Goal: Transaction & Acquisition: Purchase product/service

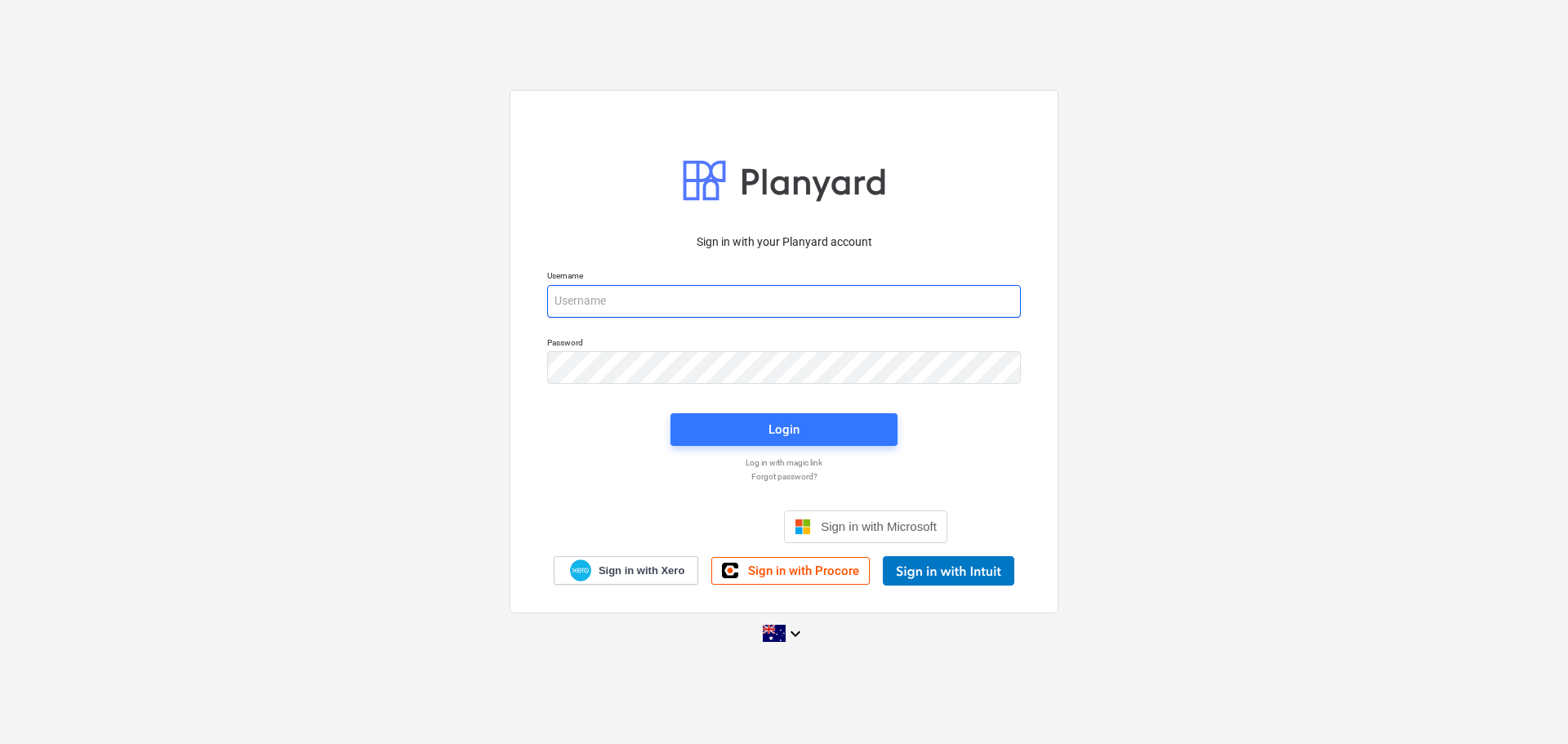
click at [754, 301] on input "email" at bounding box center [783, 301] width 474 height 33
click at [785, 300] on input "email" at bounding box center [783, 301] width 474 height 33
type input "[PERSON_NAME][EMAIL_ADDRESS][DOMAIN_NAME]"
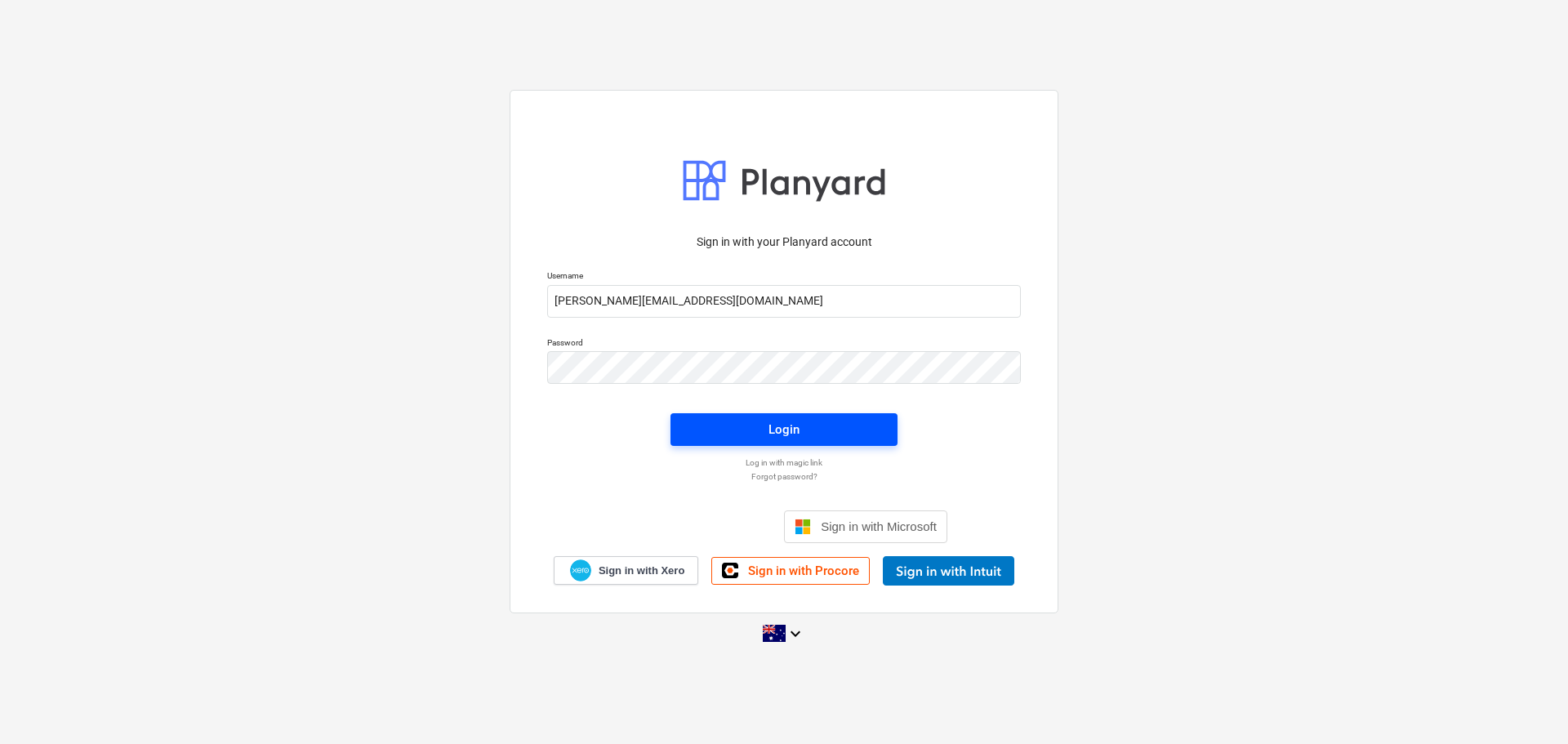
click at [786, 442] on button "Login" at bounding box center [784, 430] width 227 height 33
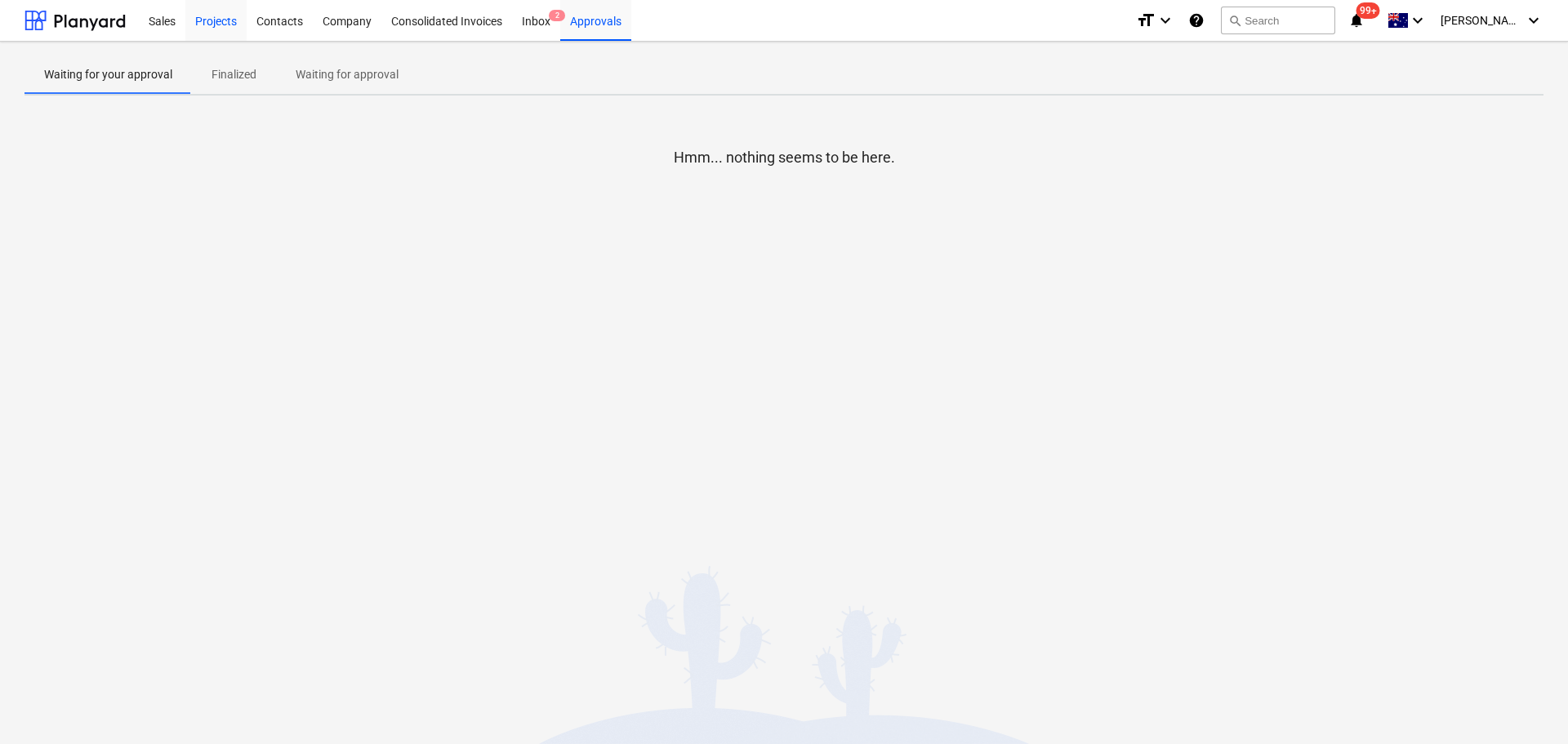
click at [222, 22] on div "Projects" at bounding box center [216, 20] width 62 height 42
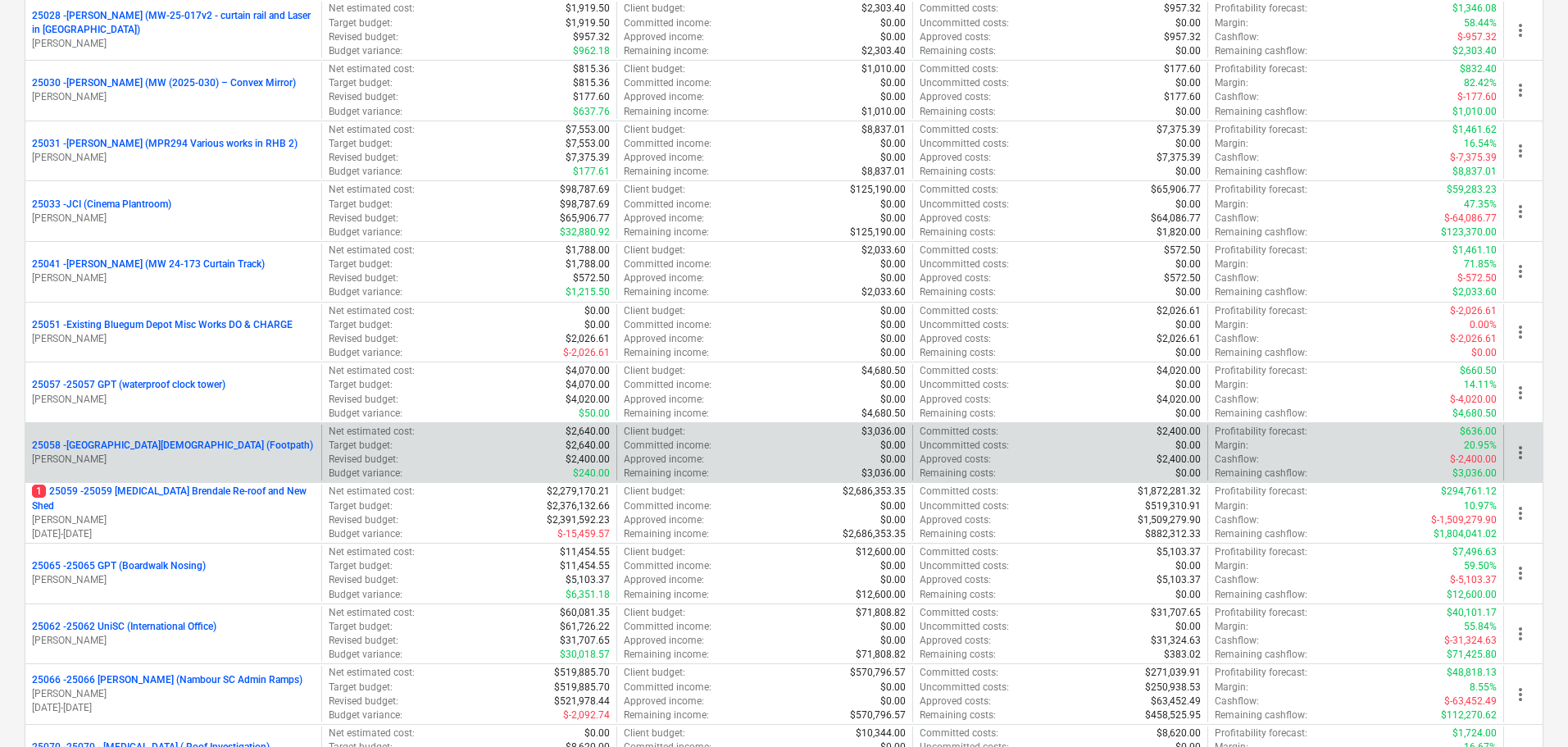
scroll to position [737, 0]
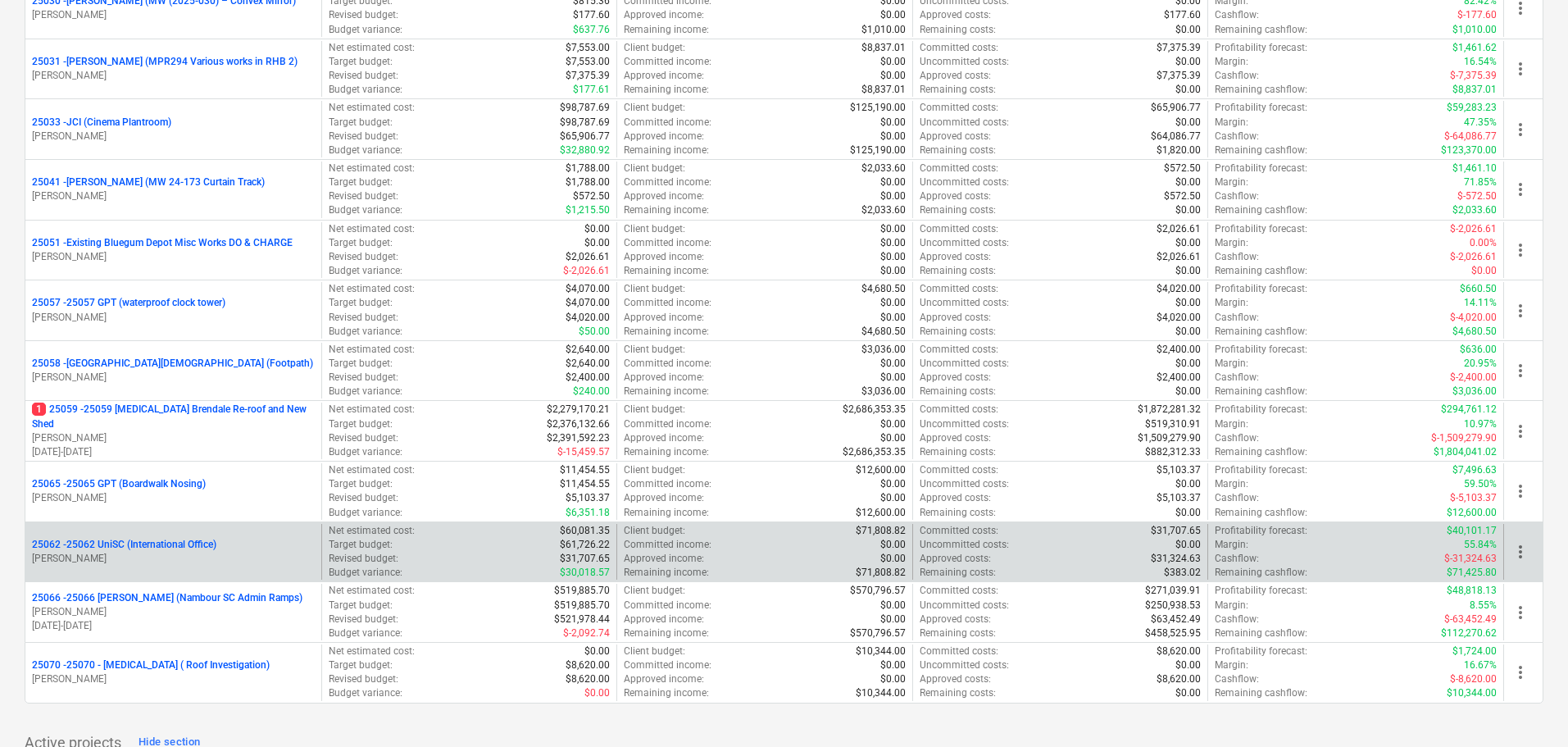
click at [117, 541] on p "25062 - 25062 UniSC (International Office)" at bounding box center [124, 544] width 184 height 14
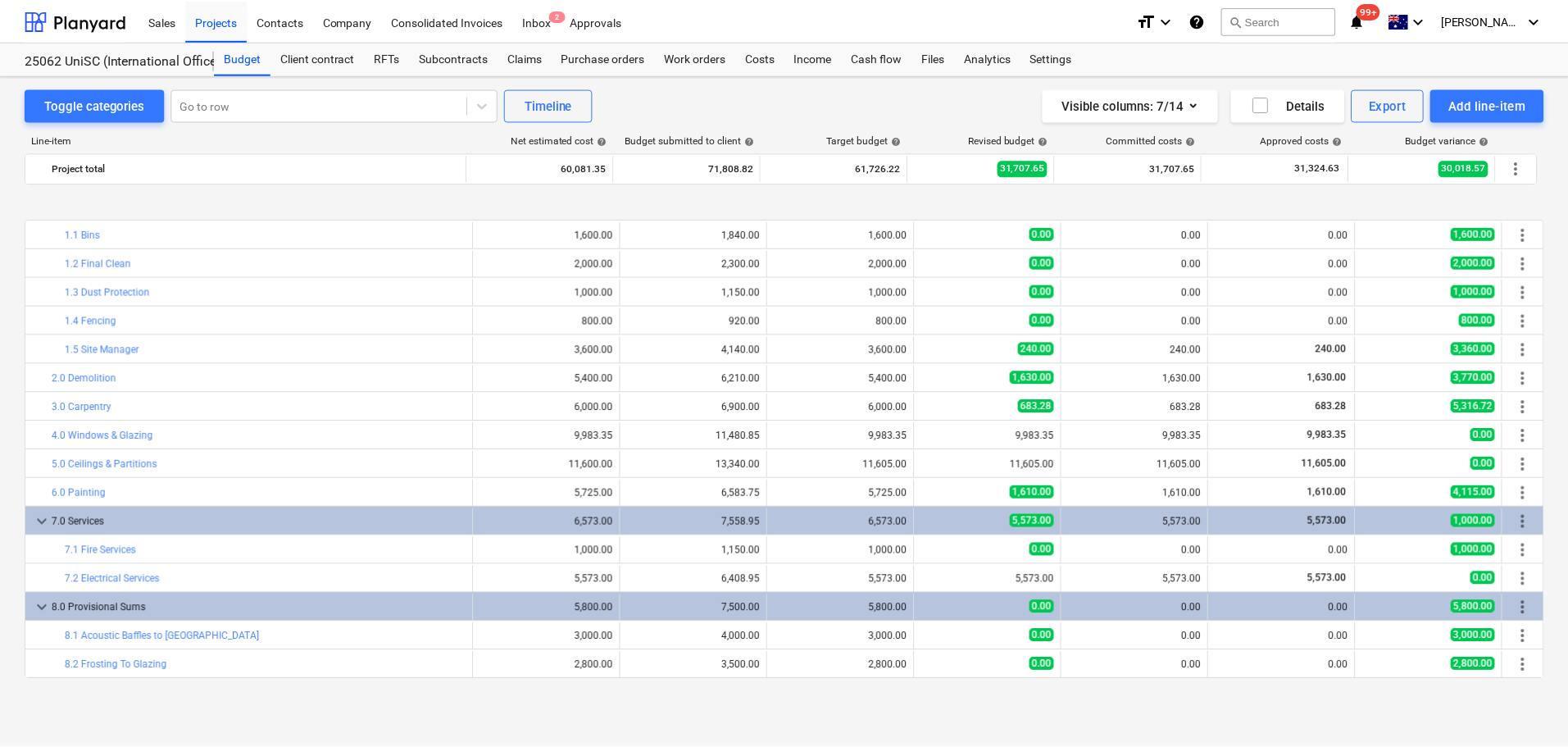
scroll to position [114, 0]
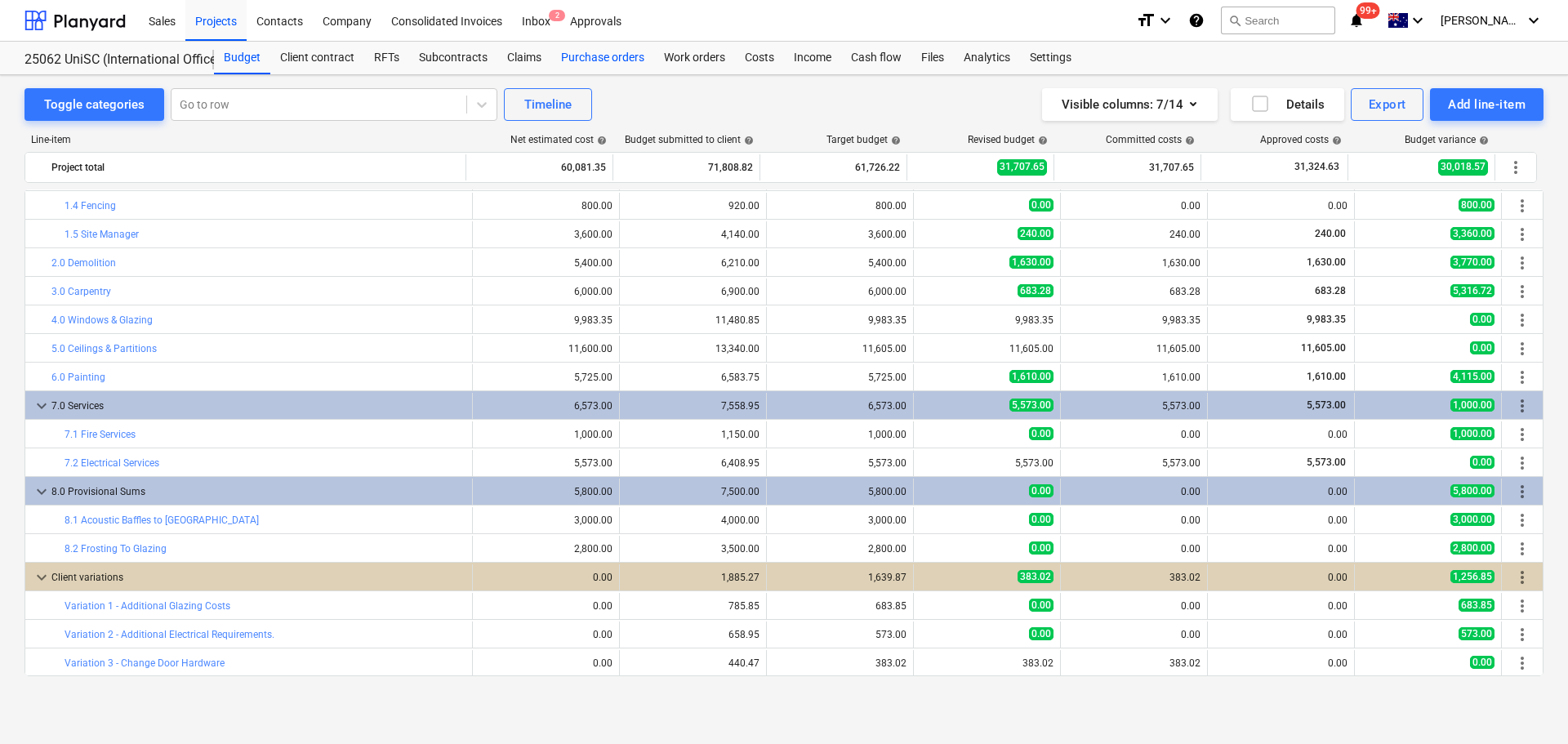
click at [597, 55] on div "Purchase orders" at bounding box center [602, 58] width 103 height 33
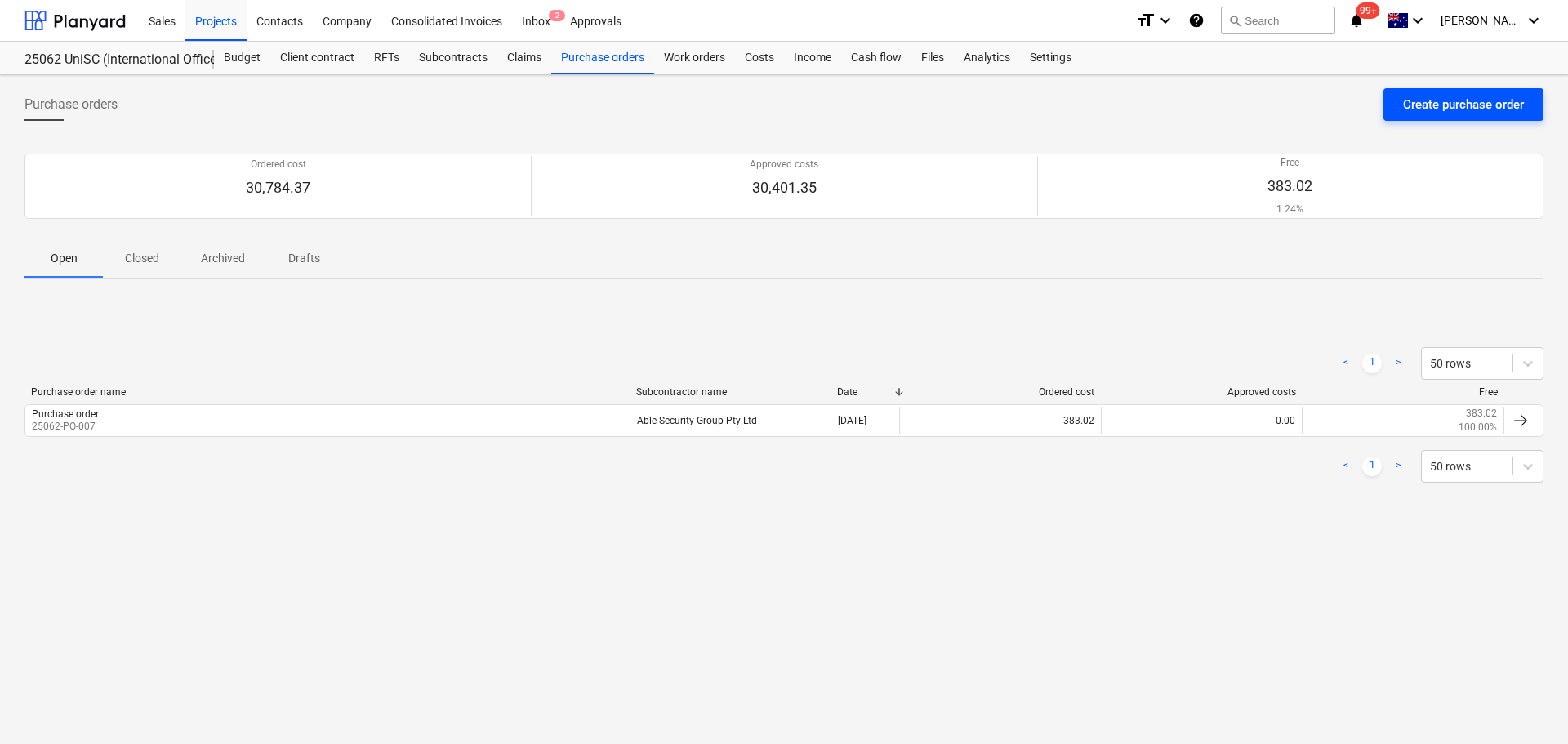
click at [1425, 108] on div "Create purchase order" at bounding box center [1462, 104] width 120 height 22
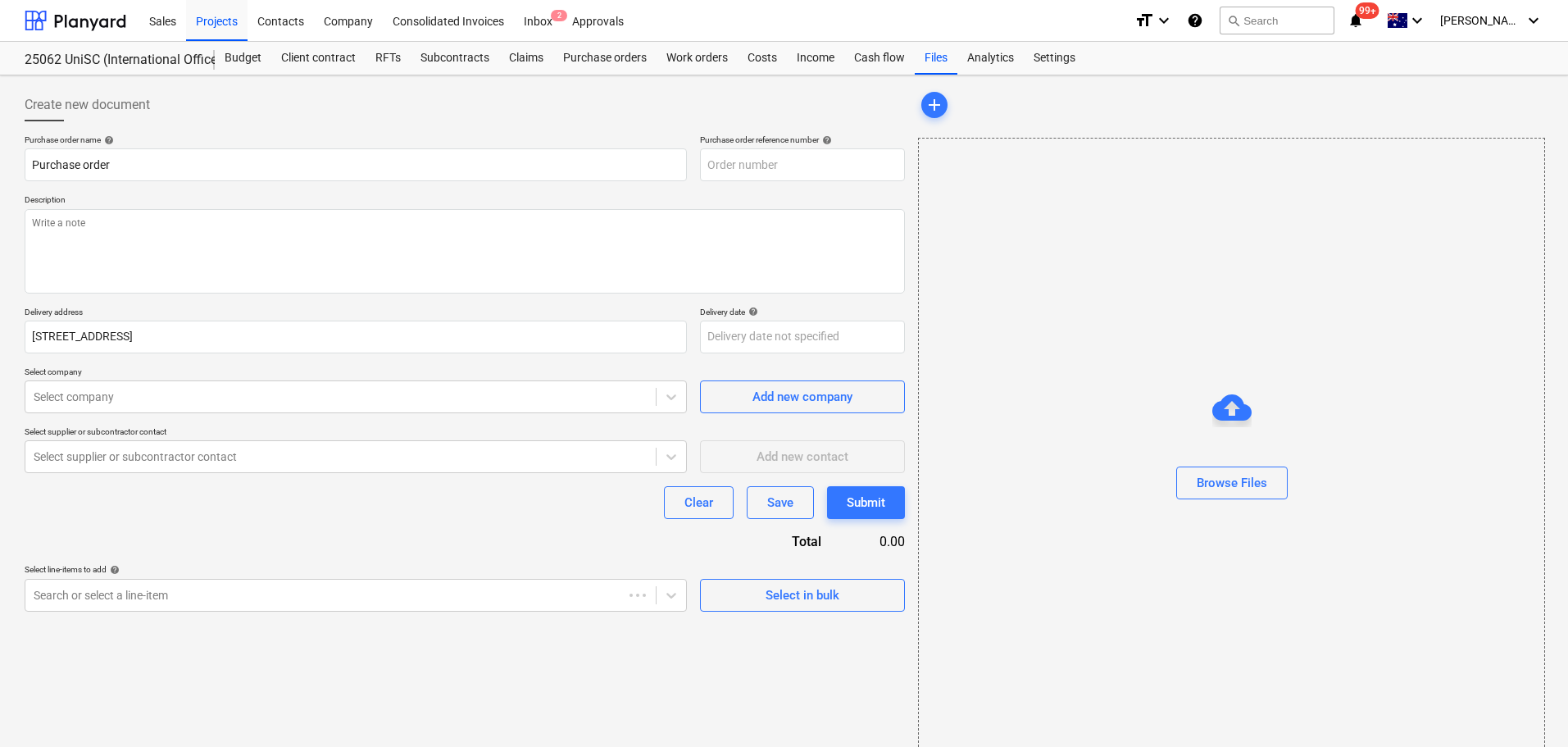
type textarea "x"
type input "25062-PO-009"
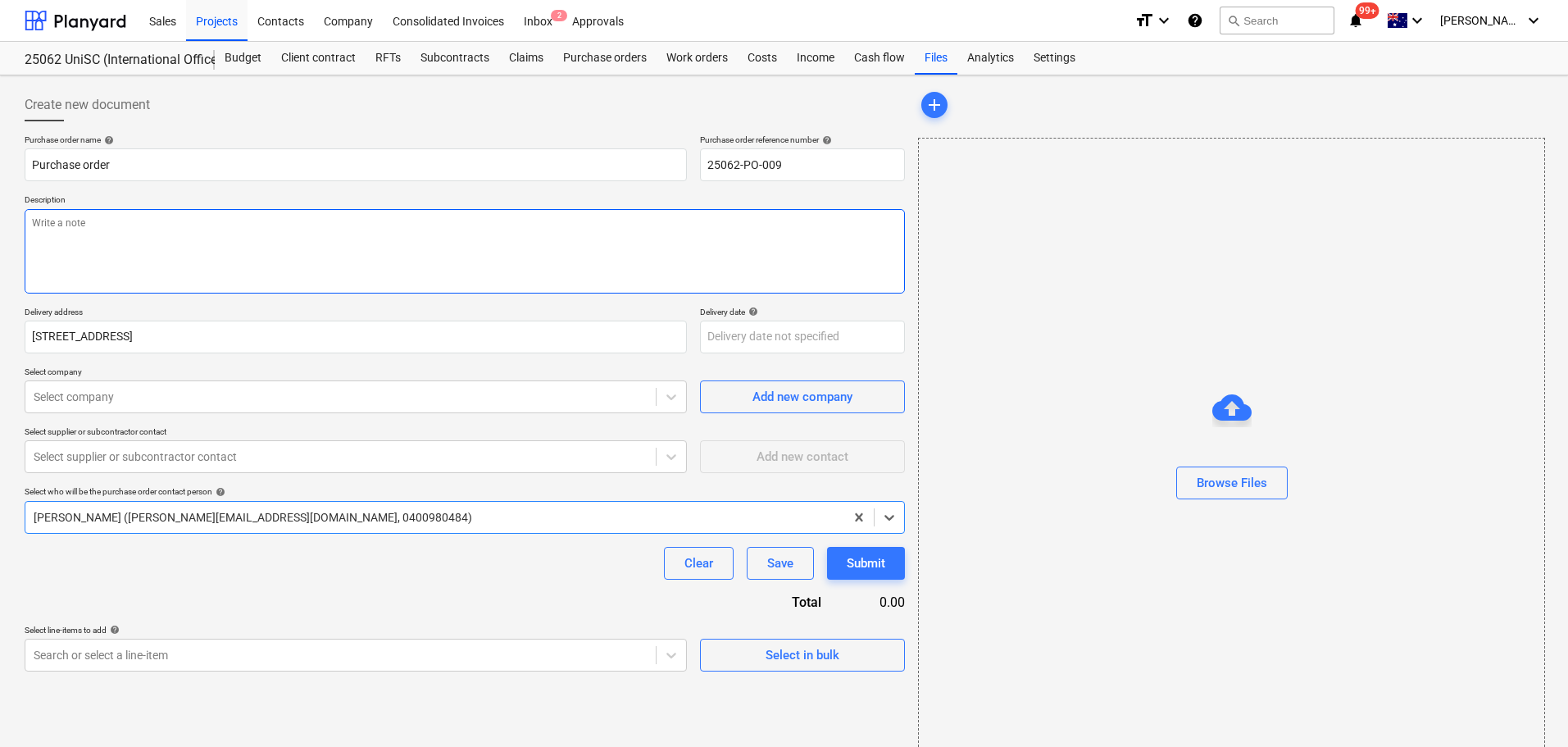
click at [430, 229] on textarea at bounding box center [464, 250] width 880 height 84
type textarea "x"
type textarea "P"
type textarea "x"
type textarea "Pa"
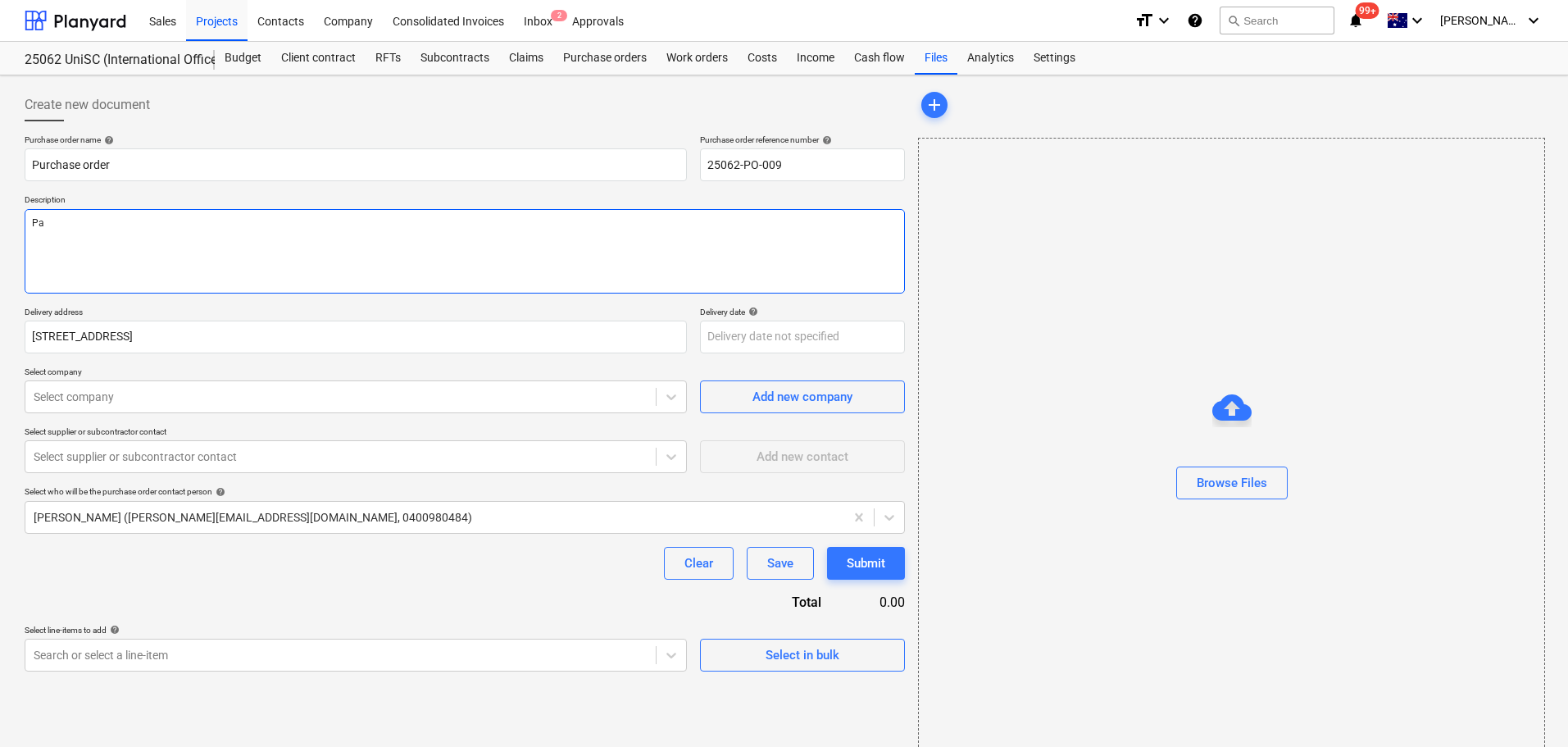
type textarea "x"
type textarea "Pay"
type textarea "x"
type textarea "Paym"
type textarea "x"
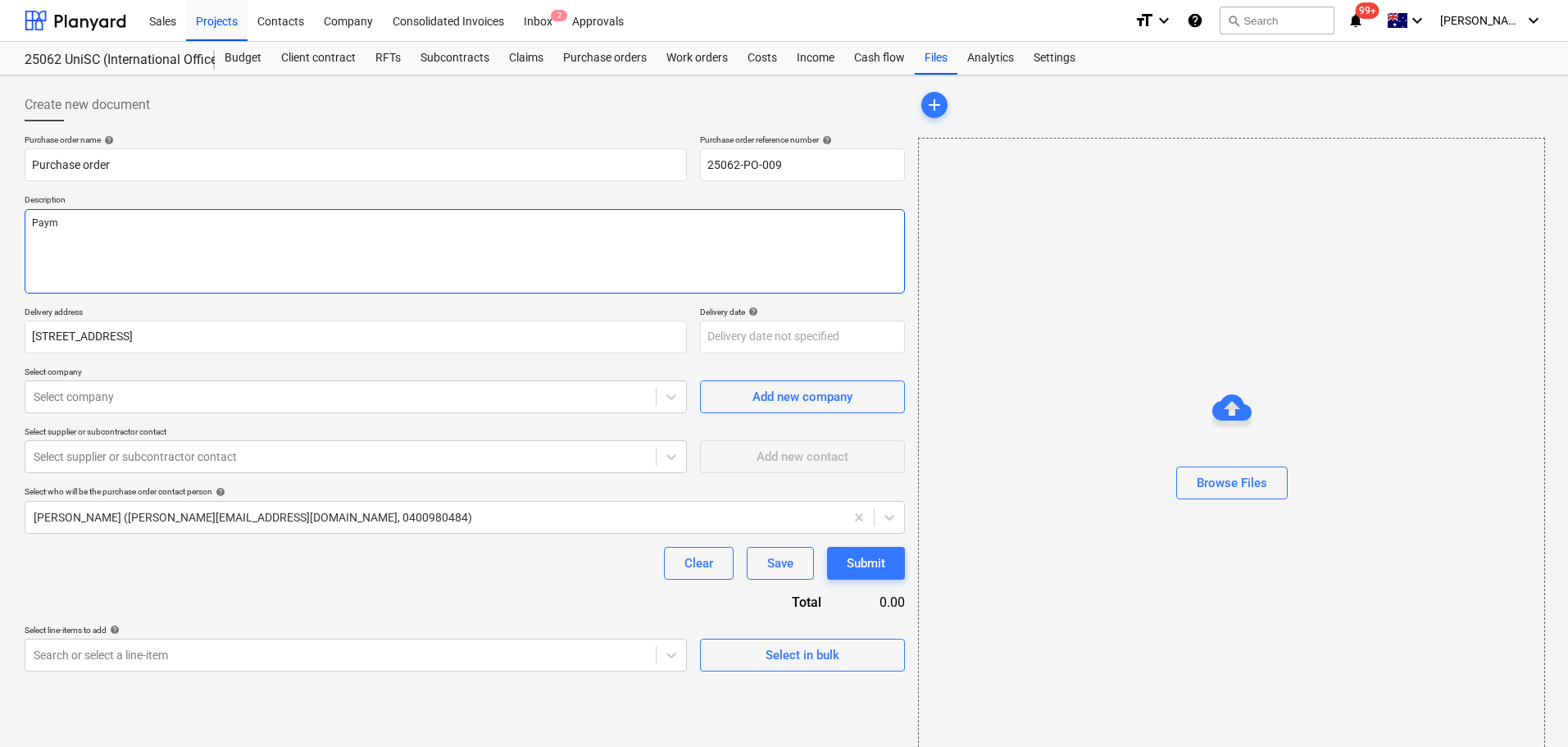
type textarea "Payme"
type textarea "x"
type textarea "Paymen"
type textarea "x"
type textarea "Payment"
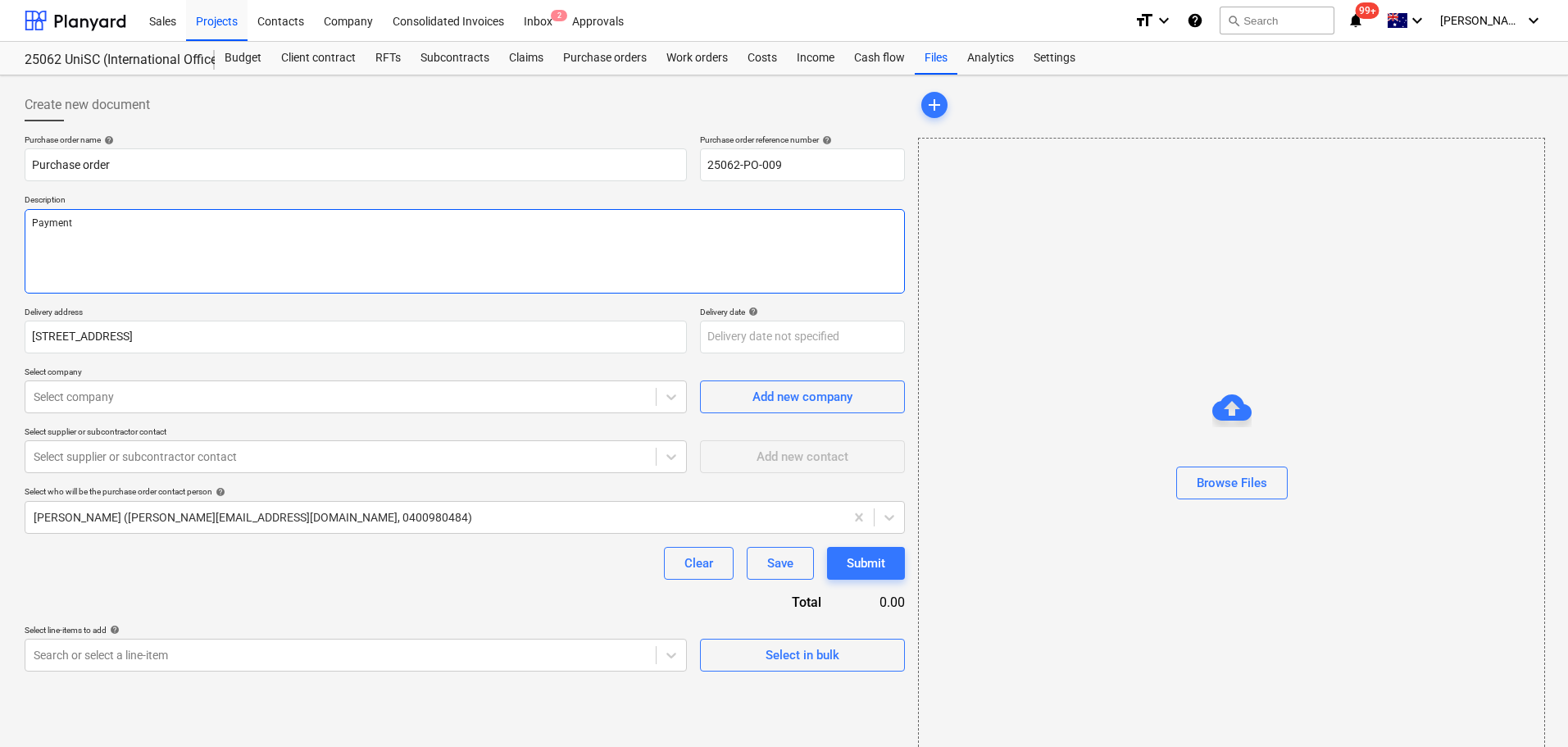
type textarea "x"
type textarea "Payment"
type textarea "x"
type textarea "Payment T"
type textarea "x"
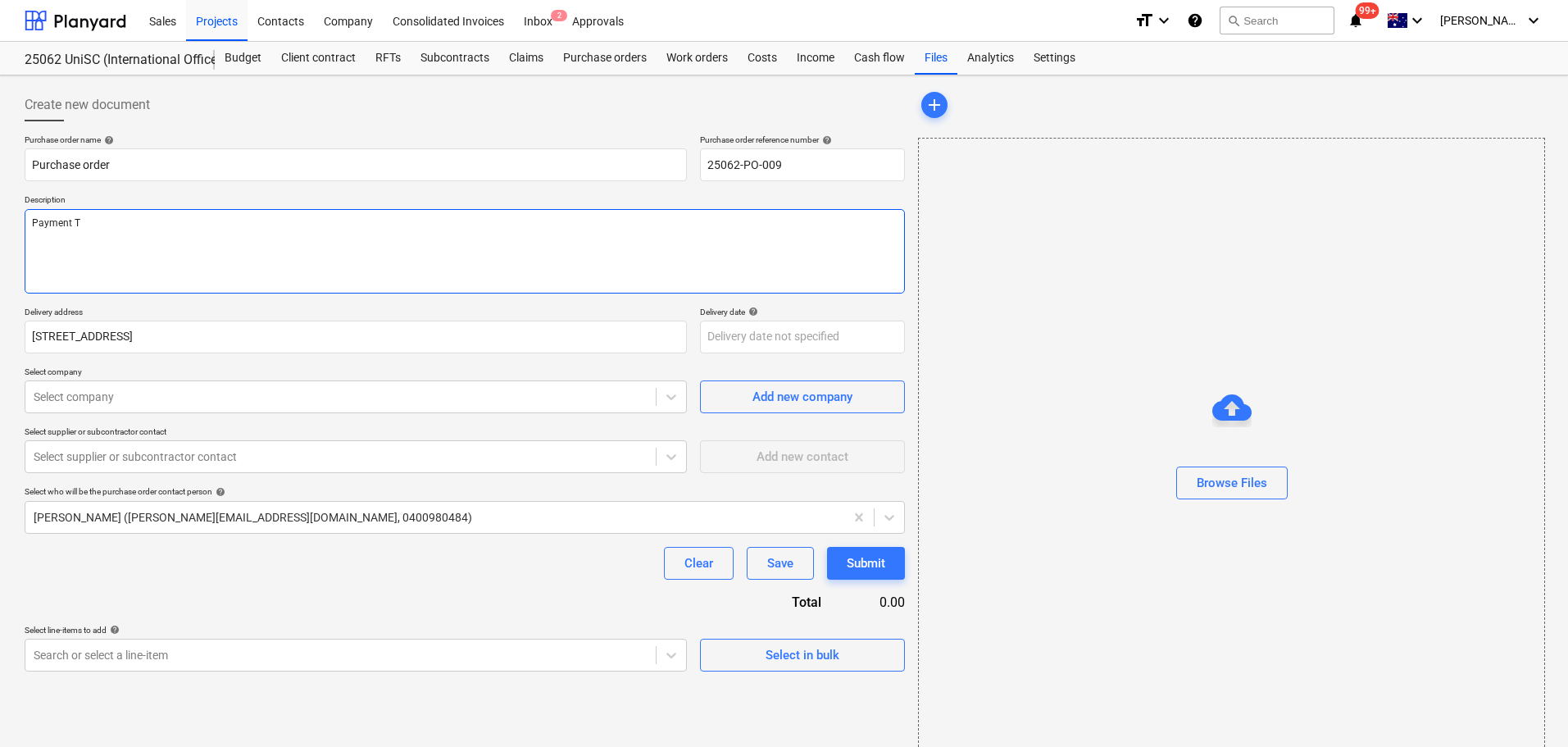
type textarea "Payment Te"
type textarea "x"
type textarea "Payment Ter"
type textarea "x"
type textarea "Payment Term"
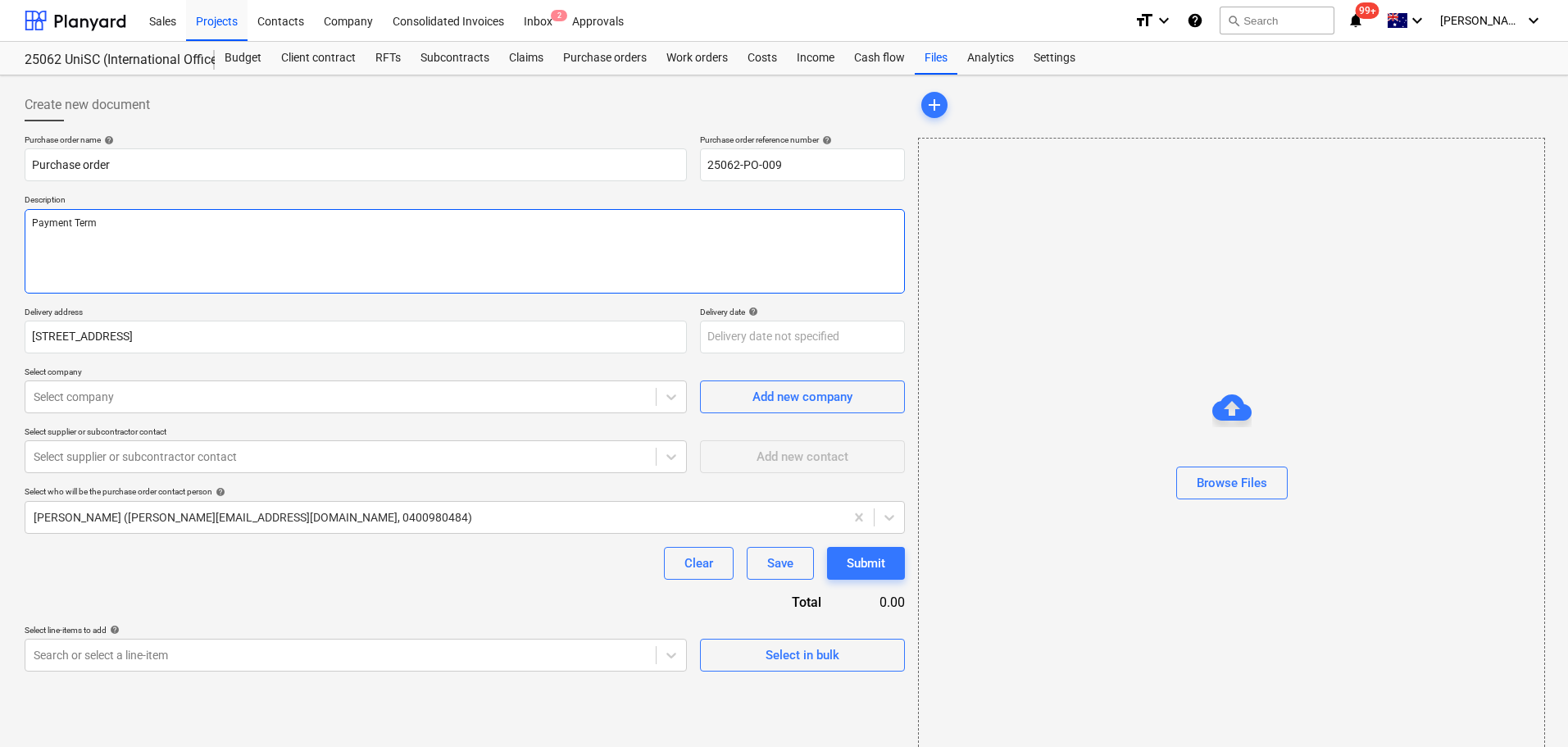
type textarea "x"
type textarea "Payment Terms"
type textarea "x"
type textarea "Payment Terms"
type textarea "x"
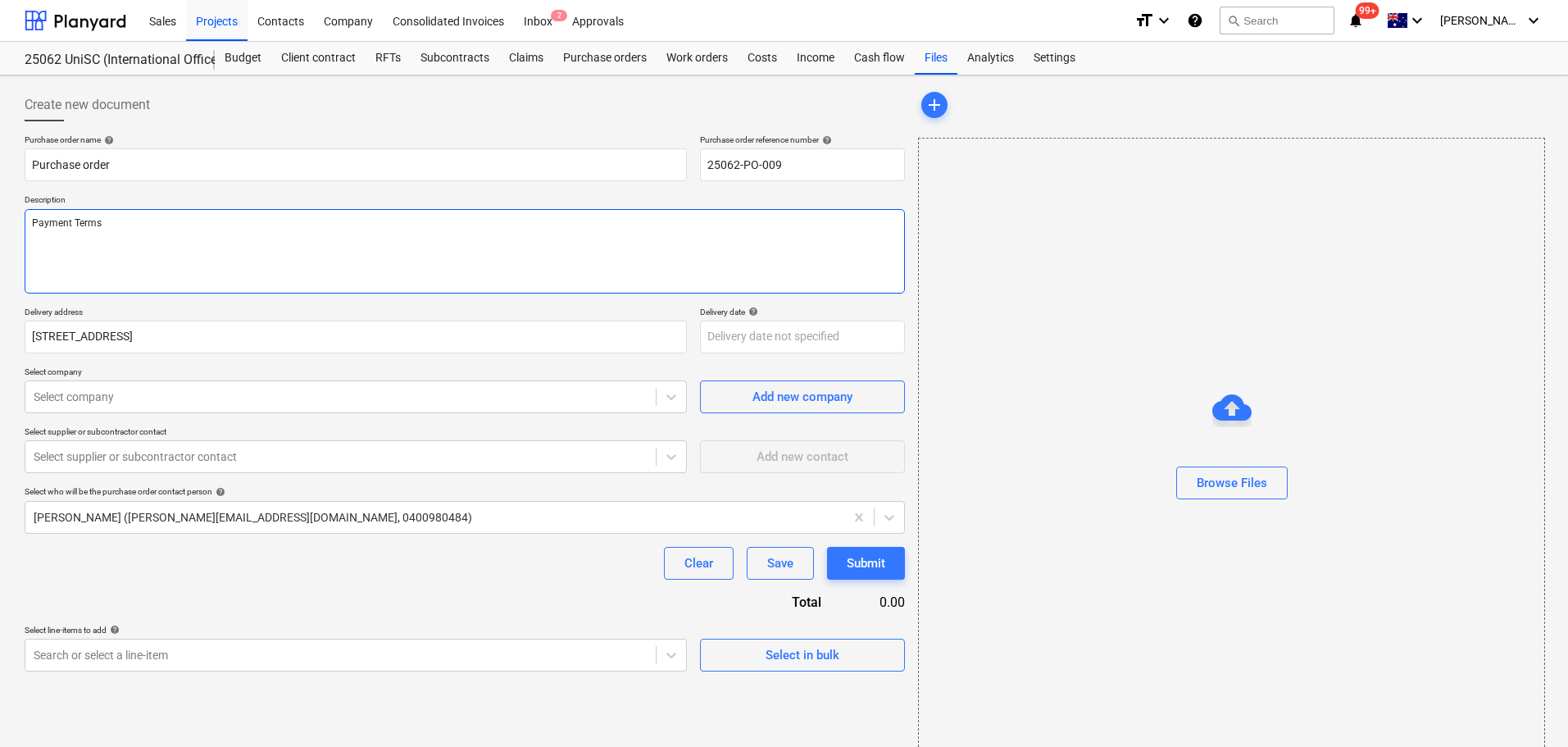
type textarea "Payment Terms -"
type textarea "x"
type textarea "Payment Terms -"
type textarea "x"
type textarea "Payment Terms - 3"
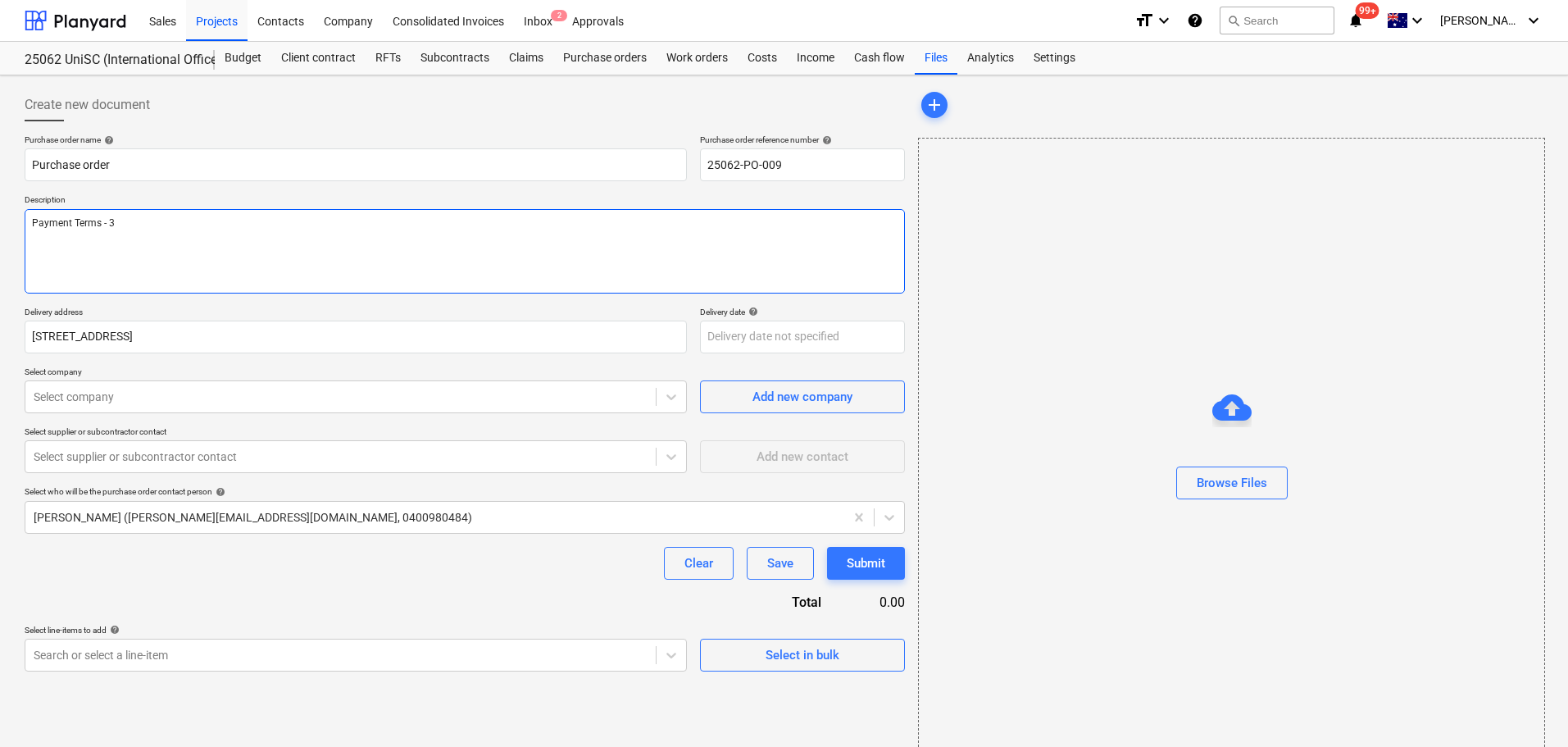
type textarea "x"
type textarea "Payment Terms - 30"
type textarea "x"
type textarea "Payment Terms - 30"
type textarea "x"
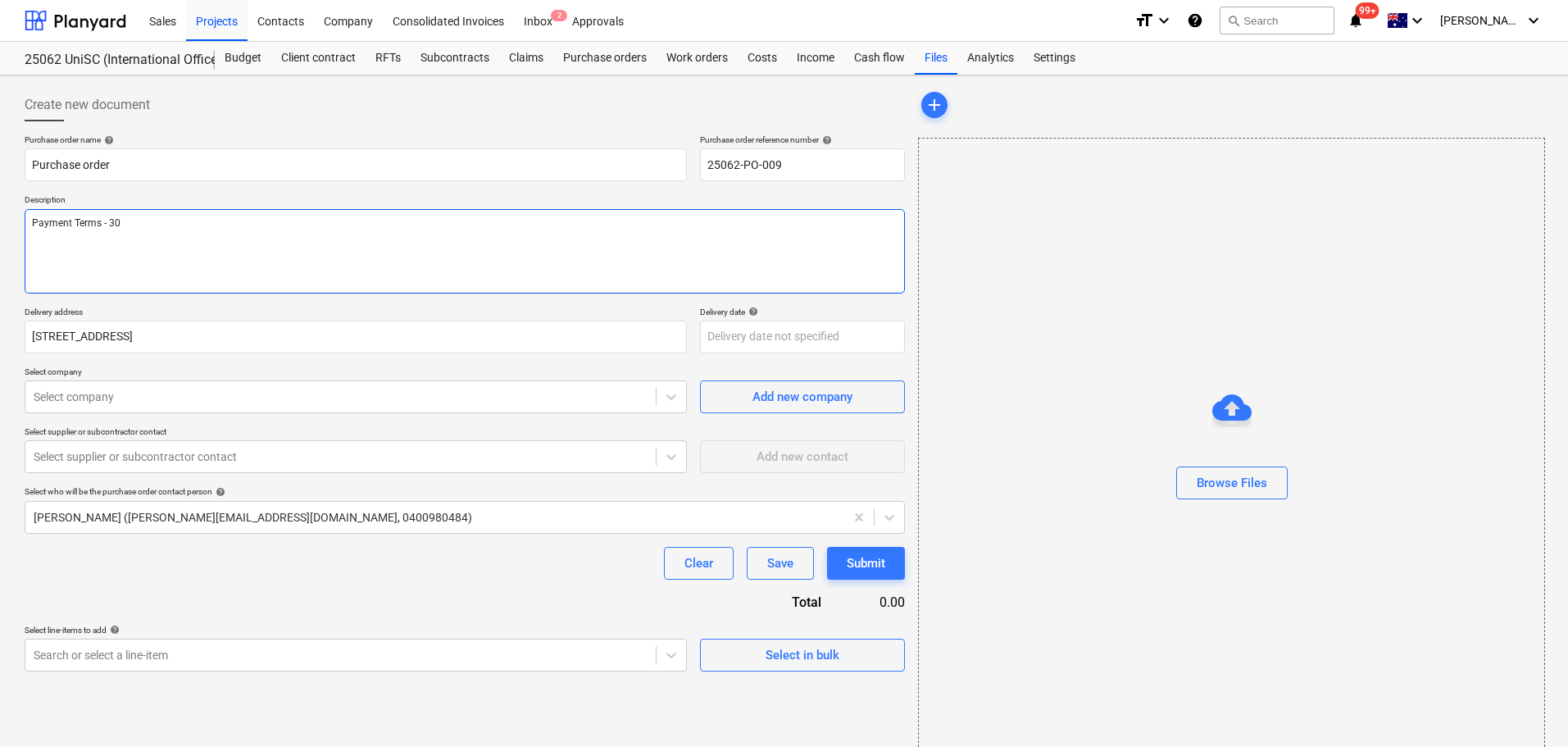
type textarea "Payment Terms - 30 D"
type textarea "x"
type textarea "Payment Terms - 30 Da"
type textarea "x"
type textarea "Payment Terms - 30 Day"
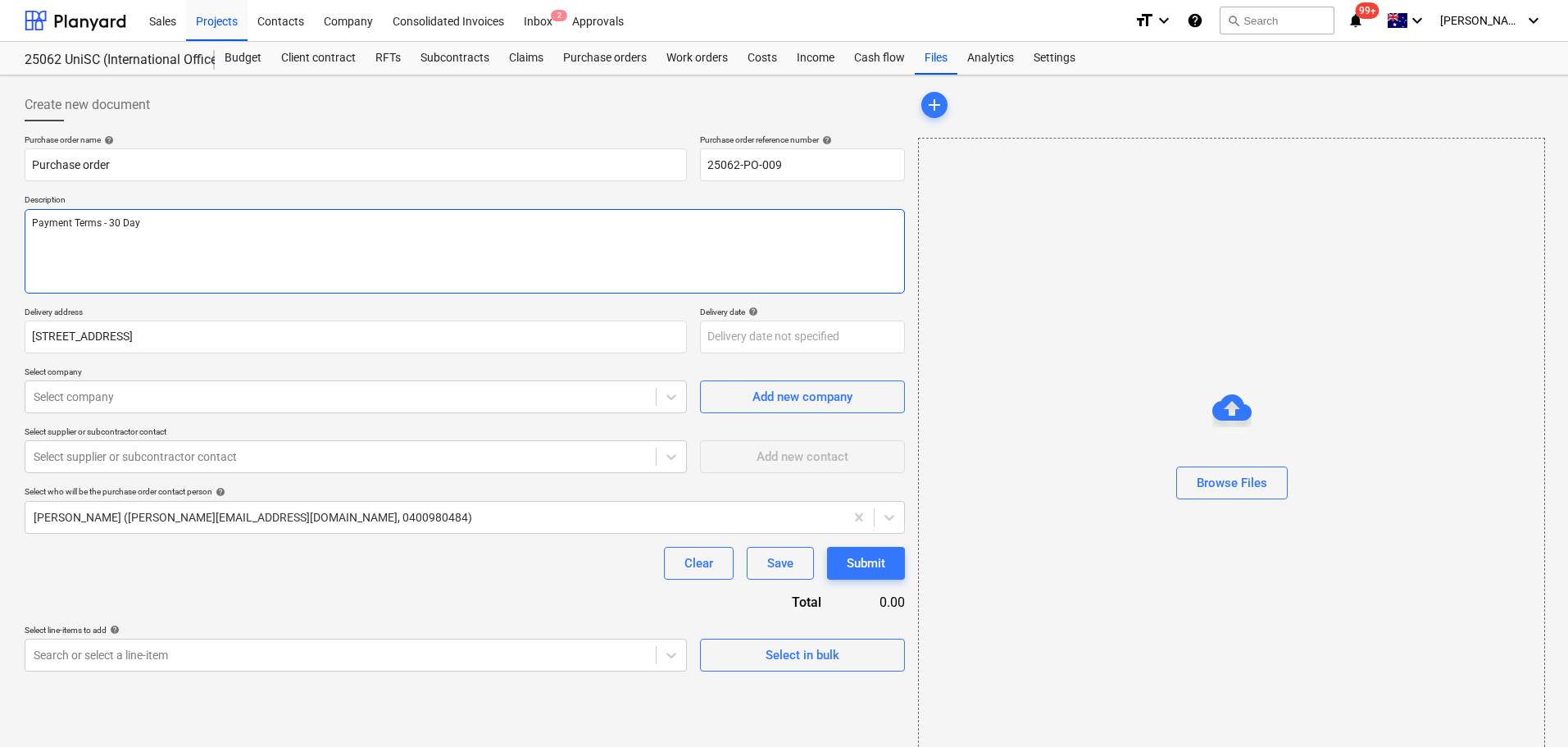
type textarea "x"
type textarea "Payment Terms - 30 Days"
click at [673, 398] on icon at bounding box center [671, 397] width 10 height 6
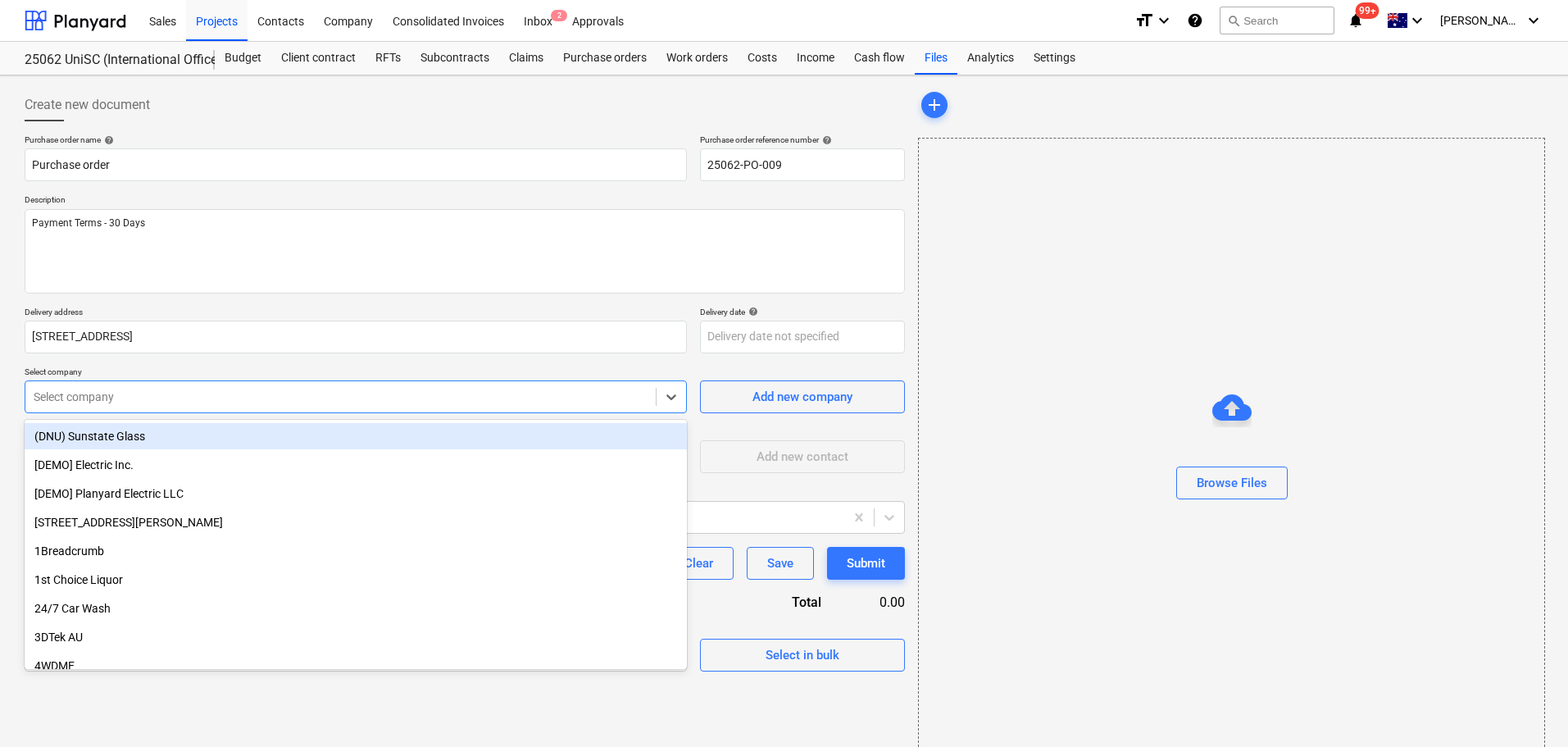
click at [459, 403] on div at bounding box center [341, 397] width 614 height 17
click at [215, 400] on div at bounding box center [341, 397] width 614 height 17
type textarea "x"
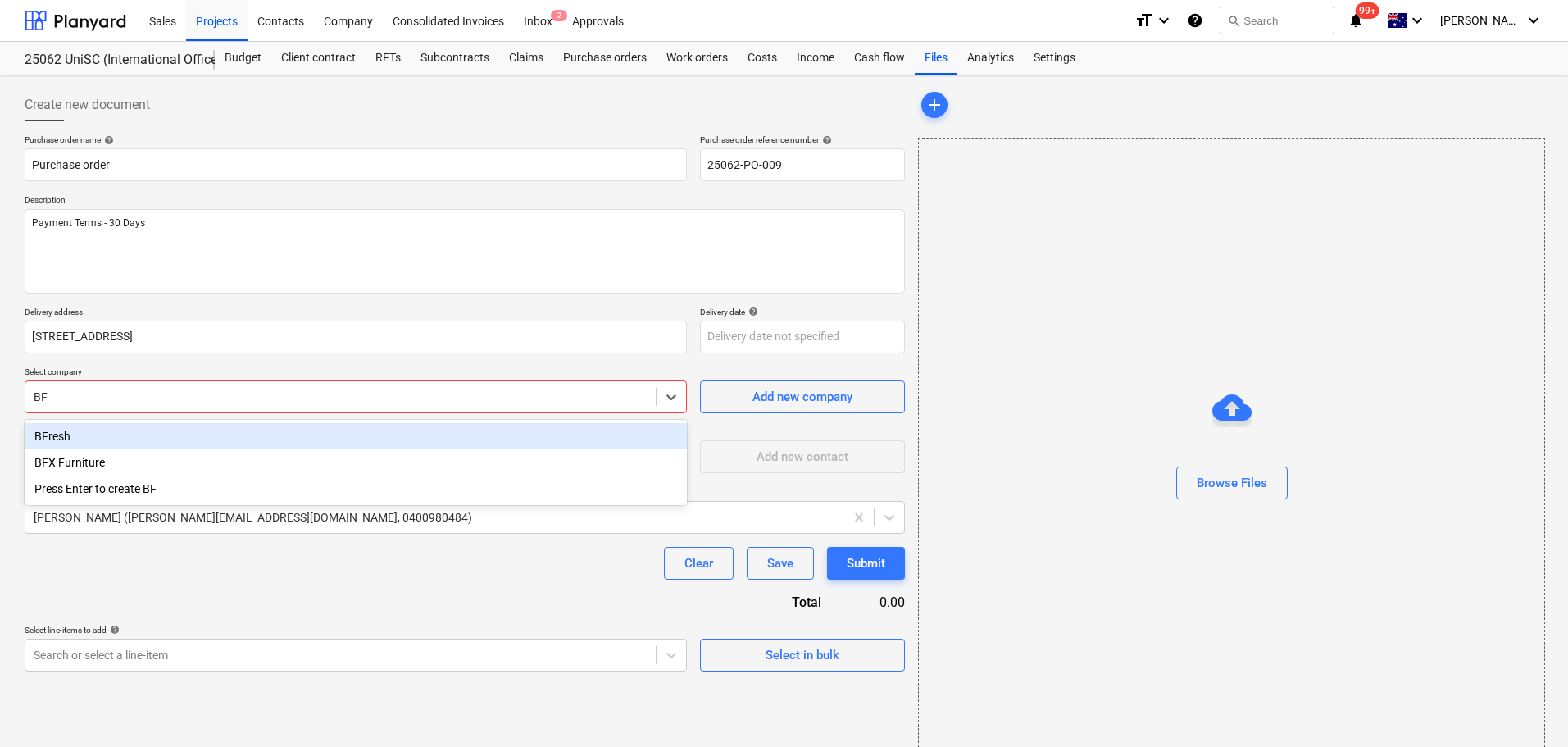
type input "BFX"
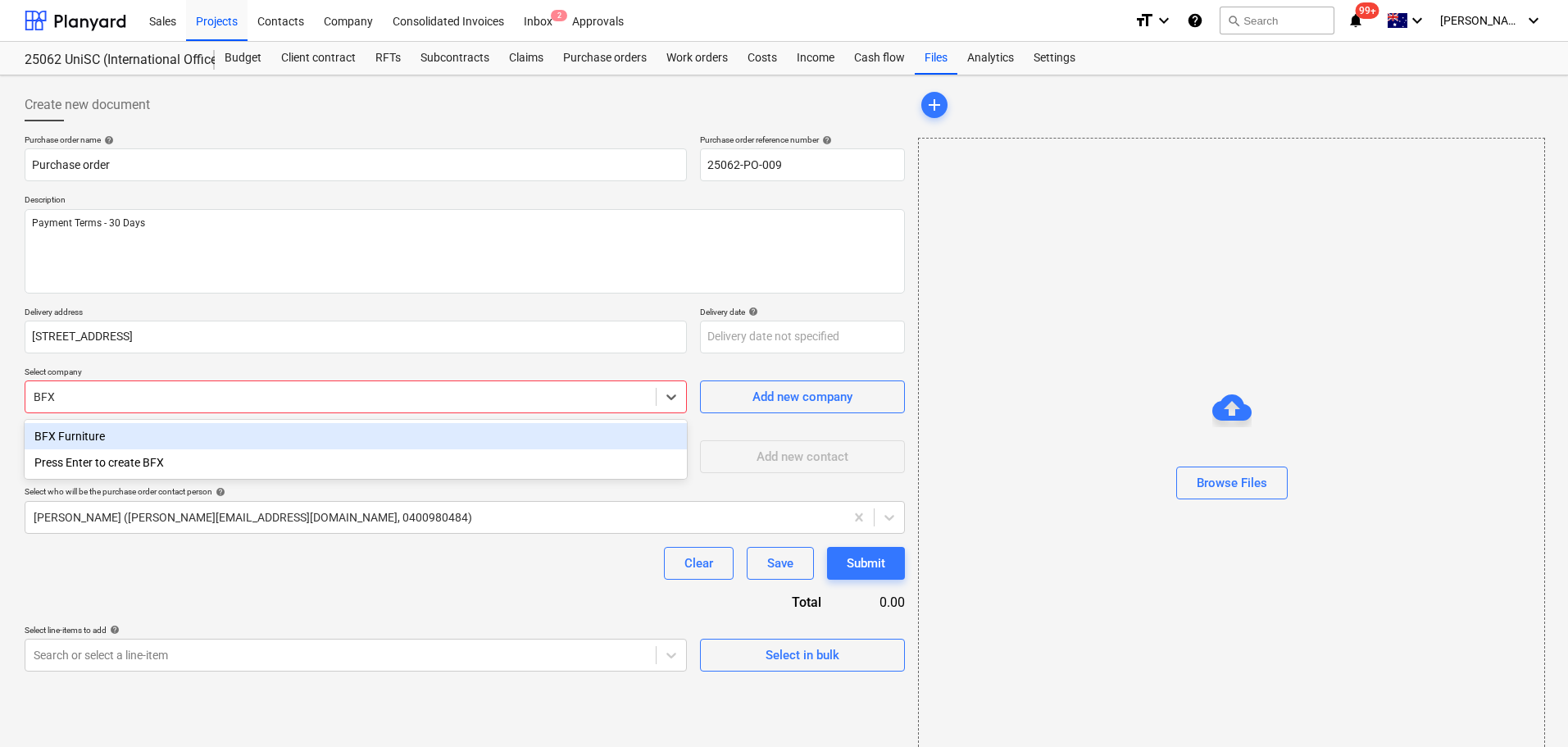
click at [165, 433] on div "BFX Furniture" at bounding box center [356, 436] width 663 height 26
type textarea "x"
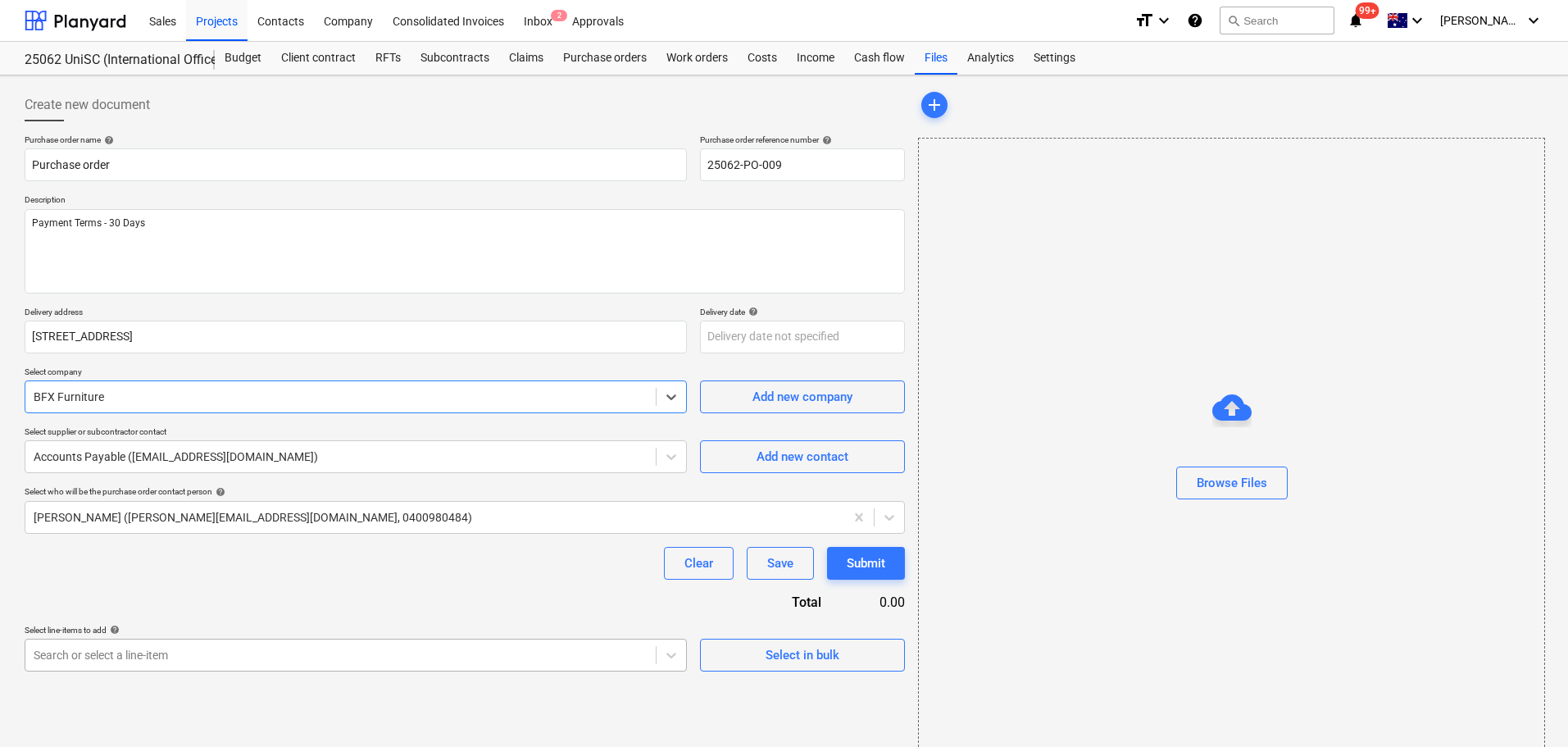
scroll to position [180, 0]
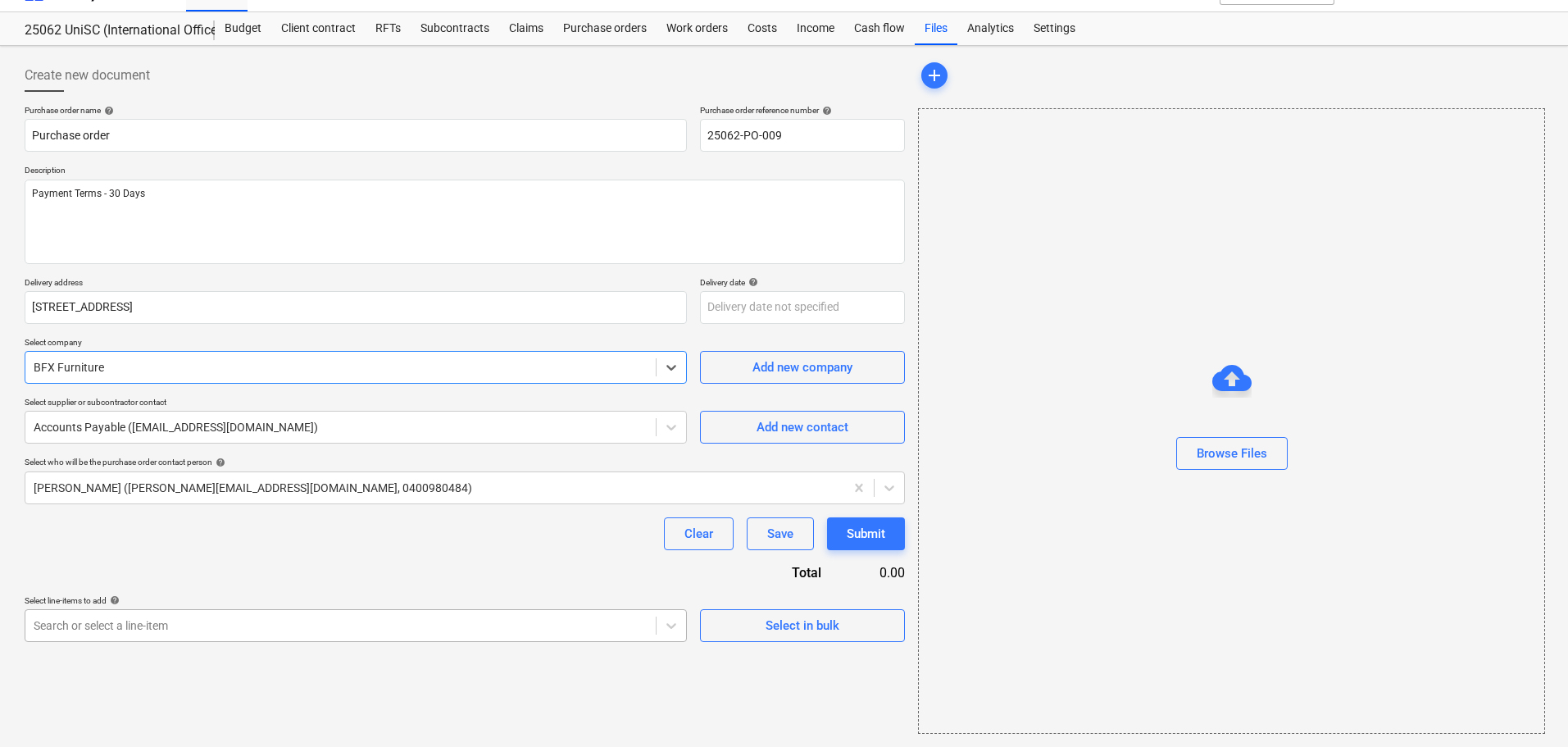
click at [281, 658] on body "Sales Projects Contacts Company Consolidated Invoices Inbox 2 Approvals format_…" at bounding box center [784, 343] width 1568 height 747
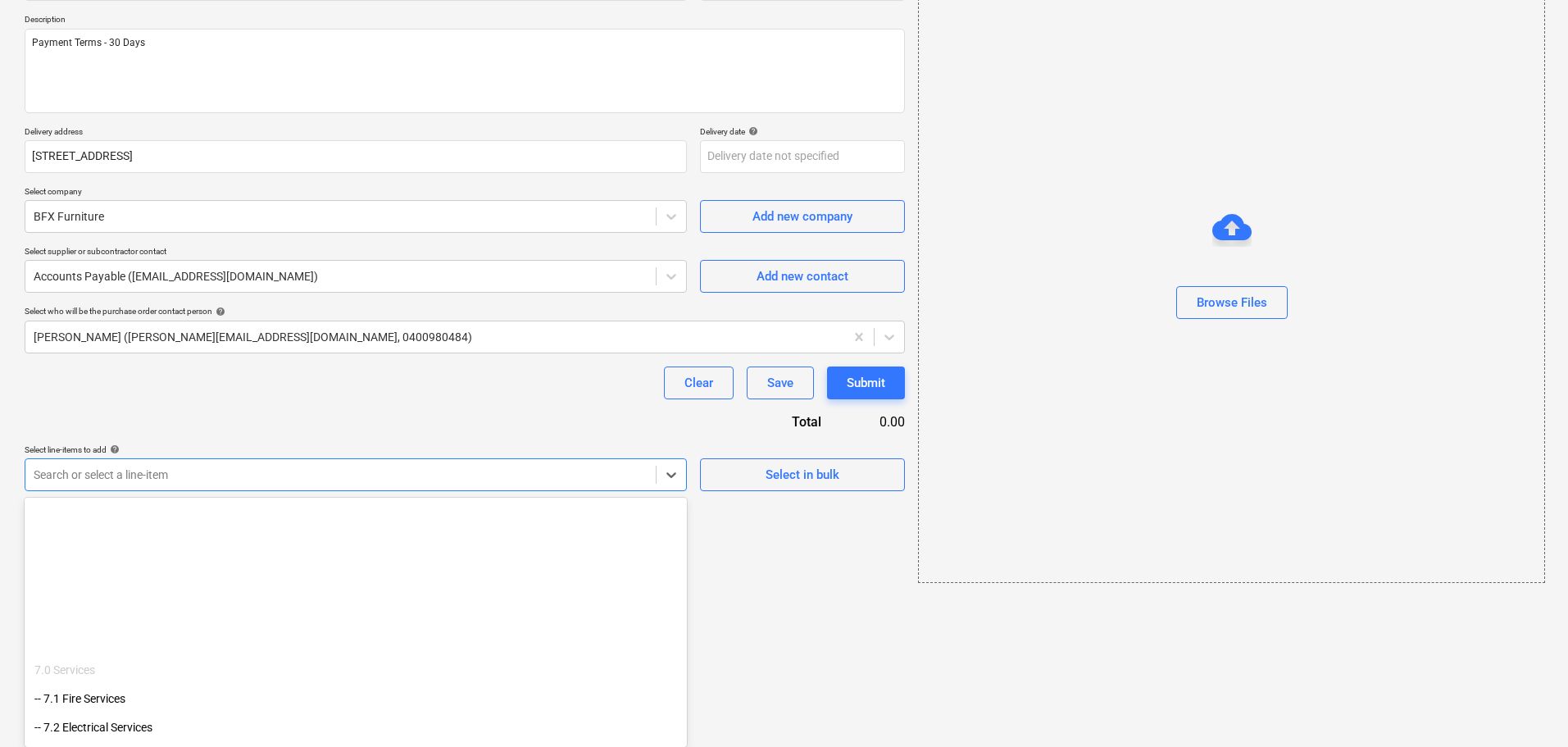
scroll to position [443, 0]
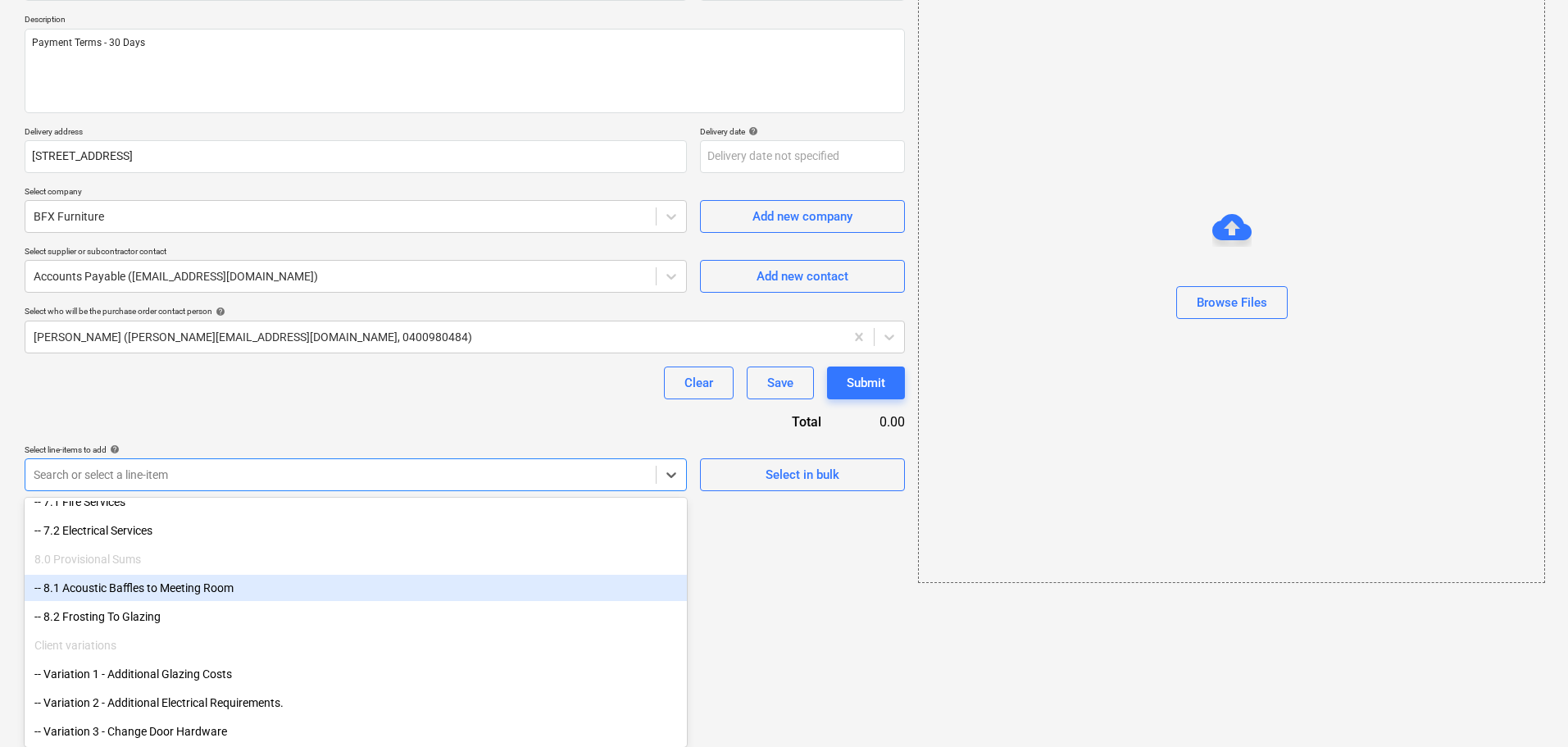
click at [263, 584] on div "-- 8.1 Acoustic Baffles to Meeting Room" at bounding box center [356, 588] width 663 height 26
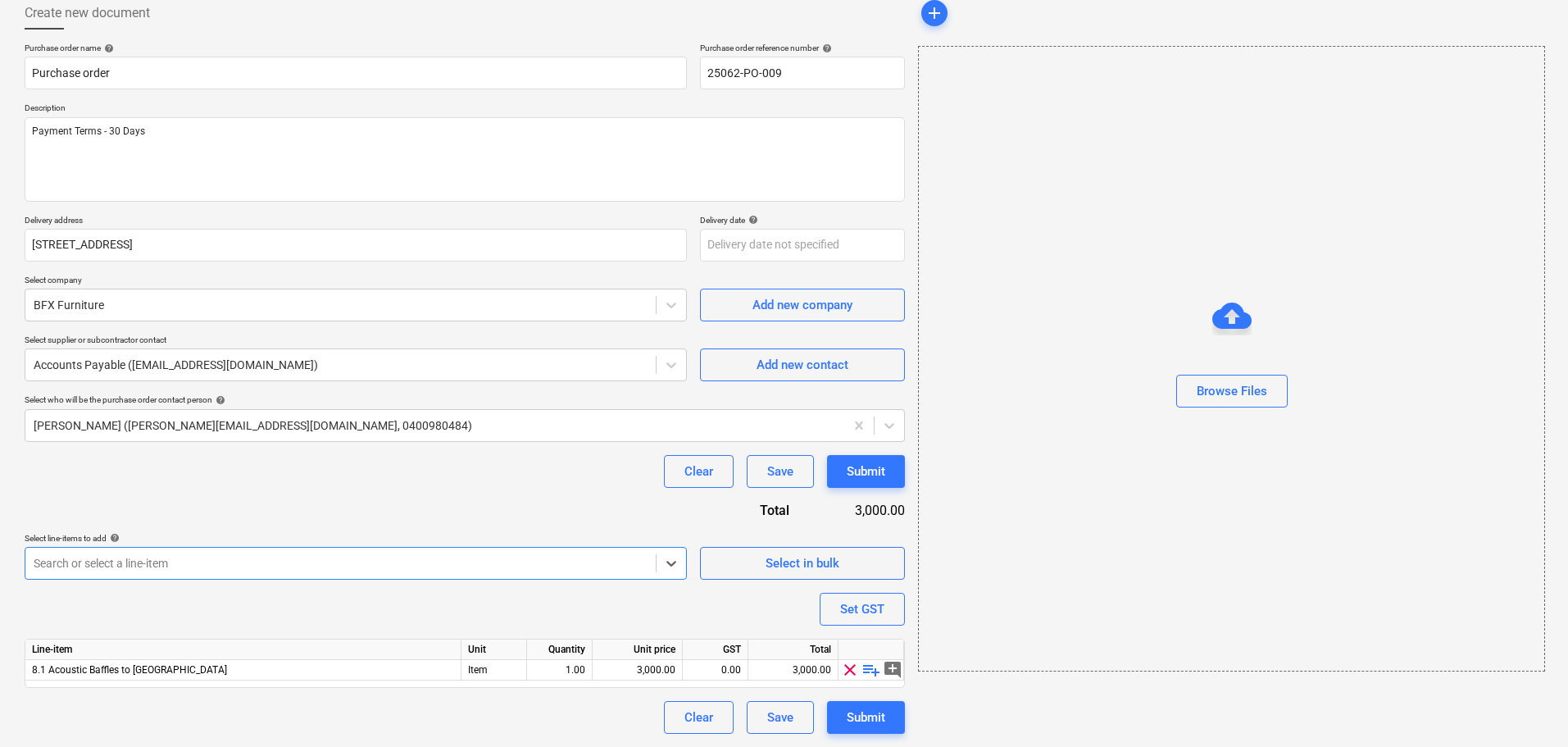
scroll to position [92, 0]
drag, startPoint x: 389, startPoint y: 0, endPoint x: 435, endPoint y: 36, distance: 58.4
click at [435, 36] on div at bounding box center [464, 36] width 880 height 13
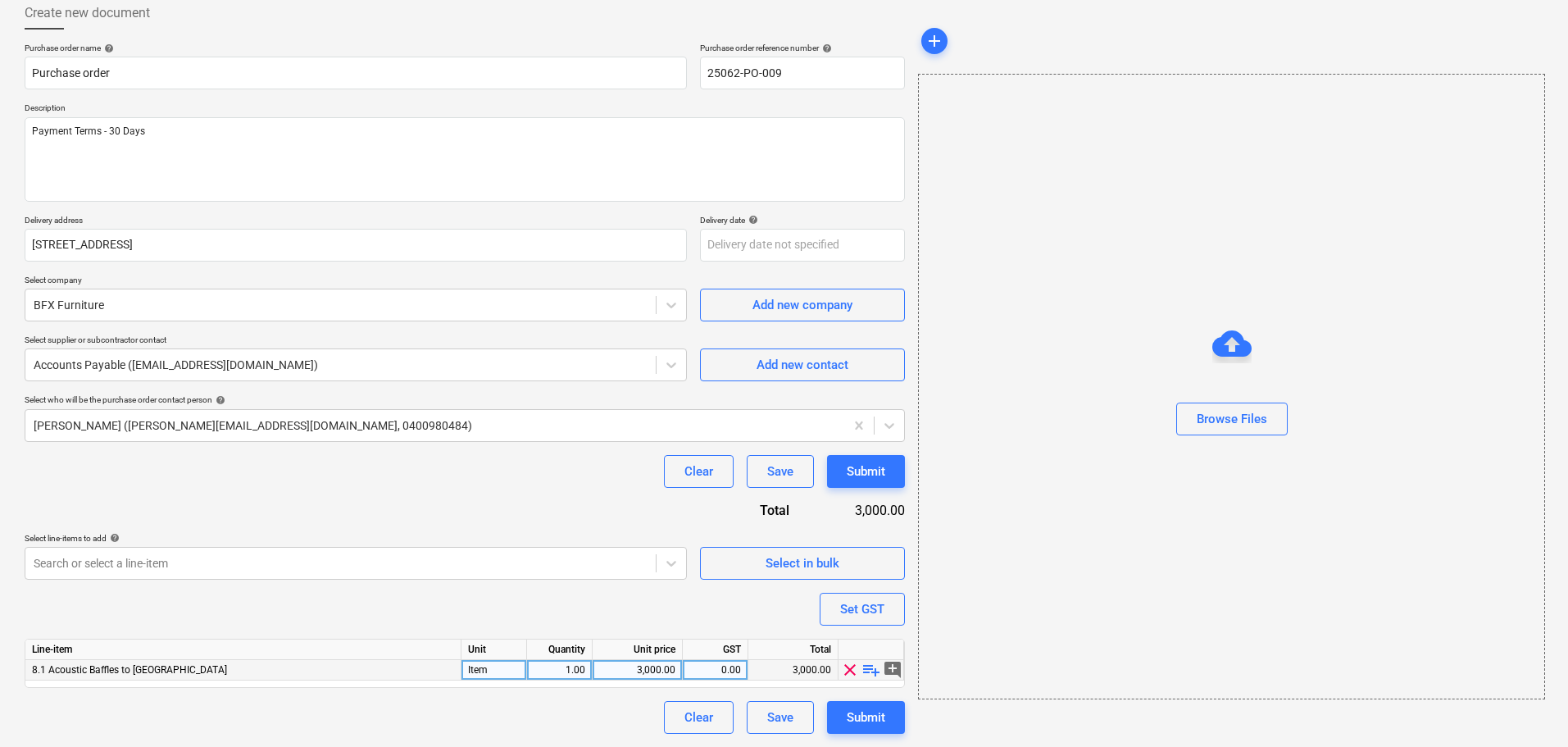
click at [851, 665] on span "clear" at bounding box center [850, 670] width 20 height 20
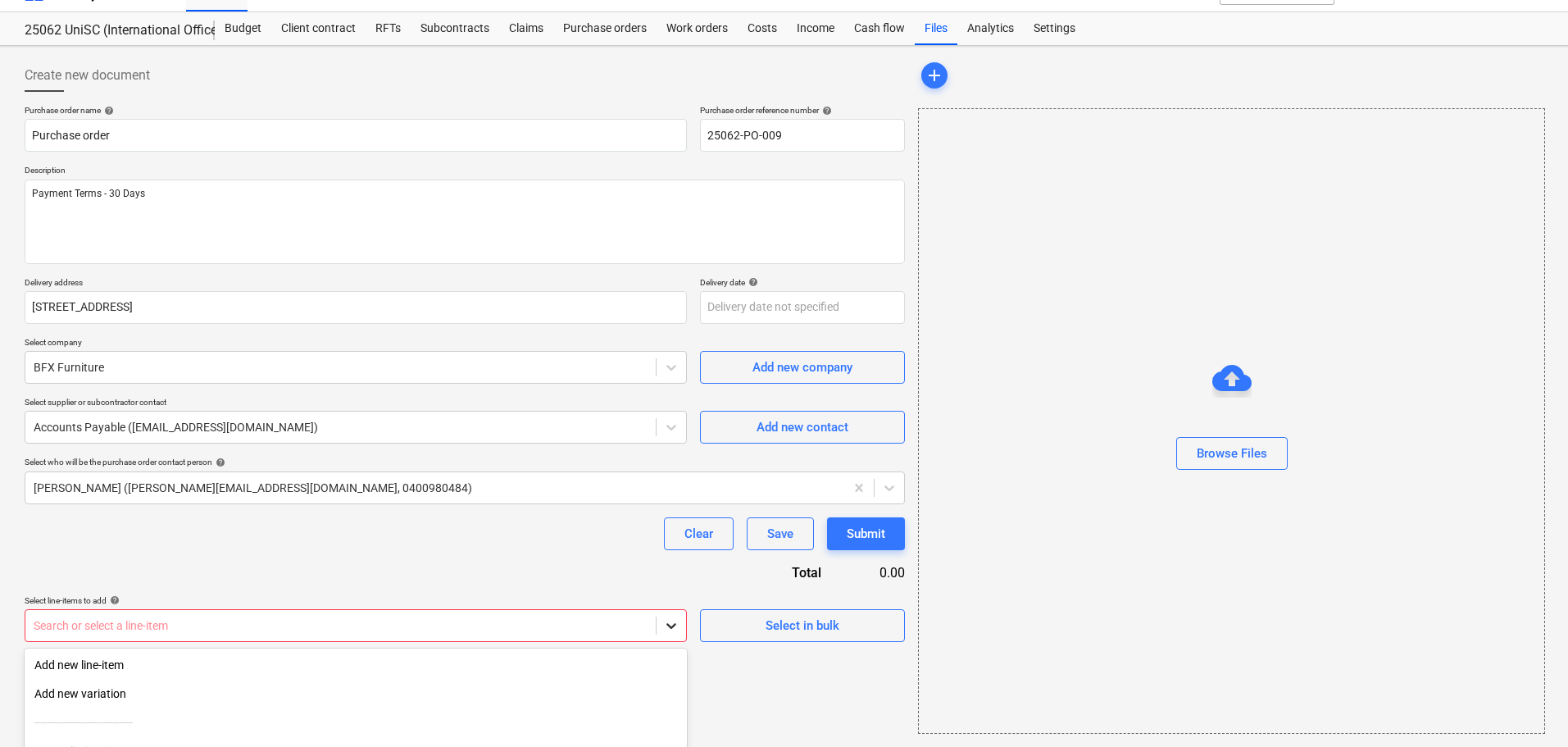
scroll to position [180, 0]
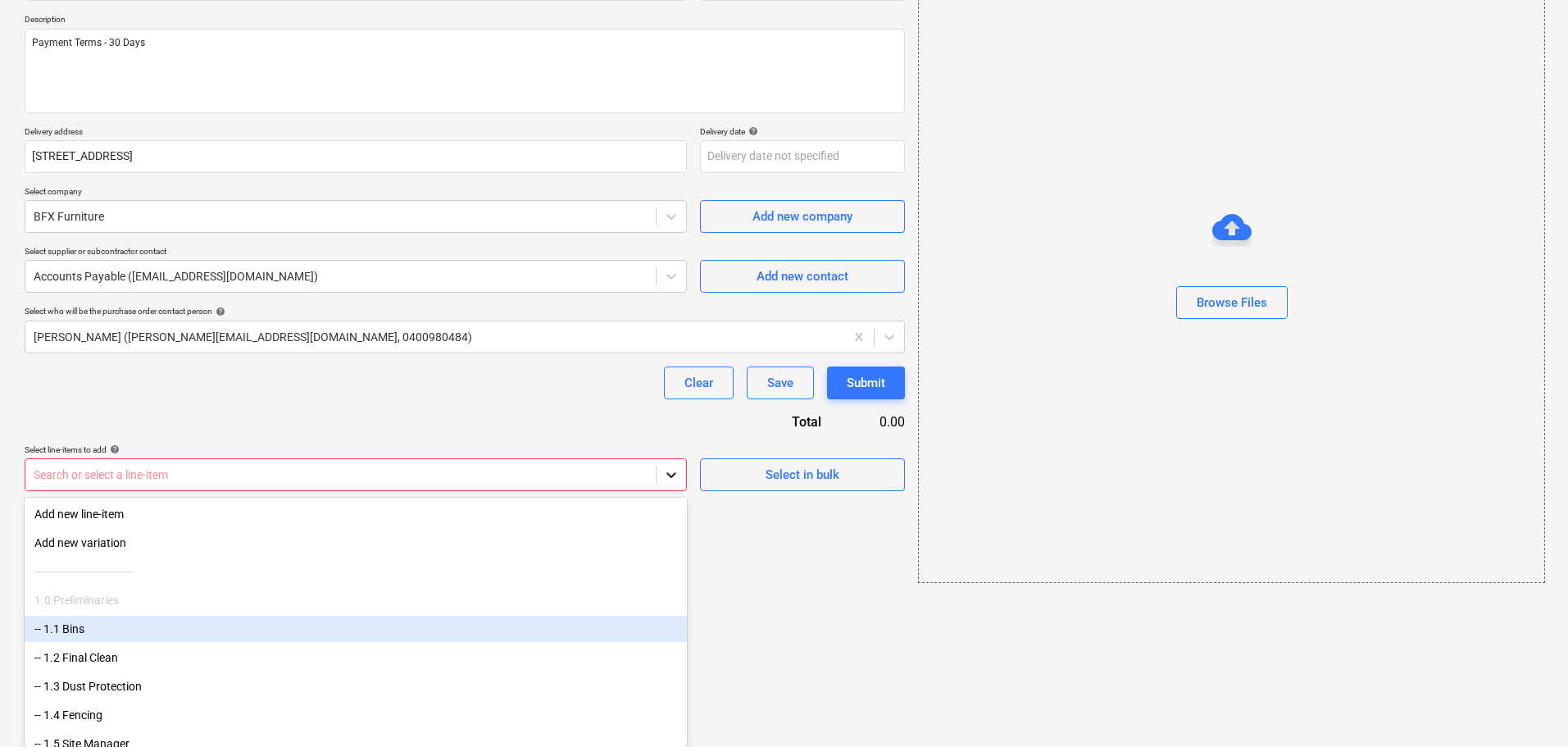
click at [671, 566] on body "Sales Projects Contacts Company Consolidated Invoices Inbox 2 Approvals format_…" at bounding box center [784, 193] width 1568 height 747
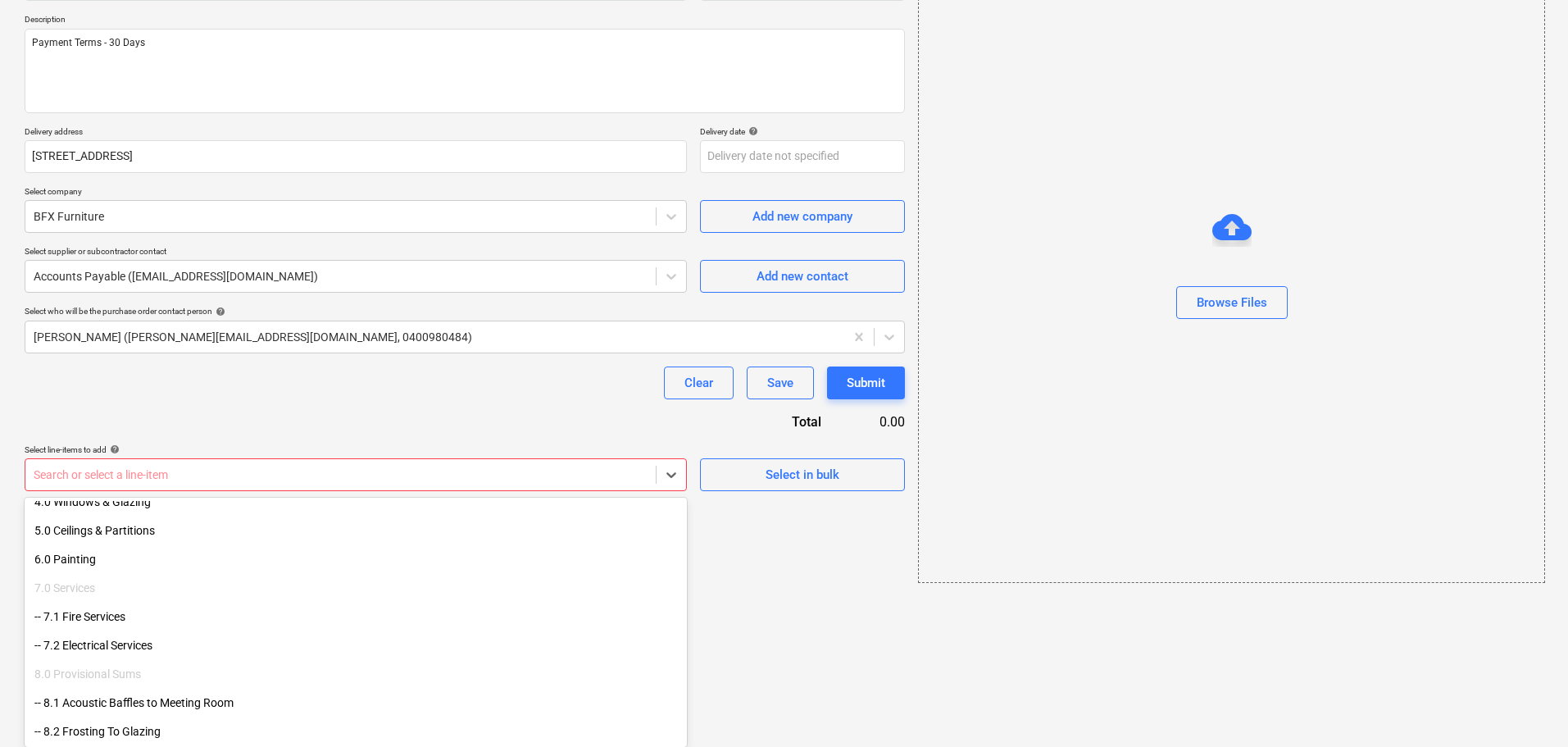
scroll to position [443, 0]
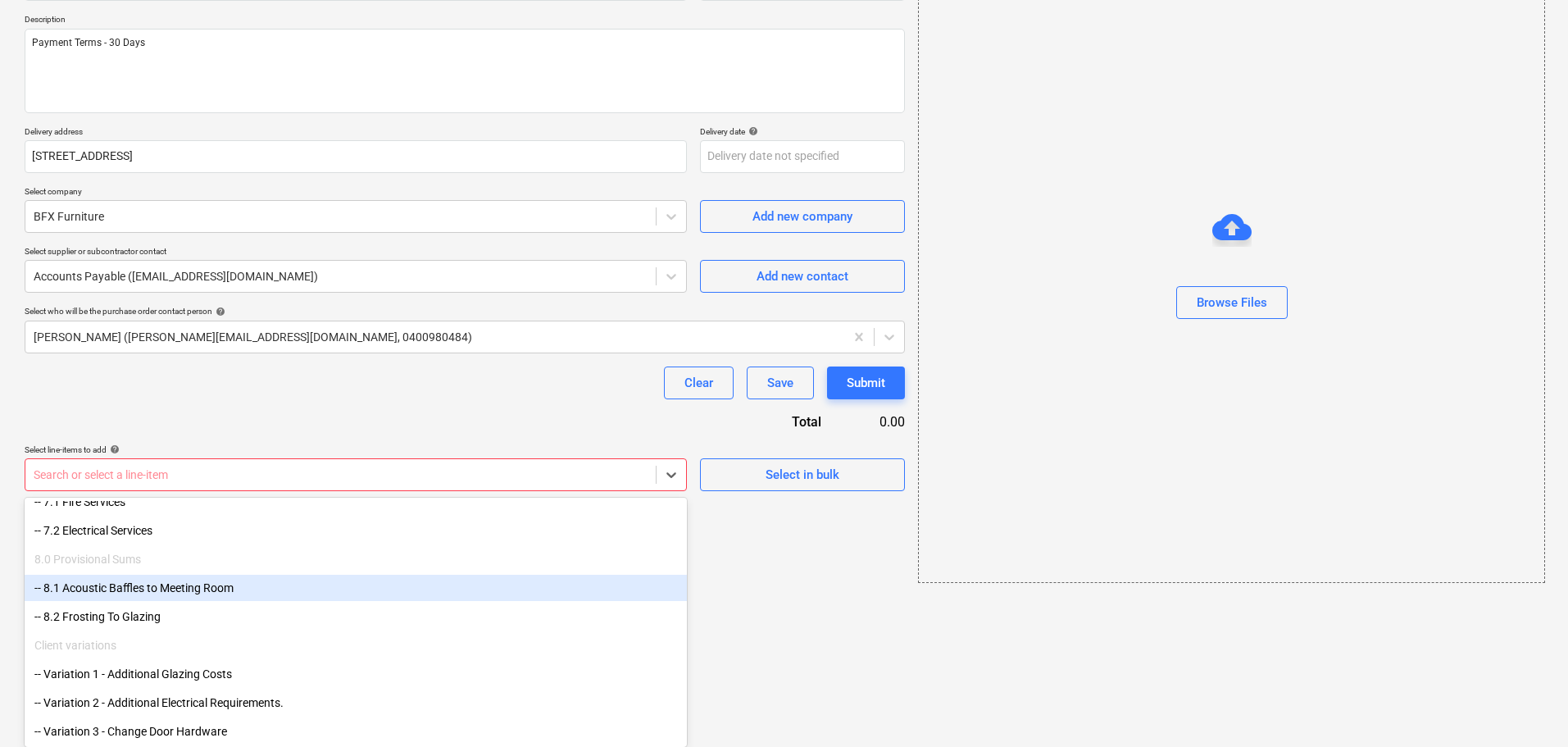
click at [199, 590] on div "-- 8.1 Acoustic Baffles to Meeting Room" at bounding box center [356, 588] width 663 height 26
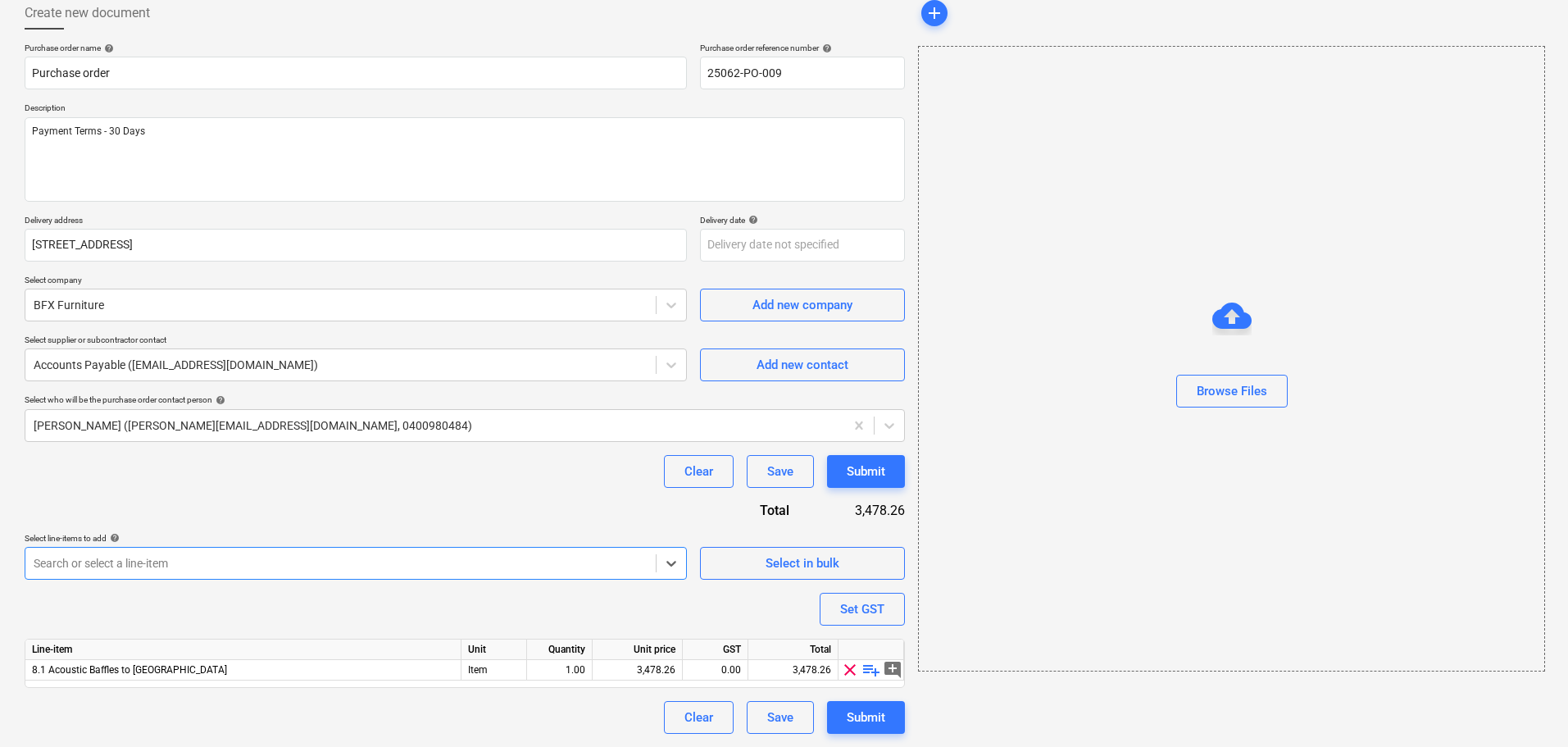
scroll to position [92, 0]
click at [735, 670] on div "0.00" at bounding box center [715, 670] width 51 height 21
click at [868, 670] on span "playlist_add" at bounding box center [871, 670] width 20 height 20
type textarea "x"
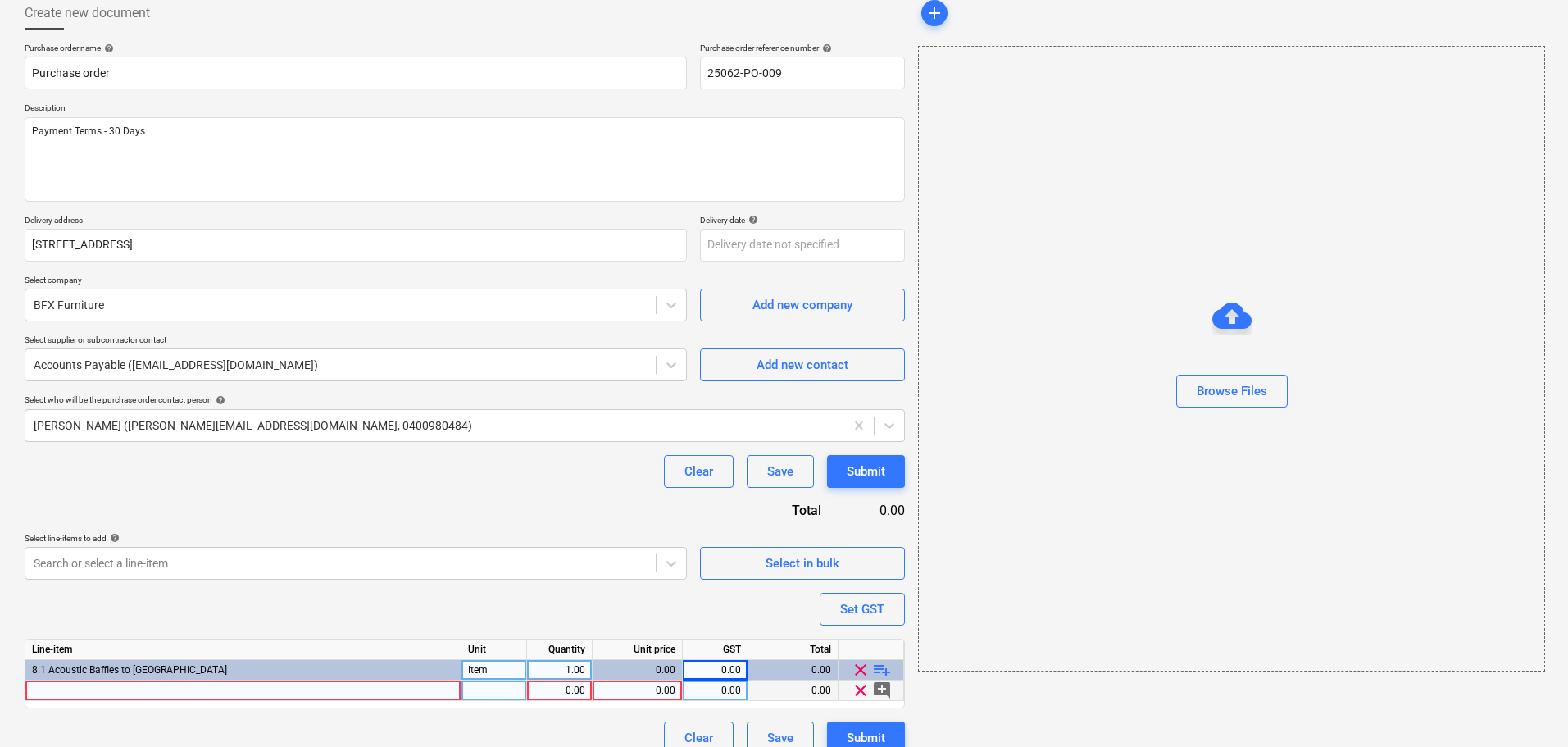
click at [405, 690] on div at bounding box center [243, 690] width 436 height 21
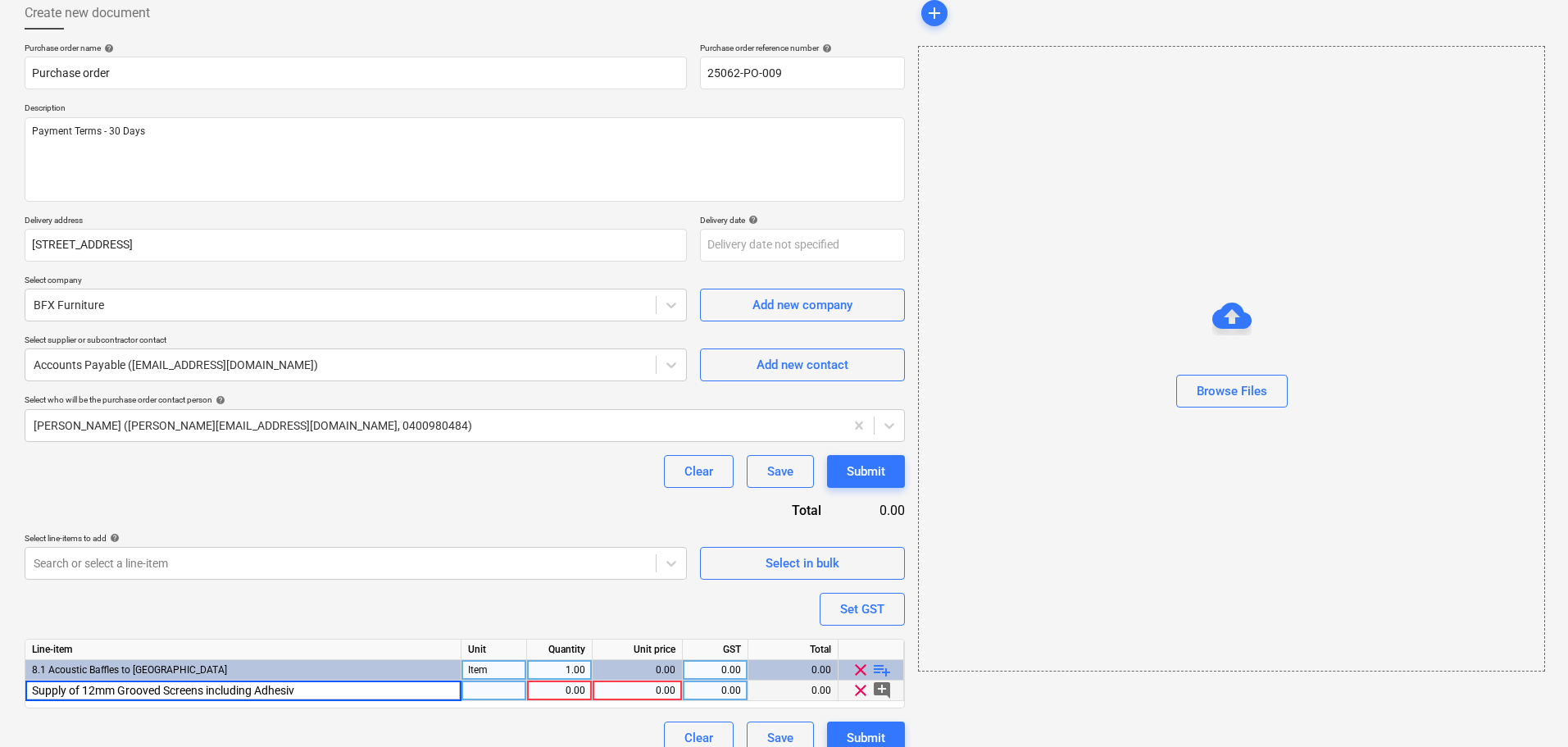
type input "Supply of 12mm Grooved Screens including Adhesive"
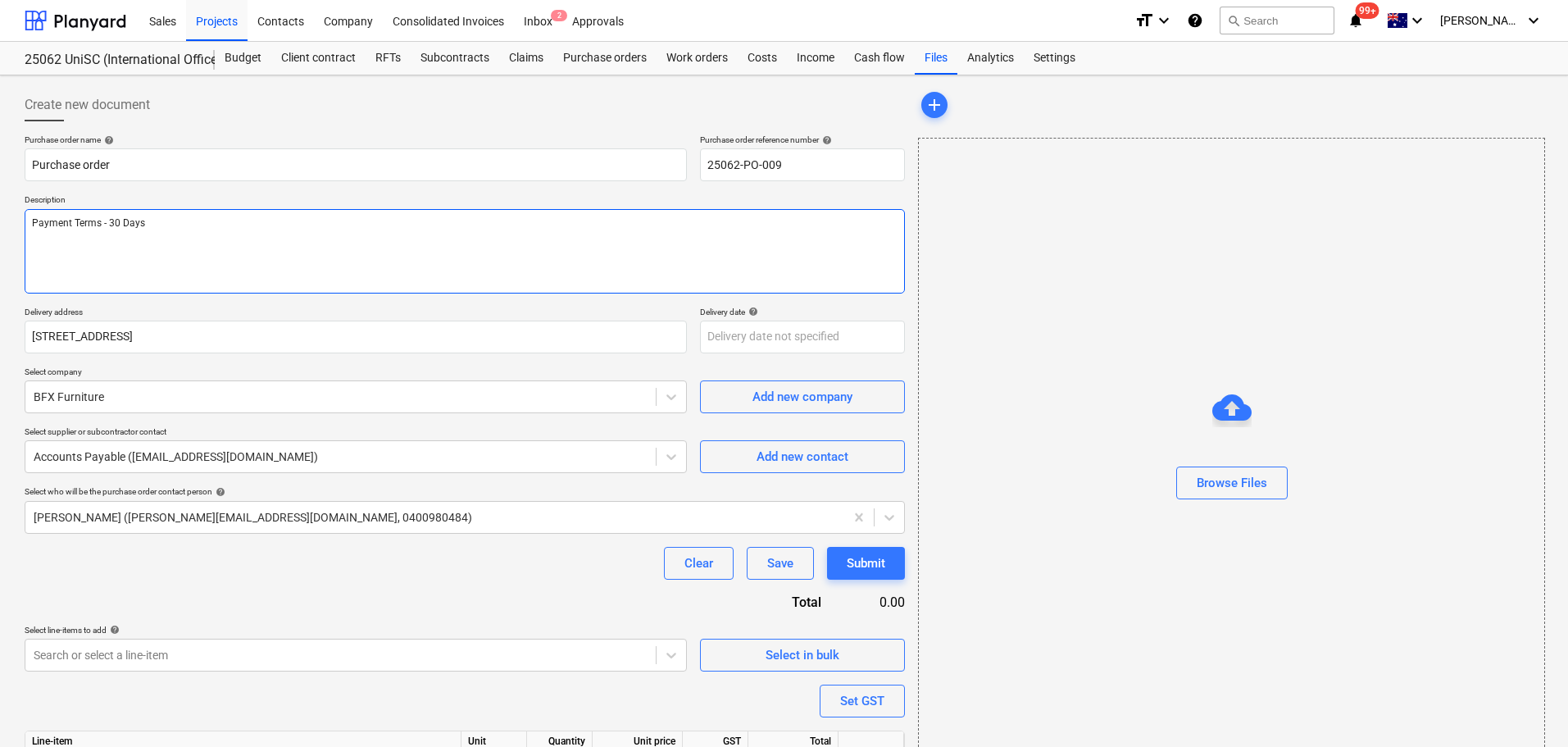
click at [35, 220] on textarea "Payment Terms - 30 Days" at bounding box center [464, 250] width 880 height 84
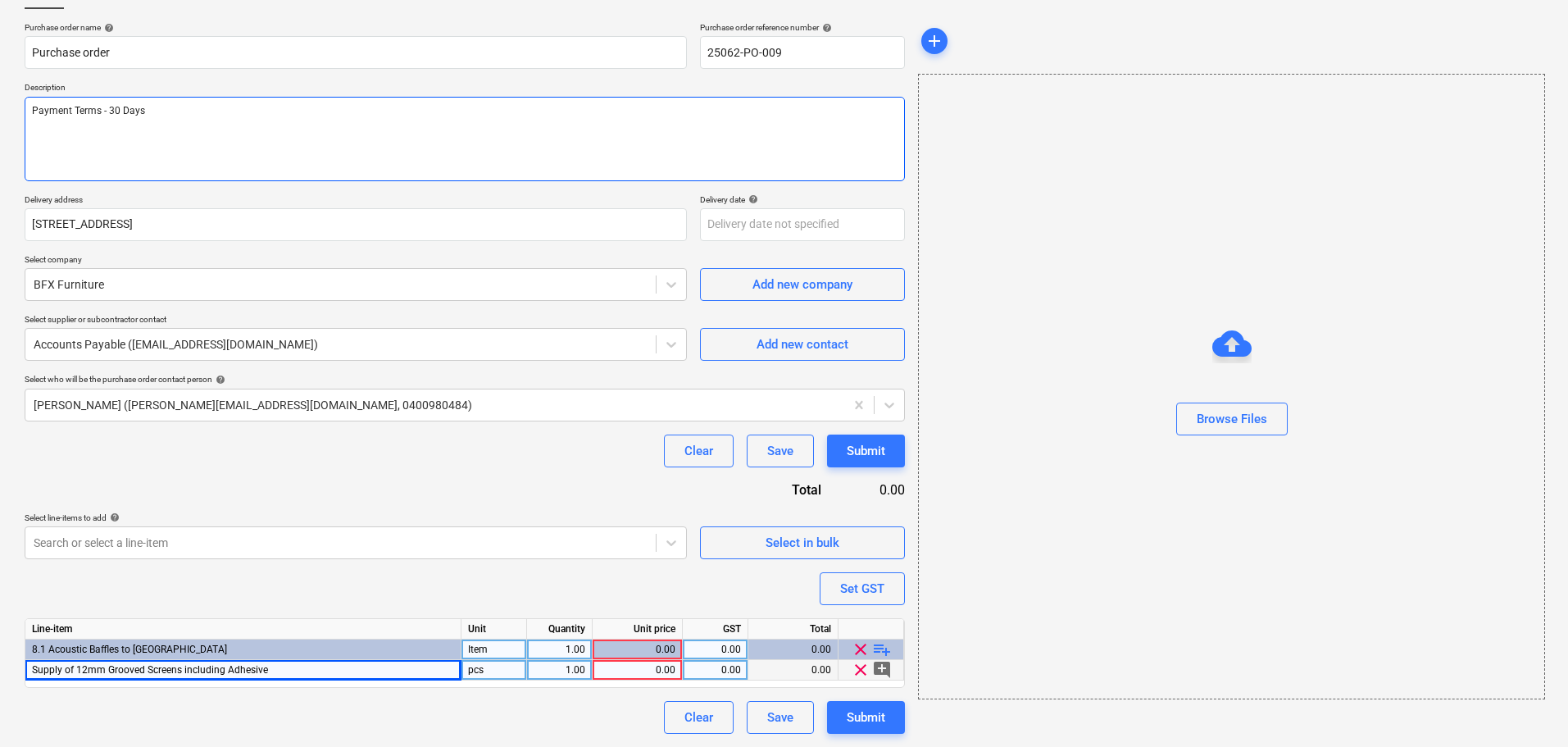
click at [38, 131] on textarea "Payment Terms - 30 Days" at bounding box center [464, 138] width 880 height 84
click at [30, 114] on textarea "Payment Terms - 30 Days" at bounding box center [464, 138] width 880 height 84
type textarea "x"
type textarea "Payment Terms - 30 Days"
type textarea "x"
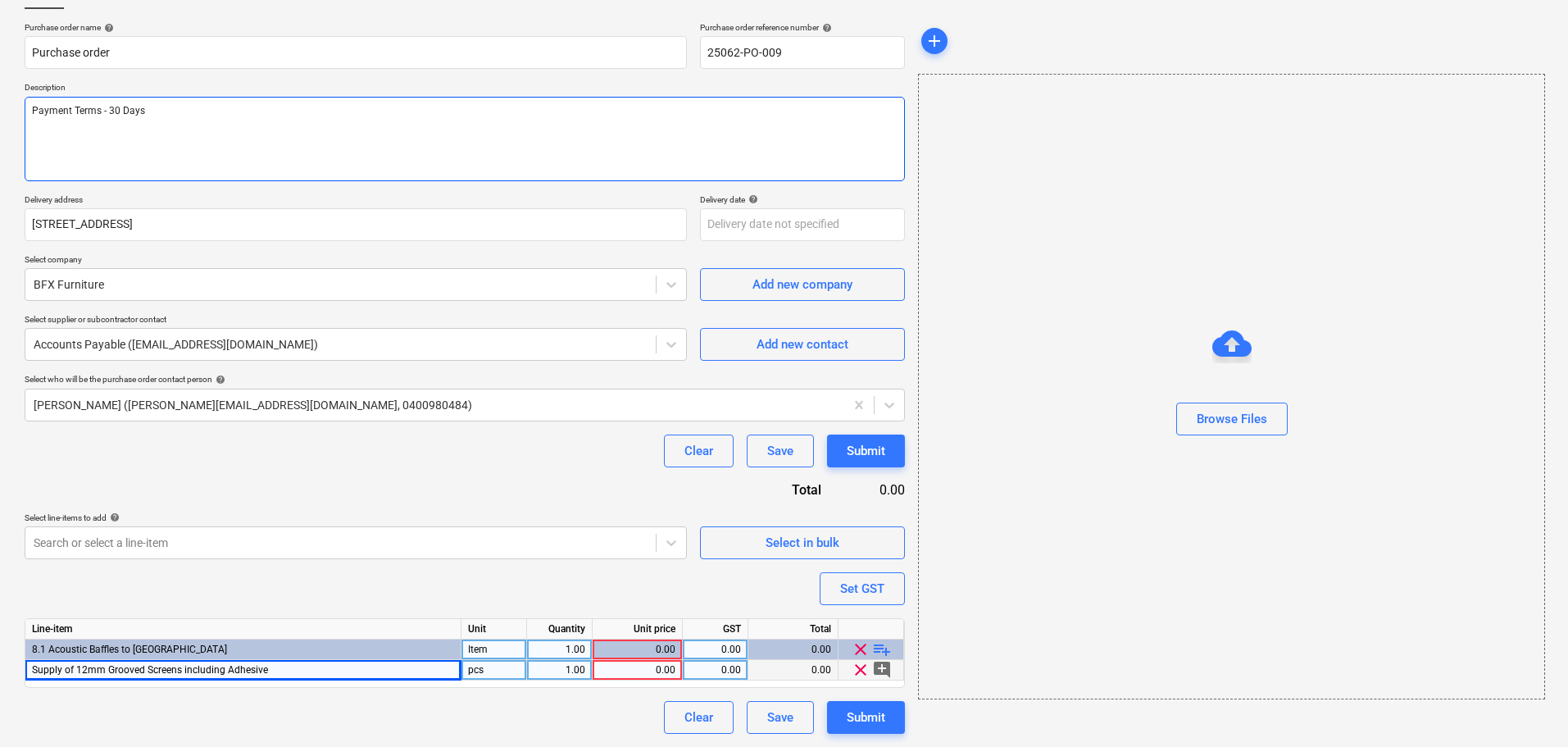
click at [30, 114] on textarea "Payment Terms - 30 Days" at bounding box center [464, 138] width 880 height 84
type textarea "Payment Terms - 30 Days"
click at [64, 116] on textarea "Payment Terms - 30 Days" at bounding box center [464, 138] width 880 height 84
paste textarea "12mm Cube Groove Screens"
type textarea "x"
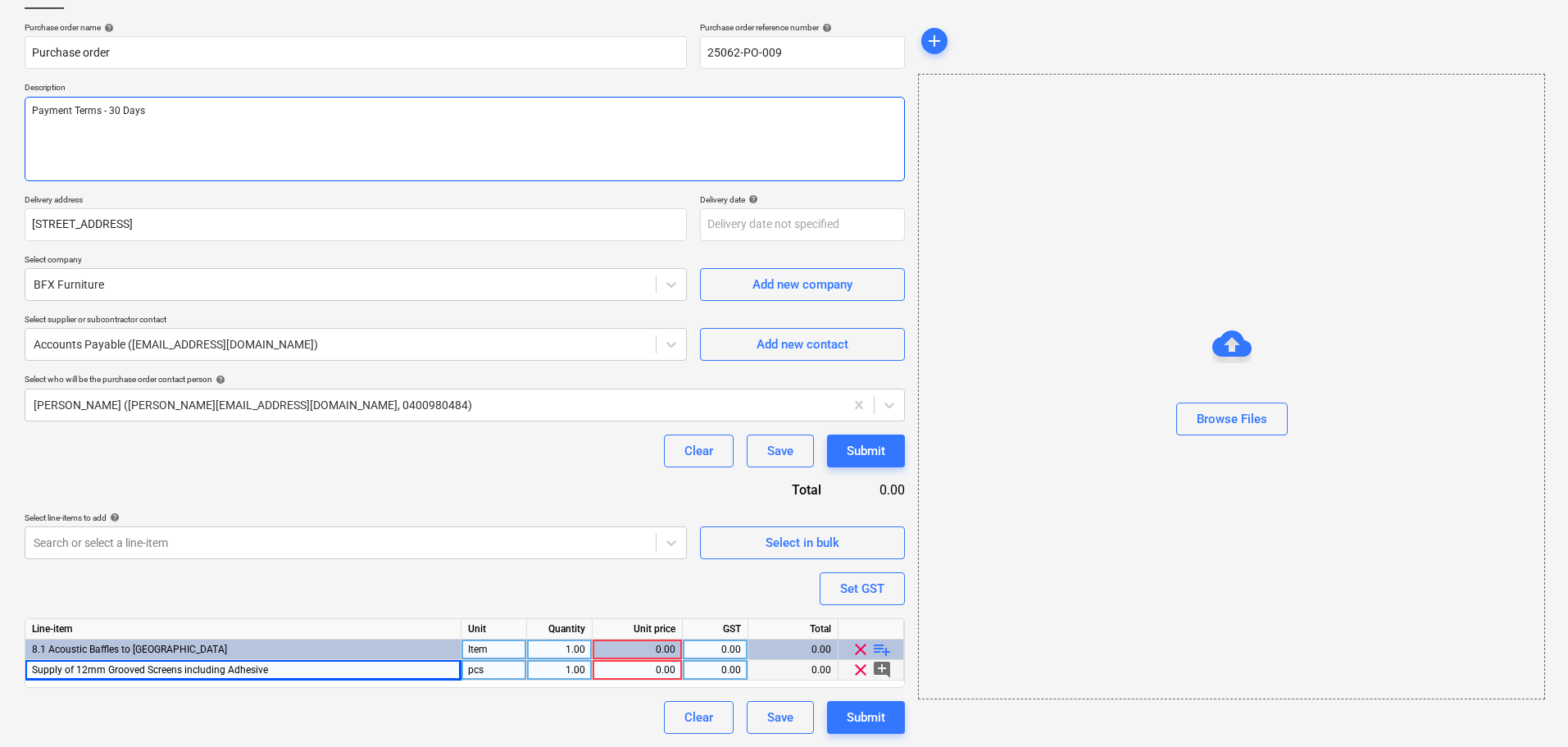
type textarea "12mm Cube Groove Screens Payment Terms - 30 Days"
type textarea "x"
type textarea "12mm Cube Groove Screens Payment Terms - 30 Days"
click at [67, 124] on textarea "12mm Cube Groove Screens Payment Terms - 30 Days" at bounding box center [464, 138] width 880 height 84
paste textarea "2700mm x 1200mm sheets"
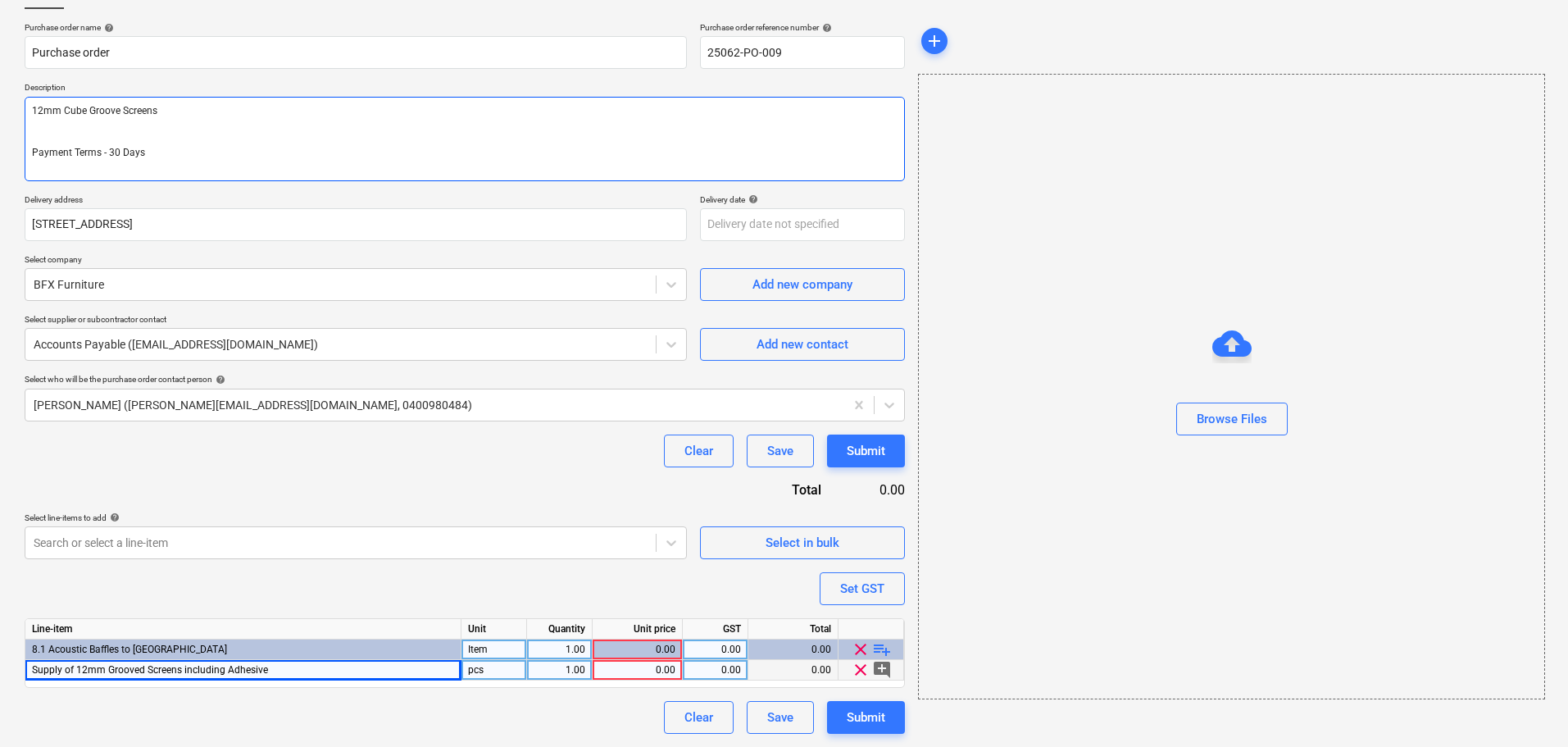
type textarea "x"
type textarea "12mm Cube Groove Screens 2700mm x 1200mm sheets Payment Terms - 30 Days"
type textarea "x"
type textarea "12mm Cube Groove Screens 2700mm x 1200mm sheets Payment Terms - 30 Days"
click at [189, 126] on textarea "12mm Cube Groove Screens 2700mm x 1200mm sheets Payment Terms - 30 Days" at bounding box center [464, 138] width 880 height 84
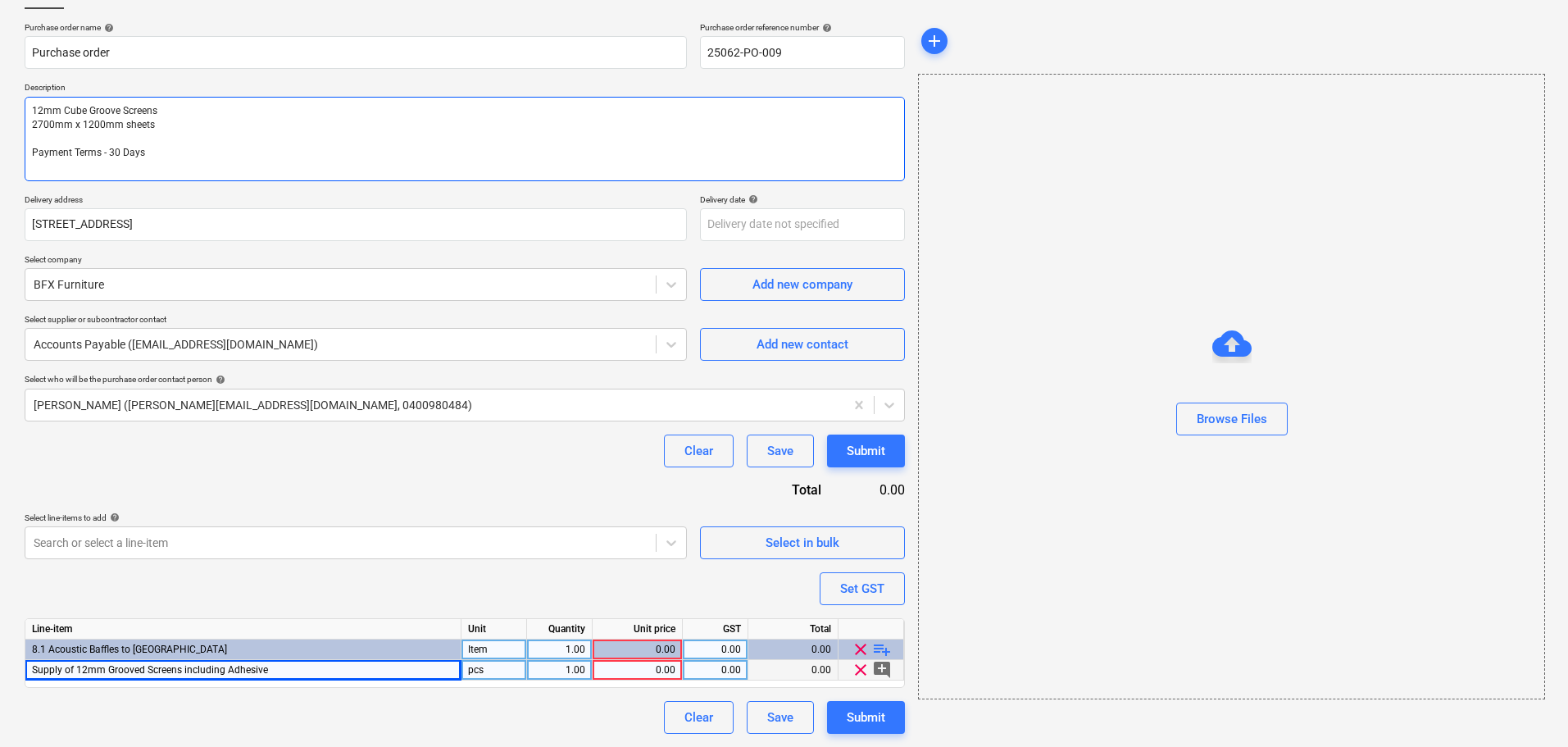
type textarea "x"
type textarea "12mm Cube Groove Screens 2700mm x 1200mm sheets Payment Terms - 30 Days"
paste textarea "Wall 1: 5920mmW / 1200 = 5 sheets"
type textarea "x"
type textarea "12mm Cube Groove Screens 2700mm x 1200mm sheets Wall 1: 5920mmW / 1200 = 5 shee…"
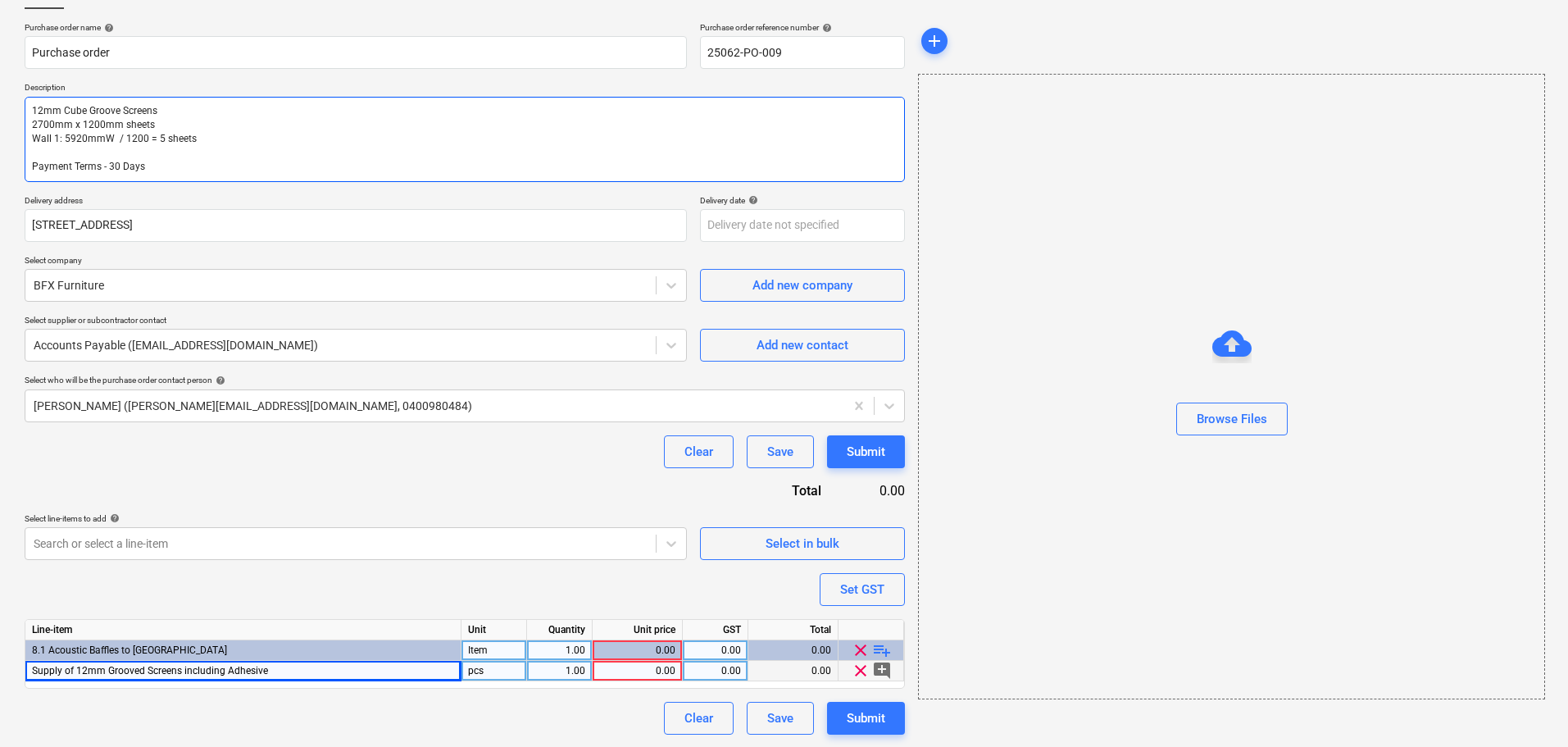
type textarea "x"
type textarea "12mm Cube Groove Screens 2700mm x 1200mm sheets Wall 1: 5920mmW / 1200 = 5 shee…"
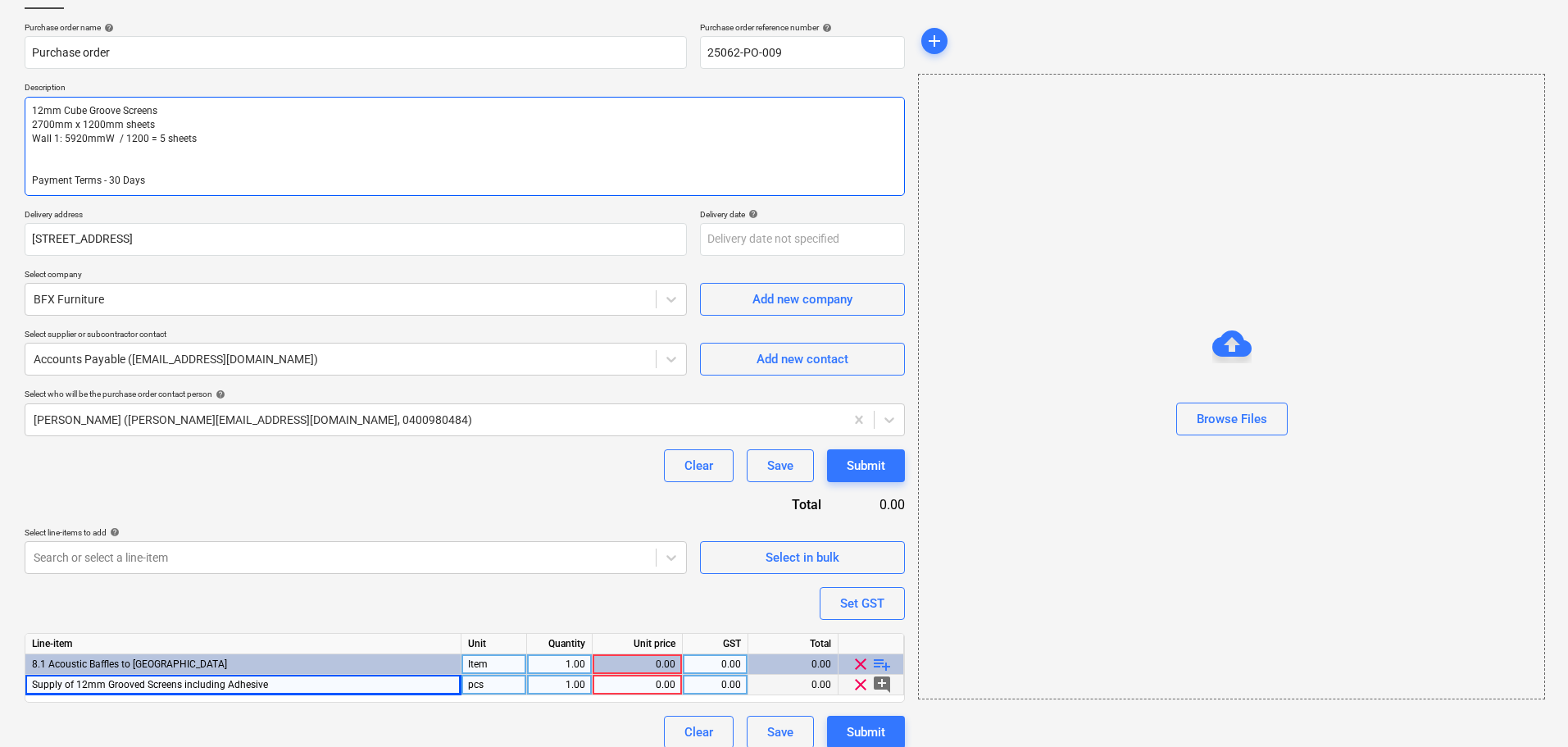
type textarea "x"
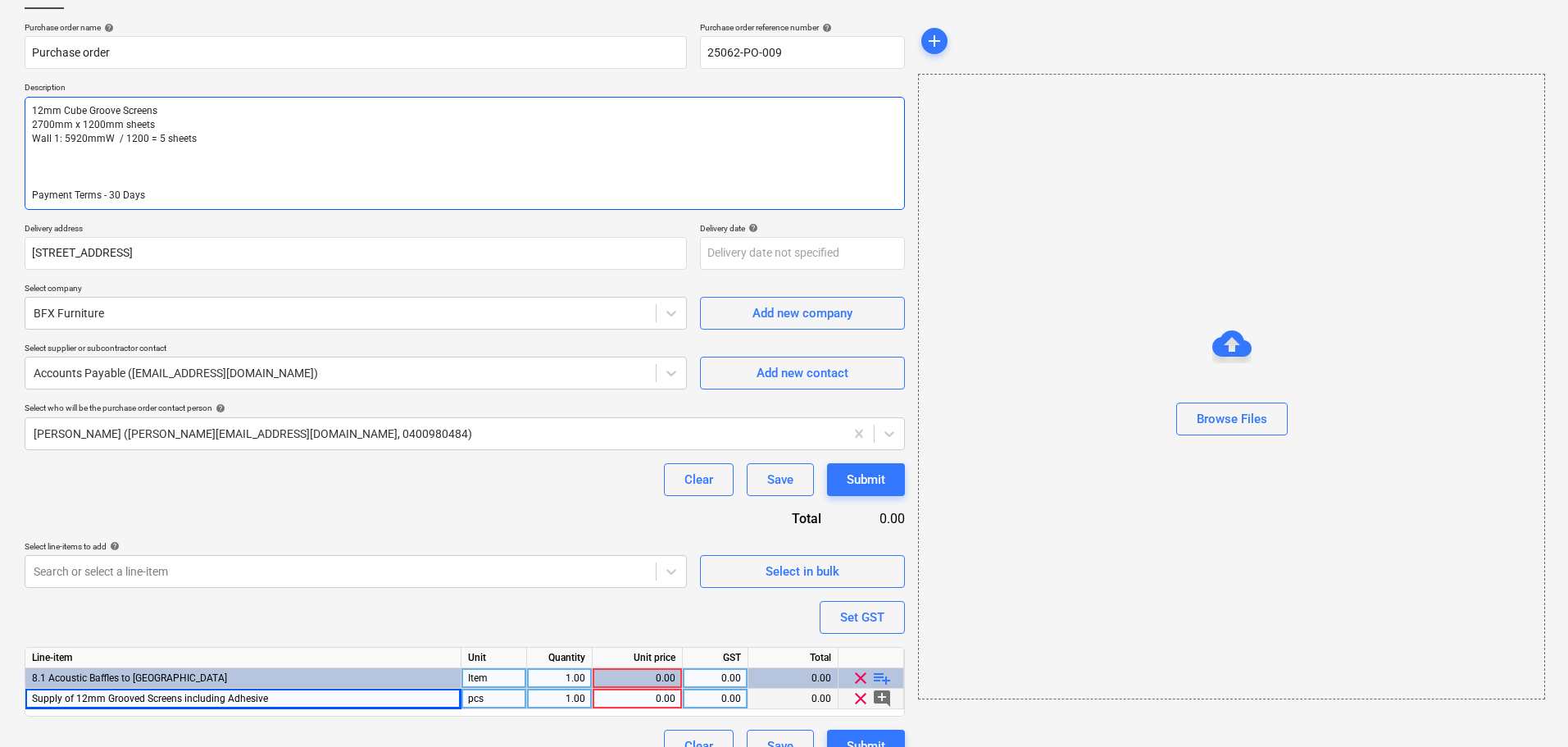
type textarea "12mm Cube Groove Screens 2700mm x 1200mm sheets Wall 1: 5920mmW / 1200 = 5 shee…"
click at [52, 159] on textarea "12mm Cube Groove Screens 2700mm x 1200mm sheets Wall 1: 5920mmW / 1200 = 5 shee…" at bounding box center [464, 153] width 880 height 113
click at [48, 169] on textarea "12mm Cube Groove Screens 2700mm x 1200mm sheets Wall 1: 5920mmW / 1200 = 5 shee…" at bounding box center [464, 153] width 880 height 113
paste textarea "Delivery Only (To A Single Point)"
type textarea "x"
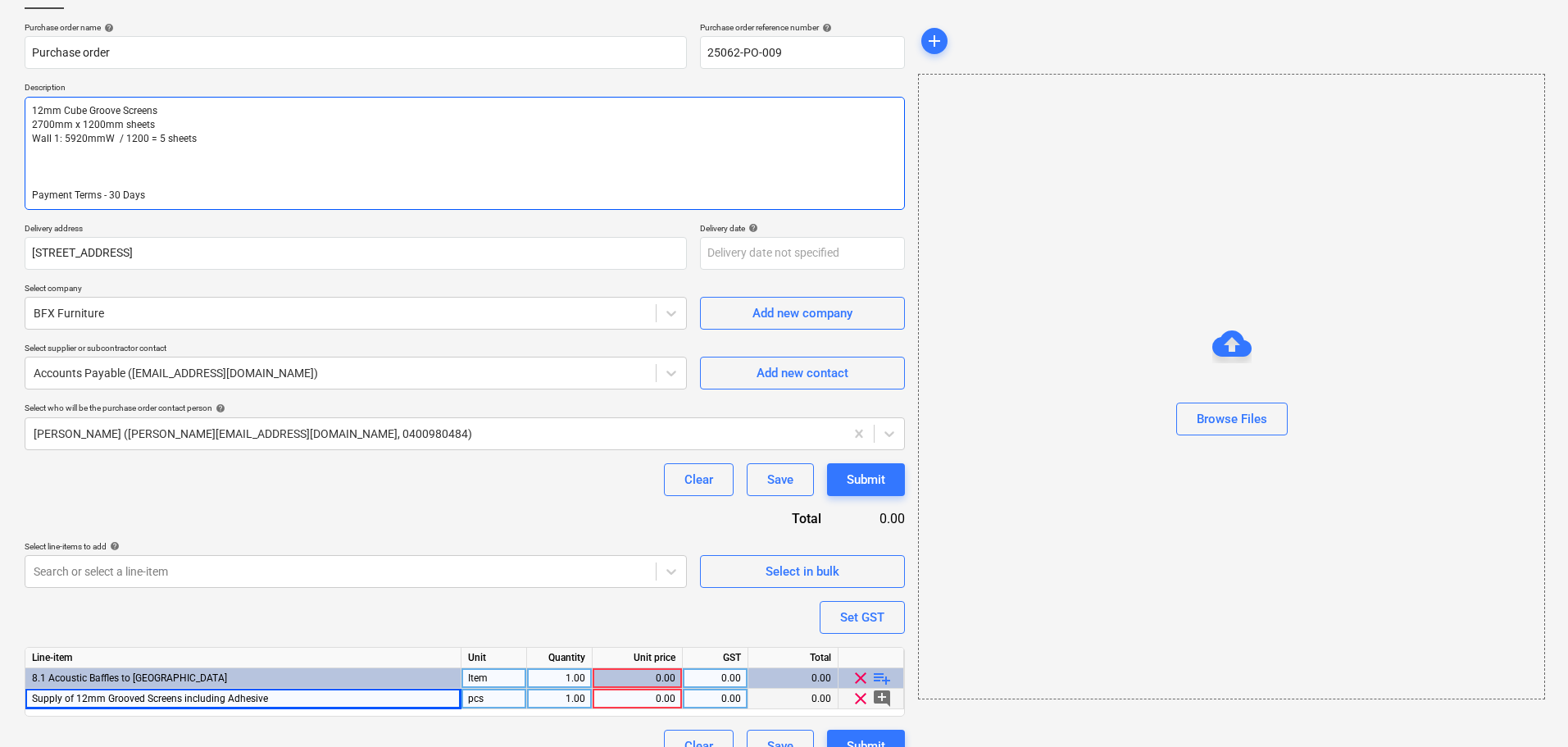
type textarea "12mm Cube Groove Screens 2700mm x 1200mm sheets Wall 1: 5920mmW / 1200 = 5 shee…"
type textarea "x"
type textarea "12mm Cube Groove Screens 2700mm x 1200mm sheets Wall 1: 5920mmW / 1200 = 5 shee…"
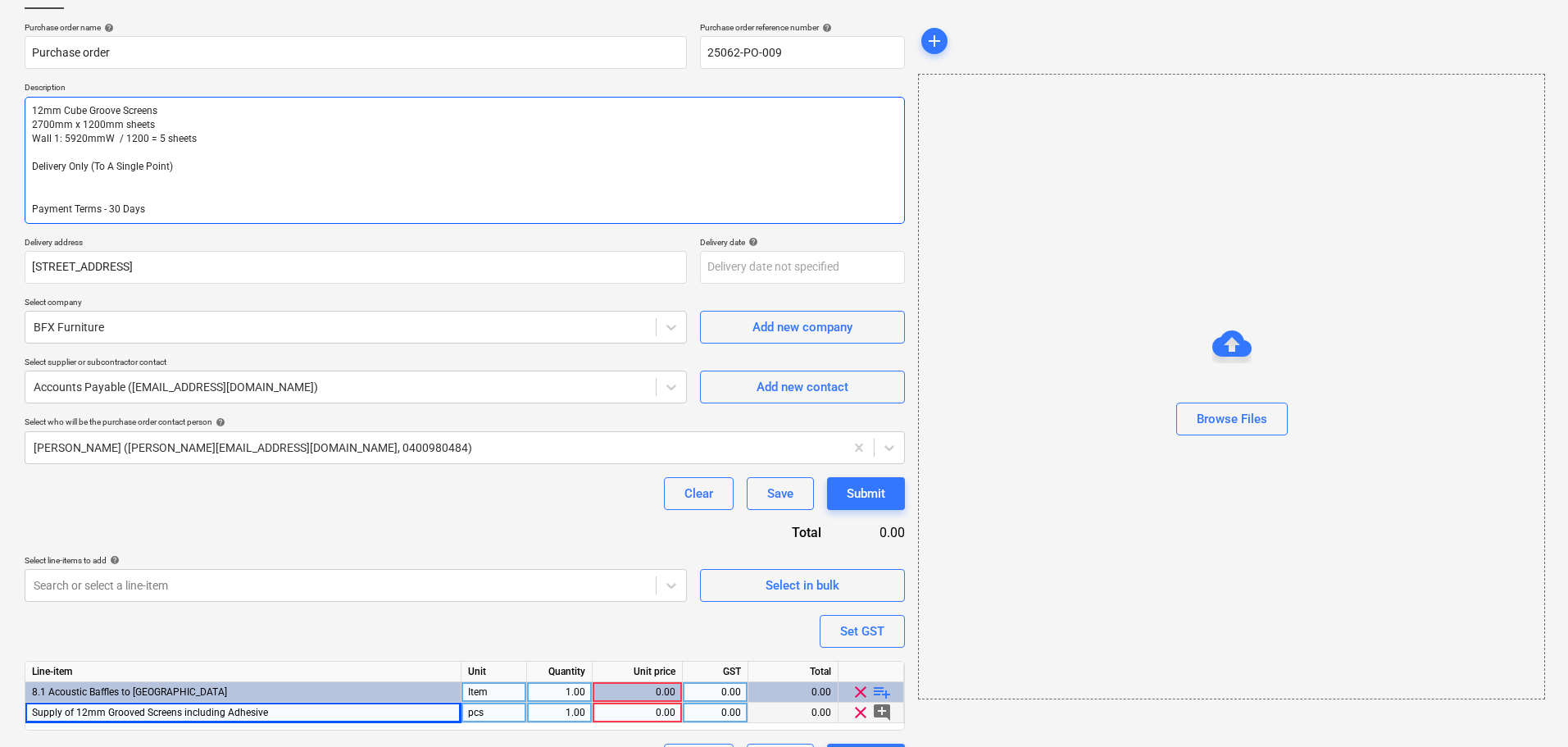
type textarea "x"
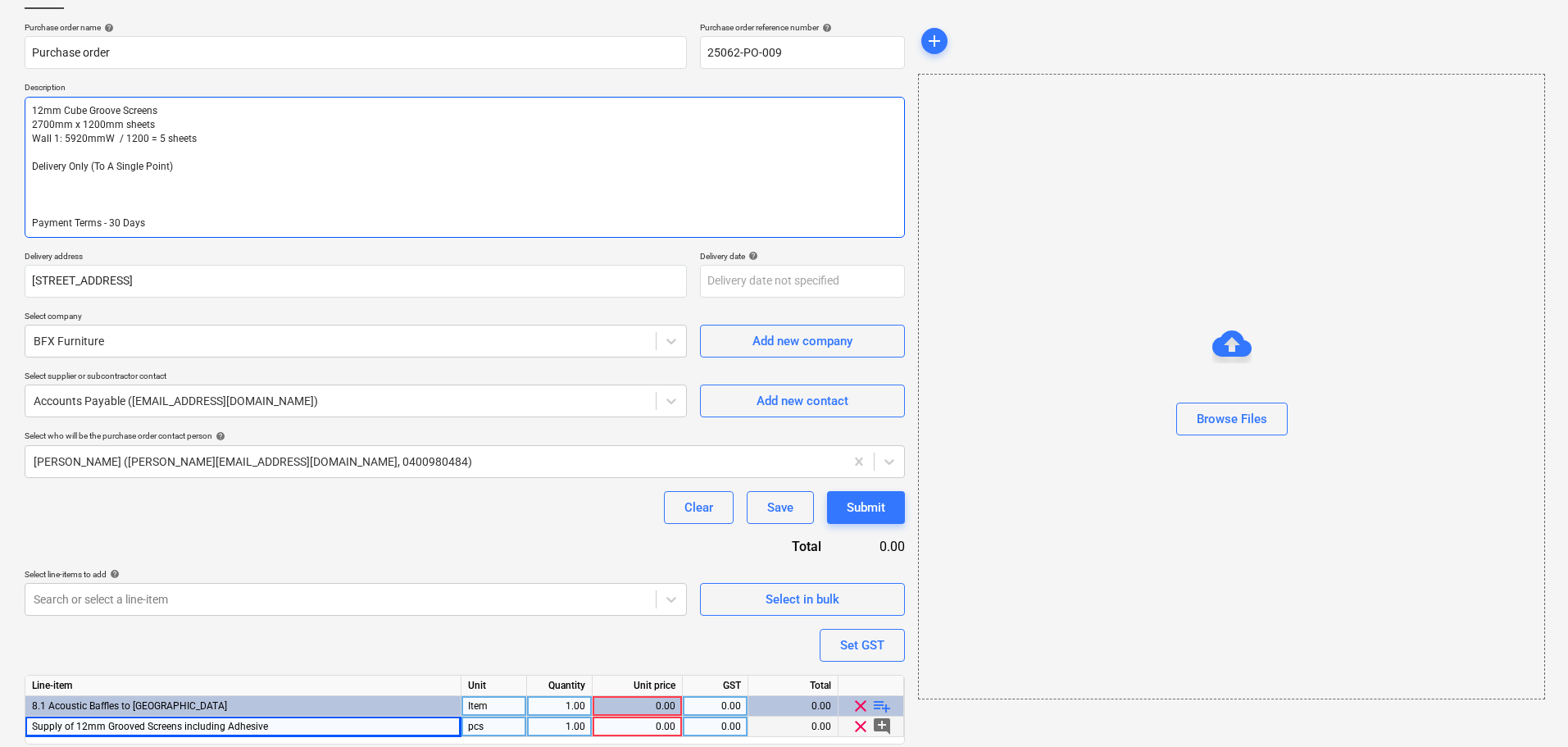
type textarea "12mm Cube Groove Screens 2700mm x 1200mm sheets Wall 1: 5920mmW / 1200 = 5 shee…"
click at [74, 192] on textarea "12mm Cube Groove Screens 2700mm x 1200mm sheets Wall 1: 5920mmW / 1200 = 5 shee…" at bounding box center [464, 167] width 880 height 141
paste textarea "Tec7 Adhesive sausages"
type textarea "x"
type textarea "12mm Cube Groove Screens 2700mm x 1200mm sheets Wall 1: 5920mmW / 1200 = 5 shee…"
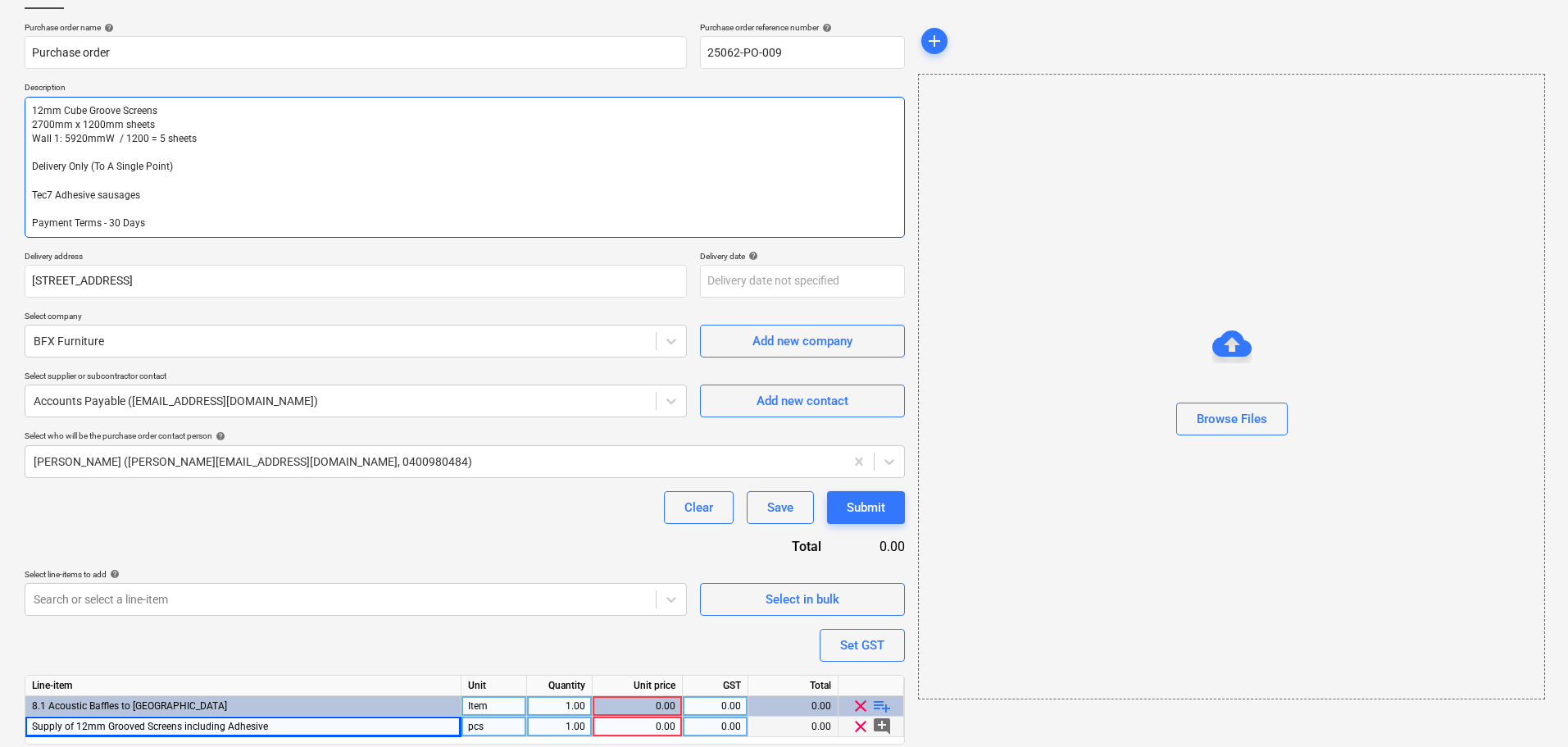
type textarea "x"
type textarea "12mm Cube Groove Screens 2700mm x 1200mm sheets Wall 1: 5920mmW / 1200 = 5 shee…"
type textarea "x"
type textarea "12mm Cube Groove Screens 2700mm x 1200mm sheets Wall 1: 5920mmW / 1200 = 5 shee…"
type textarea "x"
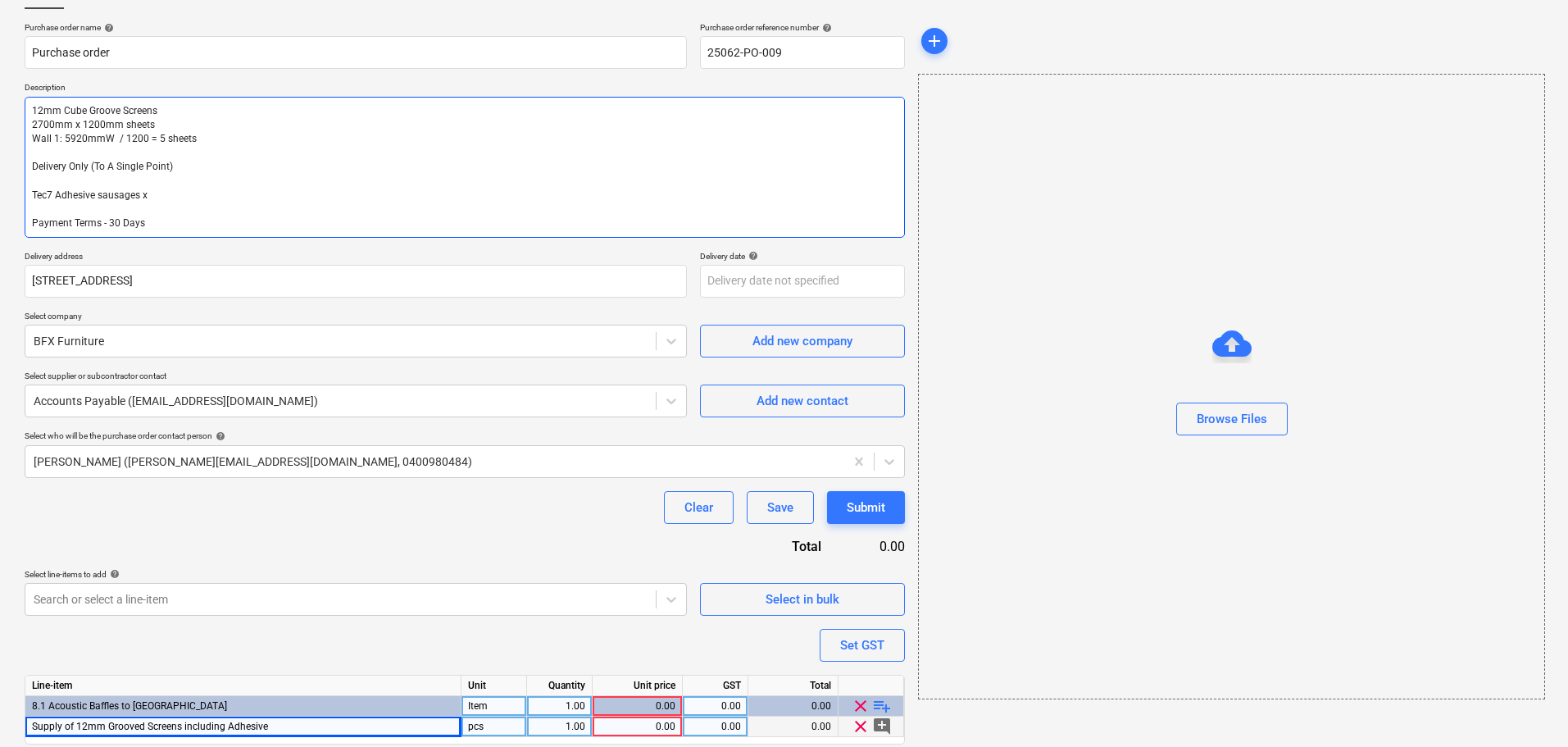
type textarea "12mm Cube Groove Screens 2700mm x 1200mm sheets Wall 1: 5920mmW / 1200 = 5 shee…"
type textarea "x"
type textarea "12mm Cube Groove Screens 2700mm x 1200mm sheets Wall 1: 5920mmW / 1200 = 5 shee…"
type textarea "x"
click at [490, 727] on div "pcs" at bounding box center [494, 727] width 65 height 21
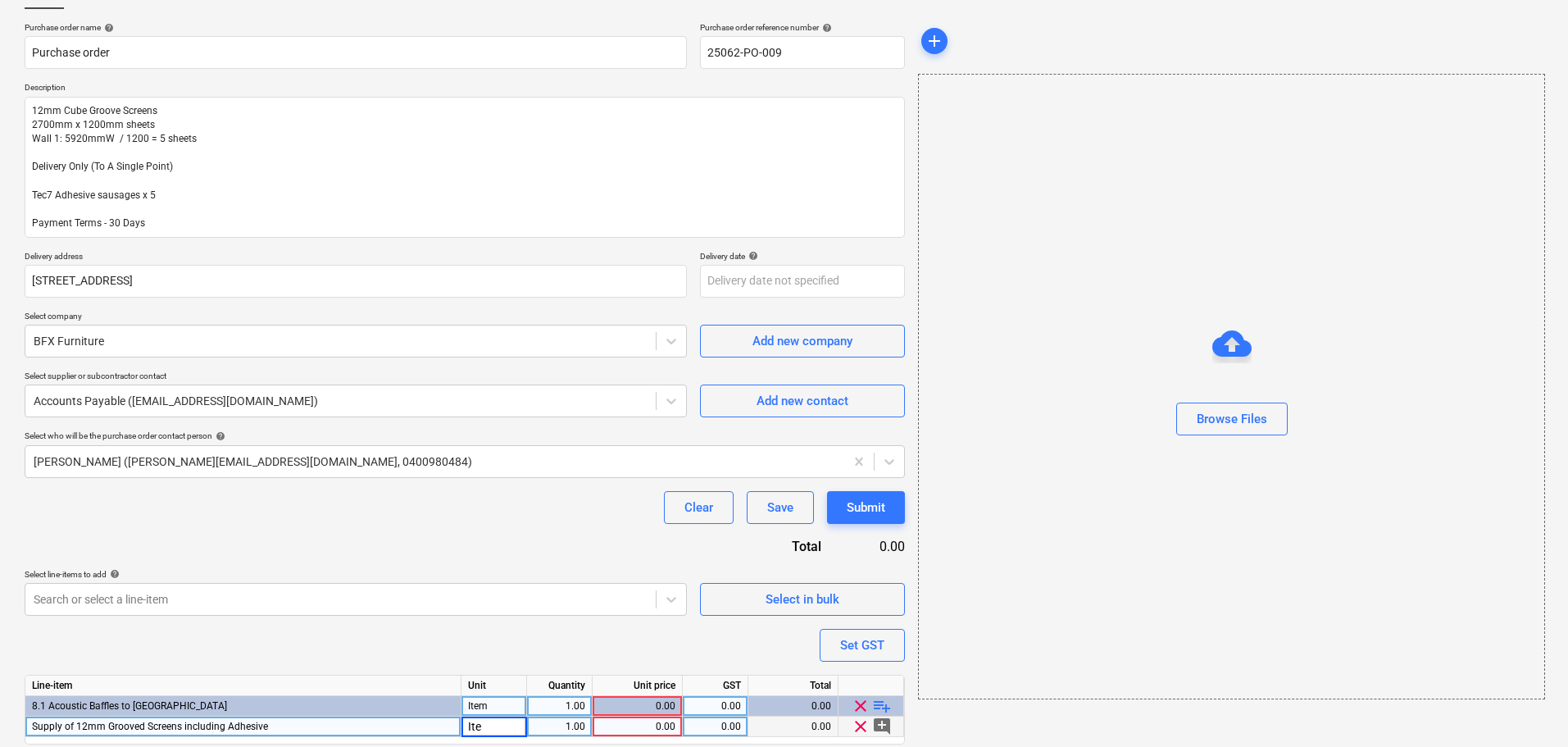
type input "Item"
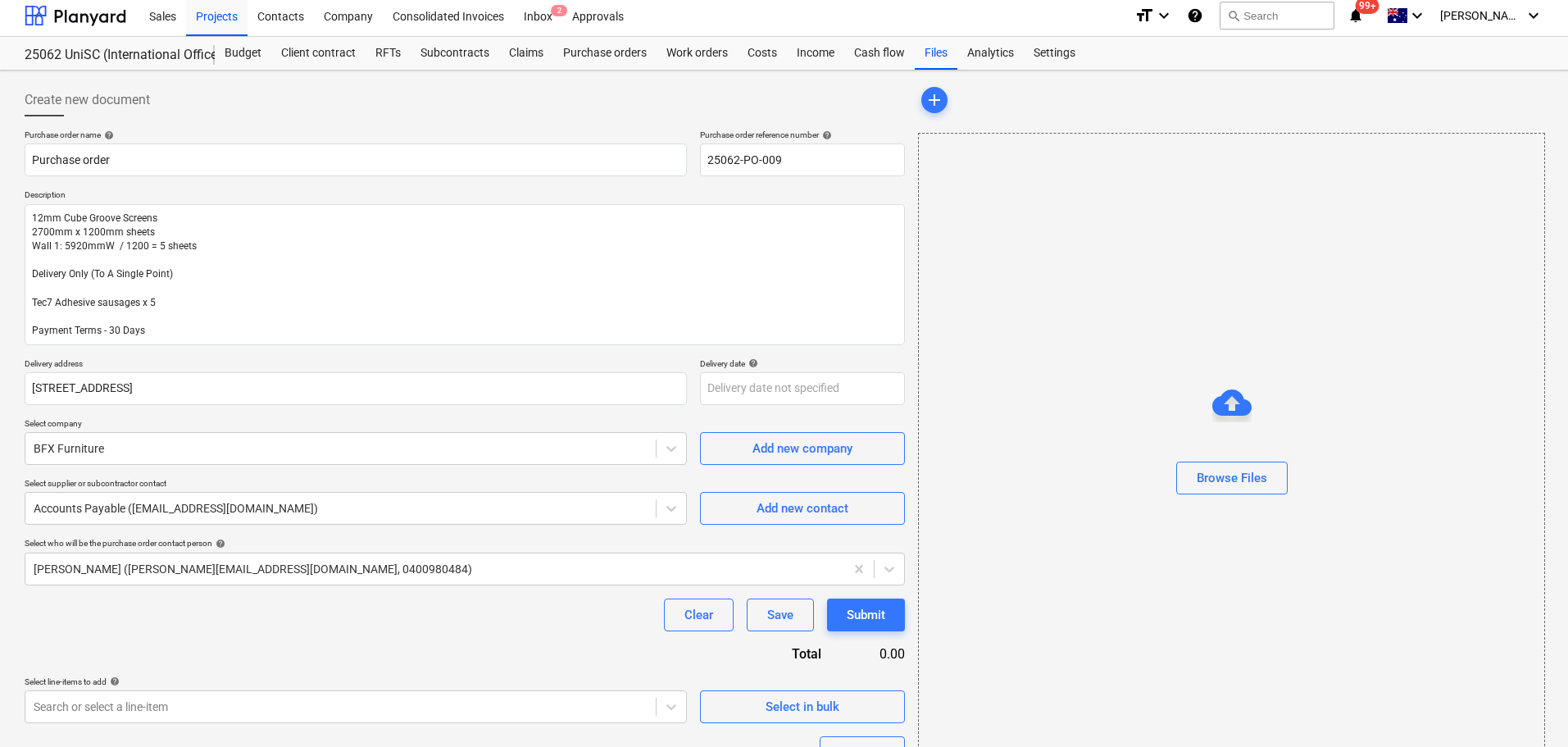
scroll to position [169, 0]
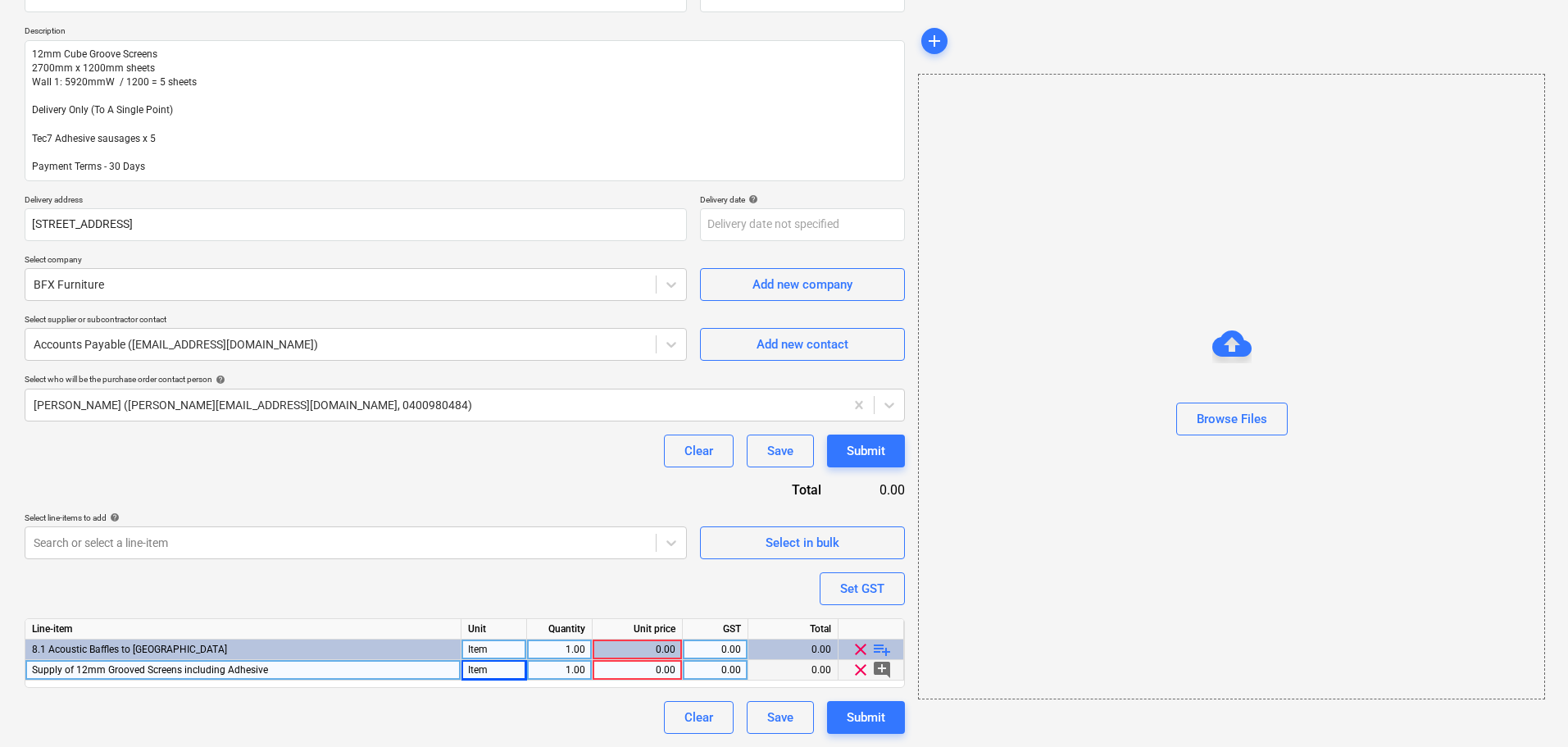
click at [643, 675] on div "0.00" at bounding box center [637, 670] width 77 height 21
type textarea "x"
type input "2641.2"
type textarea "x"
click at [704, 670] on div "0.00" at bounding box center [715, 670] width 51 height 21
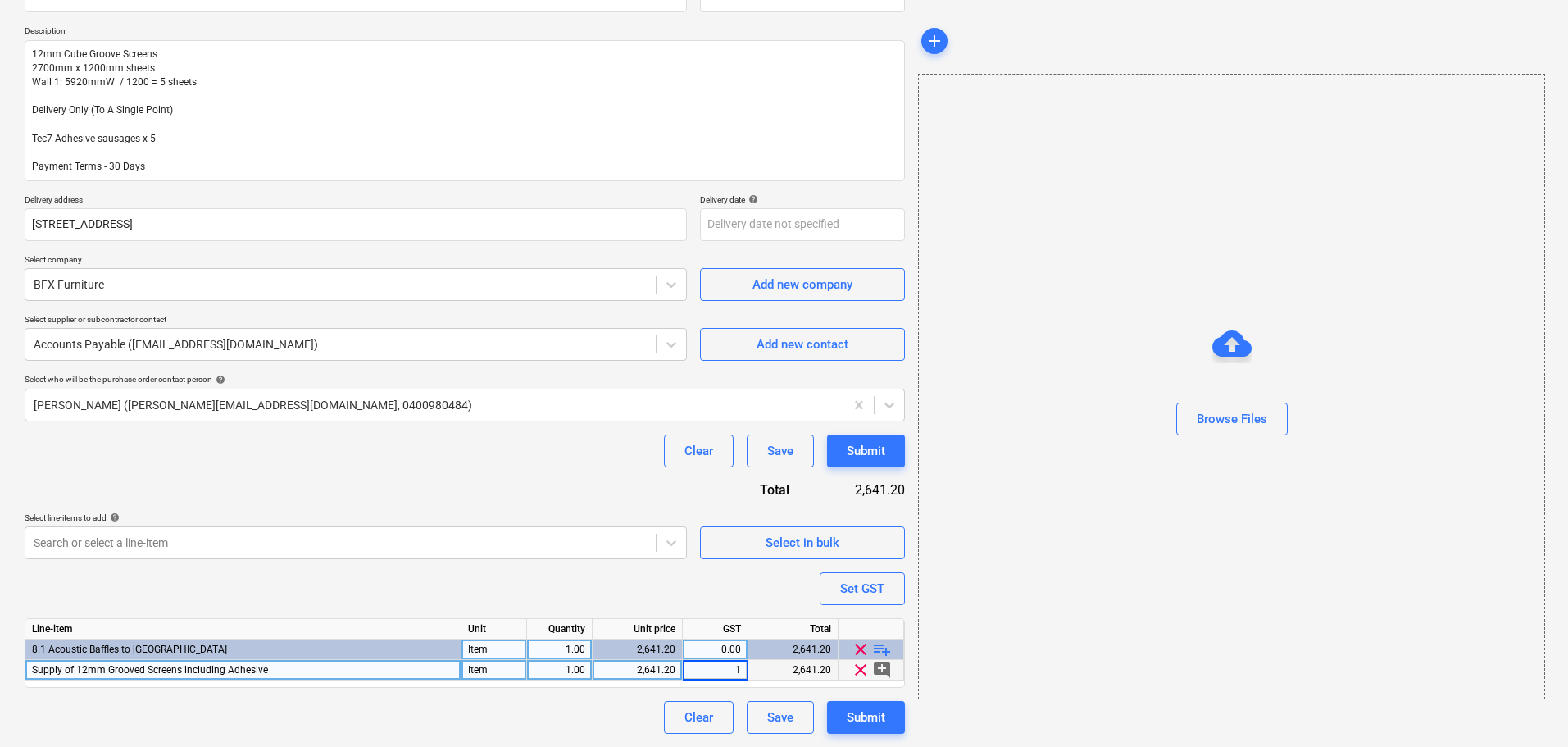
type input "10"
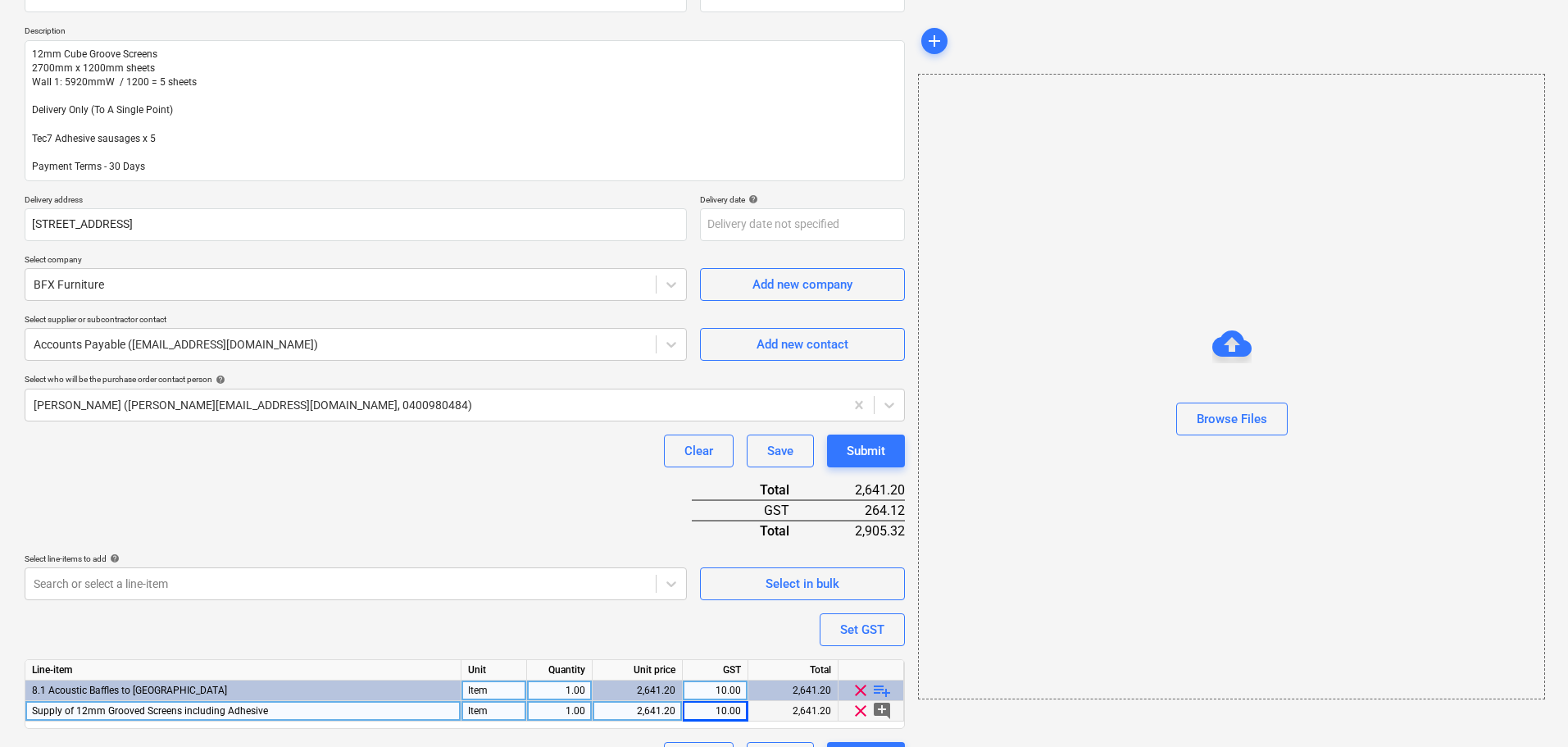
click at [658, 717] on div "2,641.20" at bounding box center [637, 711] width 77 height 21
type textarea "x"
type input "3412.45"
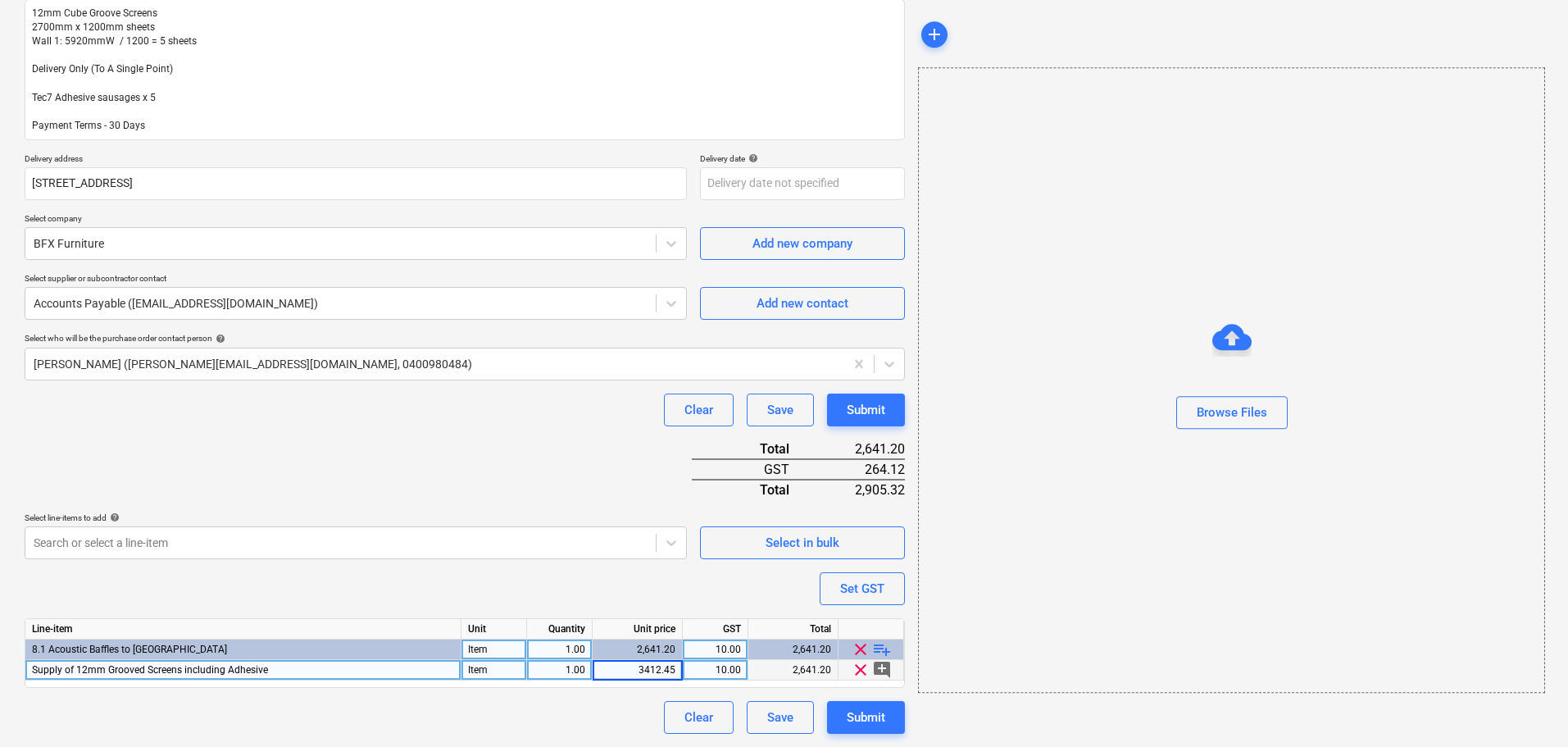
click at [534, 718] on div "Clear Save Submit" at bounding box center [464, 717] width 880 height 33
click at [851, 715] on div "Submit" at bounding box center [866, 717] width 38 height 22
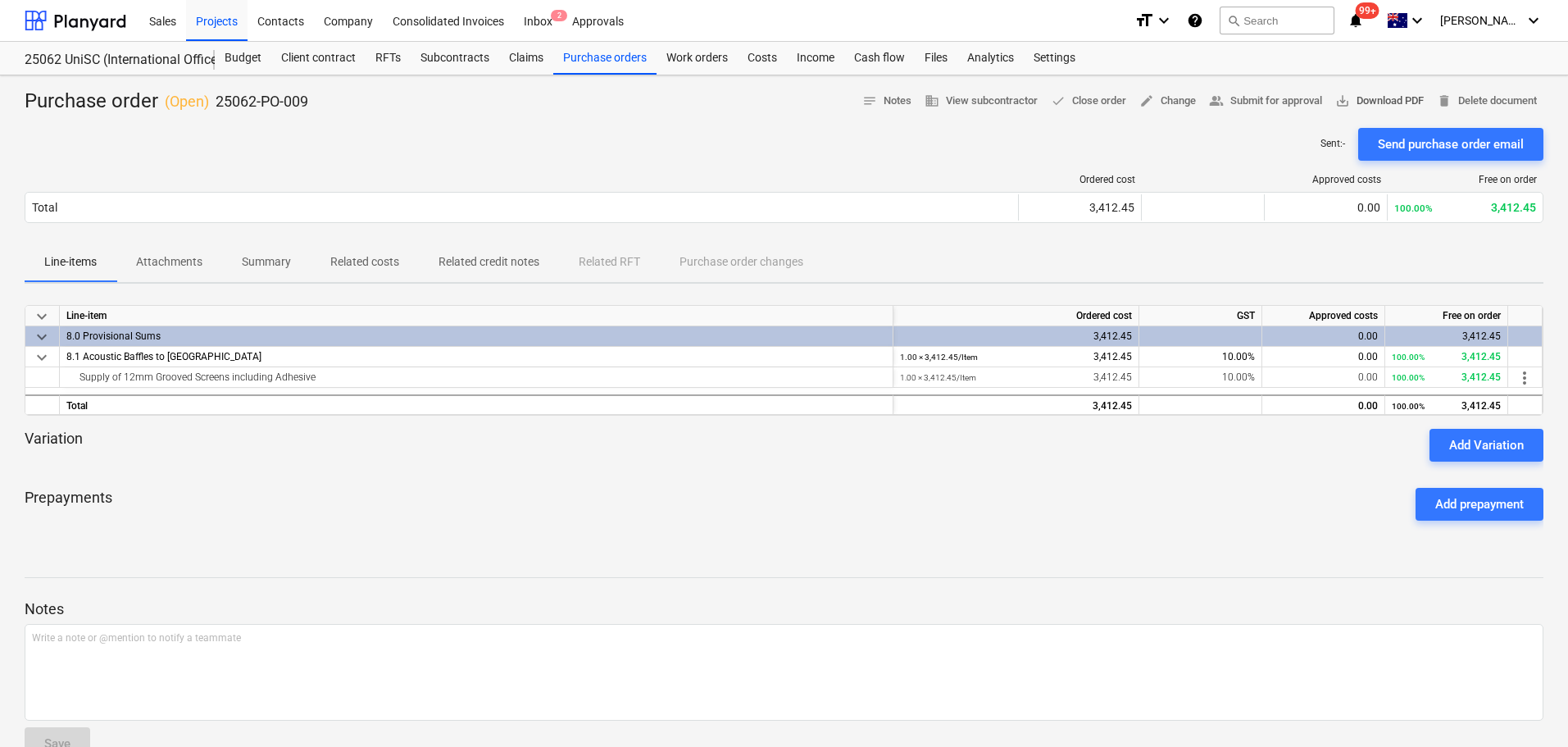
click at [1385, 103] on span "save_alt Download PDF" at bounding box center [1379, 102] width 89 height 19
click at [208, 27] on div "Projects" at bounding box center [217, 20] width 62 height 42
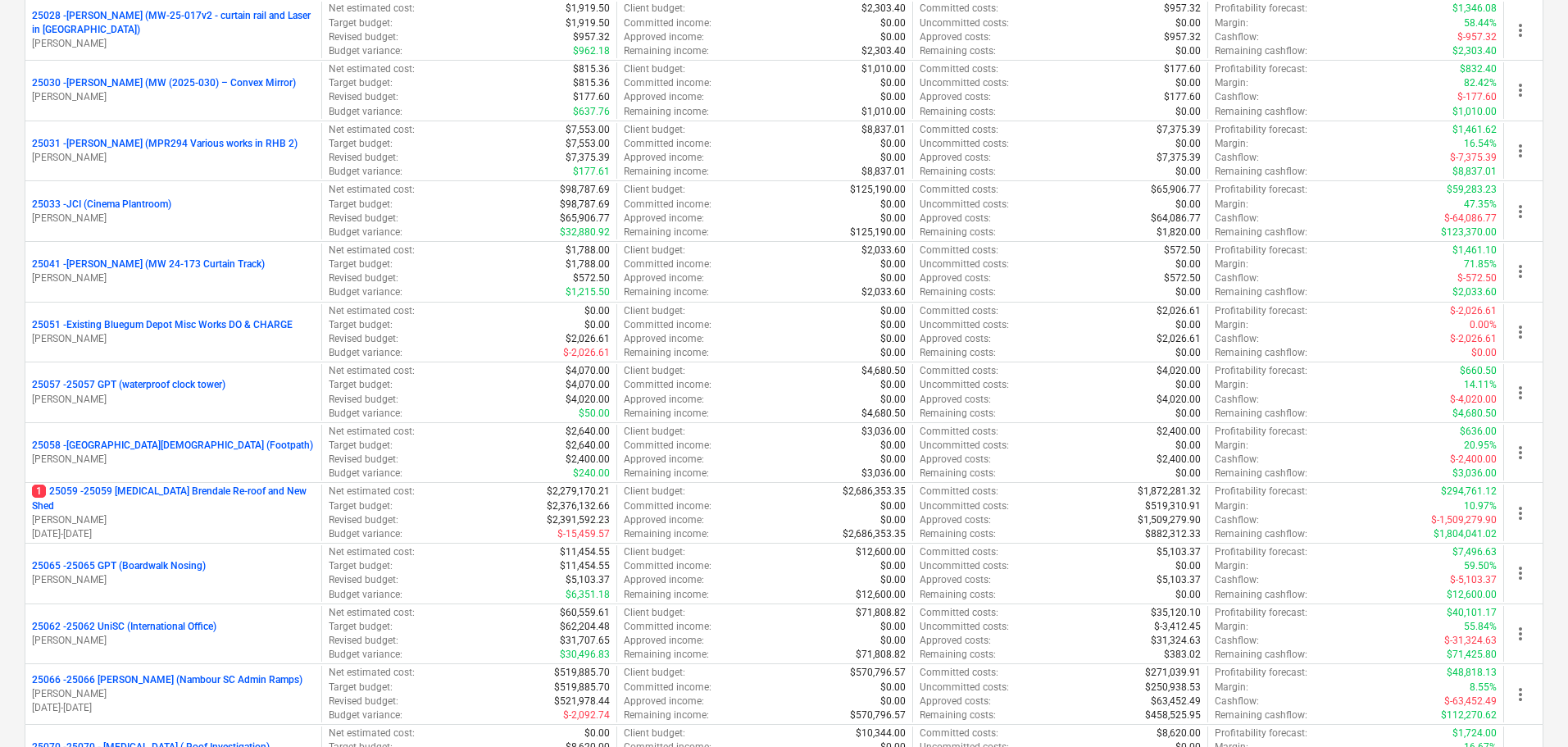
scroll to position [737, 0]
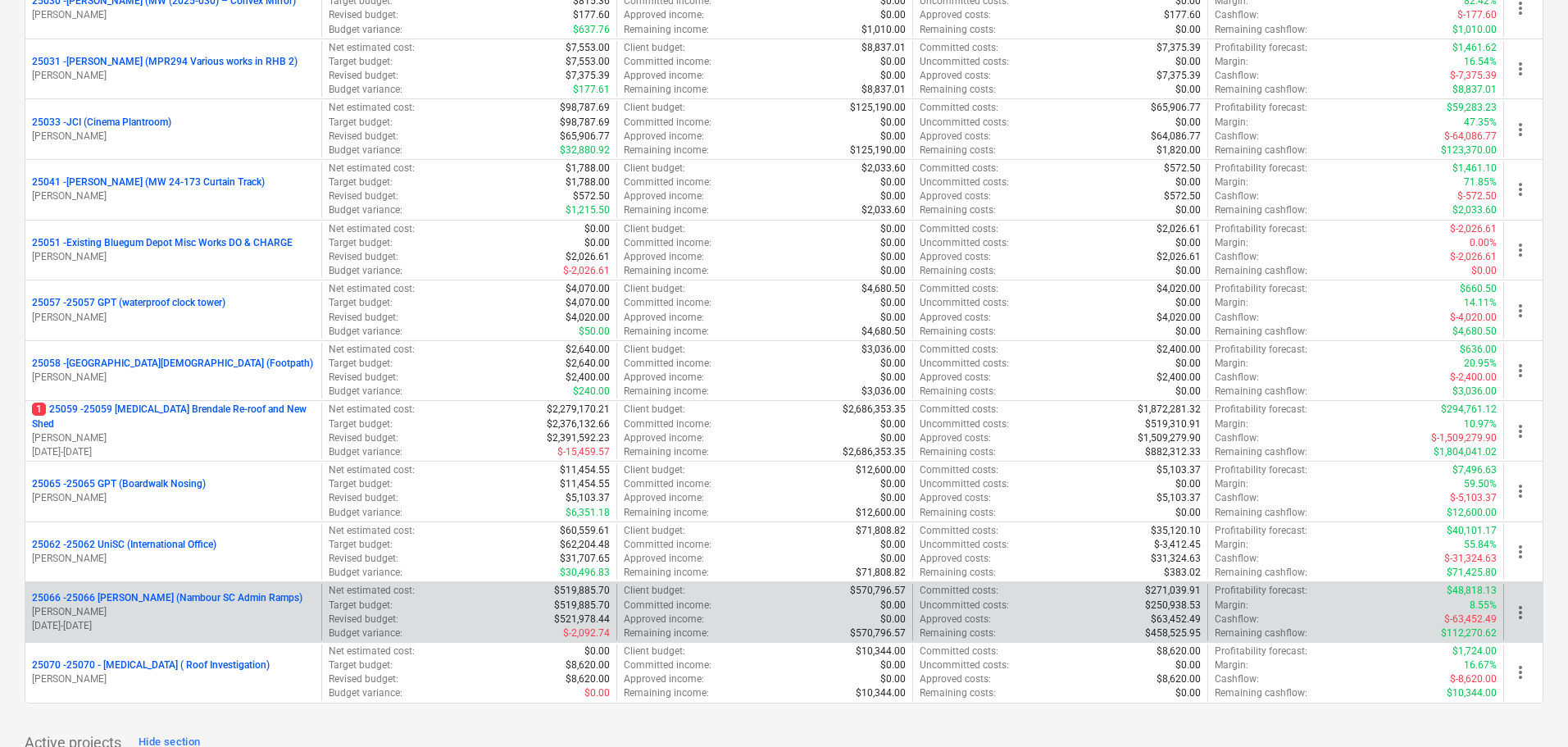
click at [264, 593] on p "25066 - 25066 Thomson Ruiz (Nambour SC Admin Ramps)" at bounding box center [167, 598] width 270 height 14
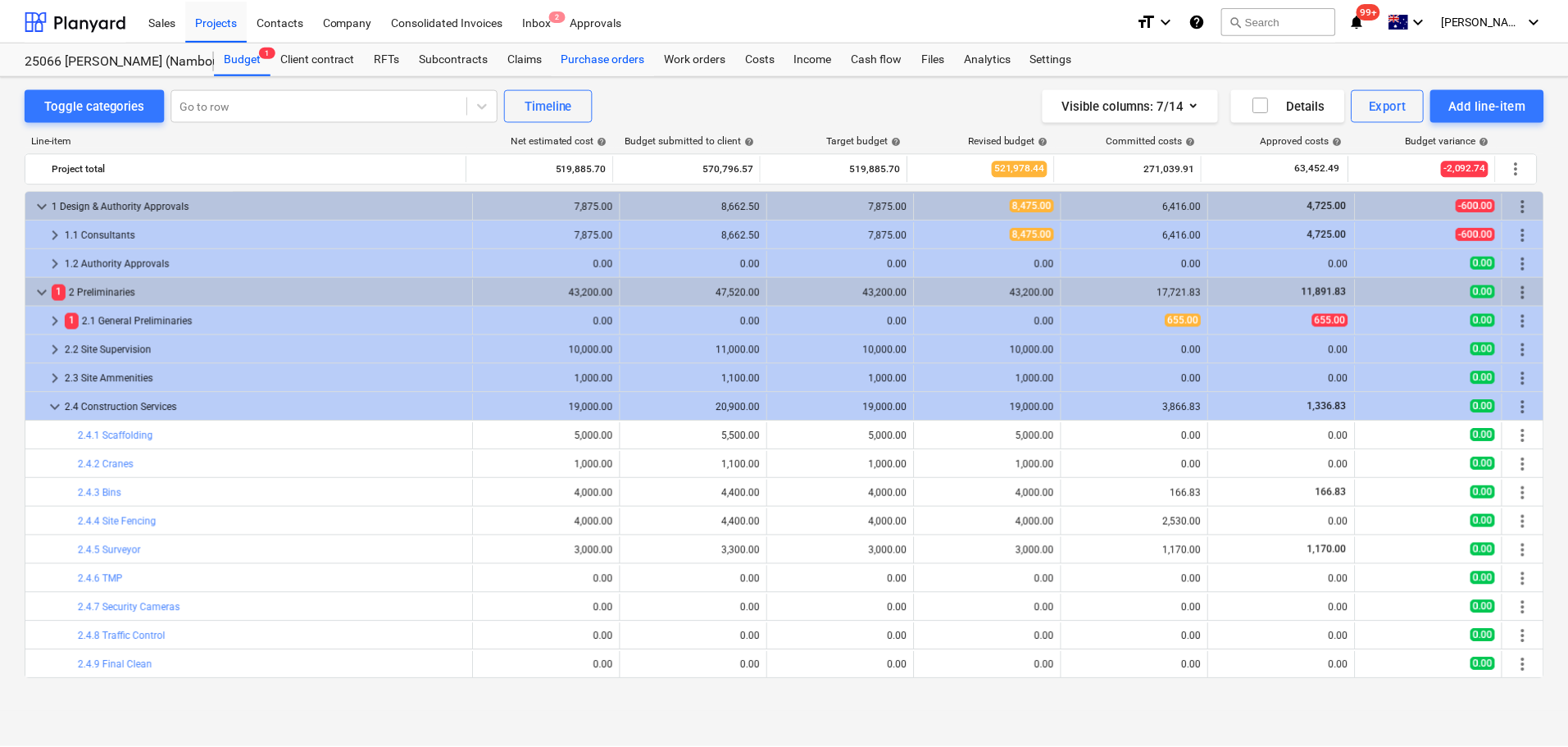
scroll to position [164, 0]
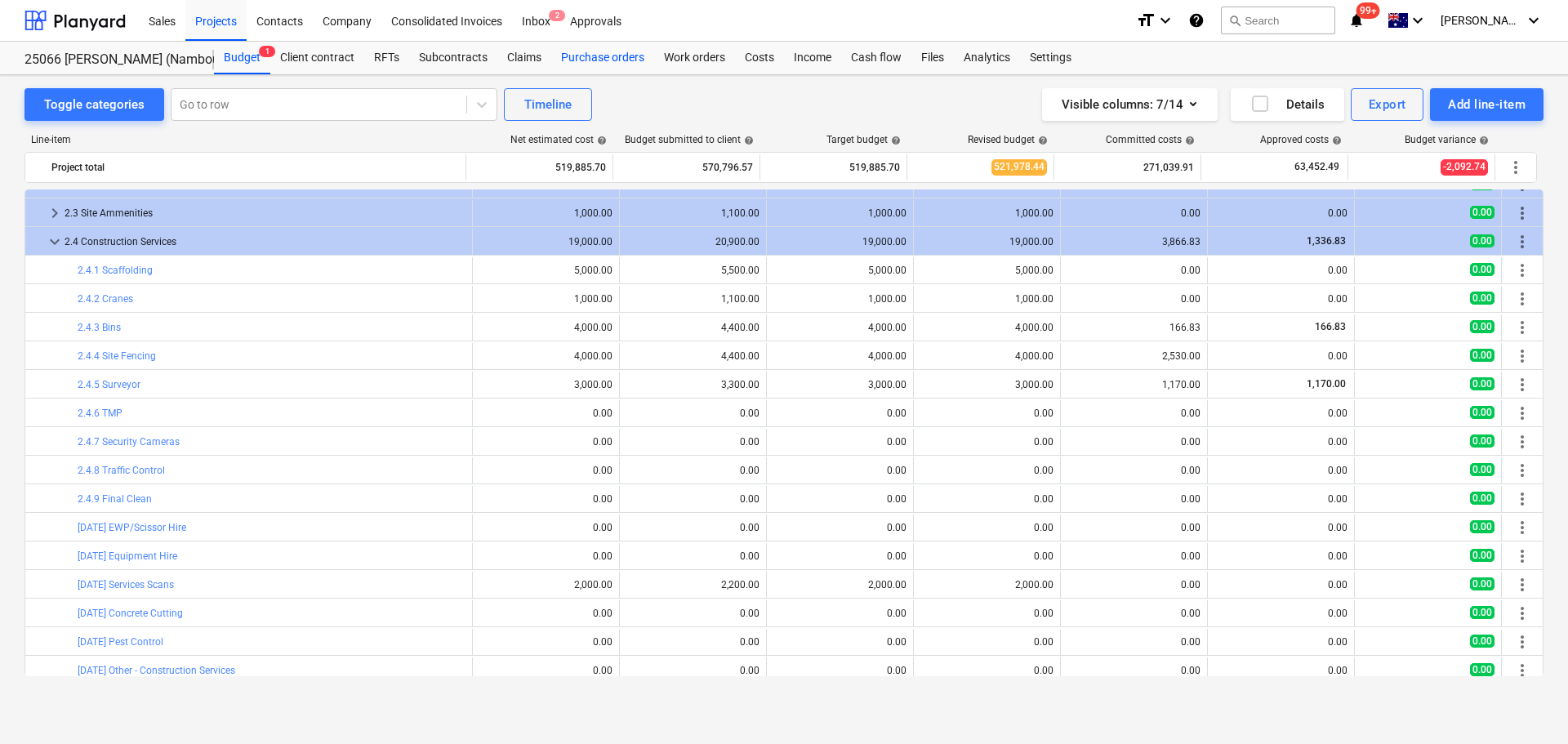
click at [605, 55] on div "Purchase orders" at bounding box center [602, 58] width 103 height 33
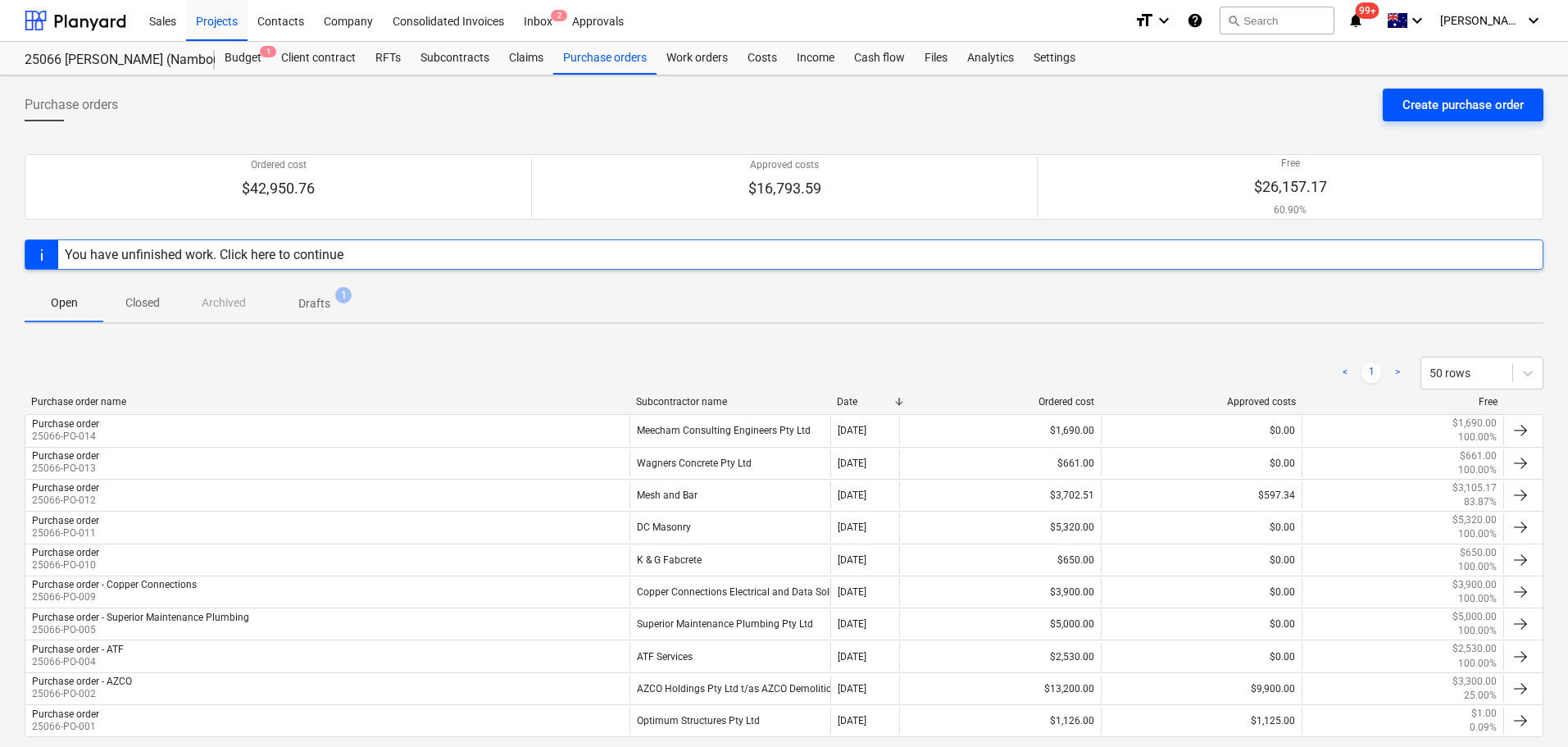
click at [1471, 102] on div "Create purchase order" at bounding box center [1463, 104] width 121 height 22
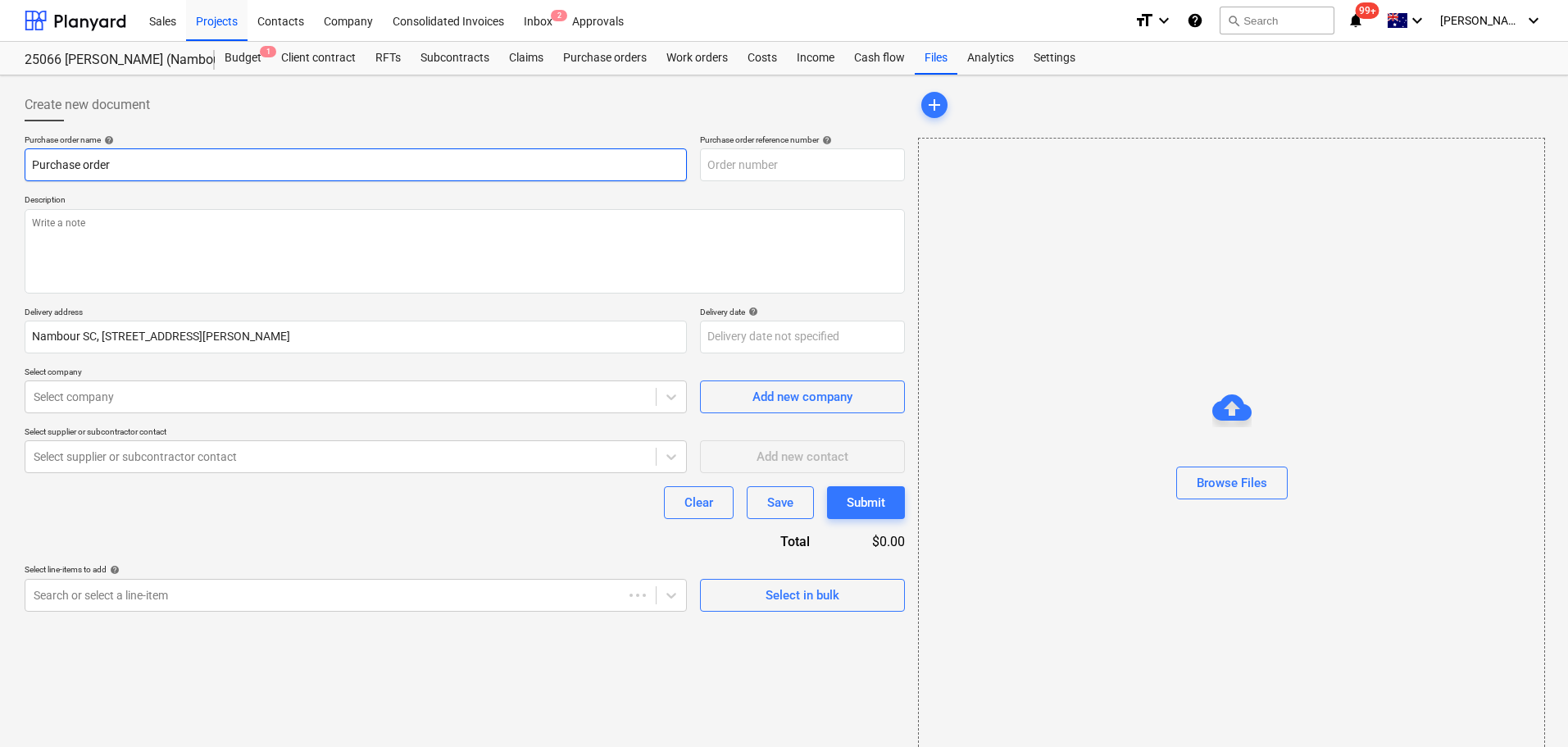
type textarea "x"
type input "25066-PO-016"
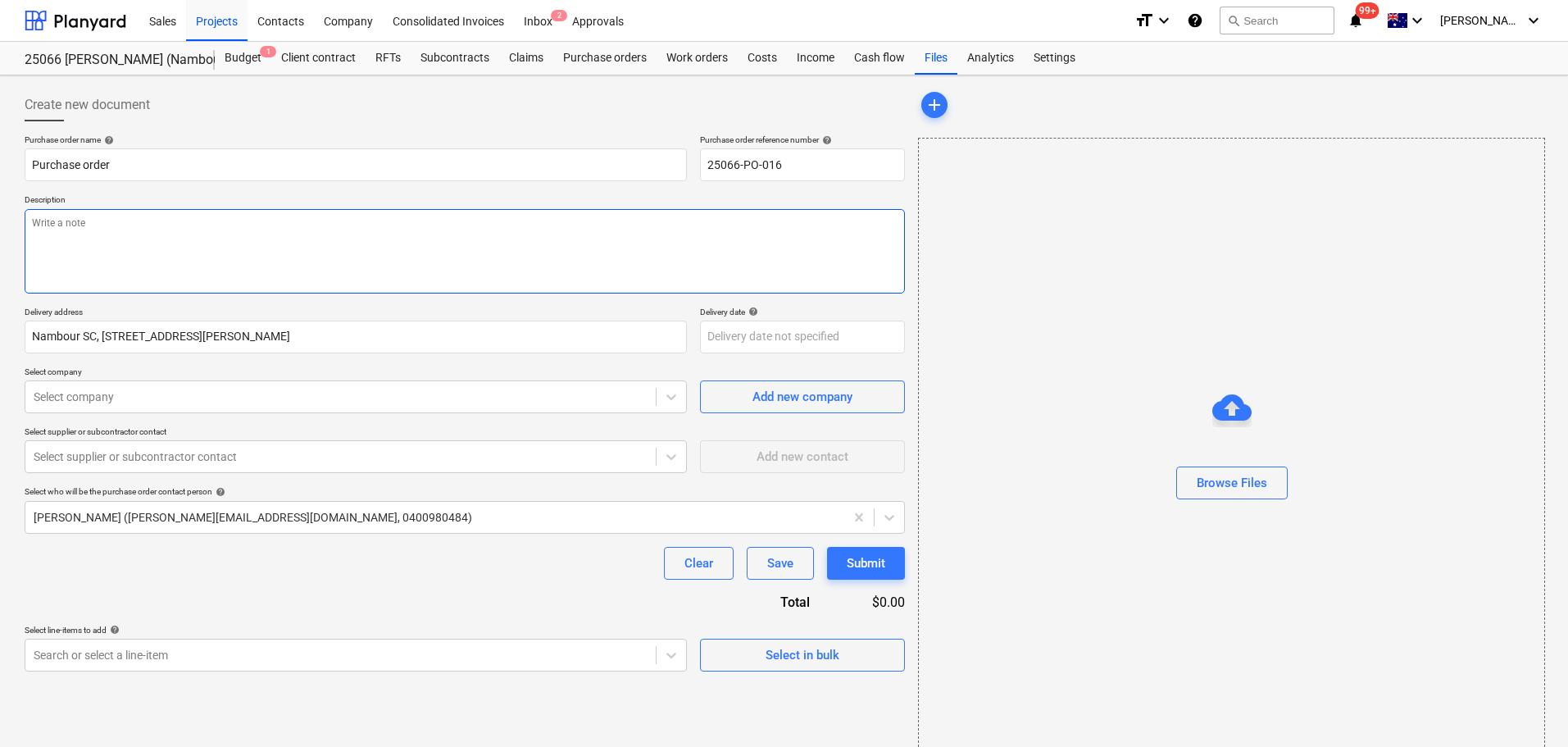
click at [149, 230] on textarea at bounding box center [464, 250] width 880 height 84
type textarea "x"
type textarea "P"
type textarea "x"
type textarea "Pa"
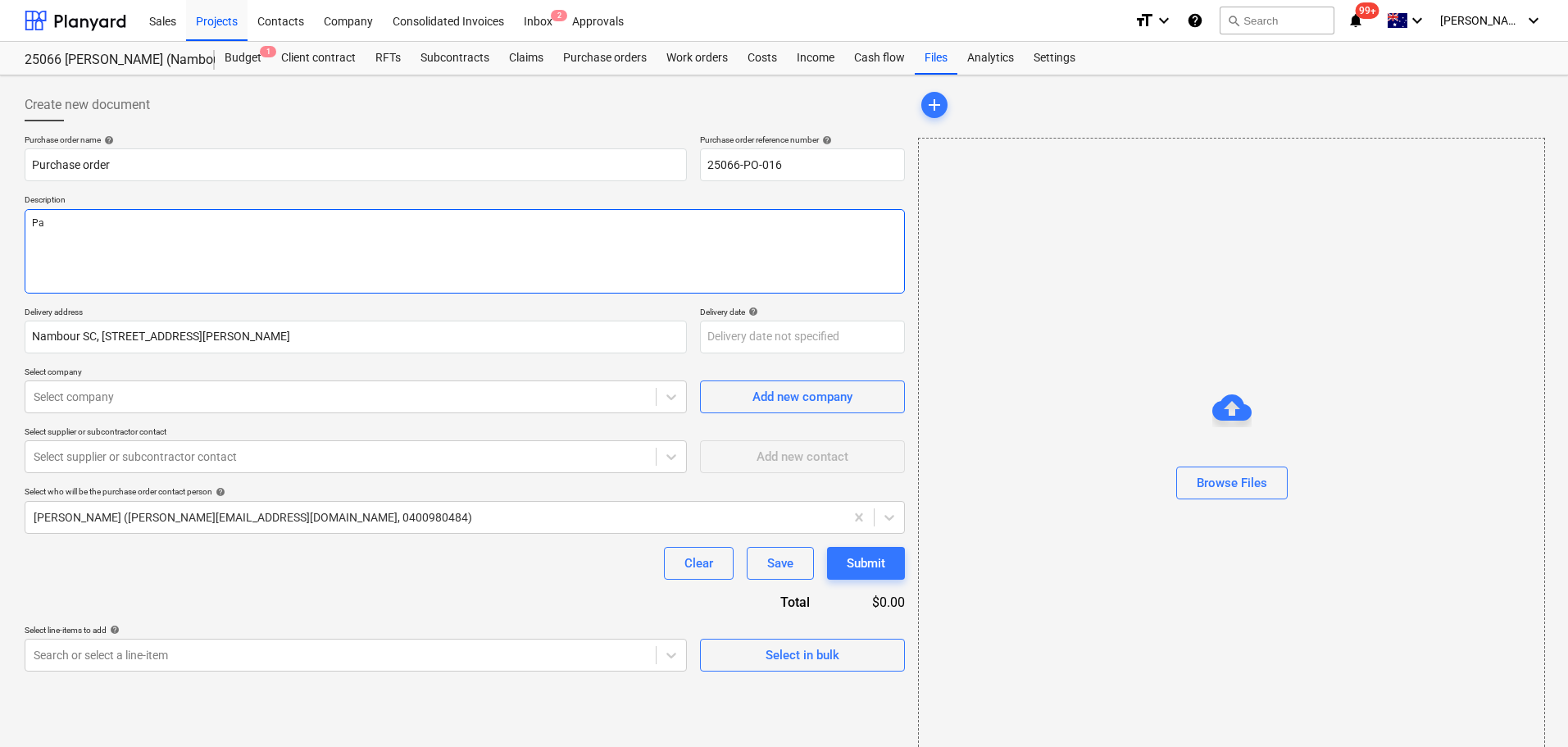
type textarea "x"
type textarea "Pay"
type textarea "x"
type textarea "Payme"
type textarea "x"
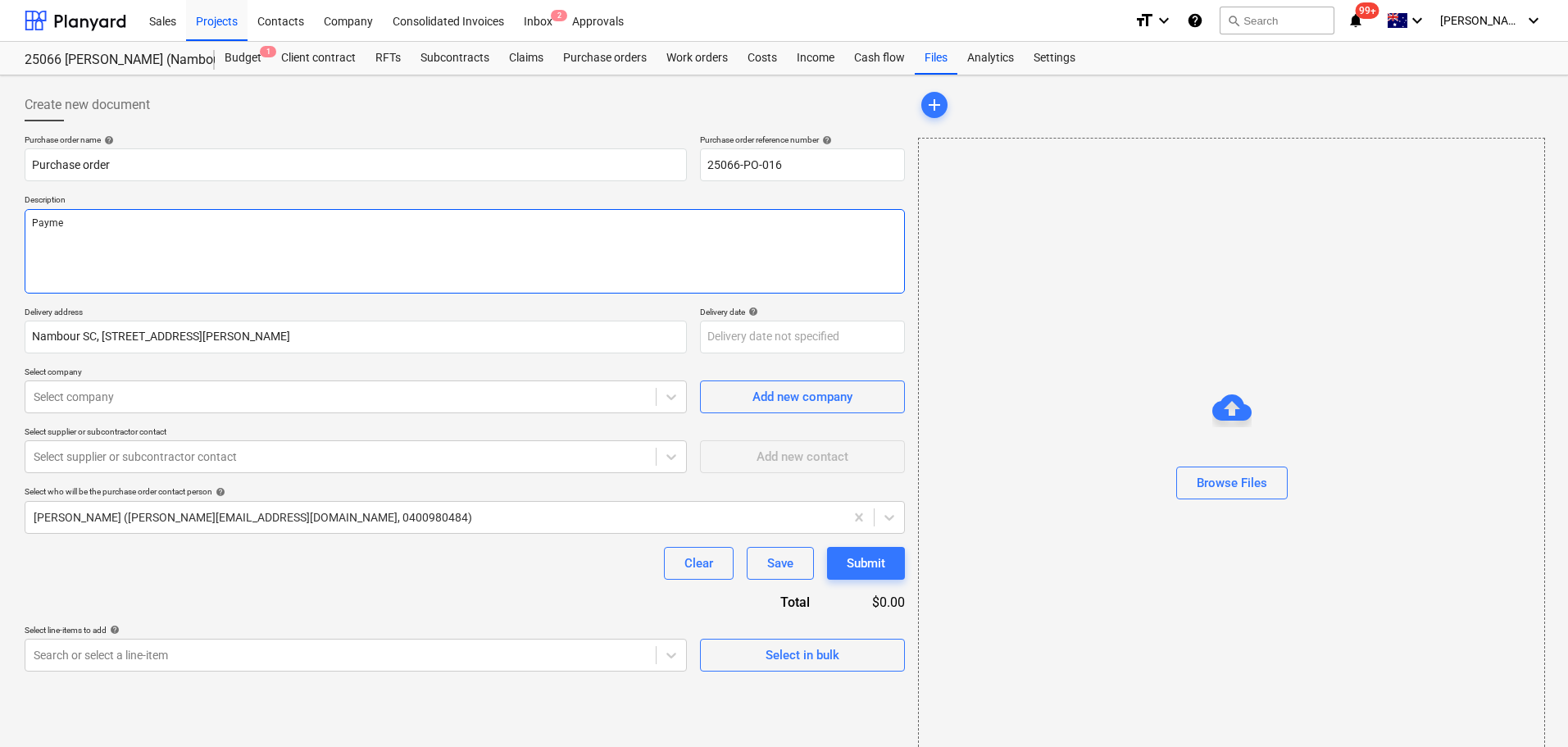
type textarea "Paymen"
type textarea "x"
type textarea "Payment"
type textarea "x"
type textarea "Payment"
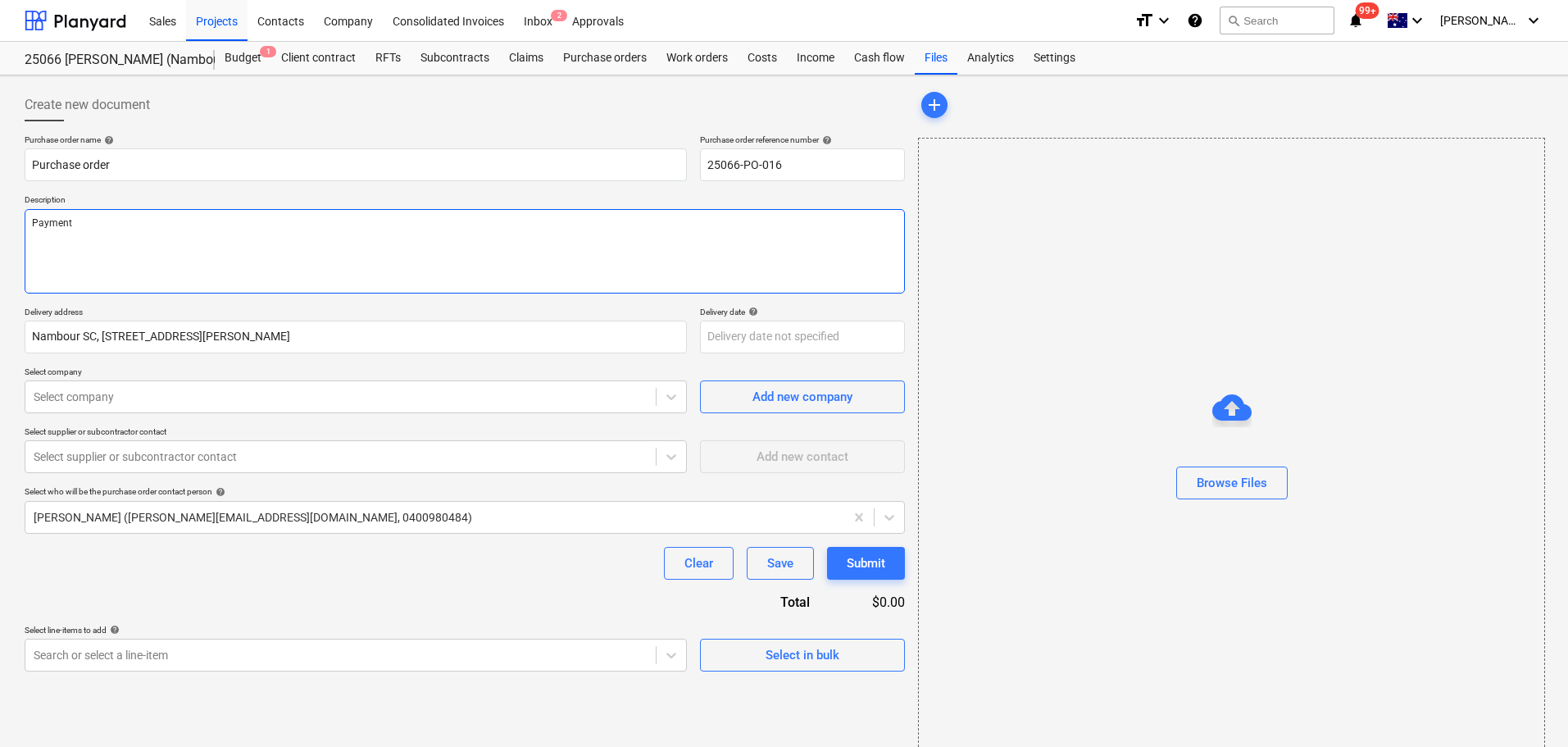
type textarea "x"
type textarea "Payment T"
type textarea "x"
type textarea "Payment Te"
type textarea "x"
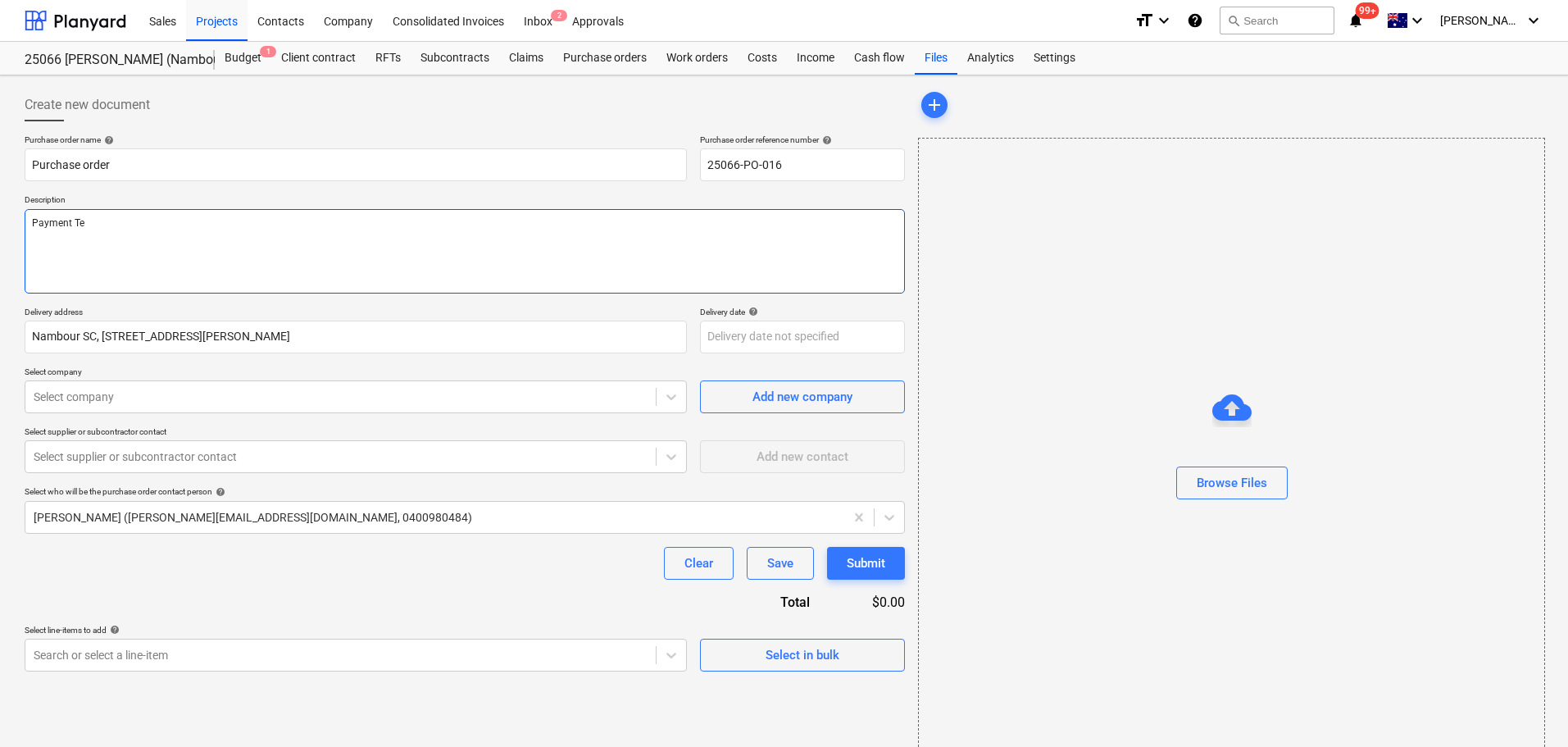
type textarea "Payment Ter"
type textarea "x"
type textarea "Payment Term"
type textarea "x"
type textarea "Payment Terms"
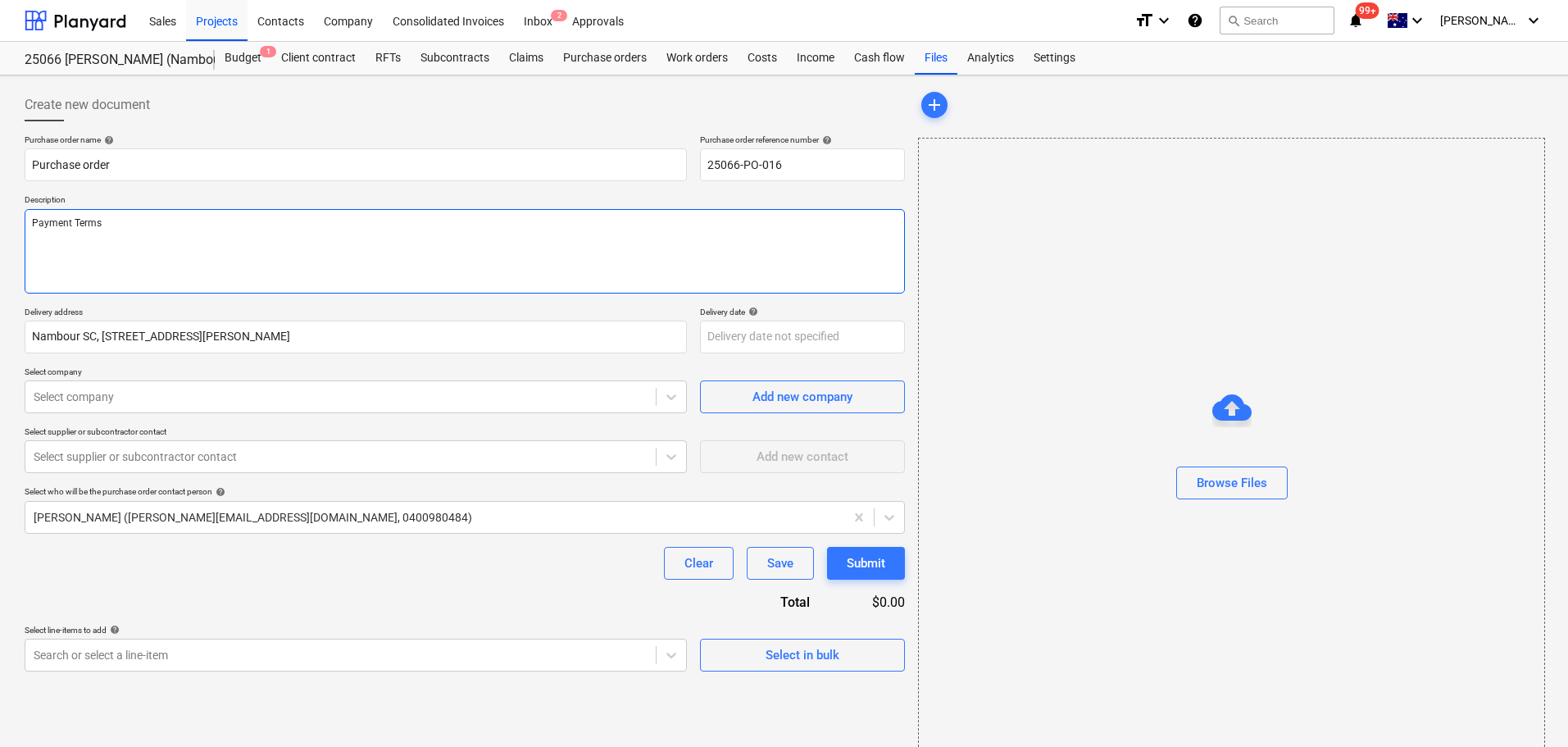
type textarea "x"
type textarea "Payment Terms"
type textarea "x"
type textarea "Payment Terms -"
type textarea "x"
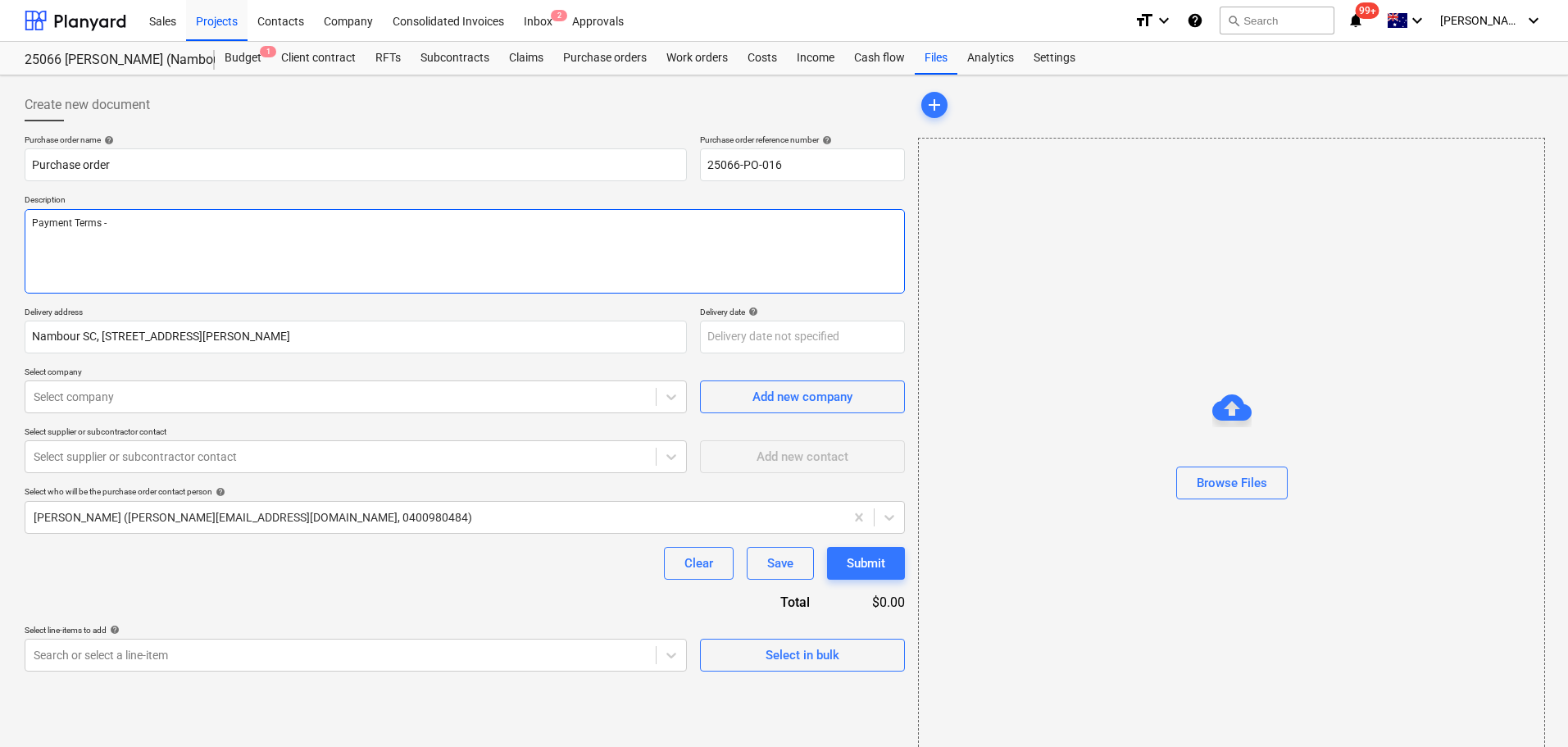
type textarea "Payment Terms -"
type textarea "x"
type textarea "Payment Terms - 3"
type textarea "x"
type textarea "Payment Terms - 30"
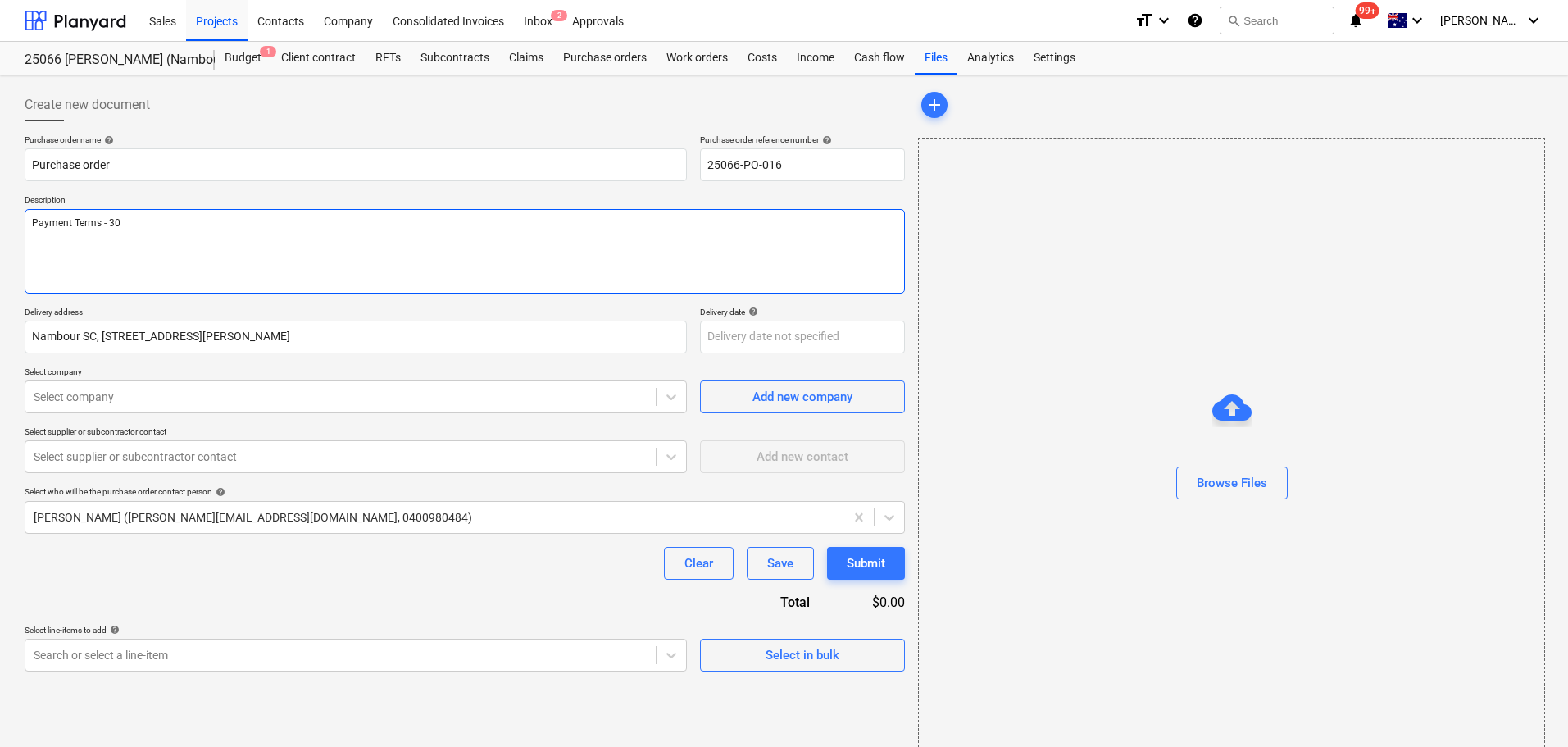
type textarea "x"
type textarea "Payment Terms - 30"
type textarea "x"
type textarea "Payment Terms - 30 d"
type textarea "x"
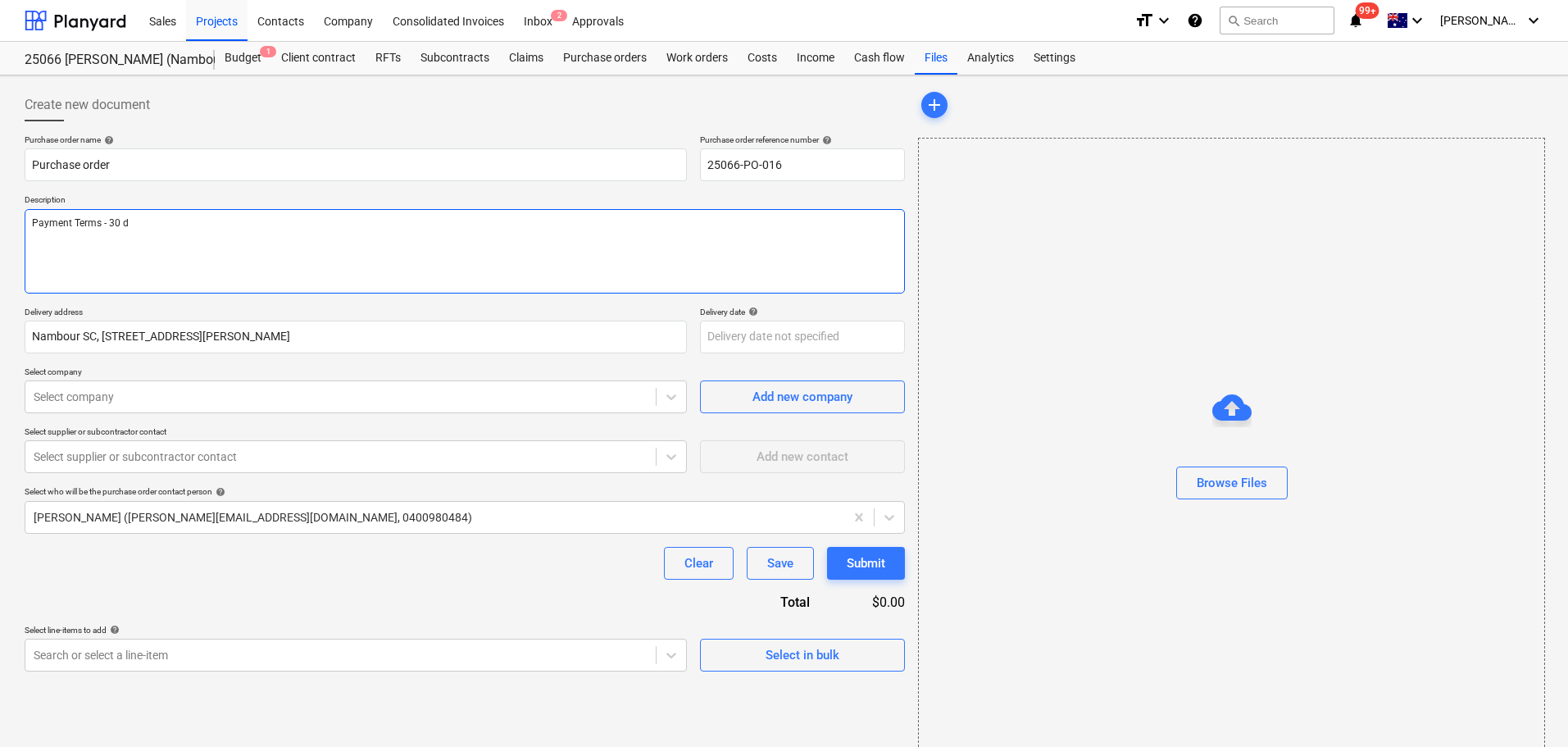
type textarea "Payment Terms - 30"
type textarea "x"
type textarea "Payment Terms - 30 D"
type textarea "x"
type textarea "Payment Terms - 30 Da"
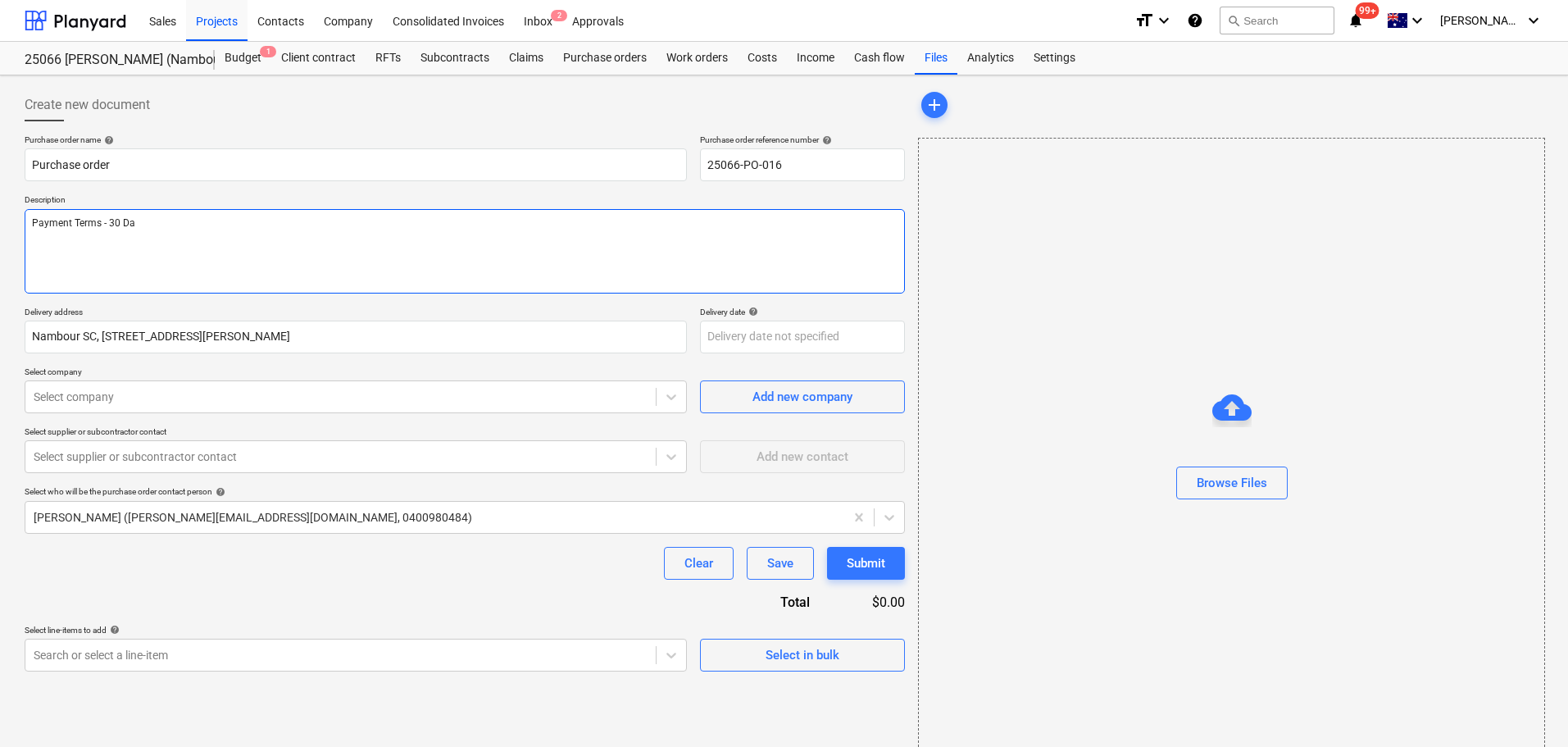
type textarea "x"
type textarea "Payment Terms - 30 Day"
type textarea "x"
type textarea "Payment Terms - 30 Days"
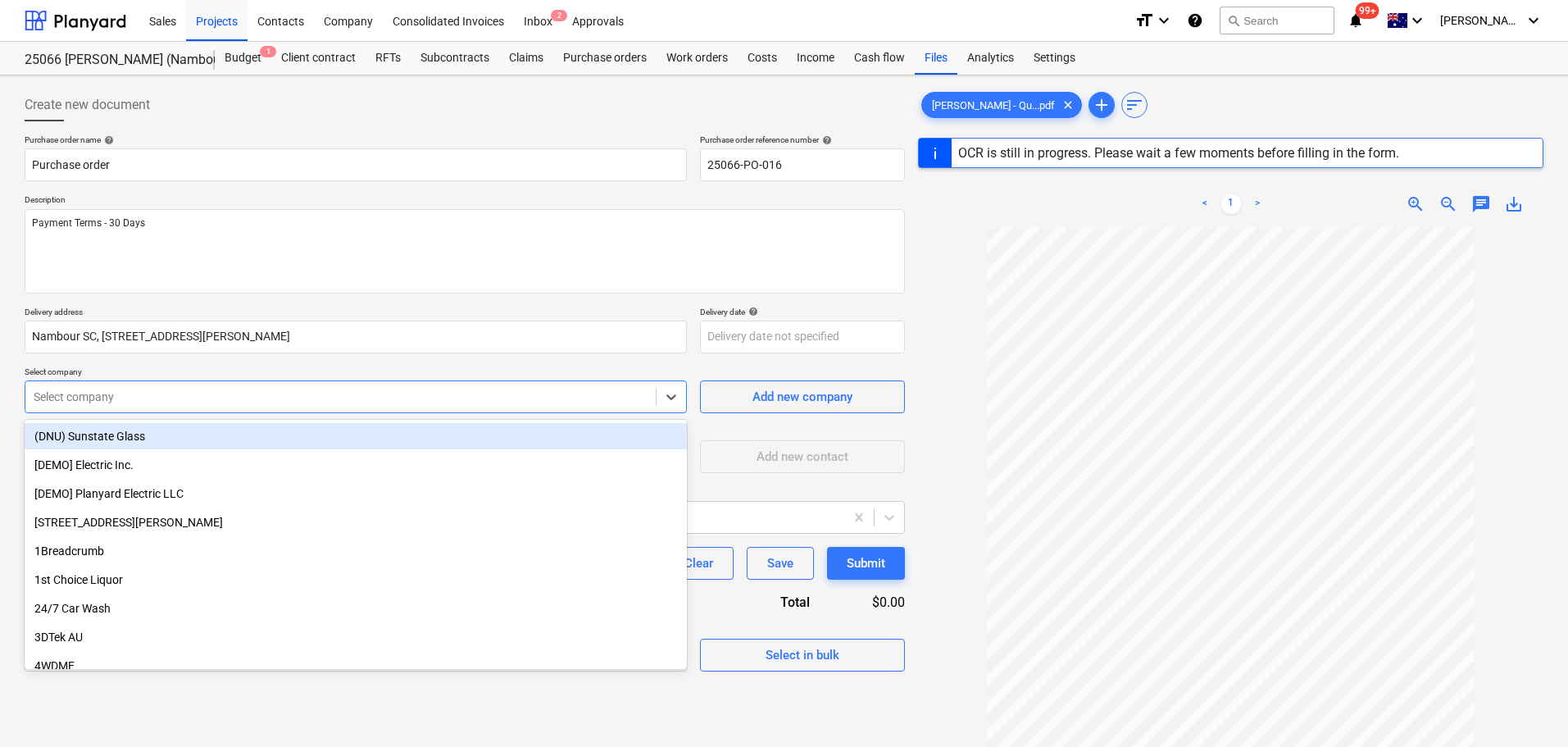
click at [150, 399] on div at bounding box center [341, 397] width 614 height 17
type textarea "x"
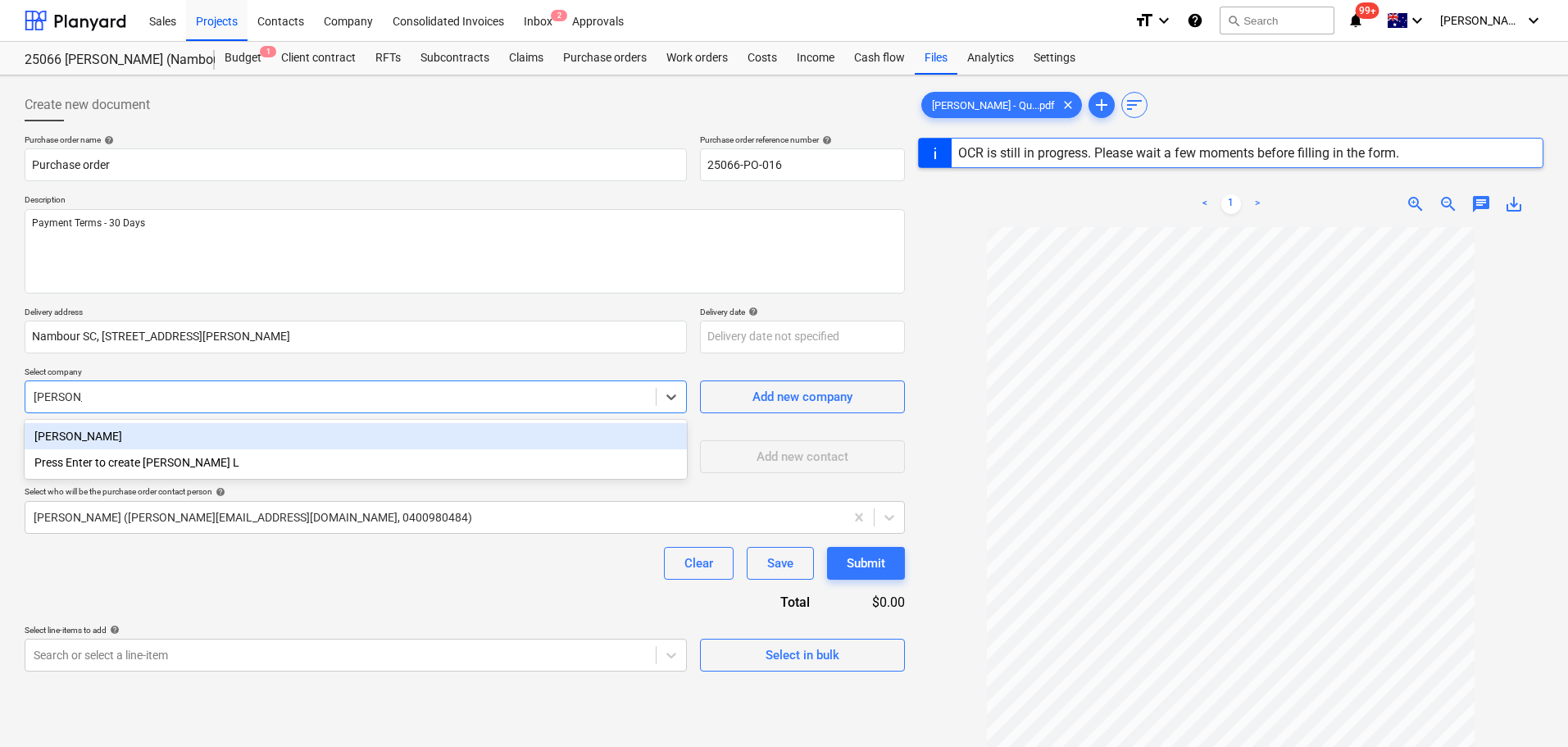
type input "Gowan Le"
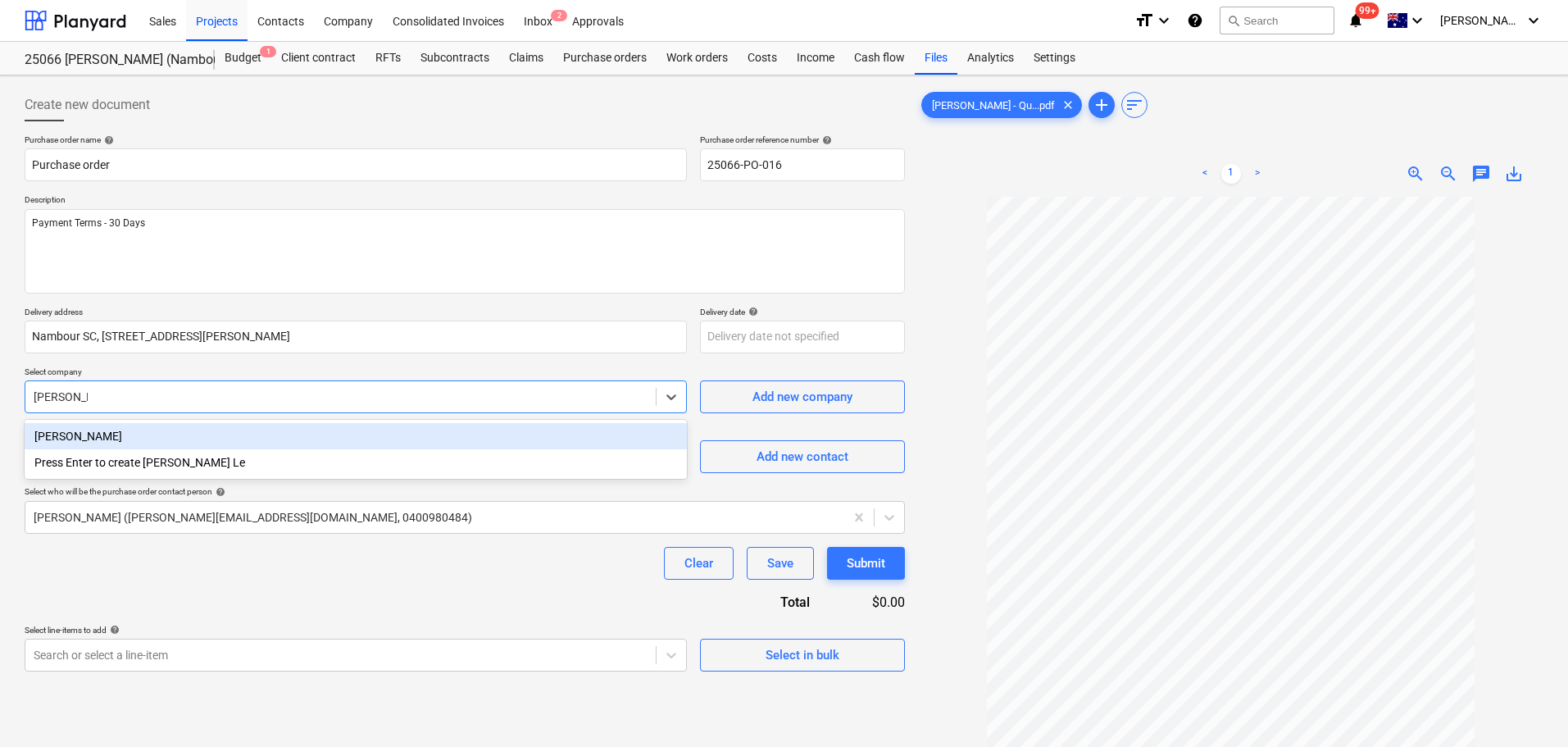
type textarea "x"
type input "Gowan Lea"
click at [150, 440] on div "Gowan Lea Timbers" at bounding box center [356, 436] width 663 height 26
type textarea "x"
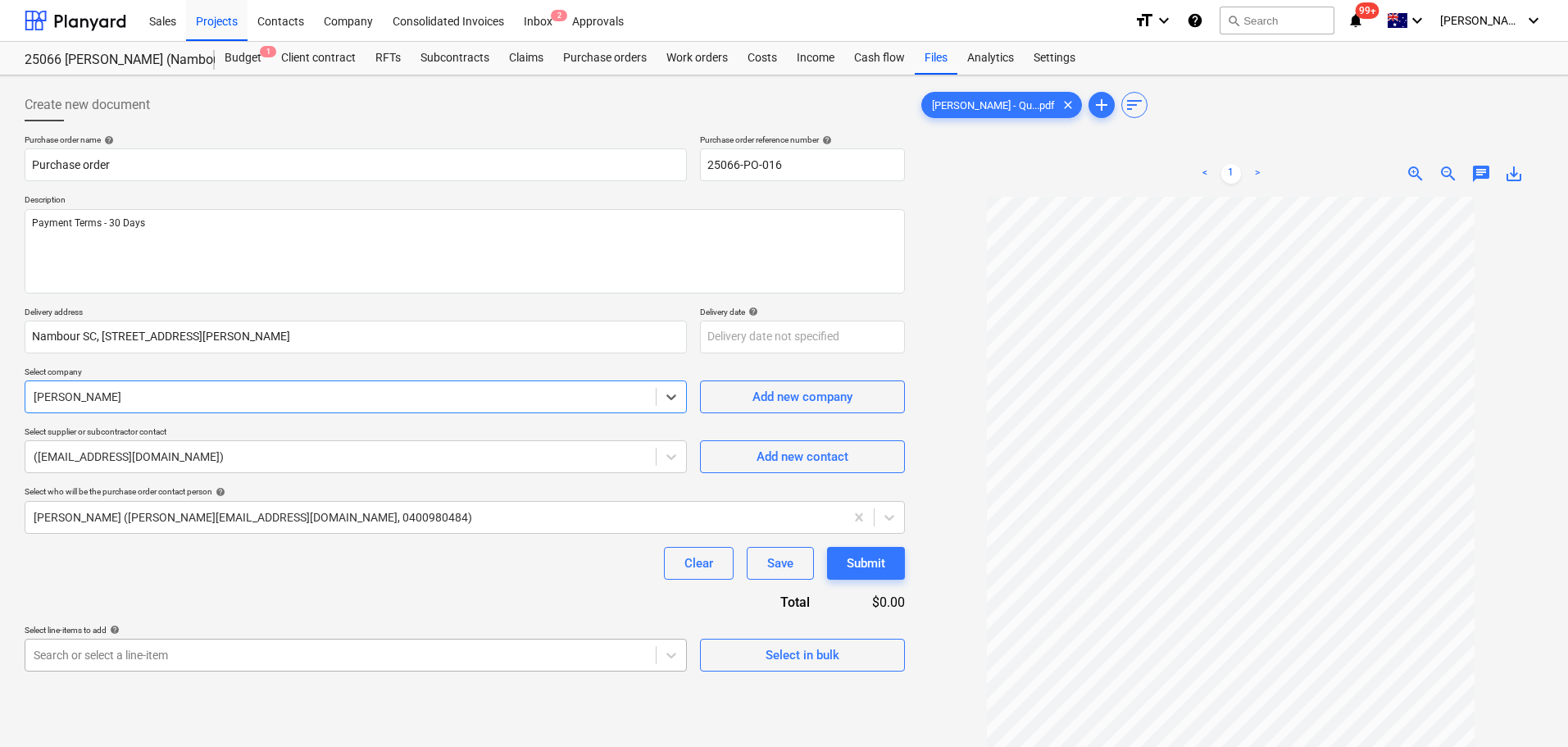
scroll to position [180, 0]
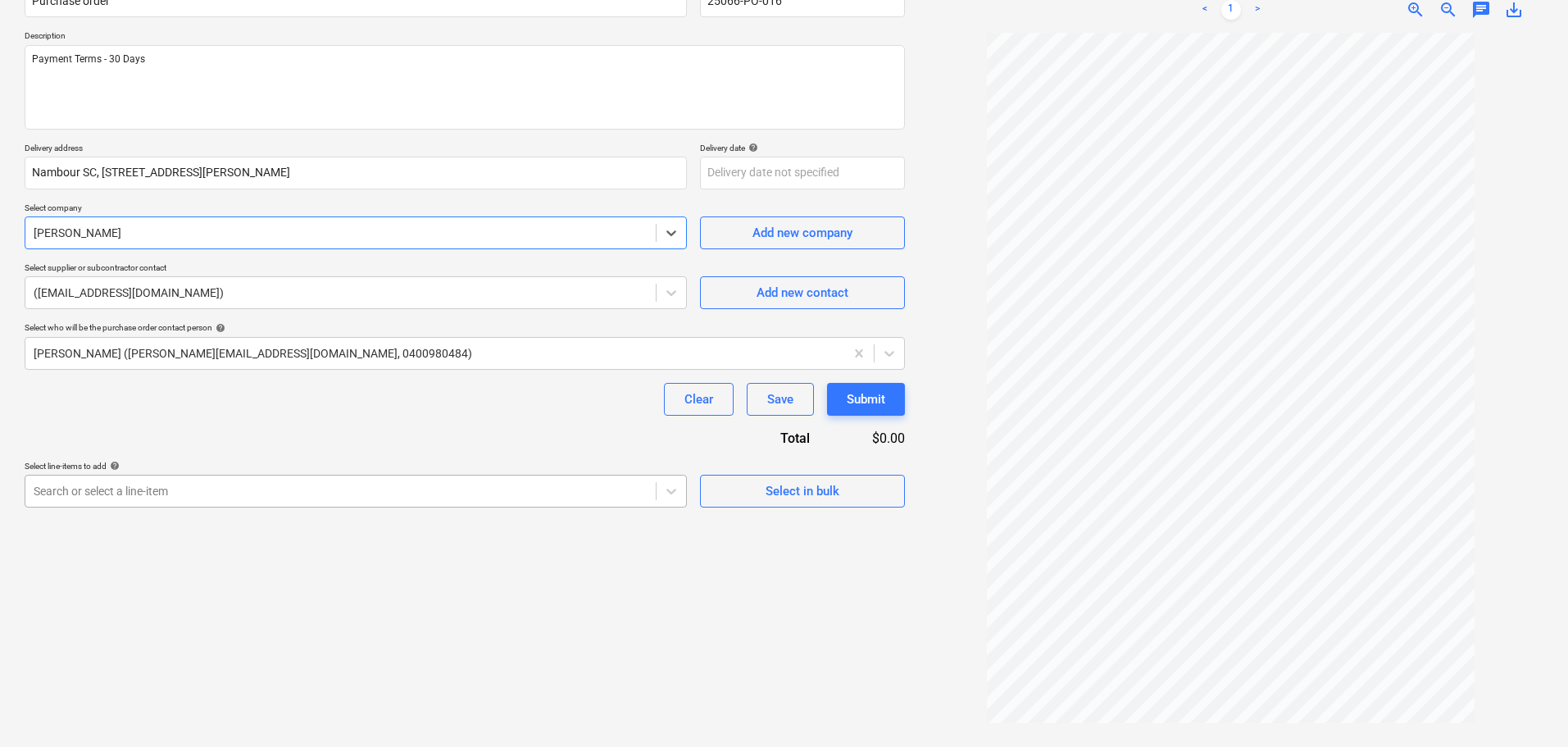
click at [192, 583] on body "Sales Projects Contacts Company Consolidated Invoices Inbox 2 Approvals format_…" at bounding box center [784, 209] width 1568 height 747
click at [671, 560] on body "Sales Projects Contacts Company Consolidated Invoices Inbox 2 Approvals format_…" at bounding box center [784, 209] width 1568 height 747
click at [672, 496] on div "Create new document Purchase order name help Purchase order Purchase order refe…" at bounding box center [464, 329] width 893 height 822
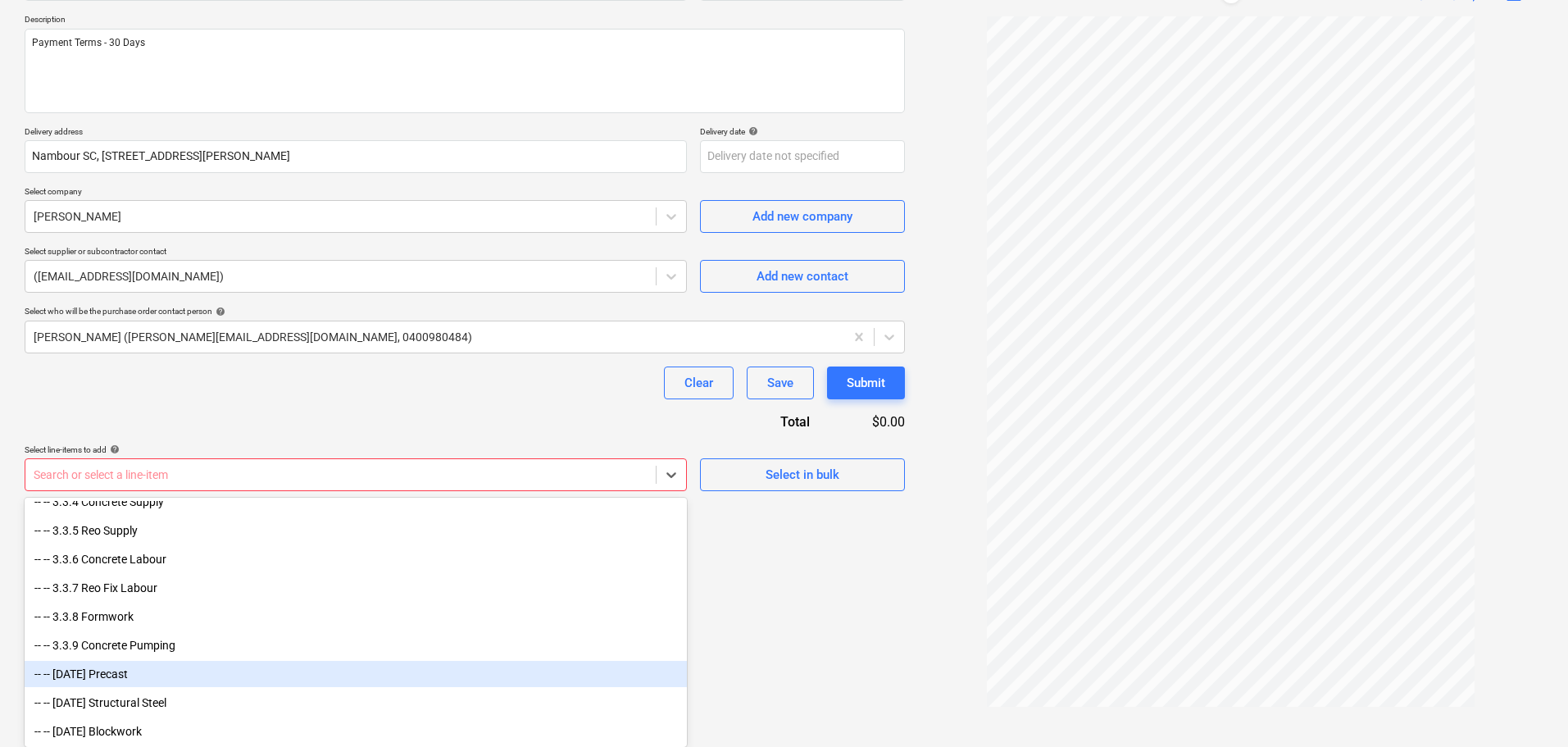
scroll to position [2705, 0]
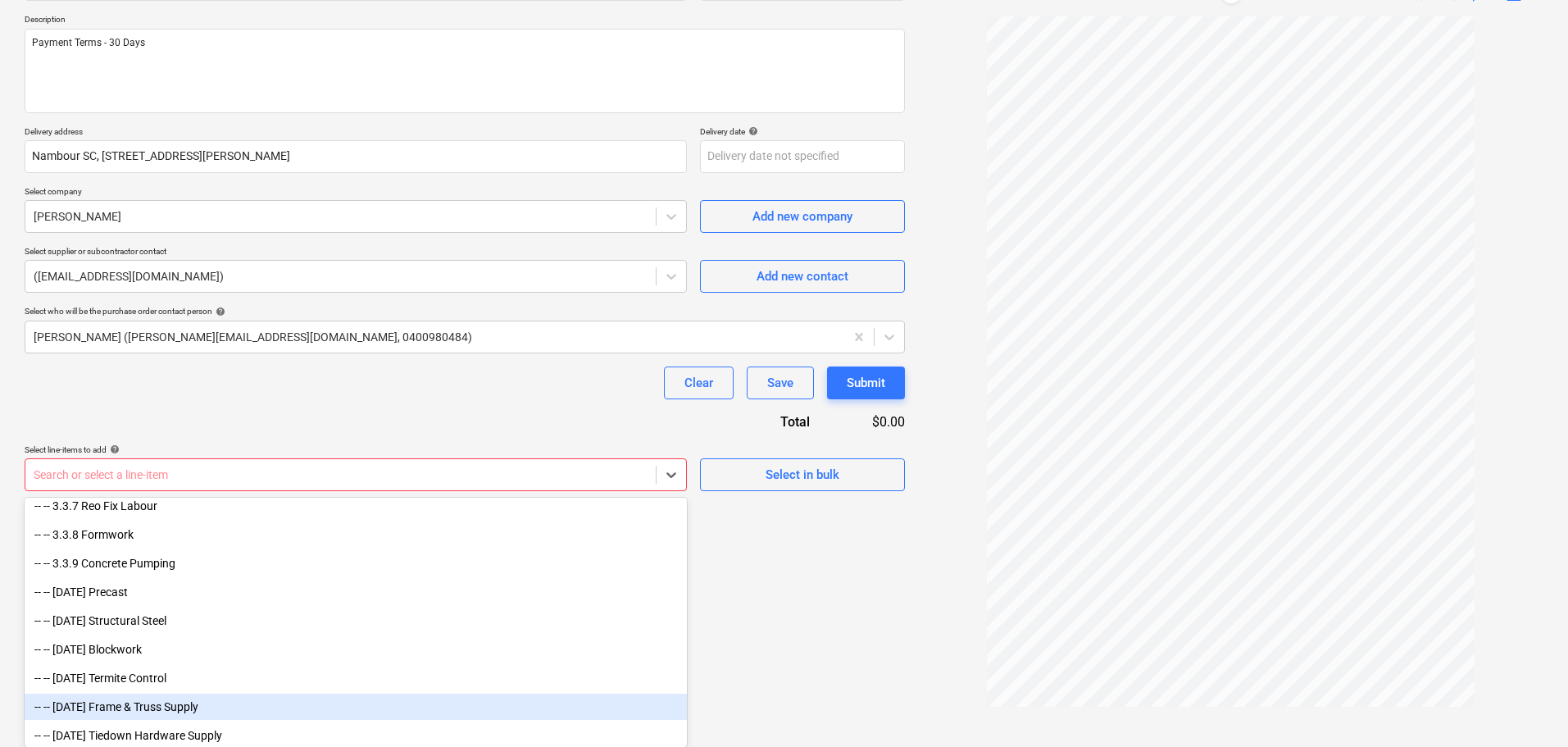
click at [175, 705] on div "-- -- 3.3.14 Frame & Truss Supply" at bounding box center [356, 706] width 663 height 26
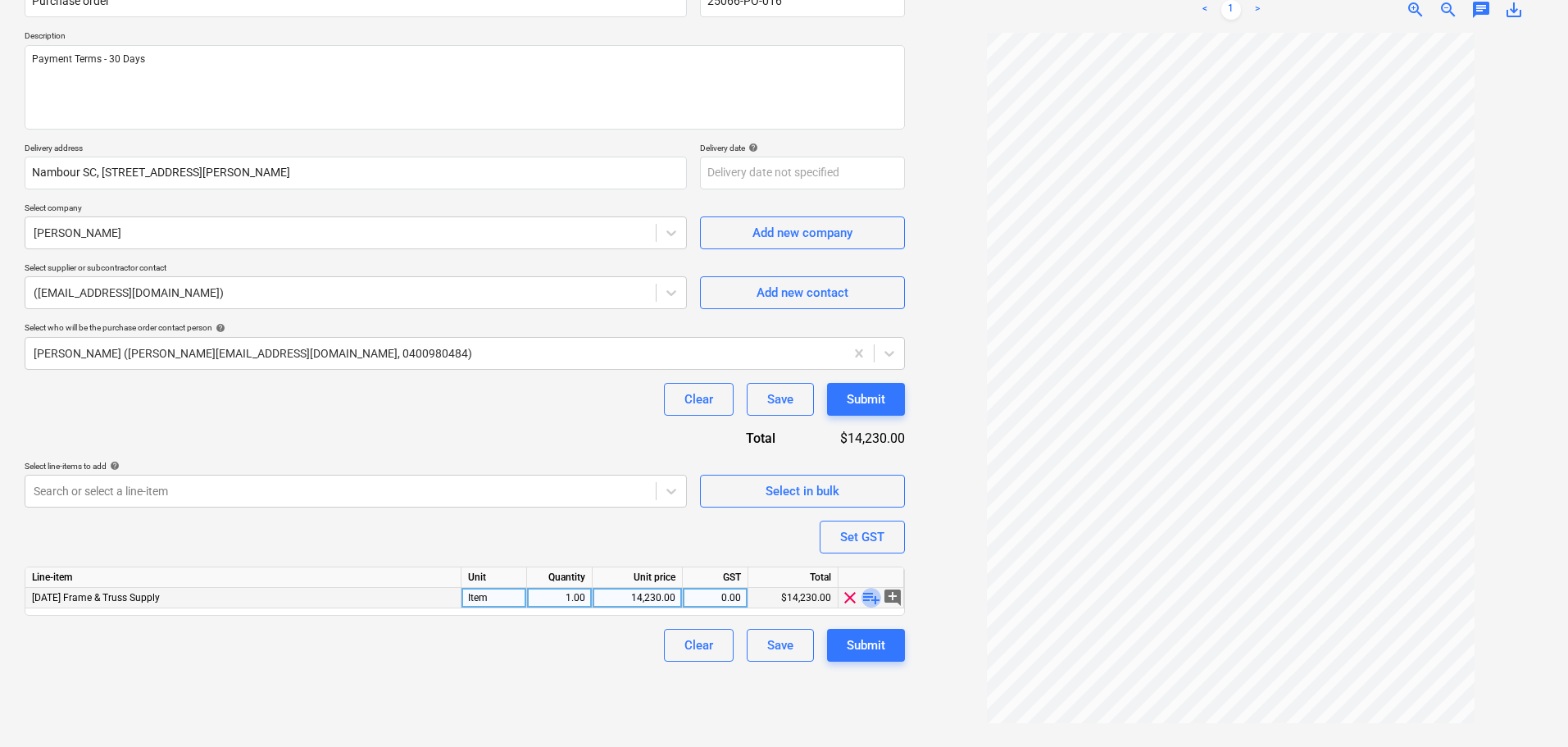
click at [870, 597] on span "playlist_add" at bounding box center [871, 597] width 20 height 20
type textarea "x"
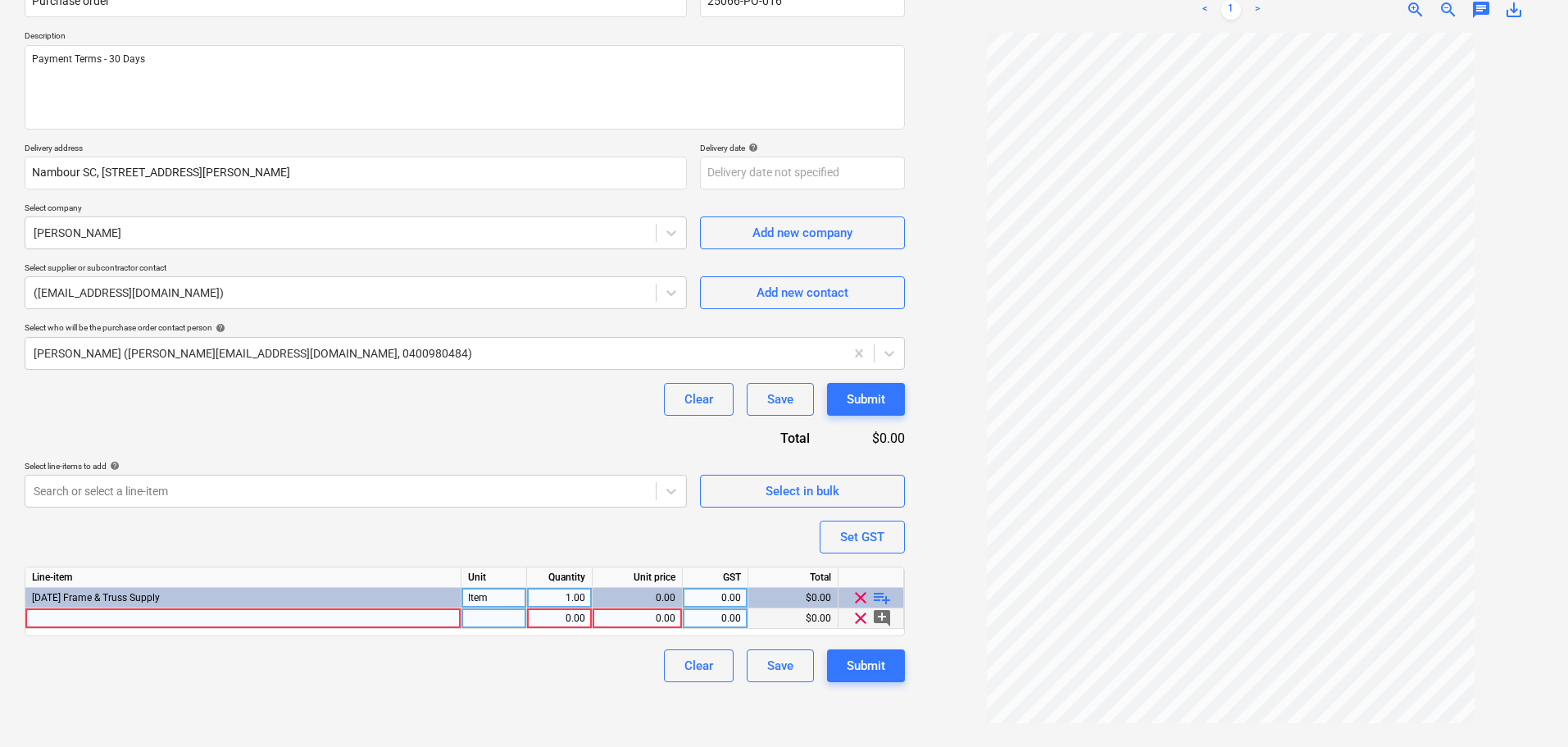
click at [102, 620] on div at bounding box center [243, 618] width 436 height 21
type input "Joist"
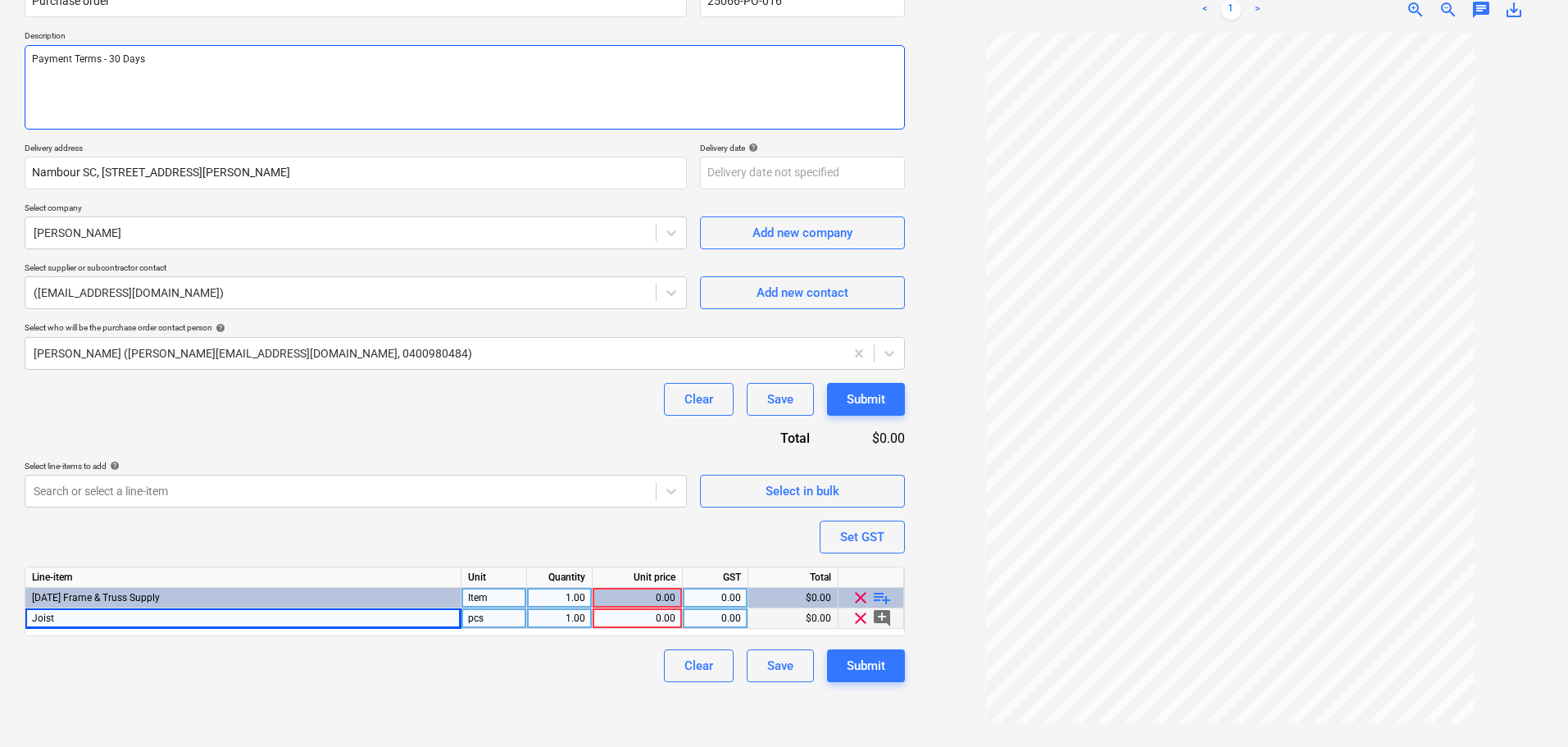
click at [33, 58] on textarea "Payment Terms - 30 Days" at bounding box center [464, 87] width 880 height 84
type textarea "x"
type textarea "Payment Terms - 30 Days"
type textarea "x"
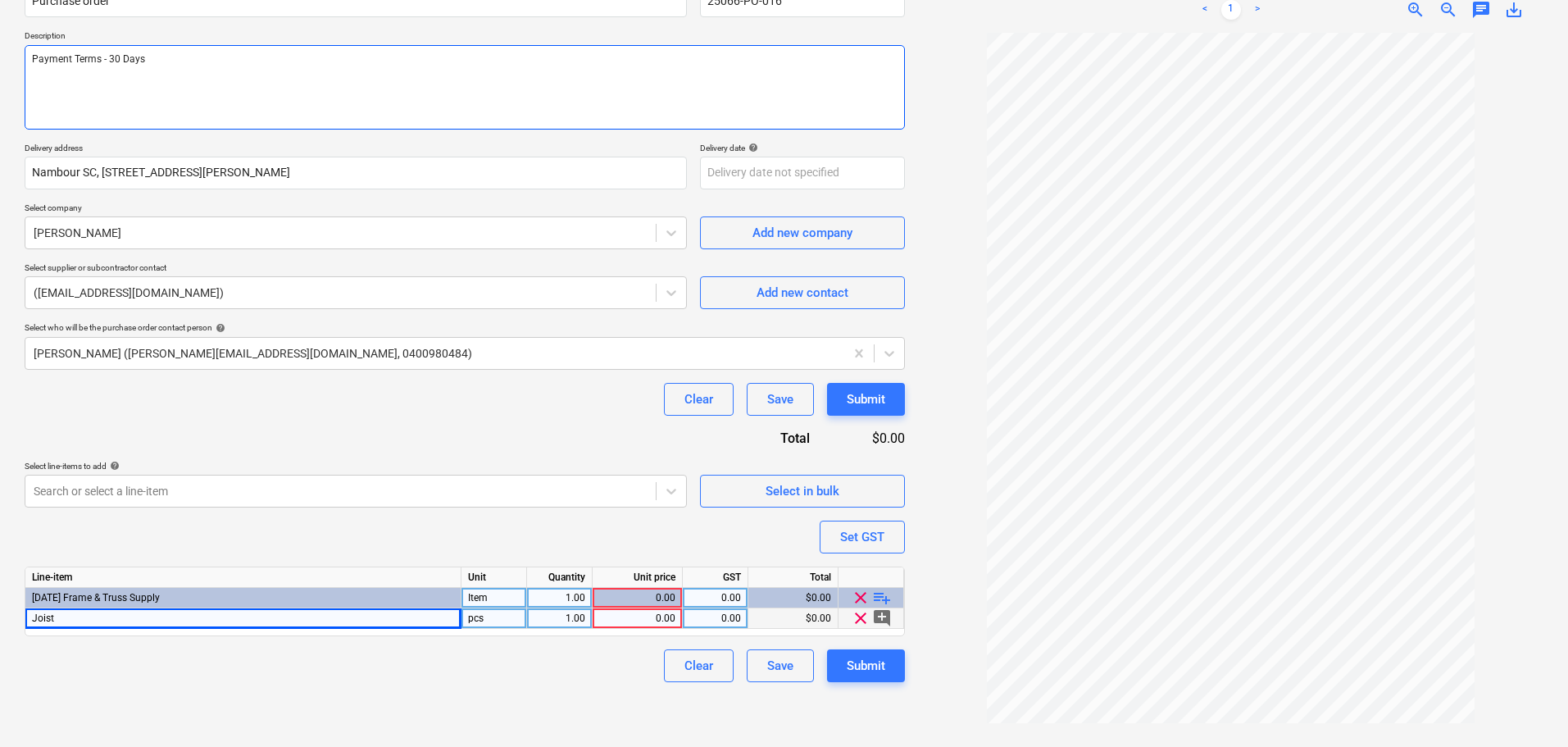
type textarea "Payment Terms - 30 Days"
click at [37, 59] on textarea "Payment Terms - 30 Days" at bounding box center [464, 87] width 880 height 84
paste textarea "140X45 KD PINE M12 H3"
type textarea "x"
type textarea "140X45 KD PINE M12 H3 Payment Terms - 30 Days"
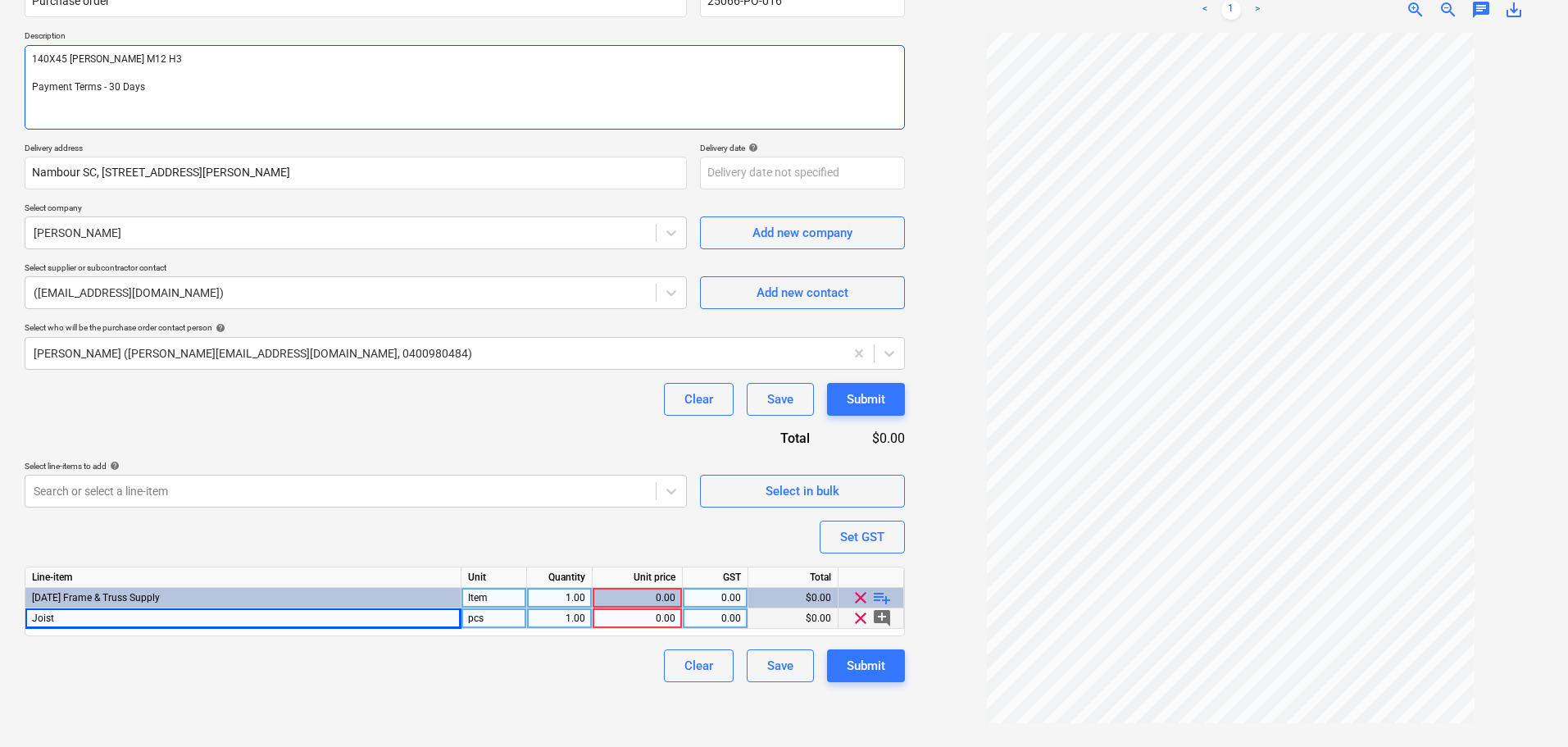
click at [163, 57] on textarea "140X45 KD PINE M12 H3 Payment Terms - 30 Days" at bounding box center [464, 87] width 880 height 84
type textarea "x"
type textarea "140X45 KD PINE M12 H3 Payment Terms - 30 Days"
paste textarea "70X35 KD PINE M12 H3 6.0M"
type textarea "x"
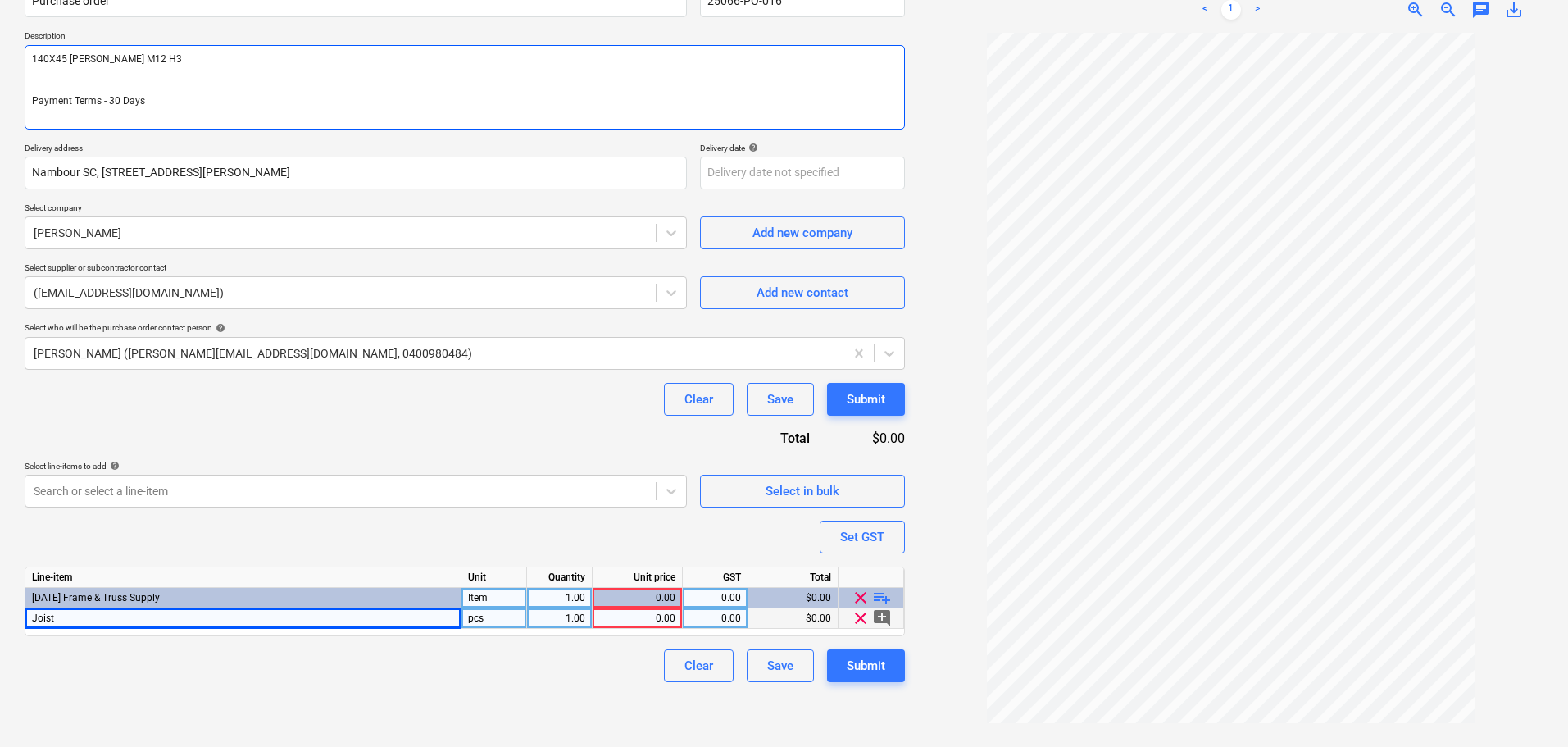
type textarea "140X45 KD PINE M12 H3 70X35 KD PINE M12 H3 6.0M Payment Terms - 30 Days"
type textarea "x"
type textarea "140X45 KD PINE M12 H3 70X35 KD PINE M12 H3 6.0M Payment Terms - 30 Days"
click at [90, 80] on textarea "140X45 KD PINE M12 H3 70X35 KD PINE M12 H3 6.0M Payment Terms - 30 Days" at bounding box center [464, 88] width 880 height 85
paste textarea "138X25MM NEWTECHWOOD"
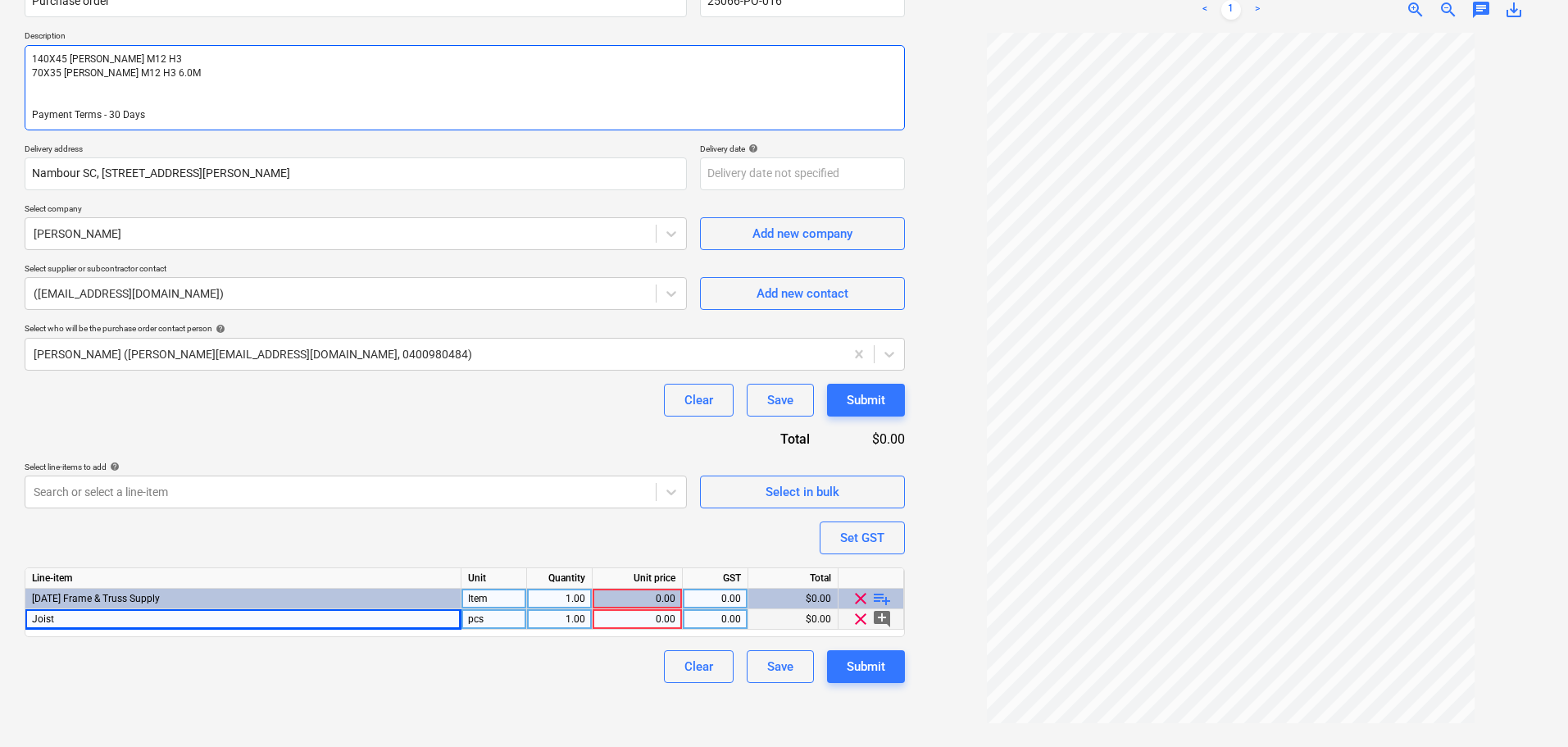
type textarea "x"
type textarea "140X45 KD PINE M12 H3 70X35 KD PINE M12 H3 6.0M 138X25MM NEWTECHWOOD Payment Te…"
click at [164, 53] on textarea "140X45 KD PINE M12 H3 70X35 KD PINE M12 H3 6.0M 138X25MM NEWTECHWOOD Payment Te…" at bounding box center [464, 88] width 880 height 85
type textarea "x"
type textarea "140X45 KD PINE M12 H3 70X35 KD PINE M12 H3 6.0M 138X25MM NEWTECHWOOD Payment Te…"
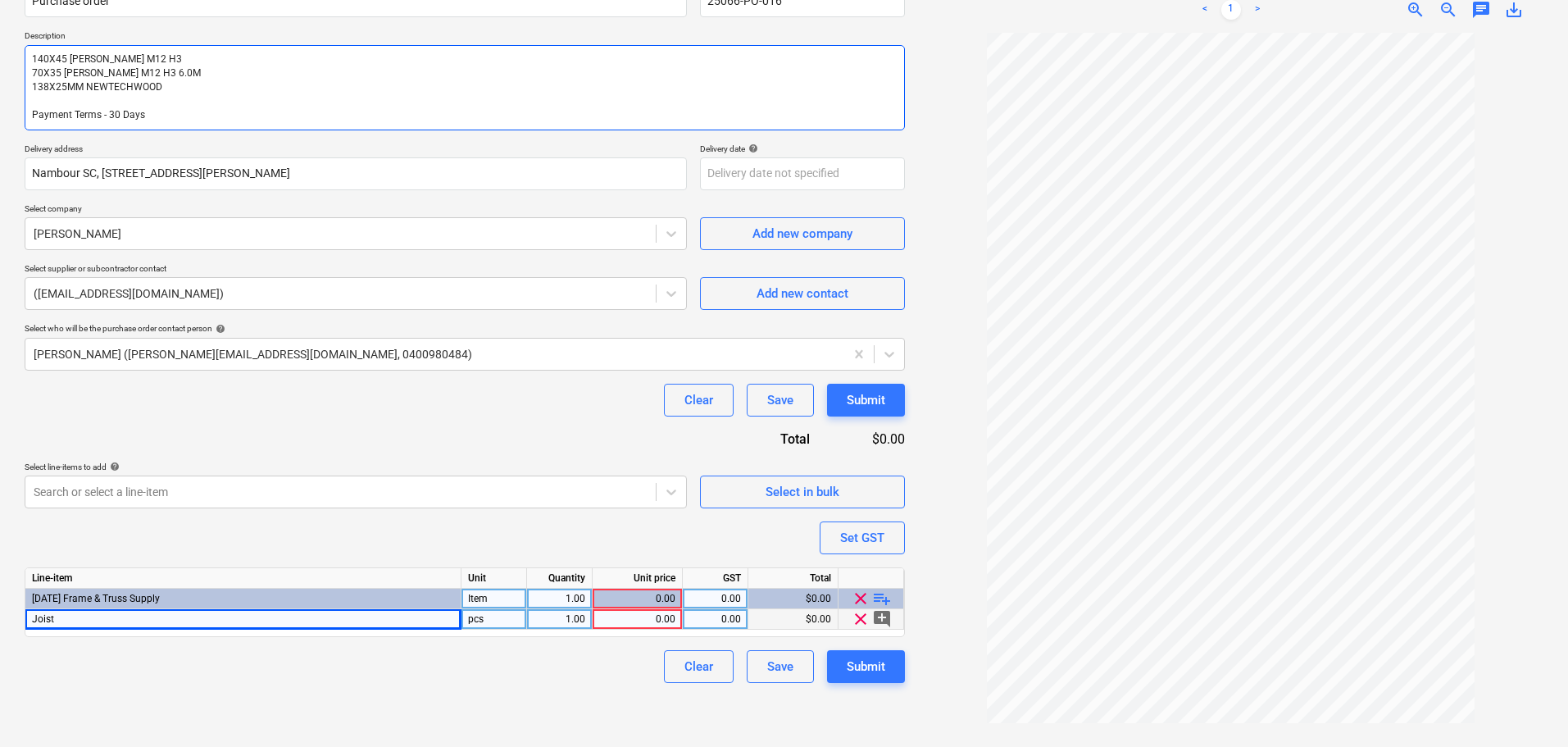
type textarea "x"
type textarea "140X45 KD PINE M12 H3 - 70X35 KD PINE M12 H3 6.0M 138X25MM NEWTECHWOOD Payment …"
type textarea "x"
type textarea "140X45 KD PINE M12 H3 - 70X35 KD PINE M12 H3 6.0M 138X25MM NEWTECHWOOD Payment …"
paste textarea "7/3.600 24/6.000"
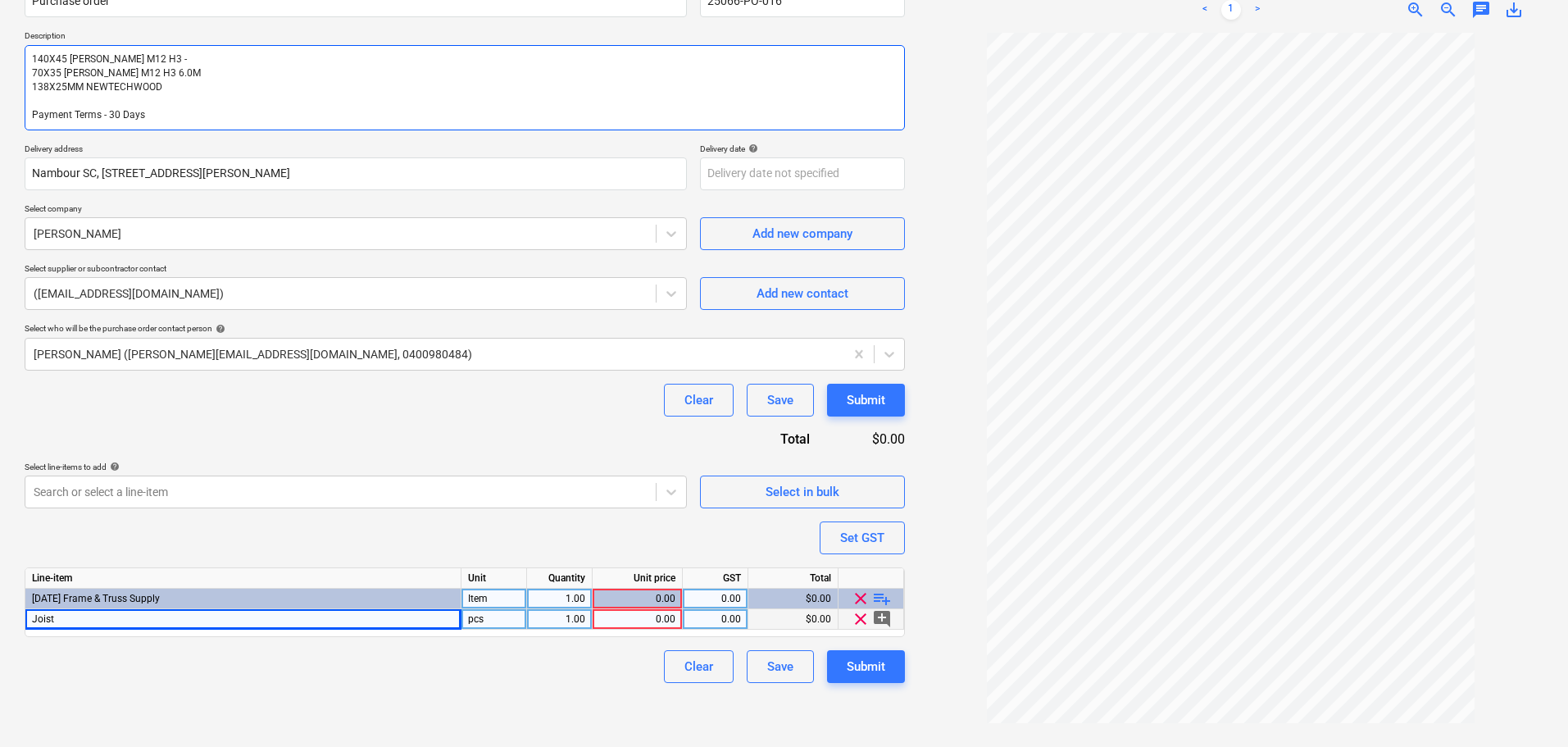
type textarea "x"
type textarea "140X45 KD PINE M12 H3 - 7/3.600 24/6.000 70X35 KD PINE M12 H3 6.0M 138X25MM NEW…"
click at [143, 74] on textarea "140X45 KD PINE M12 H3 - 7/3.600 24/6.000 70X35 KD PINE M12 H3 6.0M 138X25MM NEW…" at bounding box center [464, 88] width 880 height 85
click at [140, 70] on textarea "140X45 KD PINE M12 H3 - 7/3.600 24/6.000 70X35 KD PINE M12 H3 6.0M 138X25MM NEW…" at bounding box center [464, 88] width 880 height 85
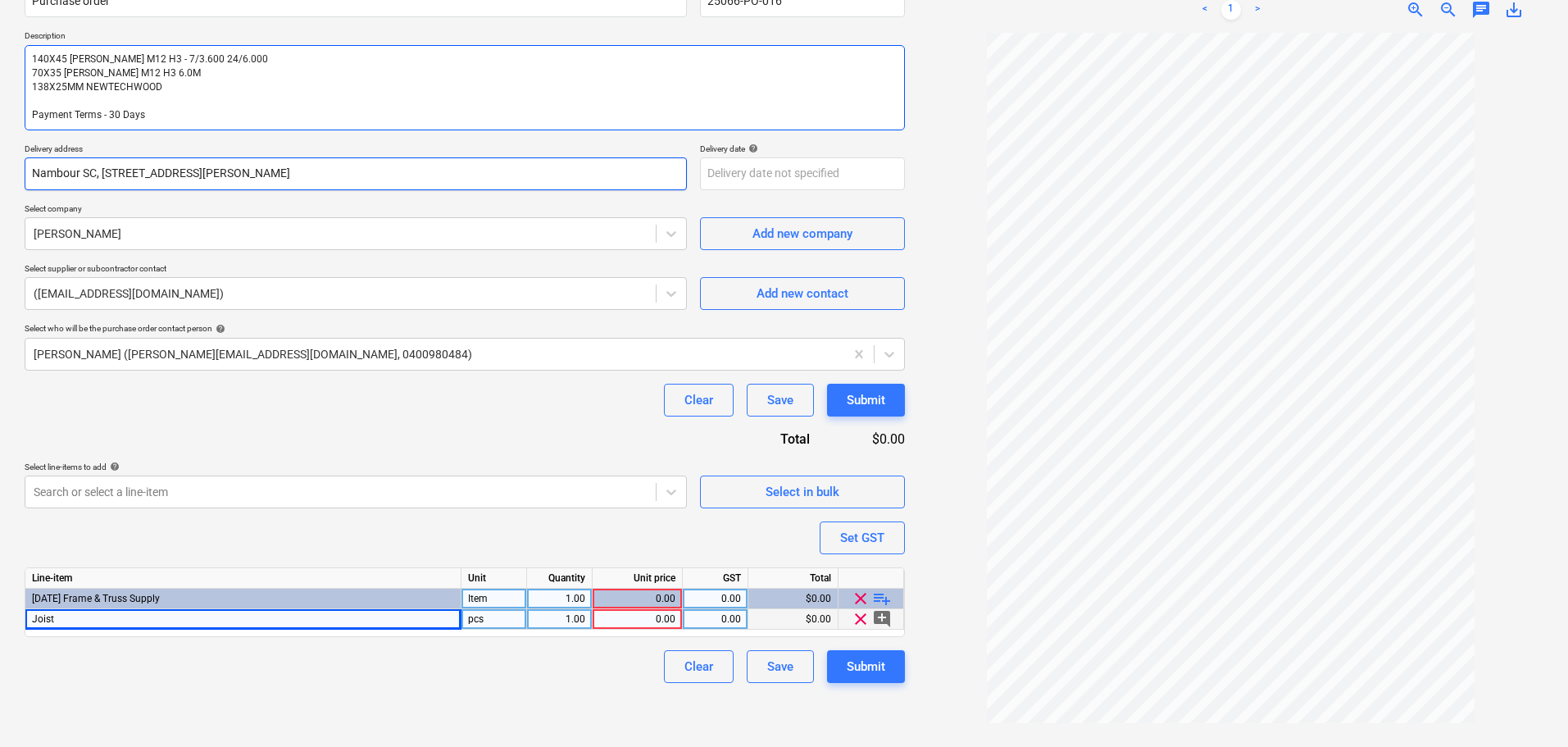
type textarea "x"
type textarea "140X45 KD PINE M12 H3 - 7/3.600 24/6.000 70X35 KD PINE M12 H3 -6.0M 138X25MM NE…"
type textarea "x"
type textarea "140X45 KD PINE M12 H3 - 7/3.600 24/6.000 70X35 KD PINE M12 H3 - 6.0M 138X25MM N…"
click at [194, 93] on textarea "140X45 KD PINE M12 H3 - 7/3.600 24/6.000 70X35 KD PINE M12 H3 - 6.0M 138X25MM N…" at bounding box center [464, 88] width 880 height 85
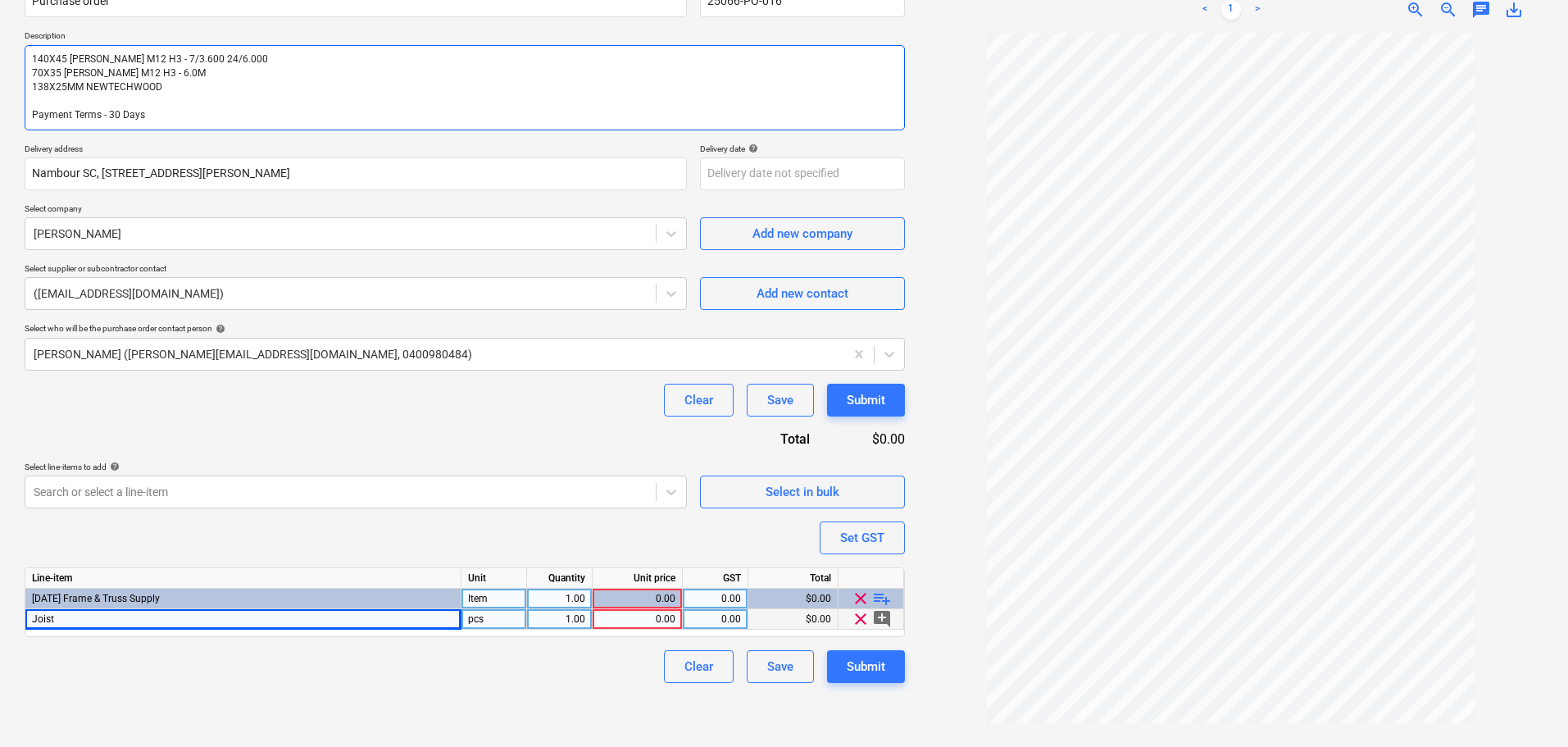
type textarea "x"
type textarea "140X45 KD PINE M12 H3 - 7/3.600 24/6.000 70X35 KD PINE M12 H3 - 6.0M 138X25MM N…"
type textarea "x"
type textarea "140X45 KD PINE M12 H3 - 7/3.600 24/6.000 70X35 KD PINE M12 H3 - 6.0M 138X25MM N…"
type textarea "x"
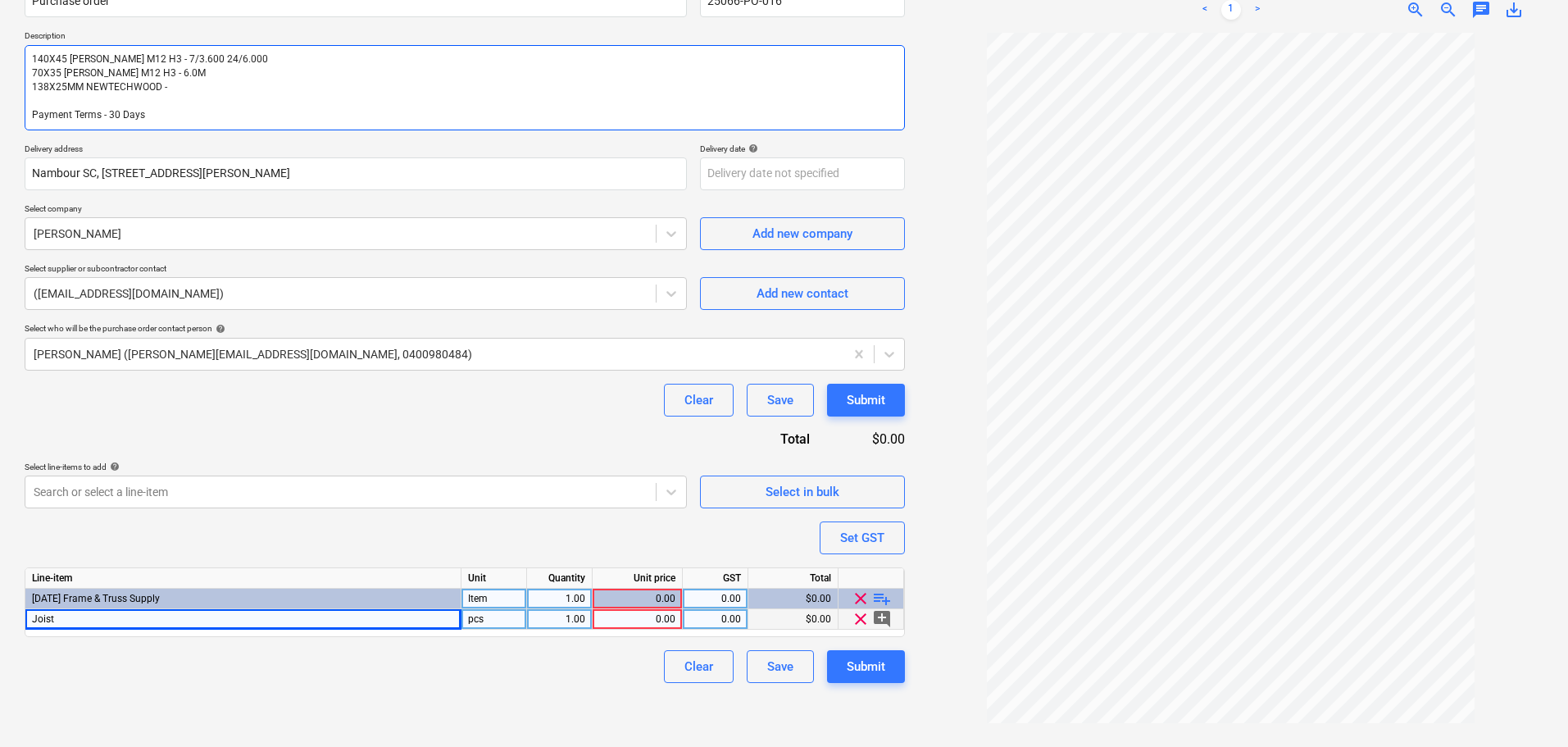
type textarea "140X45 KD PINE M12 H3 - 7/3.600 24/6.000 70X35 KD PINE M12 H3 - 6.0M 138X25MM N…"
paste textarea "GE SOLID DECK BOARD, 5.4M TERRACE RANGE US49C IPE"
type textarea "x"
type textarea "140X45 KD PINE M12 H3 - 7/3.600 24/6.000 70X35 KD PINE M12 H3 - 6.0M 138X25MM N…"
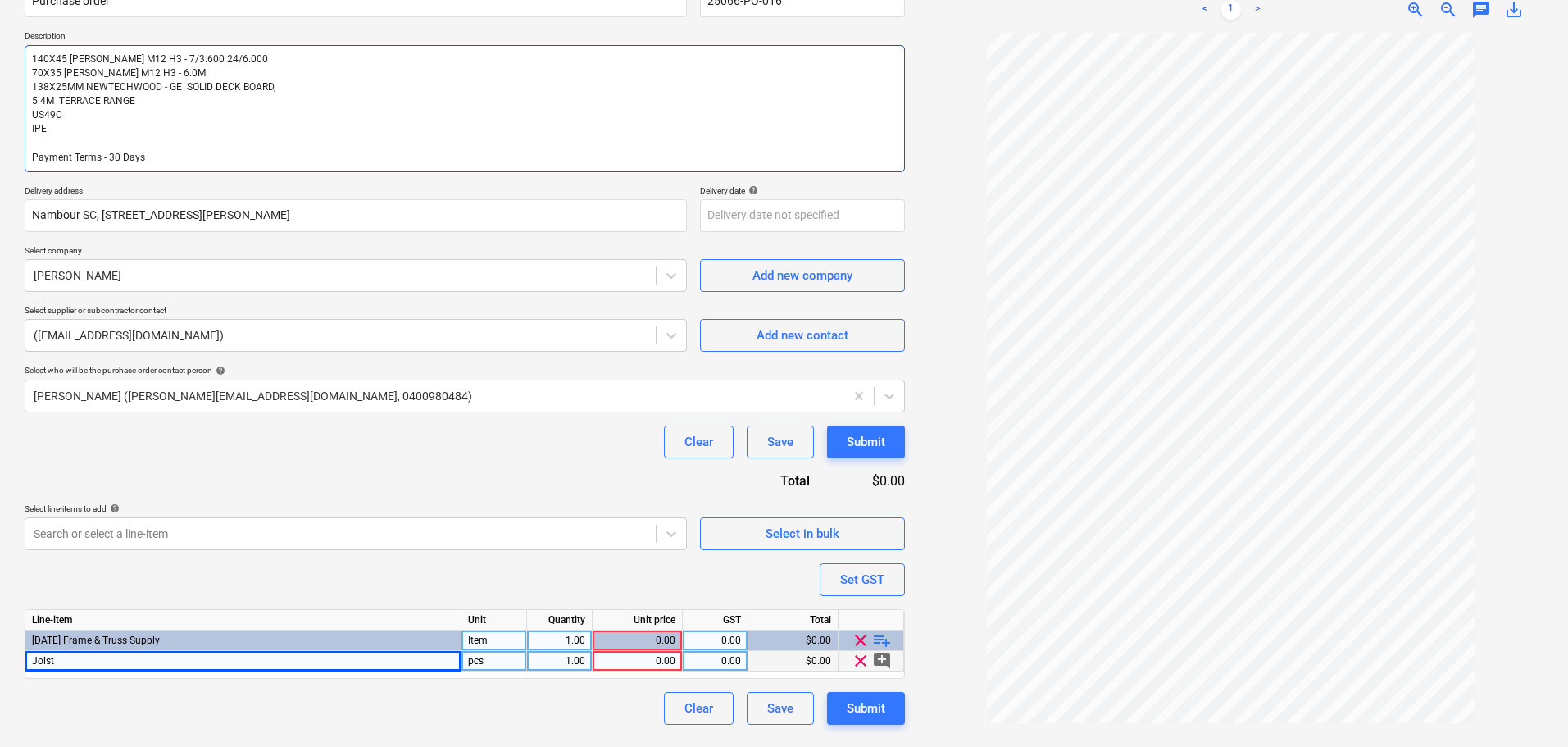
click at [30, 100] on textarea "140X45 KD PINE M12 H3 - 7/3.600 24/6.000 70X35 KD PINE M12 H3 - 6.0M 138X25MM N…" at bounding box center [464, 109] width 880 height 127
type textarea "x"
type textarea "140X45 KD PINE M12 H3 - 7/3.600 24/6.000 70X35 KD PINE M12 H3 - 6.0M 138X25MM N…"
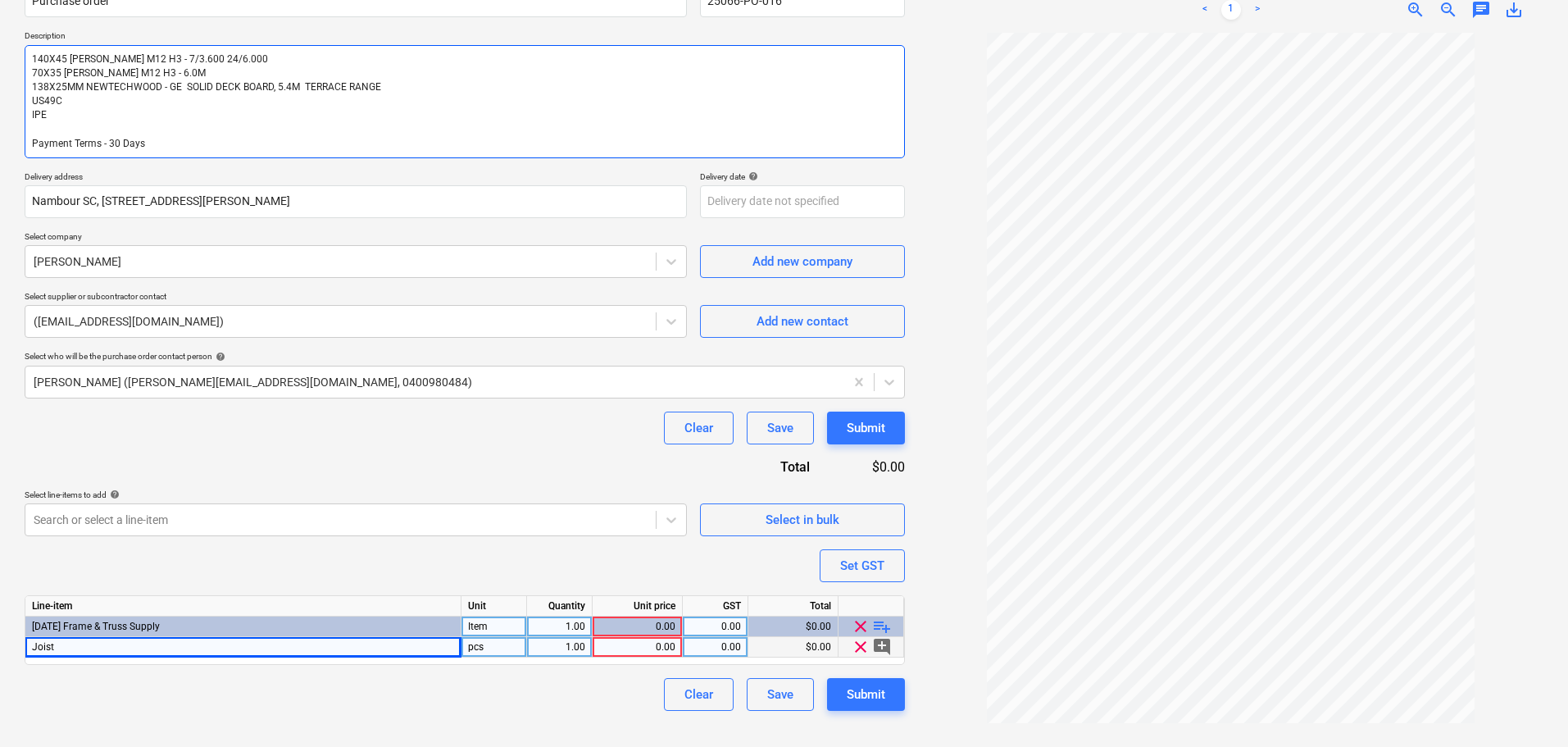
click at [30, 100] on textarea "140X45 KD PINE M12 H3 - 7/3.600 24/6.000 70X35 KD PINE M12 H3 - 6.0M 138X25MM N…" at bounding box center [464, 102] width 880 height 113
type textarea "x"
type textarea "140X45 KD PINE M12 H3 - 7/3.600 24/6.000 70X35 KD PINE M12 H3 - 6.0M 138X25MM N…"
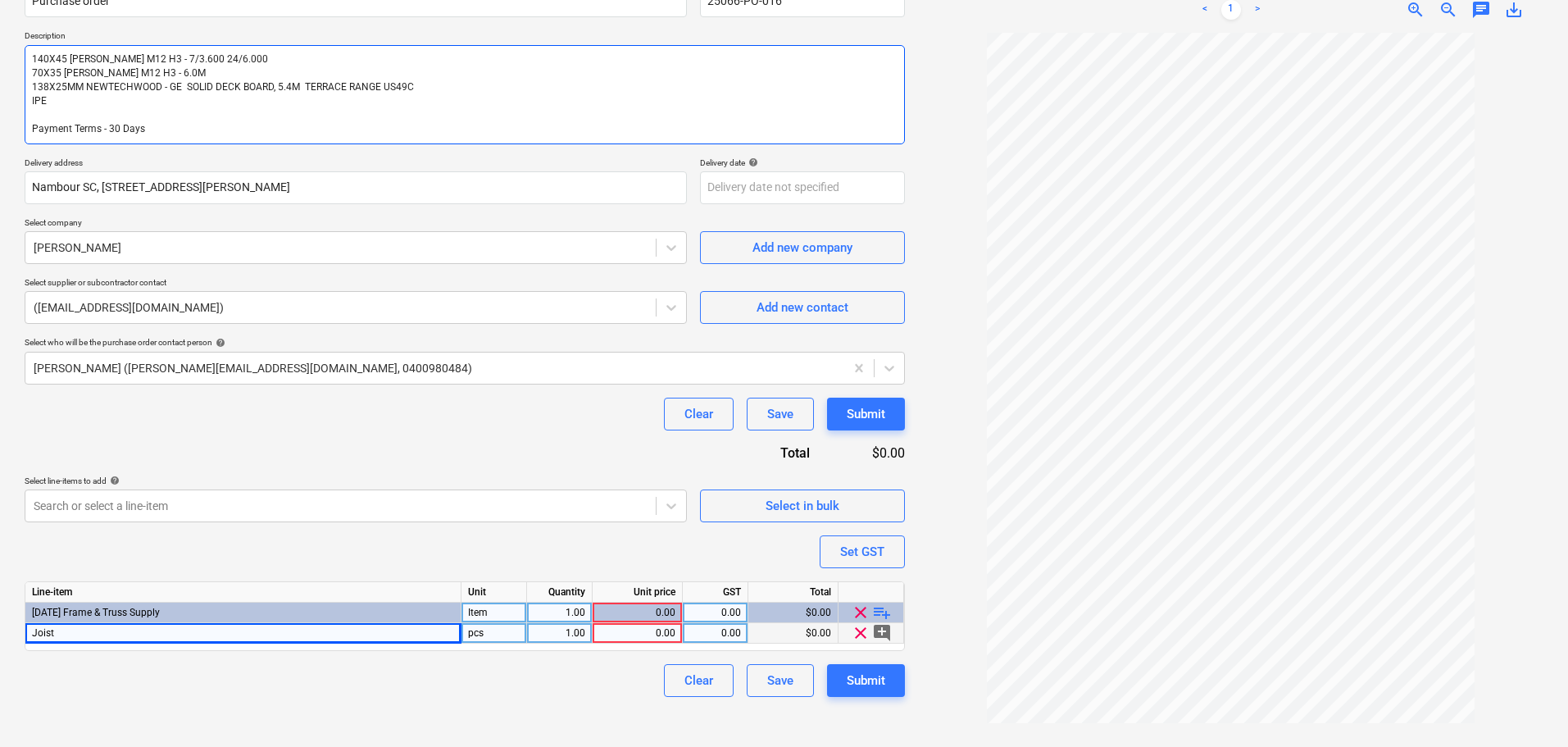
click at [30, 100] on textarea "140X45 KD PINE M12 H3 - 7/3.600 24/6.000 70X35 KD PINE M12 H3 - 6.0M 138X25MM N…" at bounding box center [464, 95] width 880 height 99
type textarea "x"
type textarea "140X45 KD PINE M12 H3 - 7/3.600 24/6.000 70X35 KD PINE M12 H3 - 6.0M 138X25MM N…"
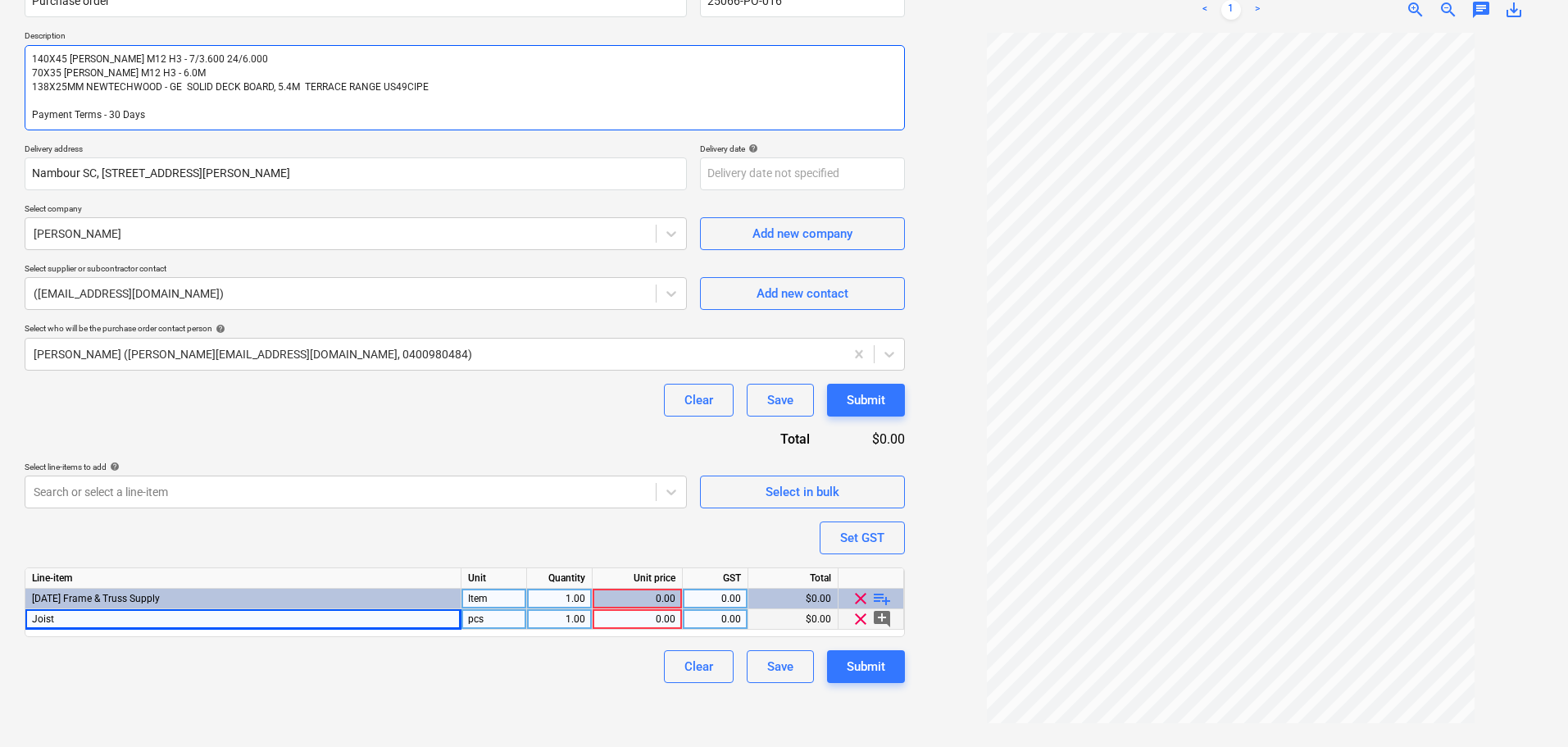
type textarea "x"
type textarea "140X45 KD PINE M12 H3 - 7/3.600 24/6.000 70X35 KD PINE M12 H3 - 6.0M 138X25MM N…"
type textarea "x"
click at [475, 82] on textarea "140X45 KD PINE M12 H3 - 7/3.600 24/6.000 70X35 KD PINE M12 H3 - 6.0M 138X25MM N…" at bounding box center [464, 88] width 880 height 85
drag, startPoint x: 94, startPoint y: 622, endPoint x: 30, endPoint y: 619, distance: 64.1
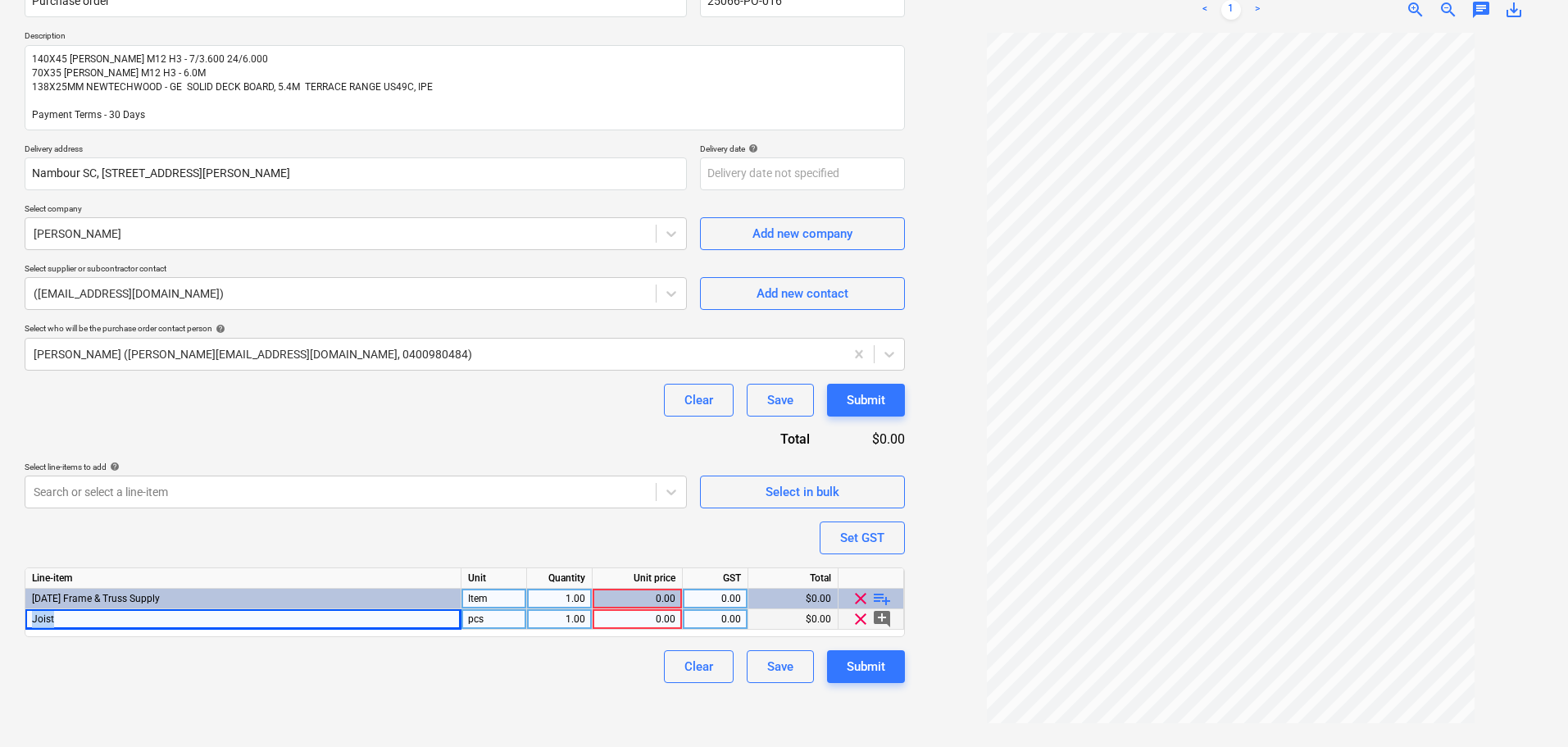
click at [30, 619] on div "Joist" at bounding box center [243, 619] width 436 height 21
click at [473, 616] on div "pcs" at bounding box center [494, 619] width 65 height 21
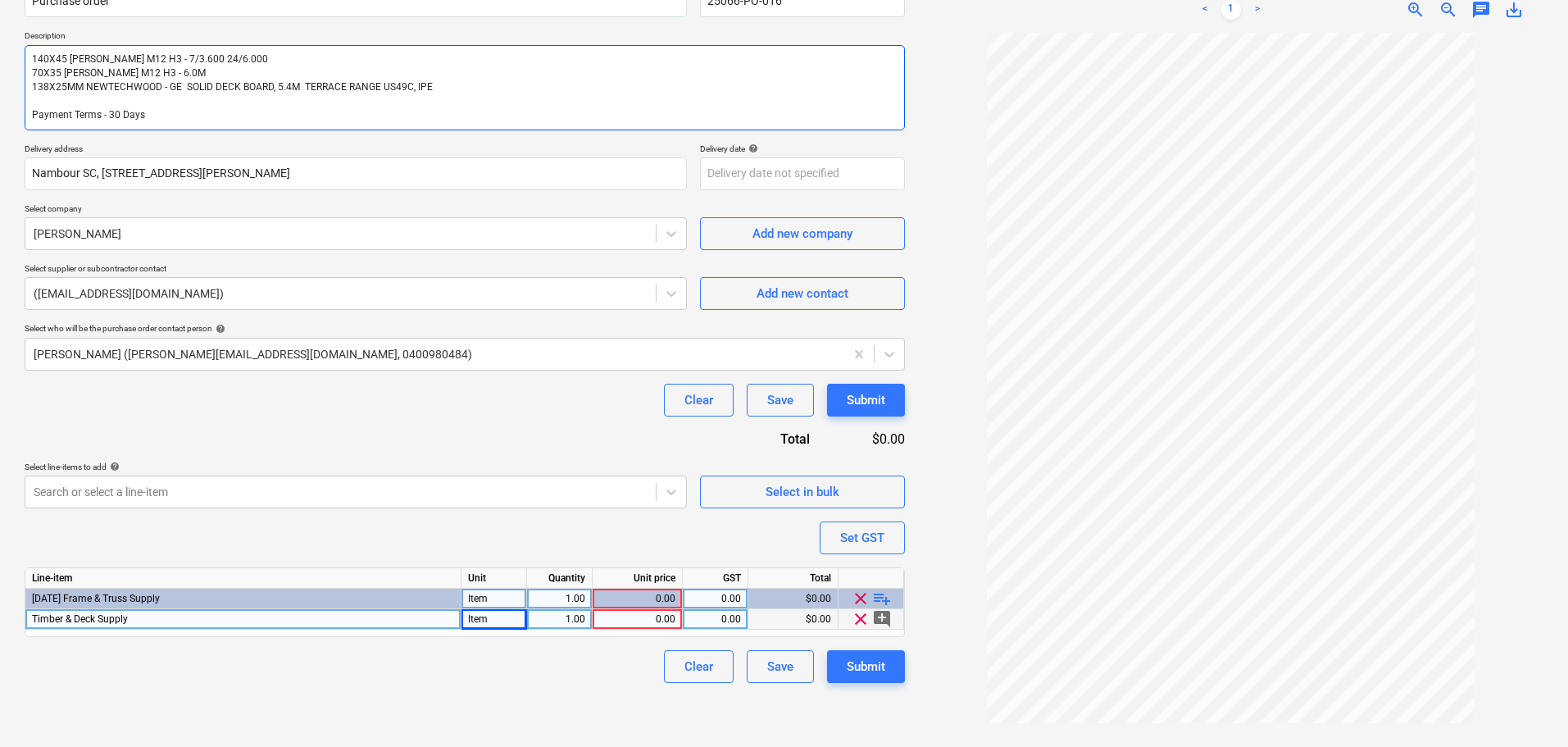
click at [468, 91] on textarea "140X45 KD PINE M12 H3 - 7/3.600 24/6.000 70X35 KD PINE M12 H3 - 6.0M 138X25MM N…" at bounding box center [464, 88] width 880 height 85
click at [464, 82] on textarea "140X45 KD PINE M12 H3 - 7/3.600 24/6.000 70X35 KD PINE M12 H3 - 6.0M 138X25MM N…" at bounding box center [464, 88] width 880 height 85
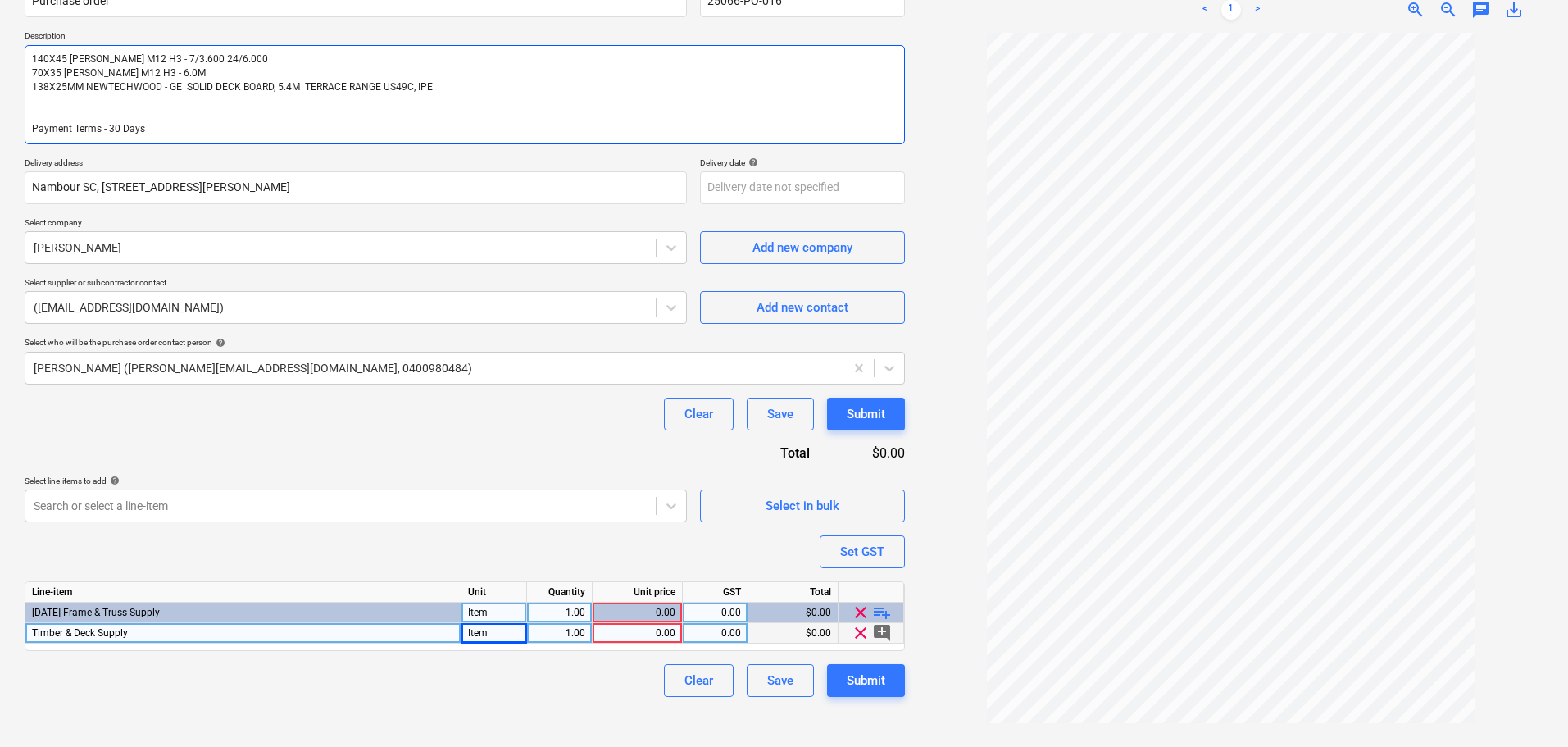
click at [100, 102] on textarea "140X45 KD PINE M12 H3 - 7/3.600 24/6.000 70X35 KD PINE M12 H3 - 6.0M 138X25MM N…" at bounding box center [464, 95] width 880 height 99
paste textarea "NTW Decking Clip & Screw"
click at [261, 101] on textarea "140X45 KD PINE M12 H3 - 7/3.600 24/6.000 70X35 KD PINE M12 H3 - 6.0M 138X25MM N…" at bounding box center [464, 95] width 880 height 99
paste textarea "5.5mm (Box/225) - Timber Fix"
click at [629, 637] on div "0.00" at bounding box center [637, 633] width 77 height 21
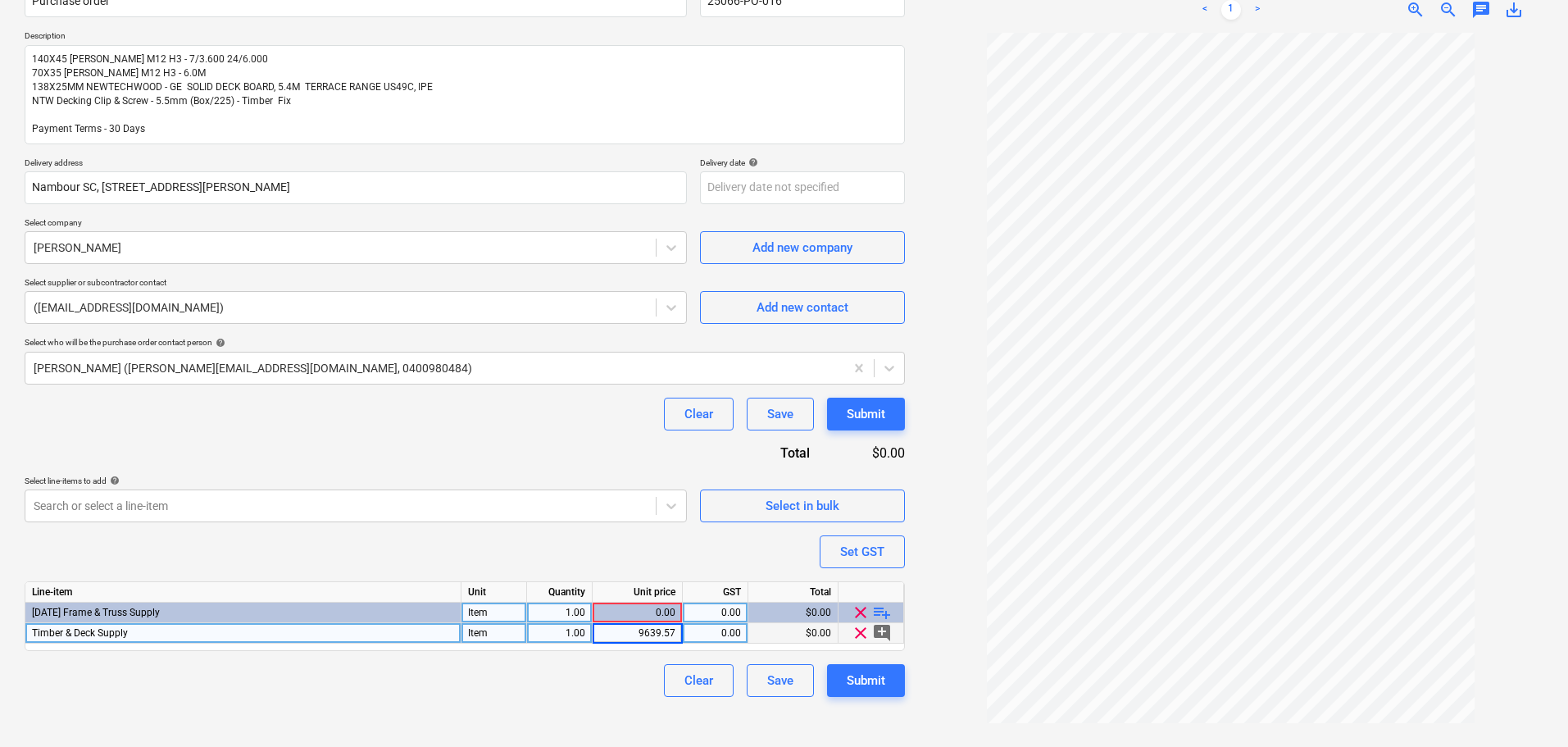
click at [739, 633] on div "0.00" at bounding box center [715, 633] width 51 height 21
click at [387, 638] on div "Line-item Unit Quantity Unit price GST Total 3.3.14 Frame & Truss Supply Item 1…" at bounding box center [464, 616] width 880 height 70
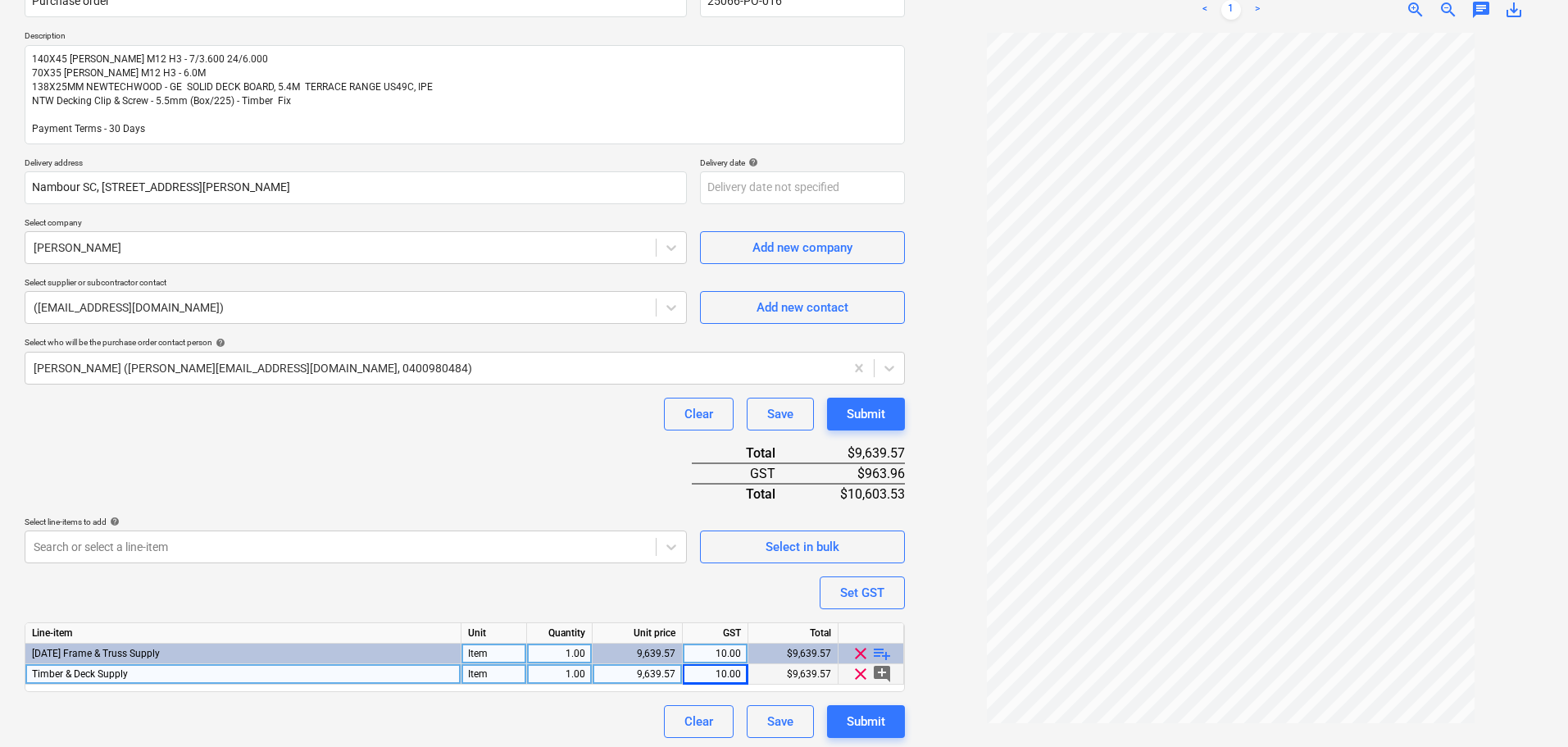
click at [370, 679] on div "Timber & Deck Supply" at bounding box center [243, 674] width 436 height 21
click at [371, 675] on input "Timber & Deck Supply" at bounding box center [243, 673] width 435 height 20
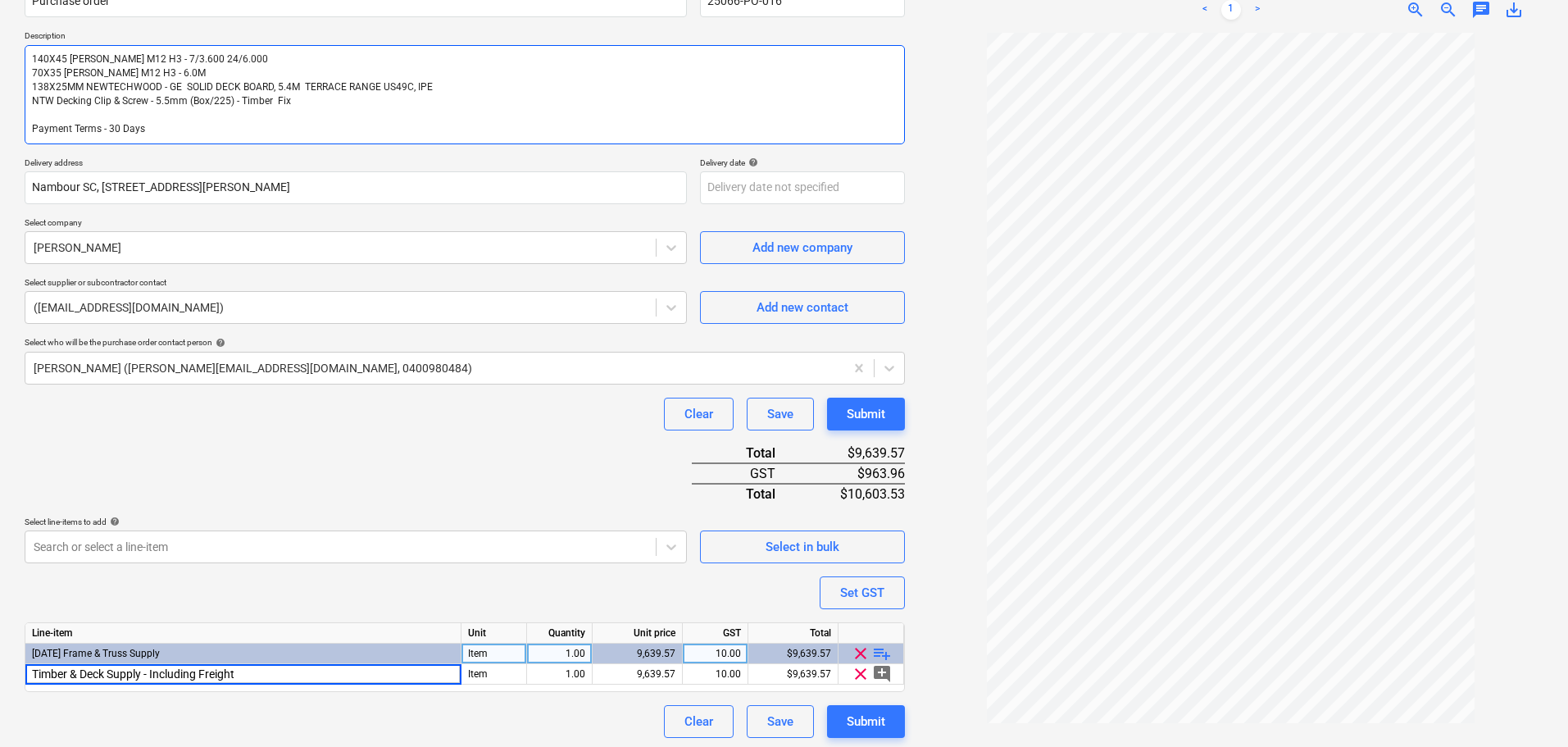
click at [340, 60] on textarea "140X45 KD PINE M12 H3 - 7/3.600 24/6.000 70X35 KD PINE M12 H3 - 6.0M 138X25MM N…" at bounding box center [464, 95] width 880 height 99
click at [338, 55] on textarea "140X45 KD PINE M12 H3 - 7/3.600 24/6.000 70X35 KD PINE M12 H3 - 6.0M 138X25MM N…" at bounding box center [464, 95] width 880 height 99
click at [297, 73] on textarea "140X45 KD PINE M12 H3 - 7/3.600 24/6.000 - 169.2Lm 70X35 KD PINE M12 H3 - 6.0M …" at bounding box center [464, 95] width 880 height 99
click at [464, 82] on textarea "140X45 KD PINE M12 H3 - 7/3.600 24/6.000 - 169.2Lm 70X35 KD PINE M12 H3 - 6.0M …" at bounding box center [464, 95] width 880 height 99
click at [236, 63] on textarea "140X45 KD PINE M12 H3 - 7/3.600 24/6.000 - 169.2Lm 70X35 KD PINE M12 H3 - 6.0M …" at bounding box center [464, 95] width 880 height 99
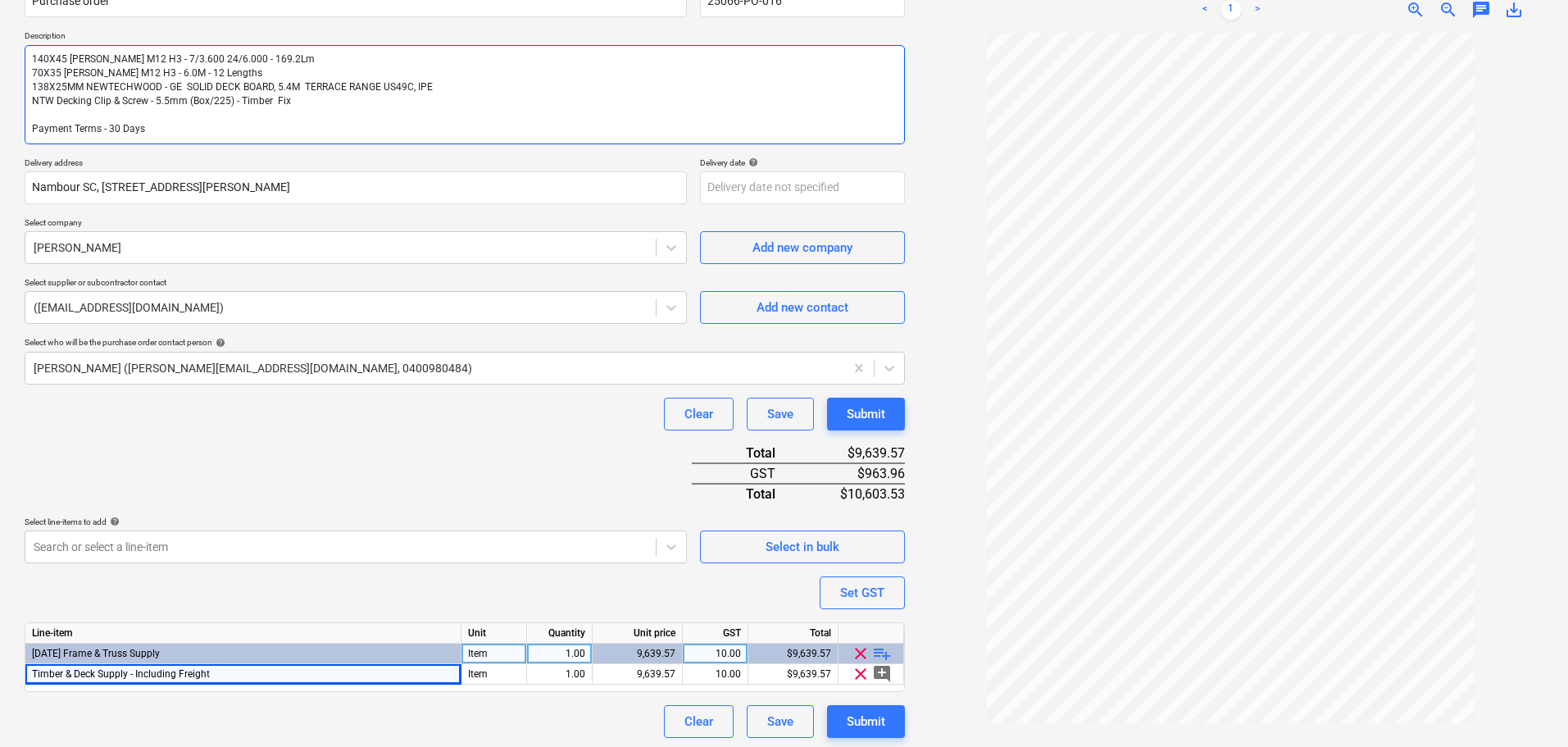
click at [231, 60] on textarea "140X45 KD PINE M12 H3 - 7/3.600 24/6.000 - 169.2Lm 70X35 KD PINE M12 H3 - 6.0M …" at bounding box center [464, 95] width 880 height 99
click at [235, 58] on textarea "140X45 KD PINE M12 H3 - 7/3.600 24/6.000 - 169.2Lm 70X35 KD PINE M12 H3 - 6.0M …" at bounding box center [464, 95] width 880 height 99
click at [449, 89] on textarea "140X45 KD PINE M12 H3 - 7/3.600 24/6.000 - 169.2Lm 70X35 KD PINE M12 H3 - 6.0M …" at bounding box center [464, 95] width 880 height 99
click at [321, 103] on textarea "140X45 KD PINE M12 H3 - 7/3.600 24/6.000 - 169.2Lm 70X35 KD PINE M12 H3 - 6.0M …" at bounding box center [464, 95] width 880 height 99
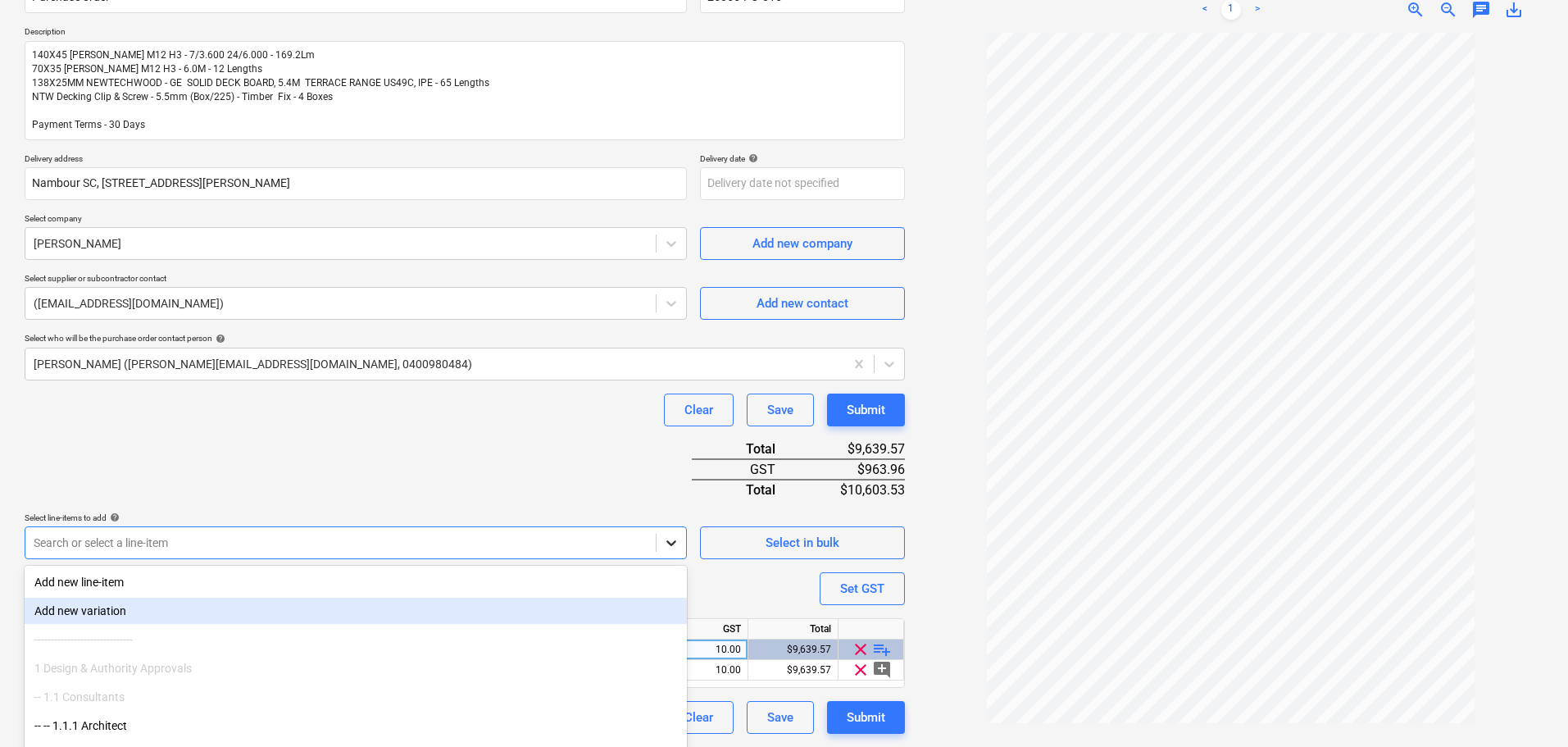
click at [661, 539] on body "Sales Projects Contacts Company Consolidated Invoices Inbox 2 Approvals format_…" at bounding box center [784, 205] width 1568 height 747
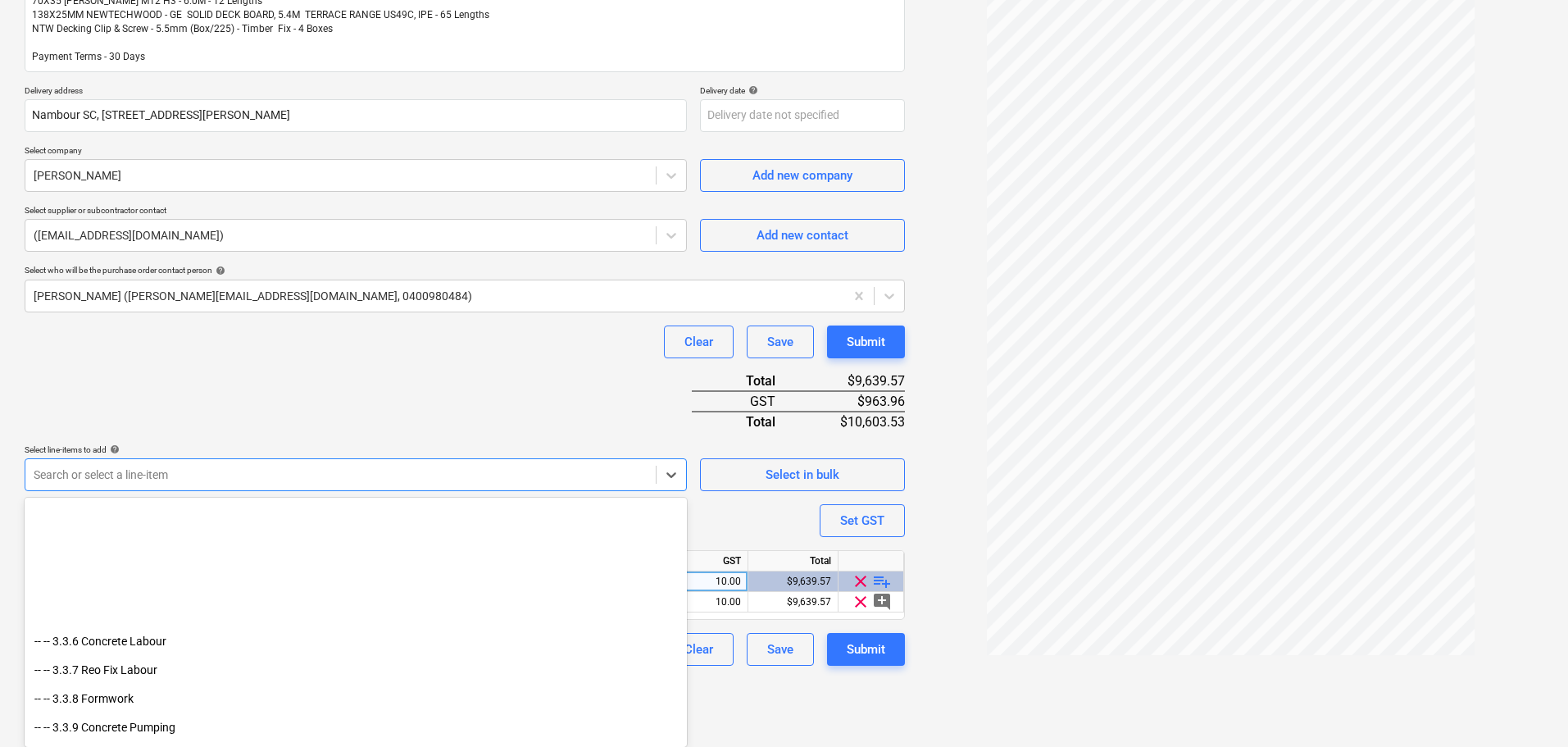
scroll to position [2705, 0]
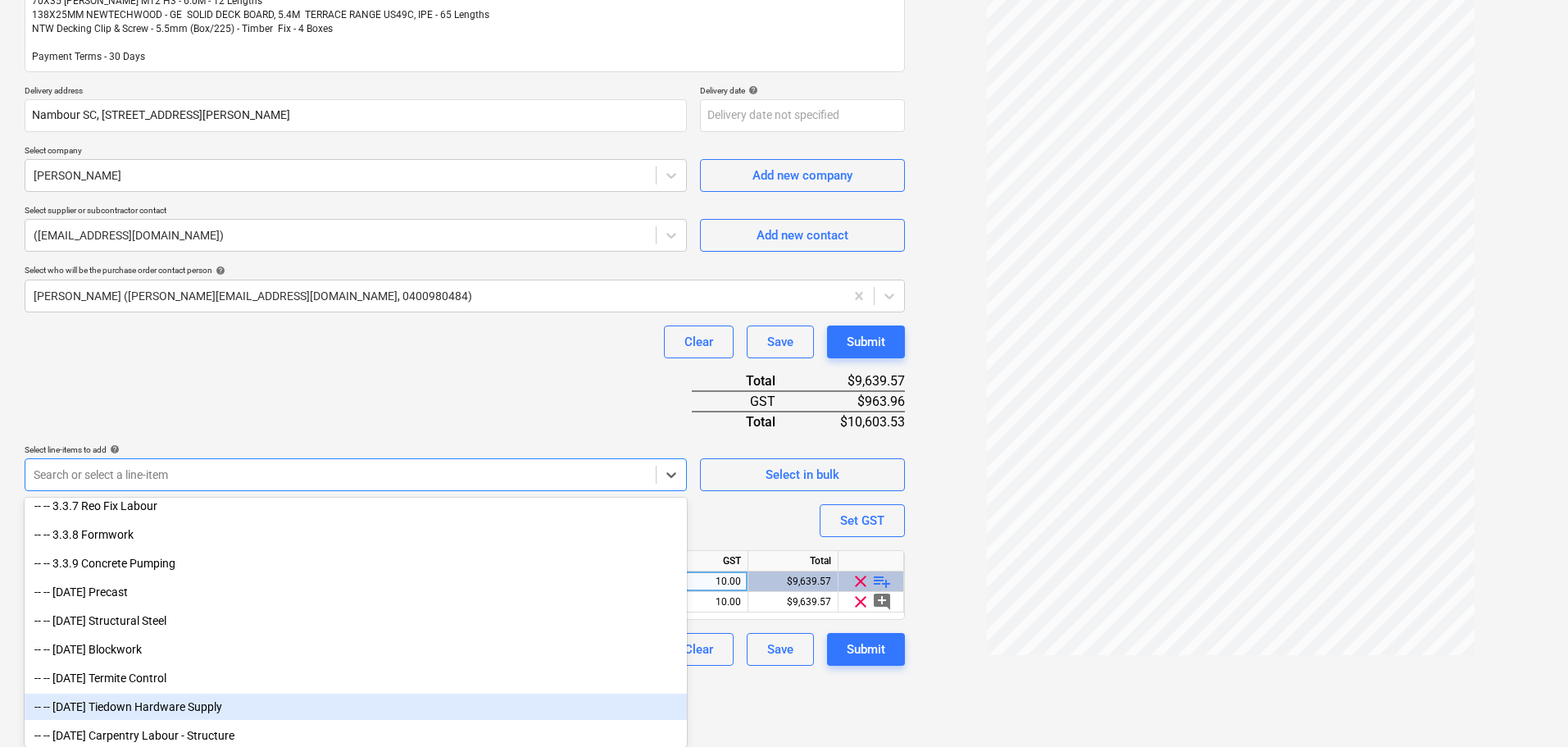
click at [323, 710] on div "-- -- 3.3.15 Tiedown Hardware Supply" at bounding box center [356, 706] width 663 height 26
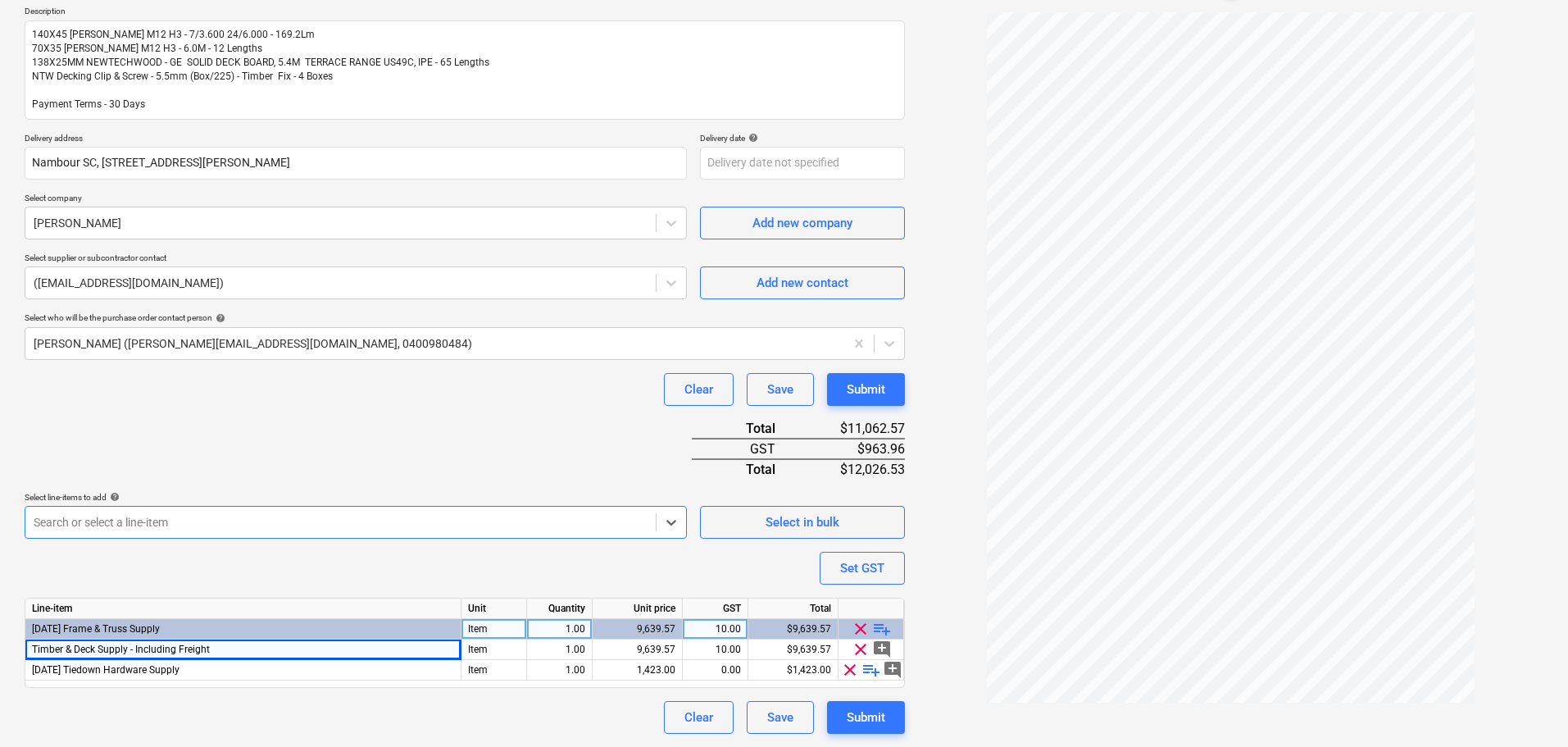
scroll to position [189, 0]
click at [871, 670] on span "playlist_add" at bounding box center [871, 670] width 20 height 20
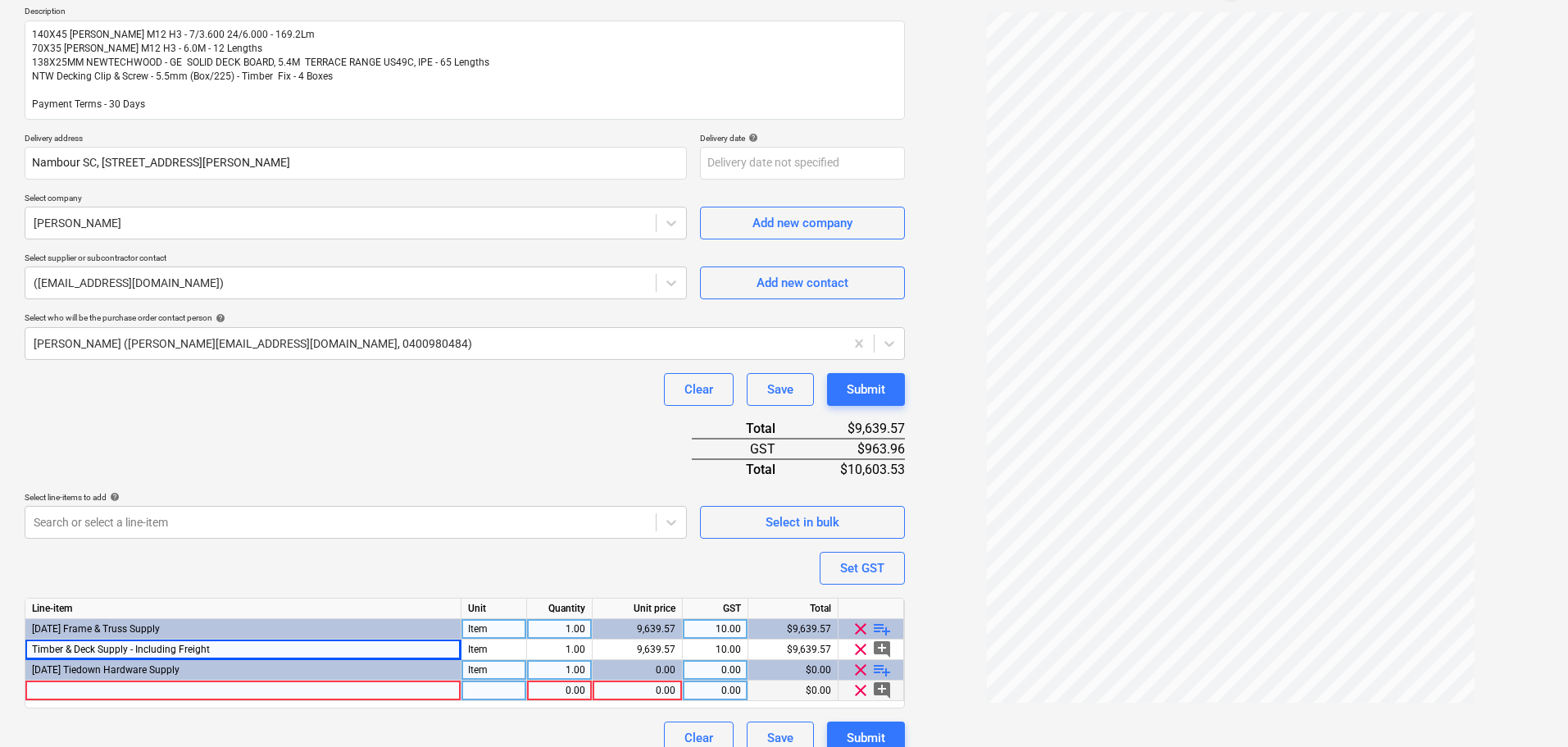
click at [183, 684] on div at bounding box center [243, 690] width 436 height 21
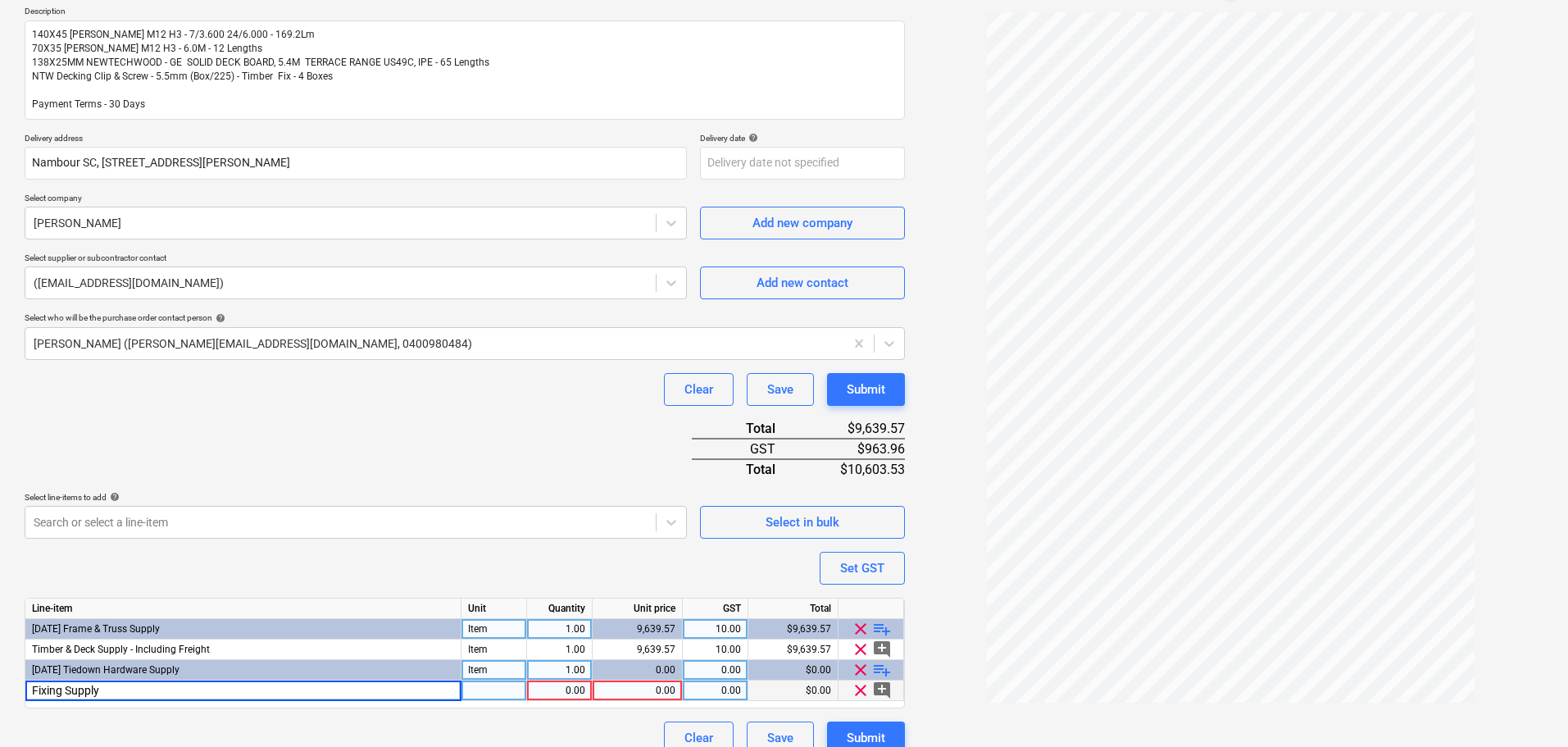
click at [509, 693] on div at bounding box center [494, 690] width 65 height 21
click at [659, 690] on div "0.00" at bounding box center [637, 690] width 77 height 21
click at [697, 673] on div "0.00" at bounding box center [715, 670] width 51 height 21
click at [721, 691] on div "0.00" at bounding box center [715, 690] width 51 height 21
click at [577, 732] on div "Clear Save Submit" at bounding box center [464, 737] width 880 height 33
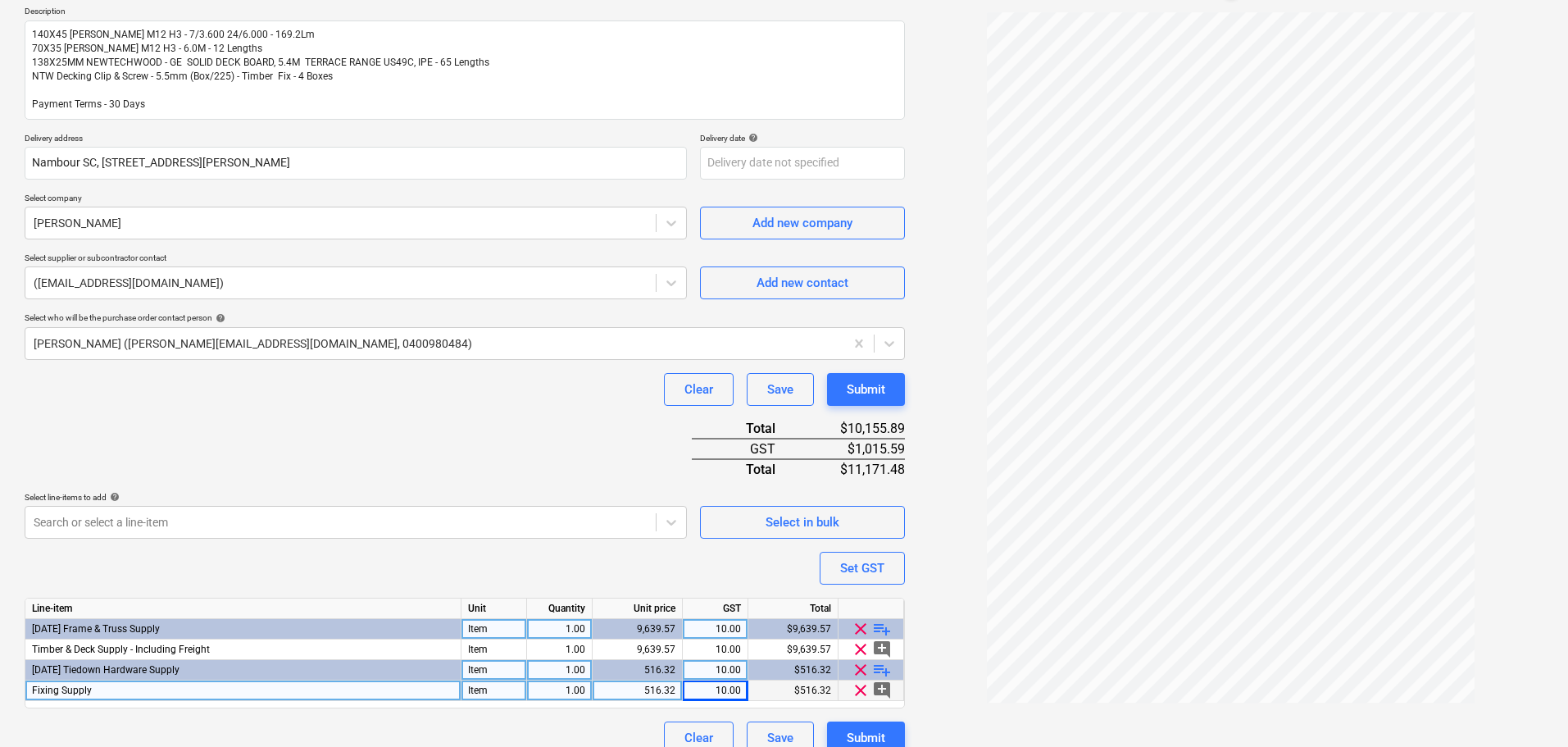
scroll to position [209, 0]
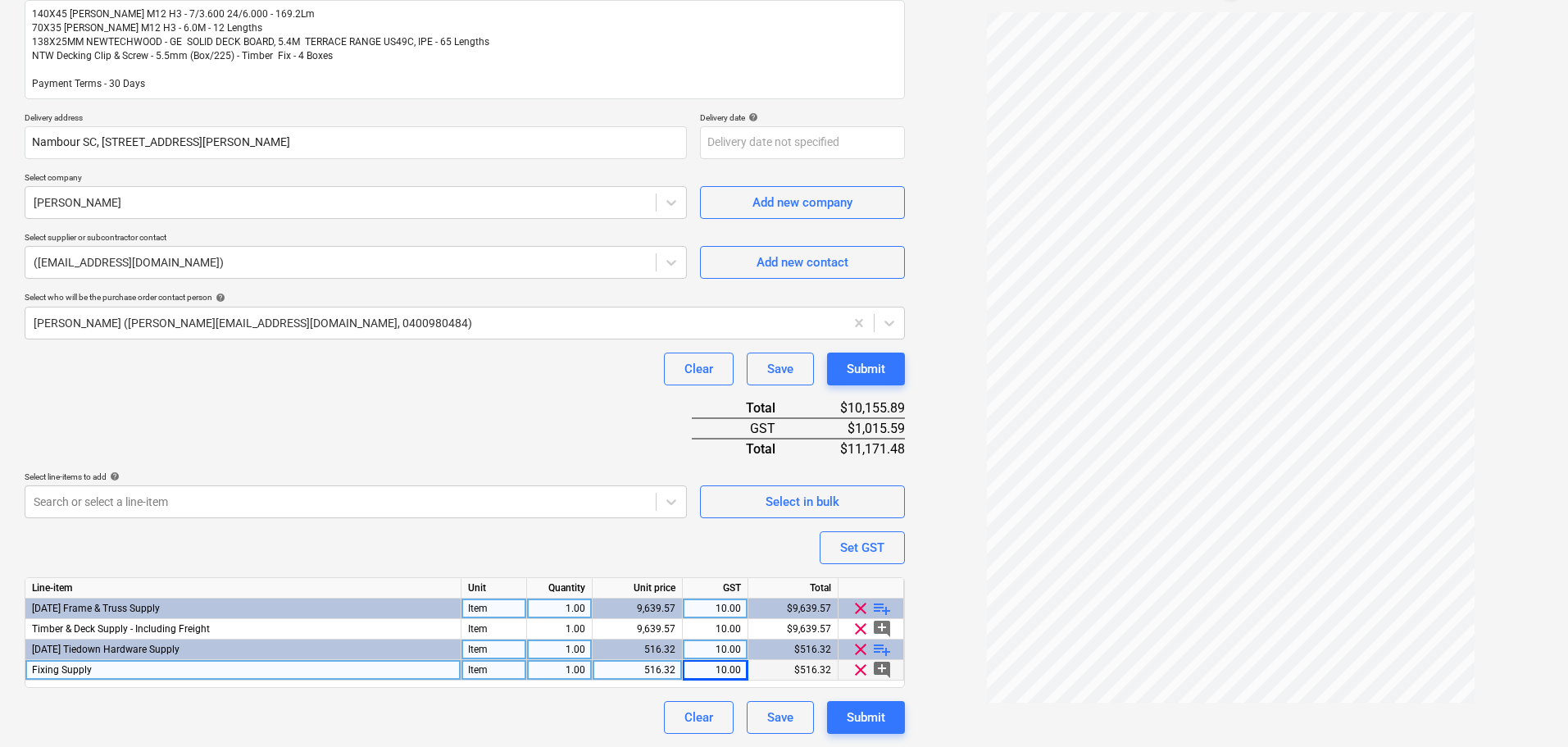
click at [884, 610] on span "playlist_add" at bounding box center [882, 608] width 20 height 20
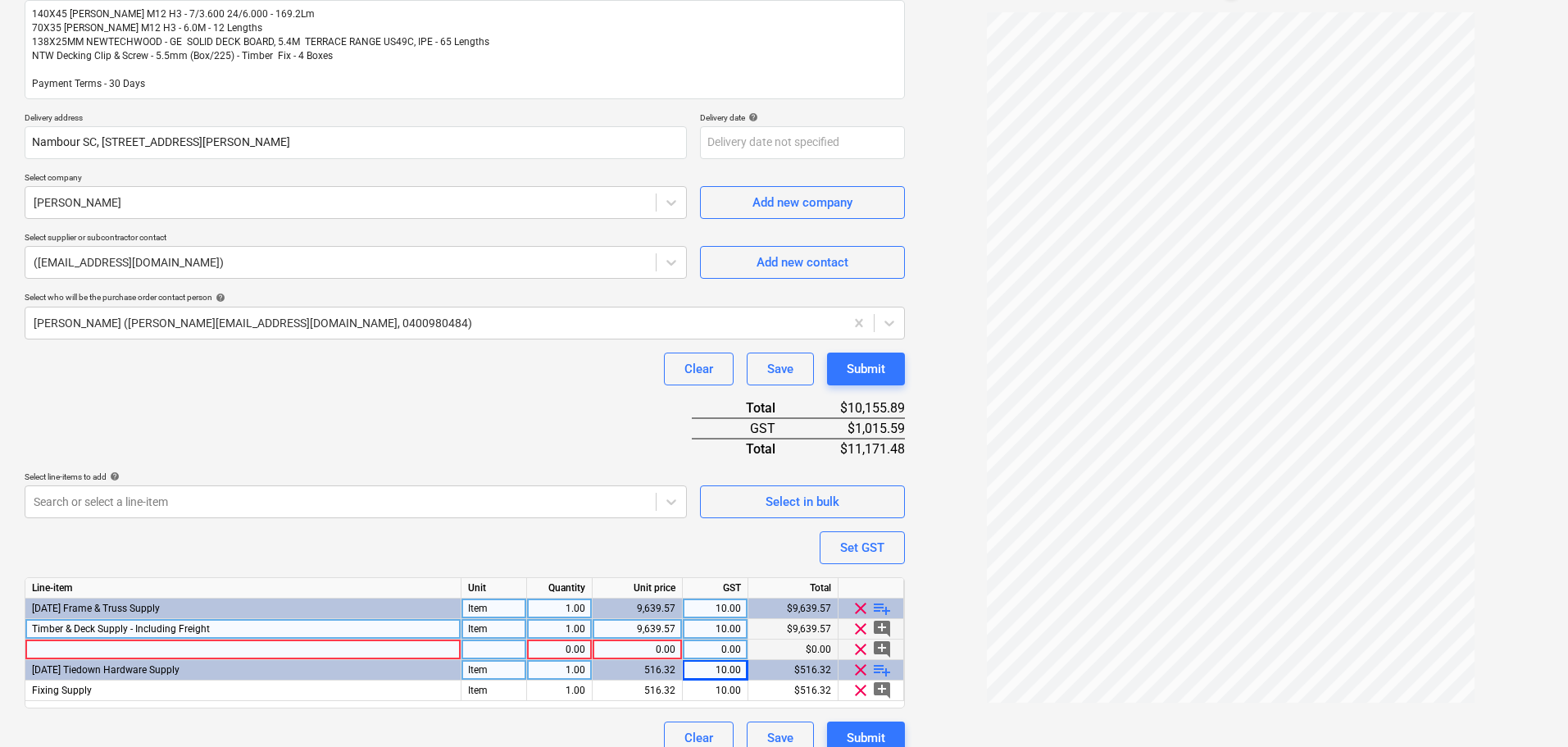
click at [205, 624] on span "Timber & Deck Supply - Including Freight" at bounding box center [121, 628] width 178 height 11
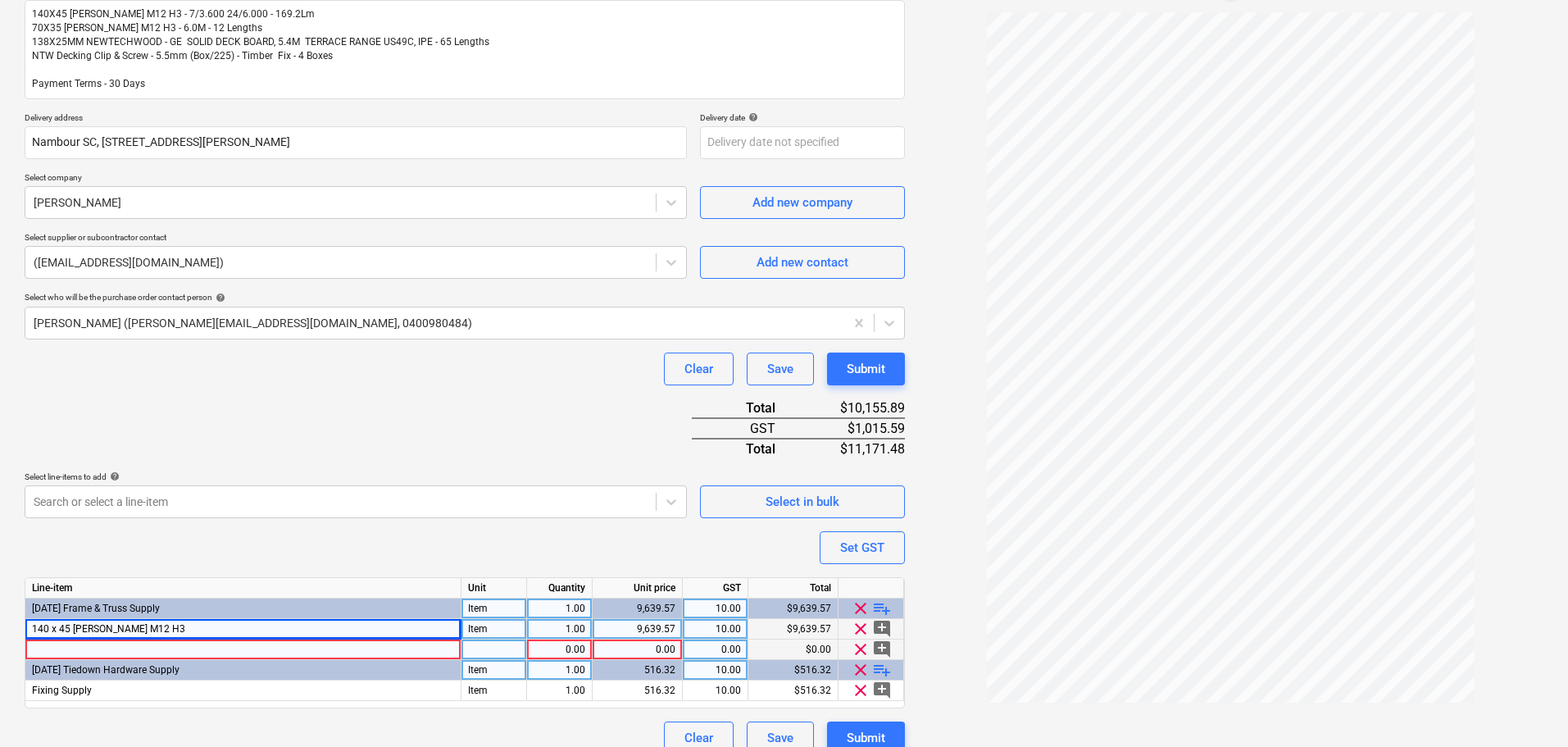
drag, startPoint x: 677, startPoint y: 625, endPoint x: 643, endPoint y: 625, distance: 34.0
click at [643, 625] on div "9,639.57" at bounding box center [637, 630] width 90 height 21
click at [763, 630] on div "$9,639.57" at bounding box center [794, 630] width 90 height 21
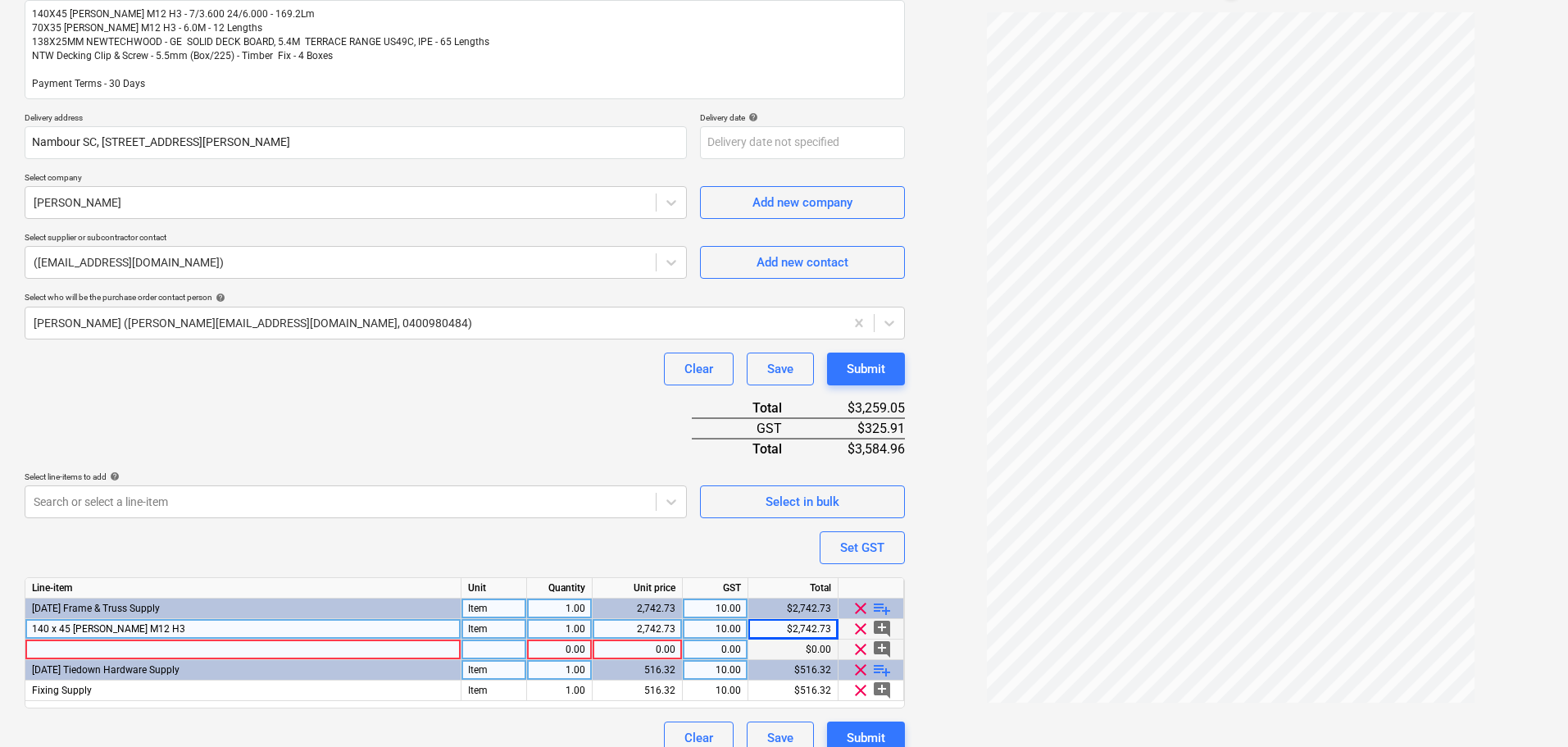
click at [732, 652] on div "0.00" at bounding box center [715, 650] width 51 height 21
click at [884, 606] on span "playlist_add" at bounding box center [882, 608] width 20 height 20
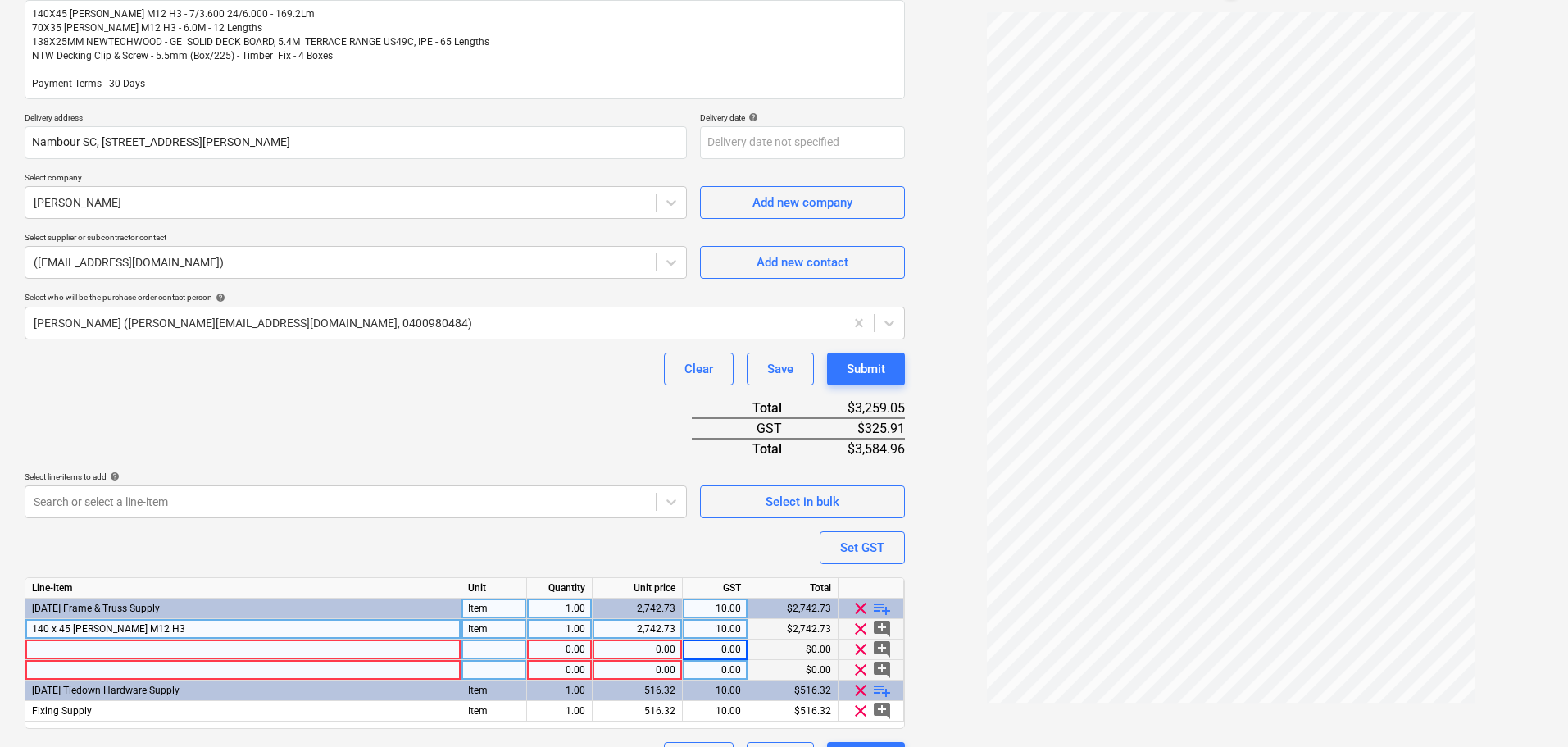
click at [201, 646] on div at bounding box center [243, 650] width 436 height 21
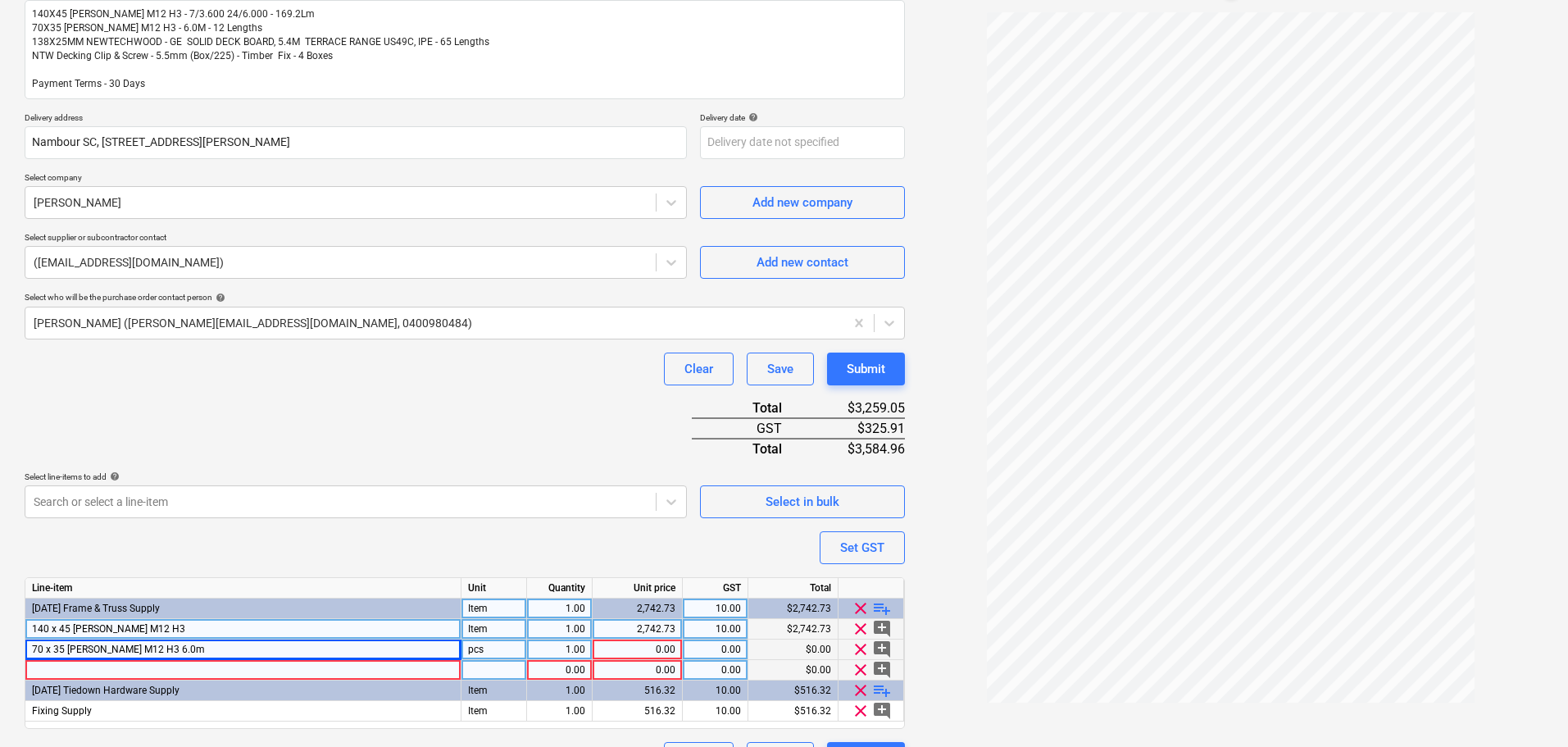
click at [517, 649] on div "pcs" at bounding box center [494, 650] width 65 height 21
click at [637, 650] on div "0.00" at bounding box center [637, 650] width 77 height 21
click at [732, 648] on div "0.00" at bounding box center [715, 650] width 51 height 21
click at [299, 675] on div at bounding box center [243, 670] width 436 height 21
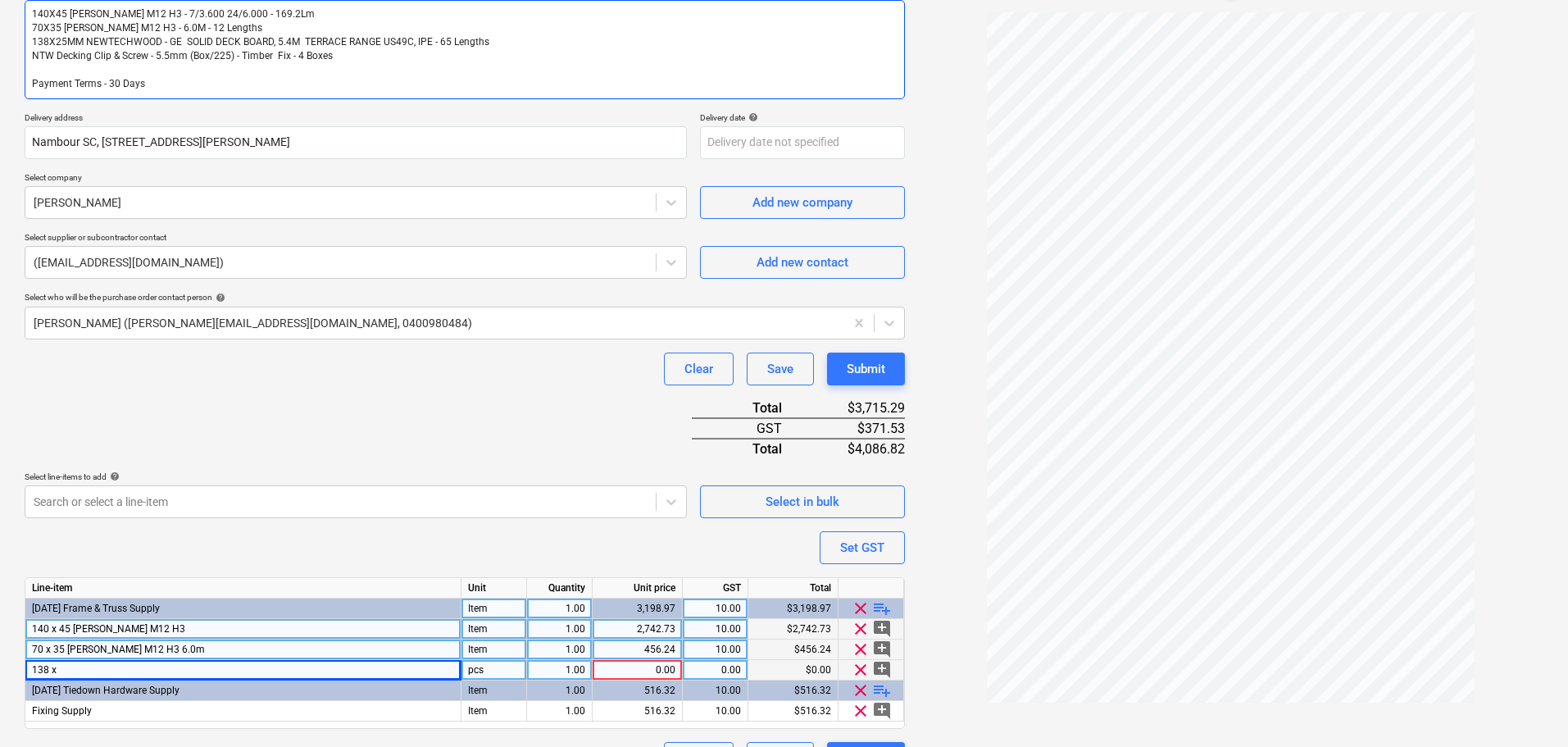
drag, startPoint x: 32, startPoint y: 42, endPoint x: 210, endPoint y: 43, distance: 178.0
click at [210, 43] on textarea "140X45 KD PINE M12 H3 - 7/3.600 24/6.000 - 169.2Lm 70X35 KD PINE M12 H3 - 6.0M …" at bounding box center [464, 50] width 880 height 99
click at [514, 41] on textarea "140X45 KD PINE M12 H3 - 7/3.600 24/6.000 - 169.2Lm 70X35 KD PINE M12 H3 - 6.0M …" at bounding box center [464, 50] width 880 height 99
drag, startPoint x: 430, startPoint y: 41, endPoint x: 30, endPoint y: 44, distance: 400.0
click at [30, 44] on textarea "140X45 KD PINE M12 H3 - 7/3.600 24/6.000 - 169.2Lm 70X35 KD PINE M12 H3 - 6.0M …" at bounding box center [464, 50] width 880 height 99
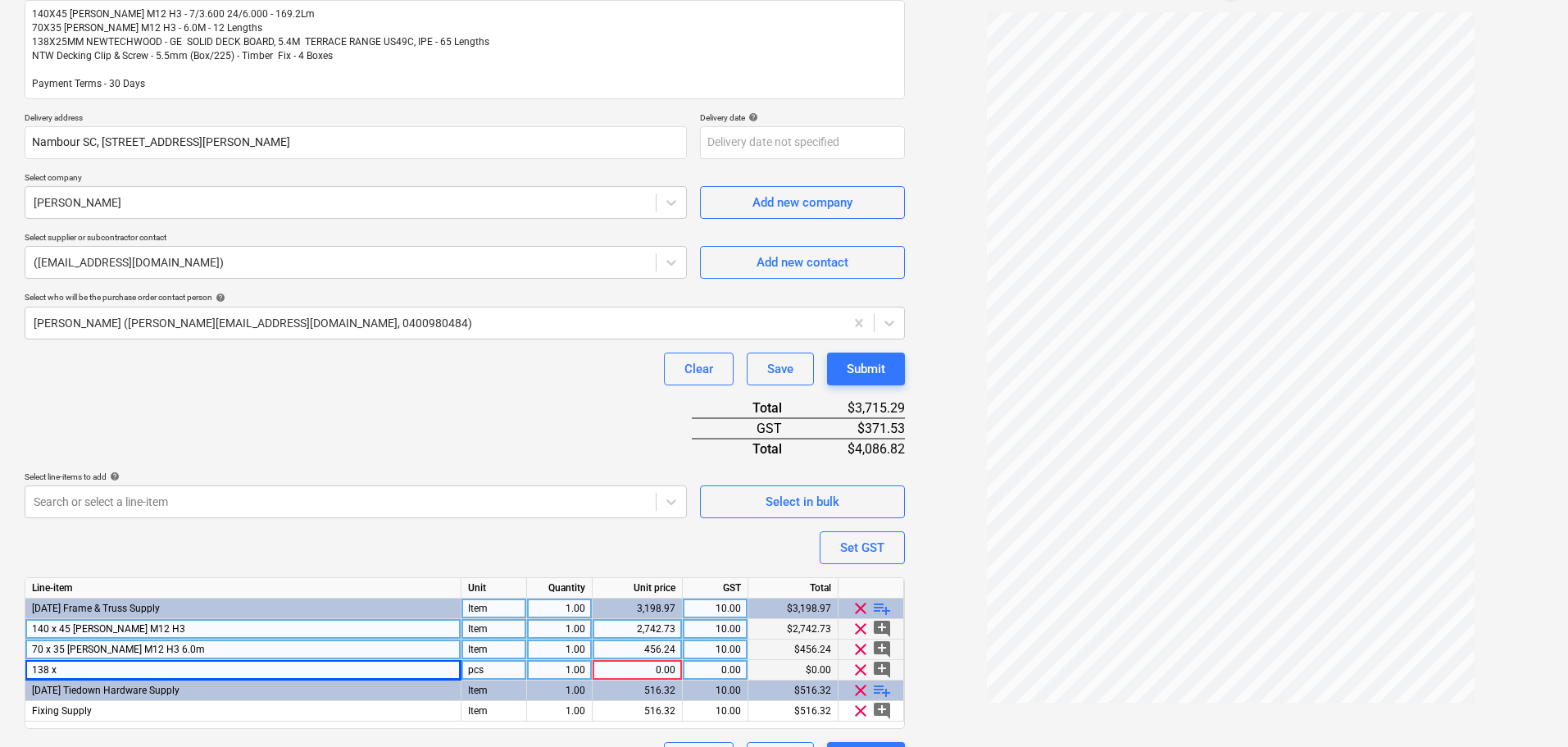
click at [131, 674] on div "138 x" at bounding box center [243, 670] width 436 height 21
click at [131, 674] on input "138 x" at bounding box center [243, 670] width 435 height 20
click at [498, 666] on div "pcs" at bounding box center [494, 670] width 65 height 21
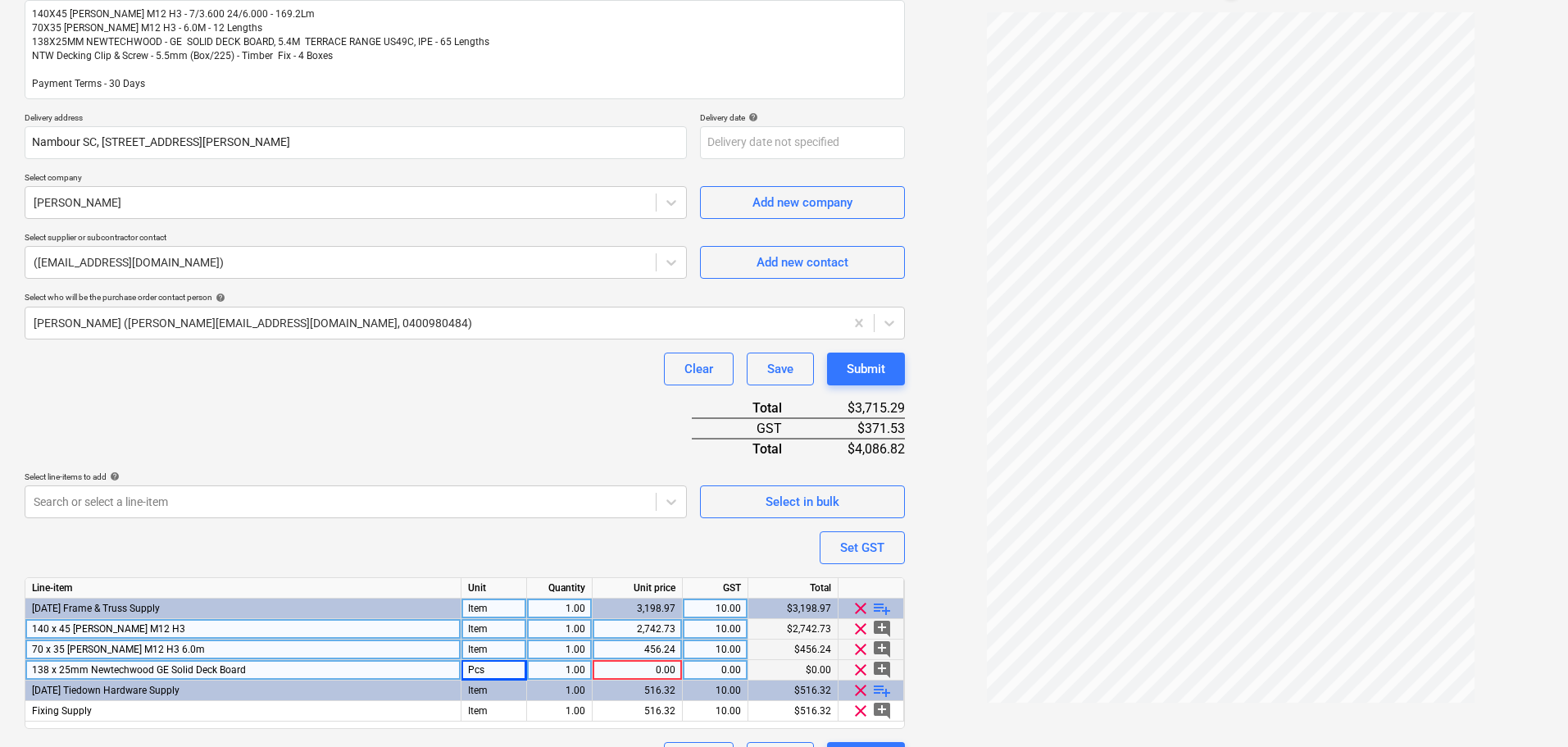
click at [577, 666] on div "1.00" at bounding box center [559, 670] width 51 height 21
click at [647, 670] on div "0.00" at bounding box center [637, 670] width 77 height 21
click at [722, 670] on div "0.00" at bounding box center [715, 670] width 51 height 21
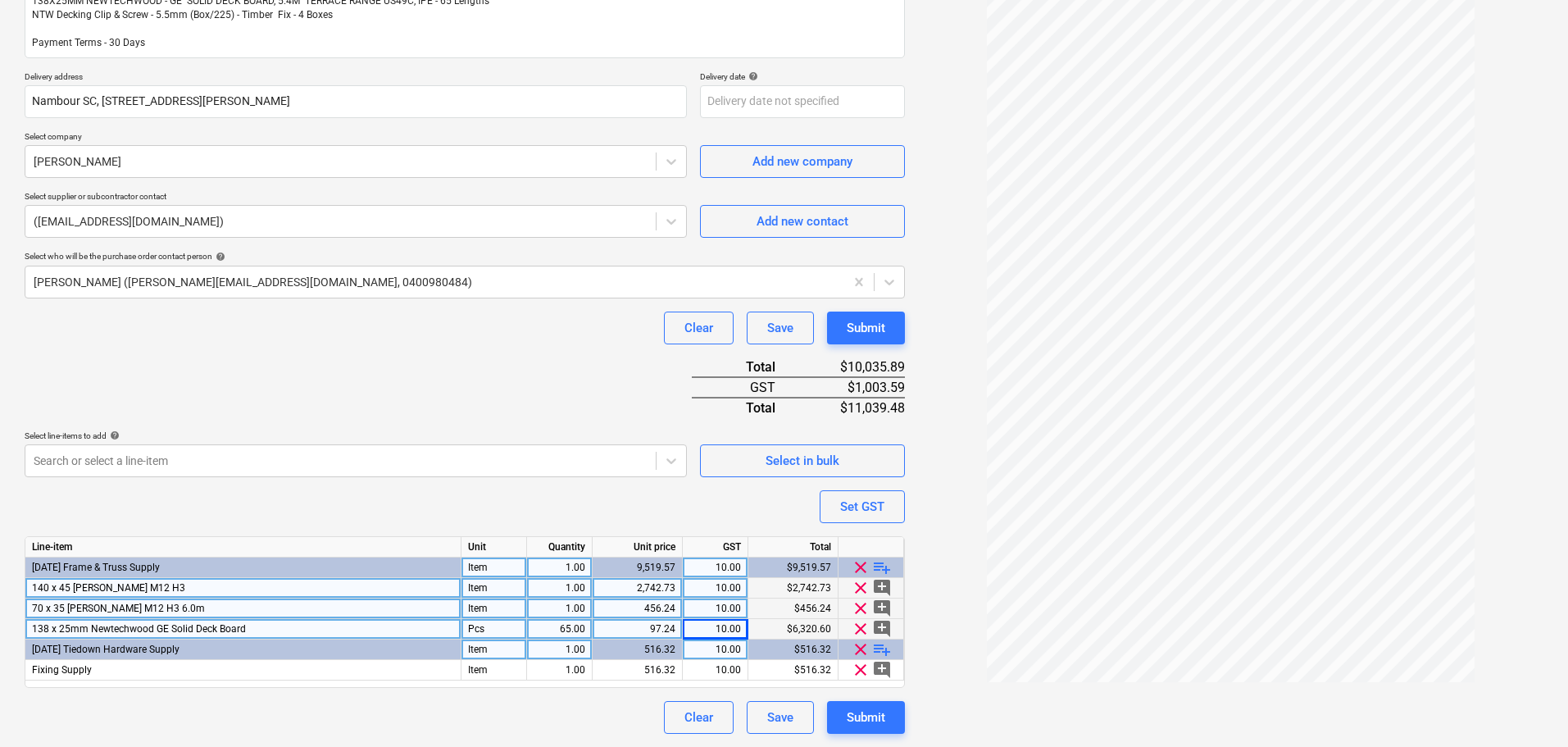
click at [886, 650] on span "playlist_add" at bounding box center [882, 649] width 20 height 20
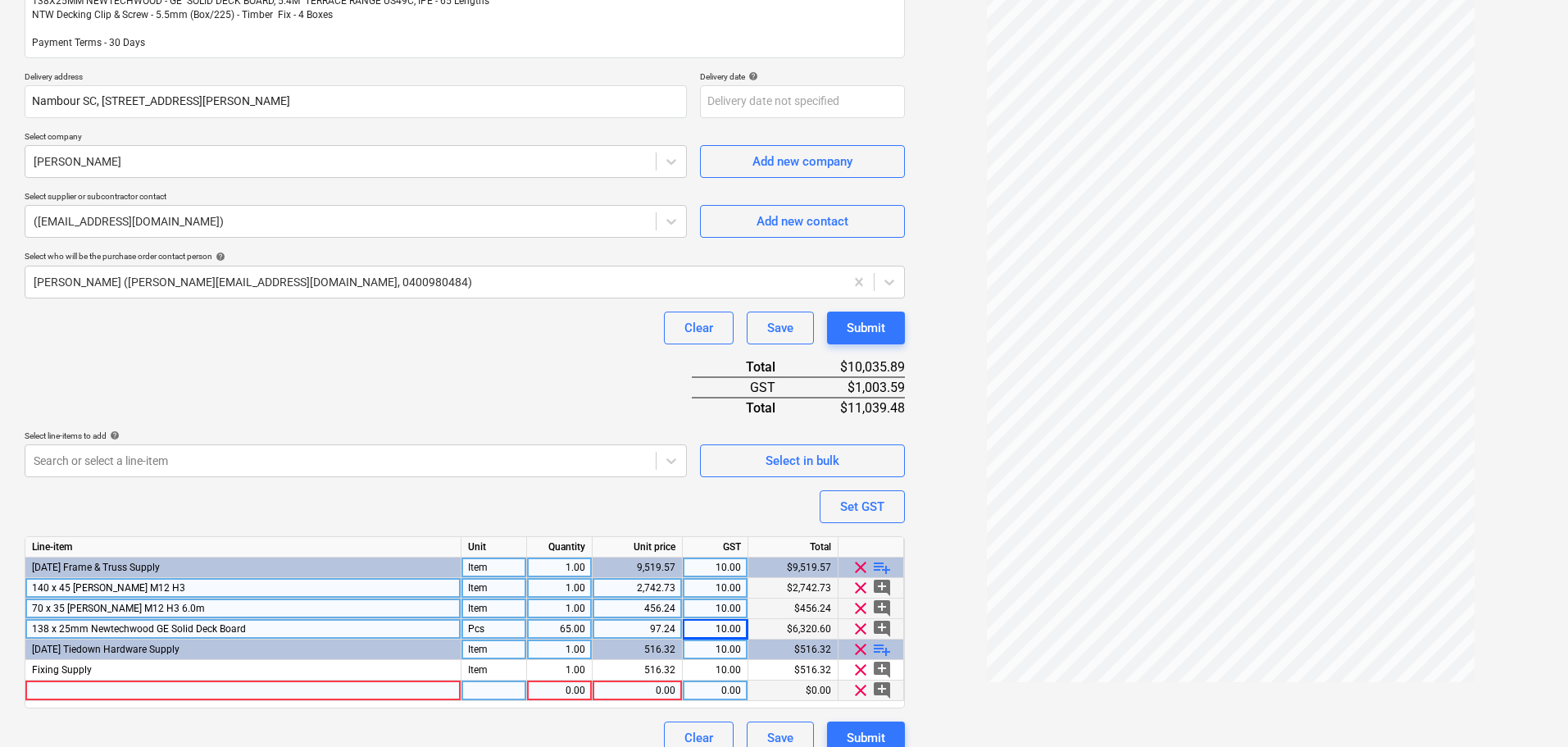
click at [409, 693] on div at bounding box center [243, 690] width 436 height 21
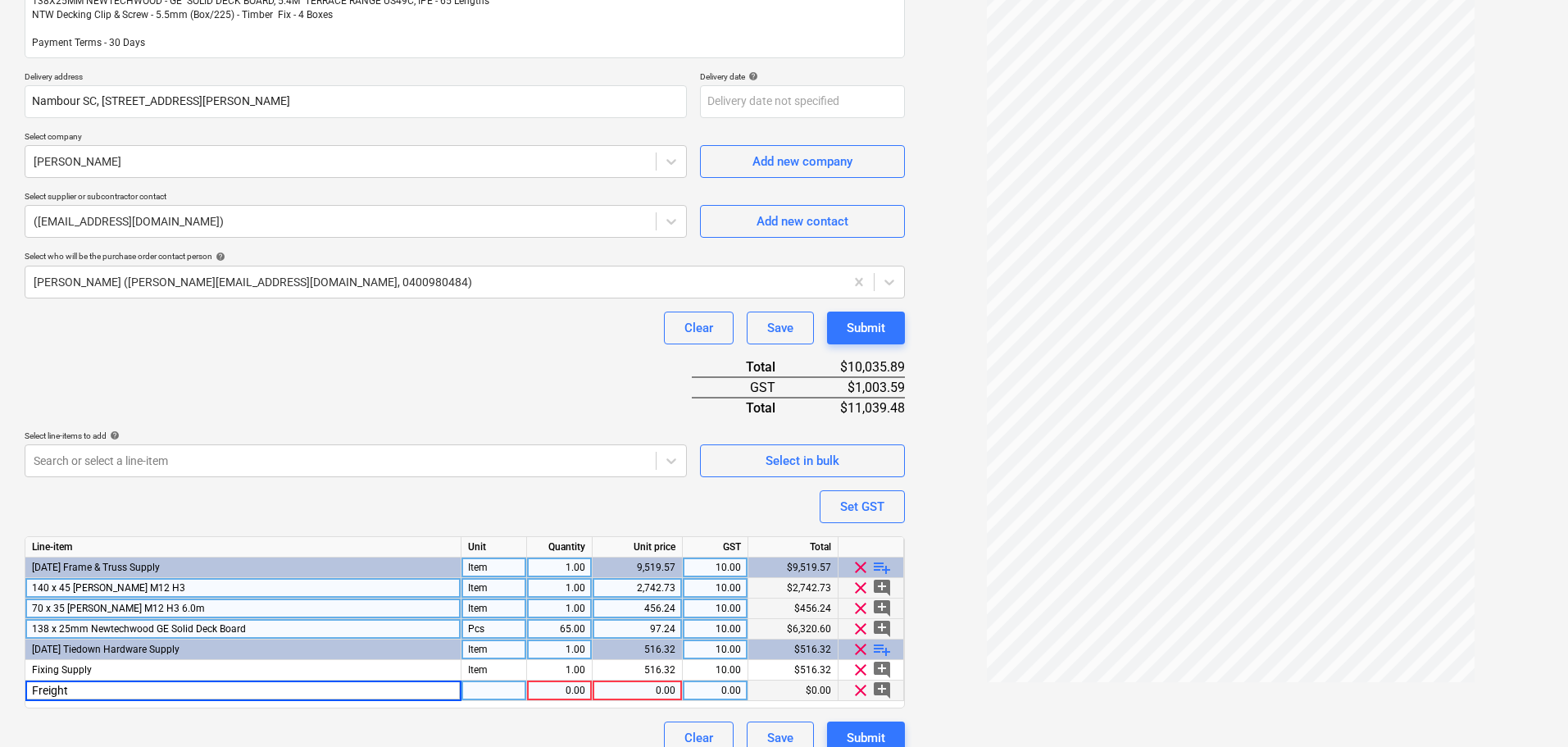
click at [480, 692] on div at bounding box center [494, 690] width 65 height 21
click at [631, 690] on div "0.00" at bounding box center [637, 690] width 77 height 21
click at [706, 693] on div "0.00" at bounding box center [715, 690] width 51 height 21
click at [640, 714] on div "Purchase order name help Purchase order Purchase order reference number help 25…" at bounding box center [464, 319] width 880 height 870
click at [871, 735] on div "Submit" at bounding box center [866, 737] width 38 height 22
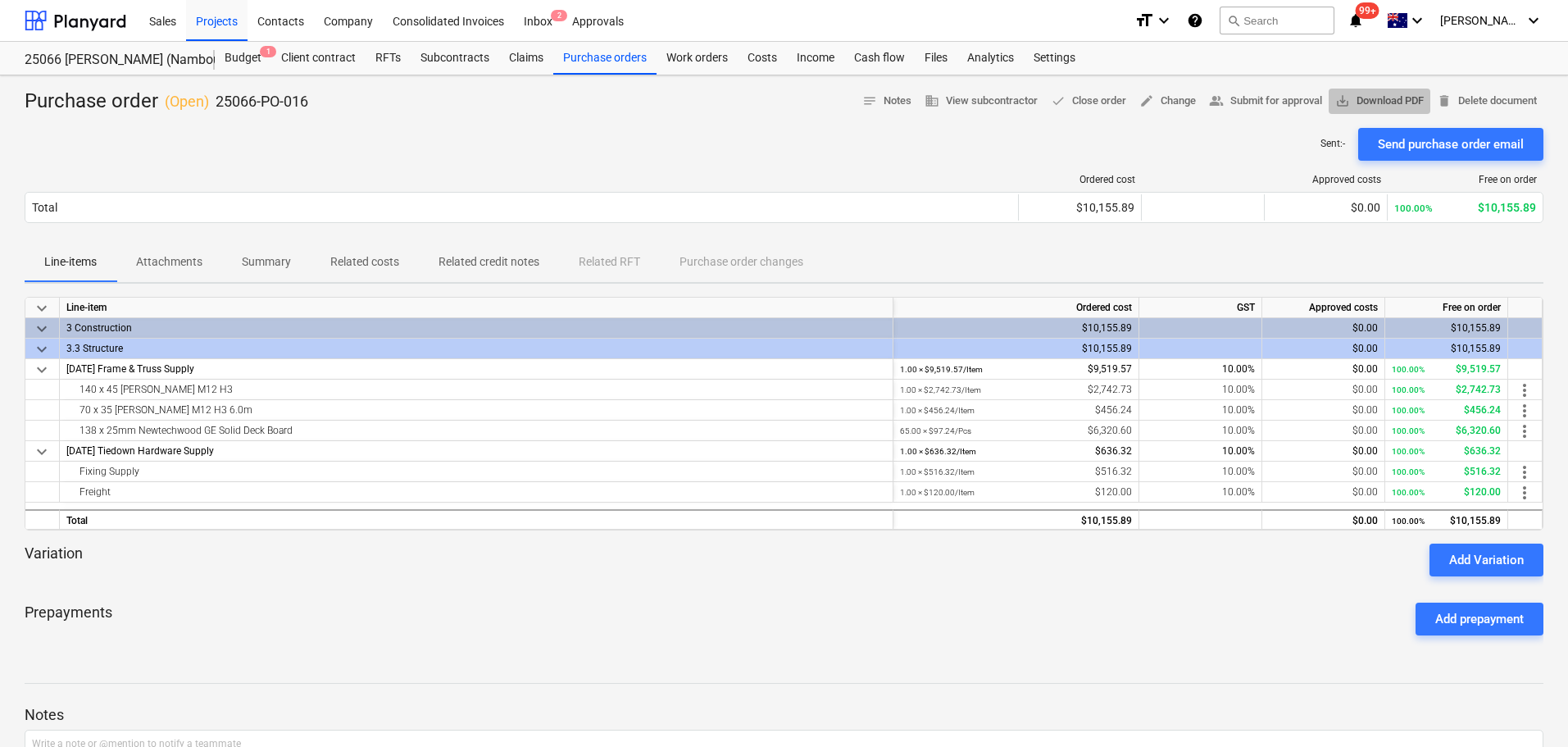
click at [1375, 94] on span "save_alt Download PDF" at bounding box center [1379, 102] width 89 height 19
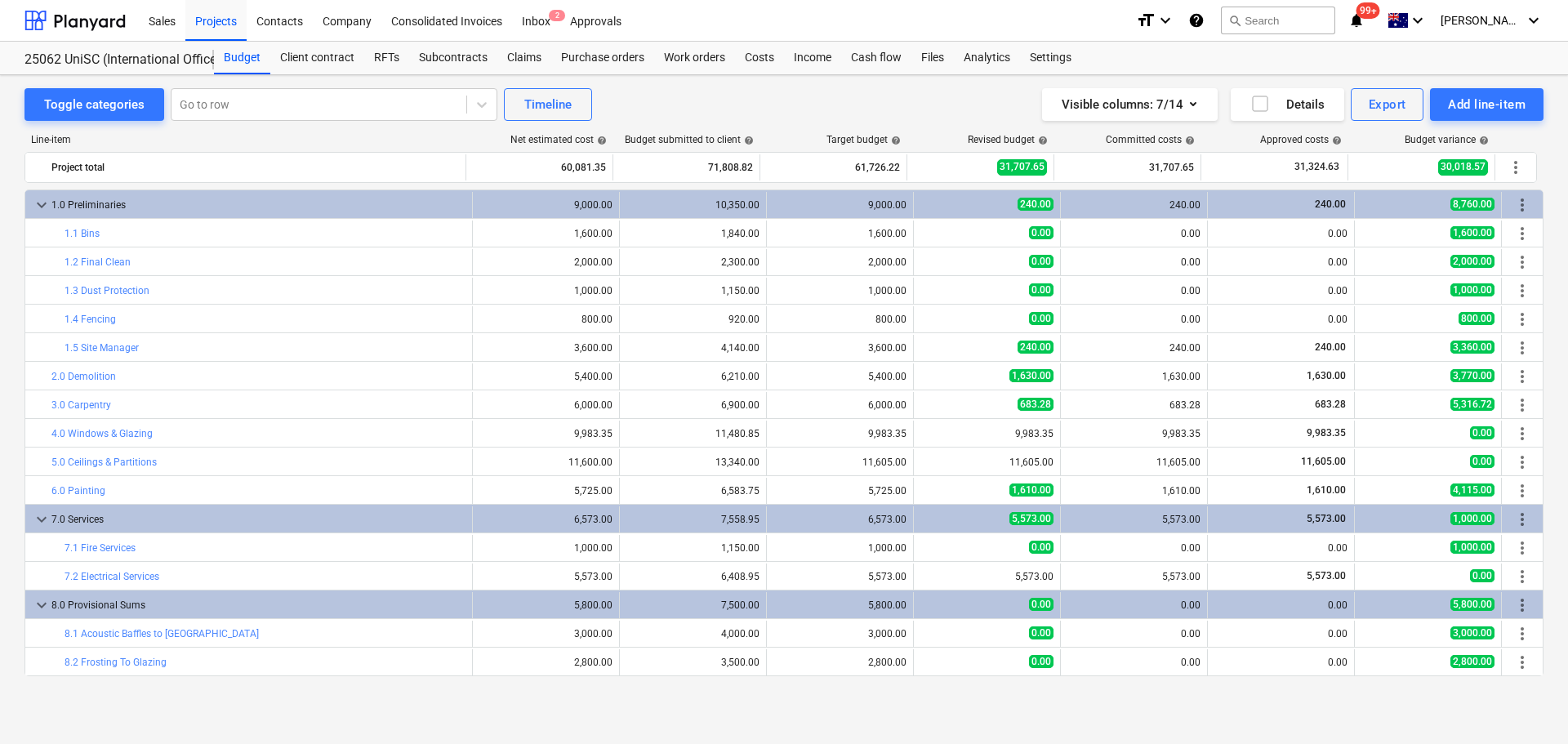
scroll to position [113, 0]
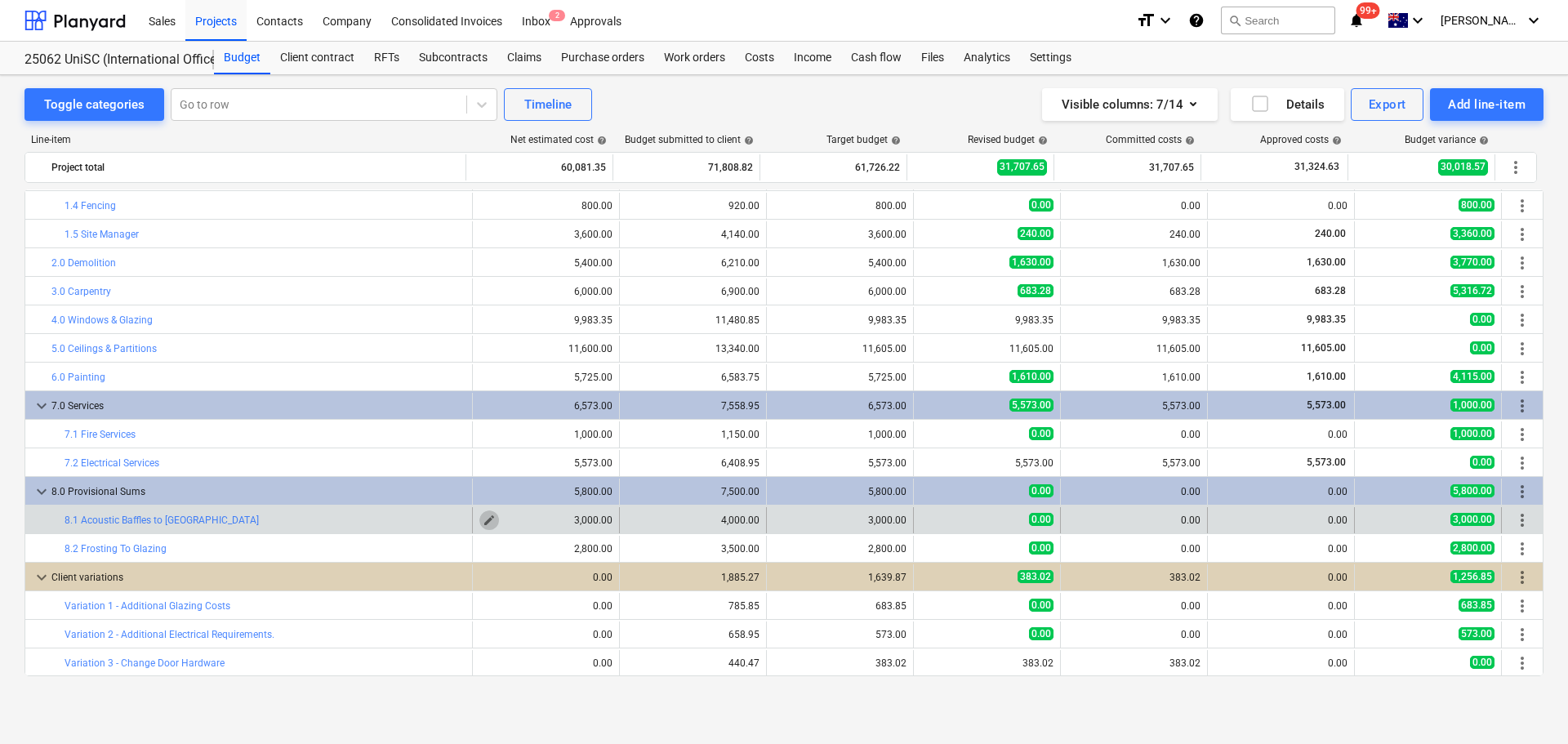
click at [483, 520] on span "edit" at bounding box center [489, 520] width 13 height 13
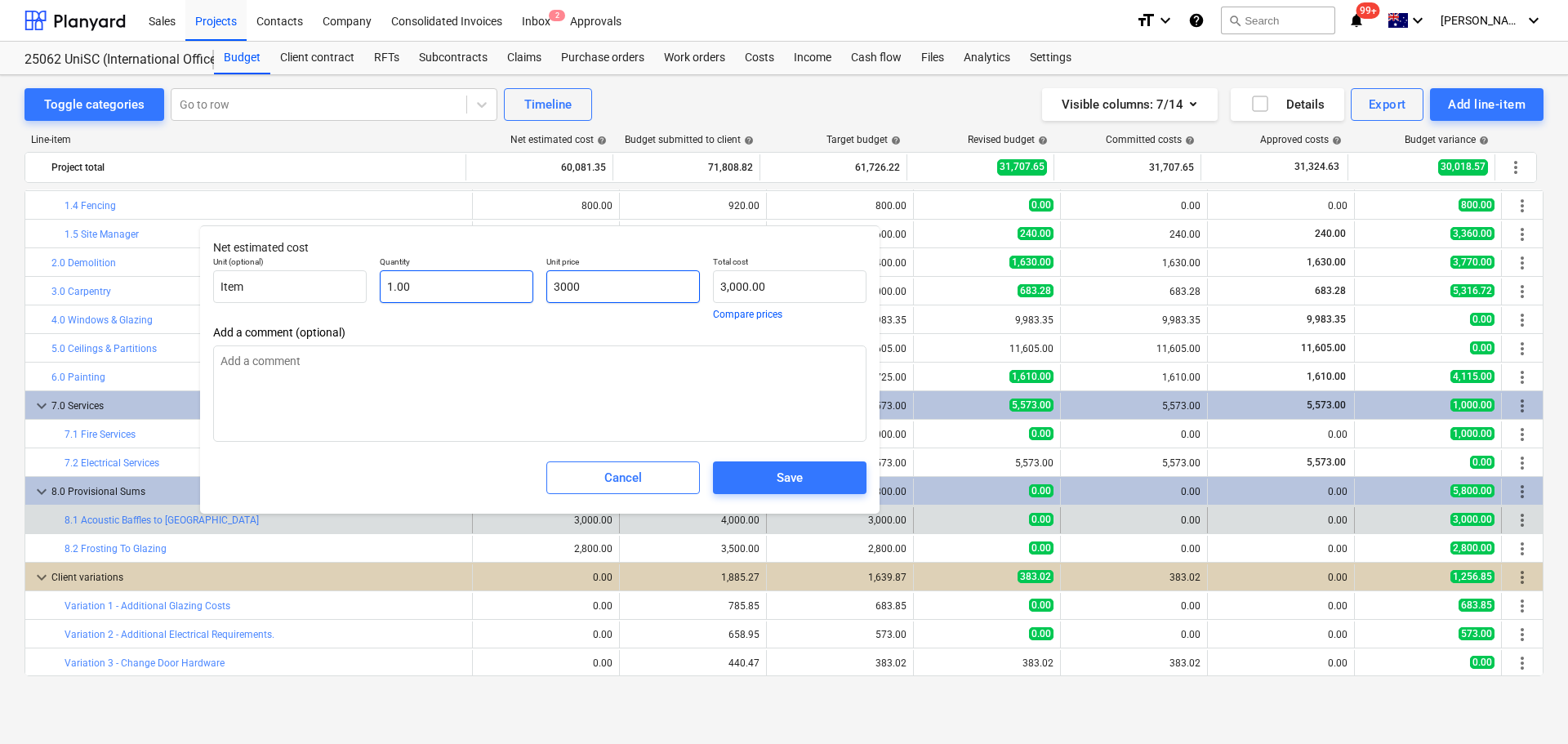
drag, startPoint x: 606, startPoint y: 290, endPoint x: 531, endPoint y: 293, distance: 75.1
click at [531, 293] on div "Unit (optional) Item Quantity 1.00 Unit price 3000 Total cost 3,000.00 Compare …" at bounding box center [539, 288] width 666 height 76
type input "3"
type textarea "x"
type input "3.00"
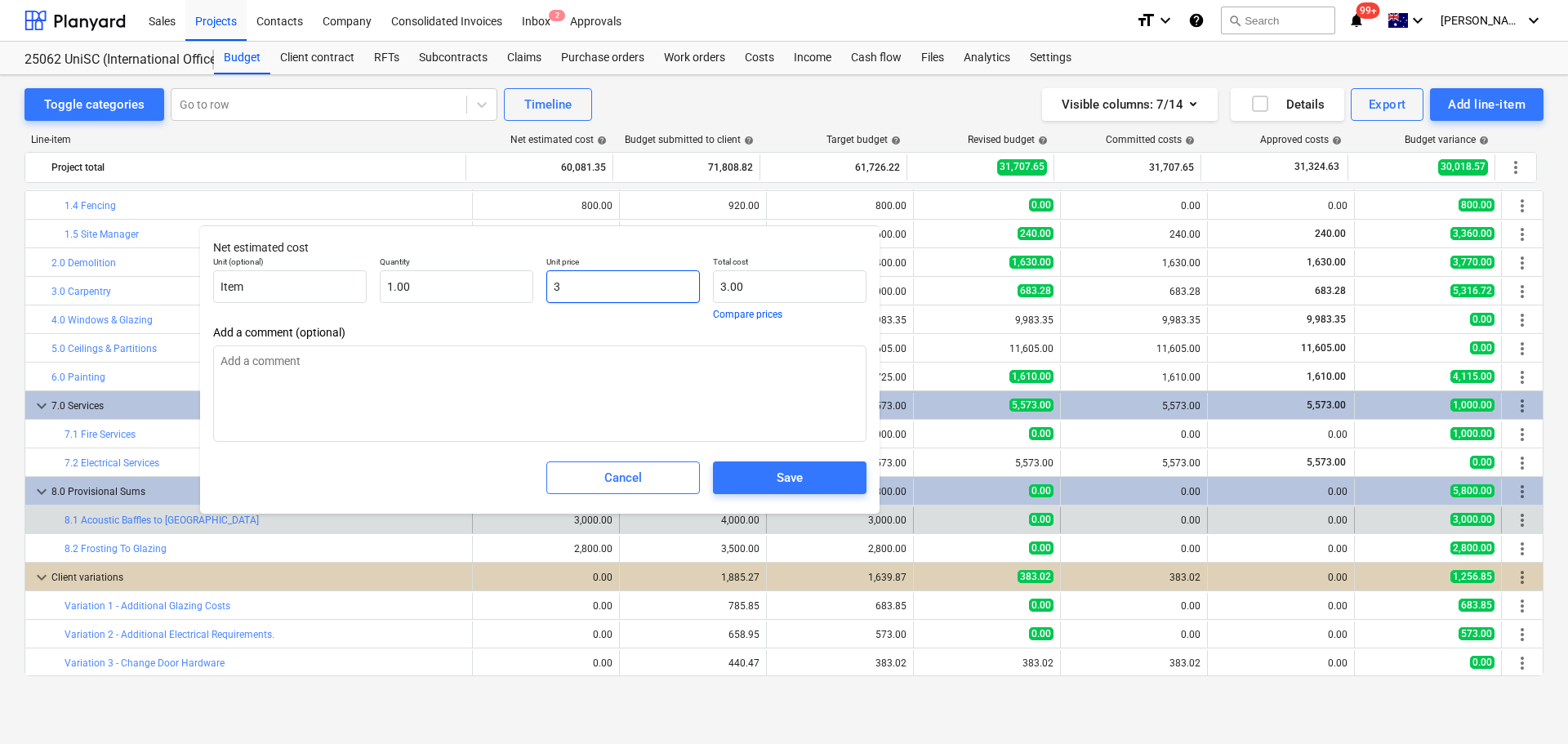
type input "34"
type textarea "x"
type input "34.00"
type input "347"
type textarea "x"
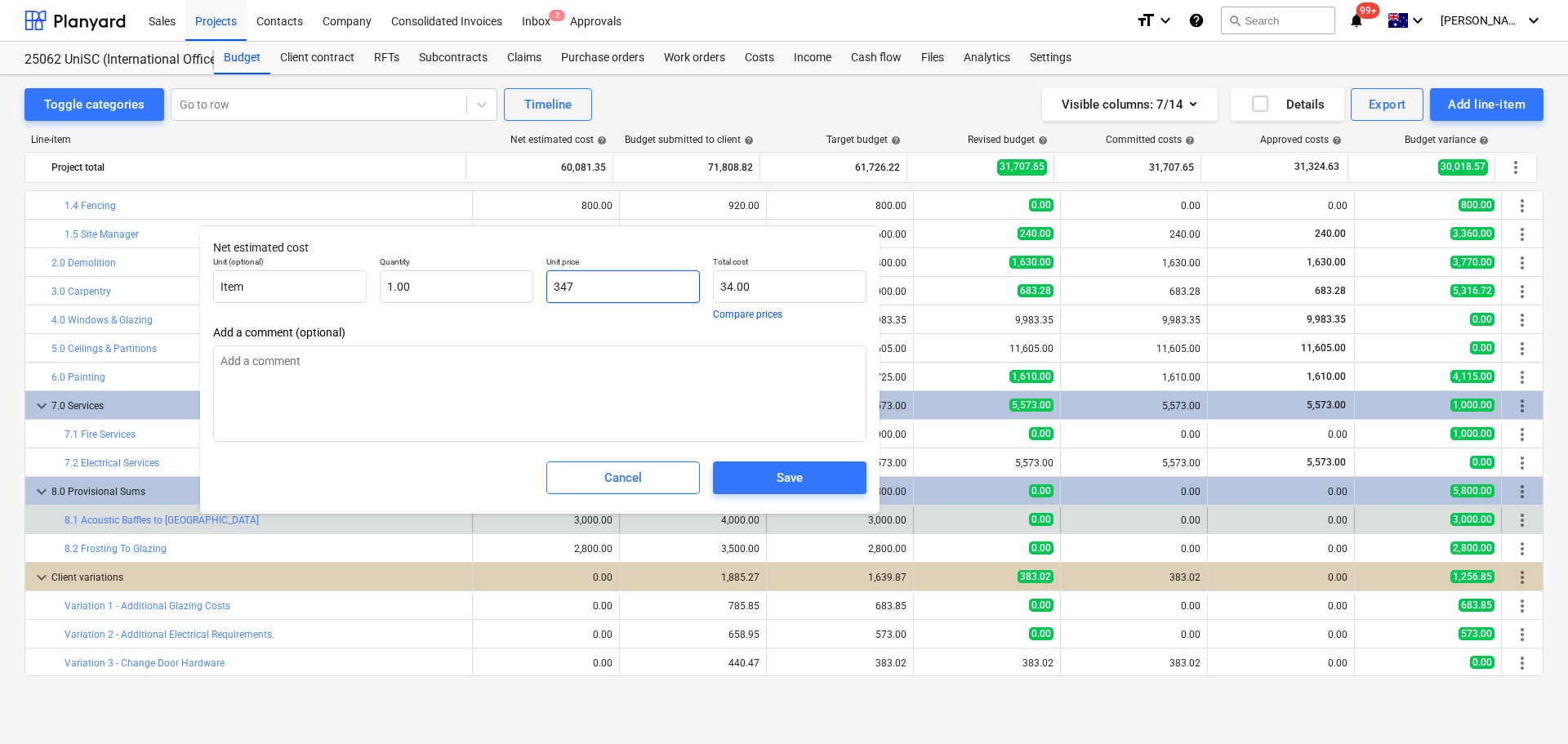
type input "347.00"
type input "3478"
type textarea "x"
type input "3,478.00"
type input "3478."
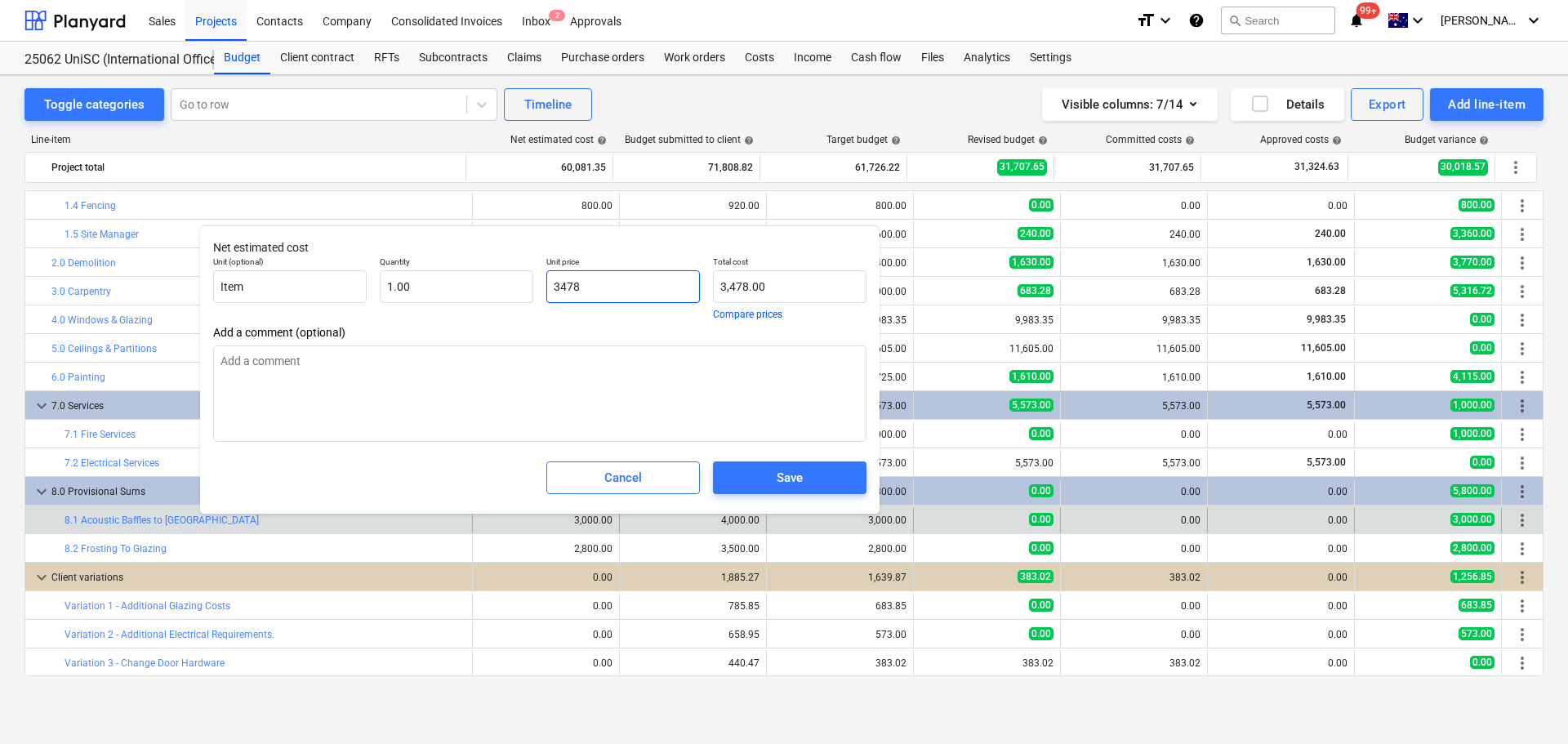
type textarea "x"
type input "3478.2"
type textarea "x"
type input "3,478.20"
type input "3478.26"
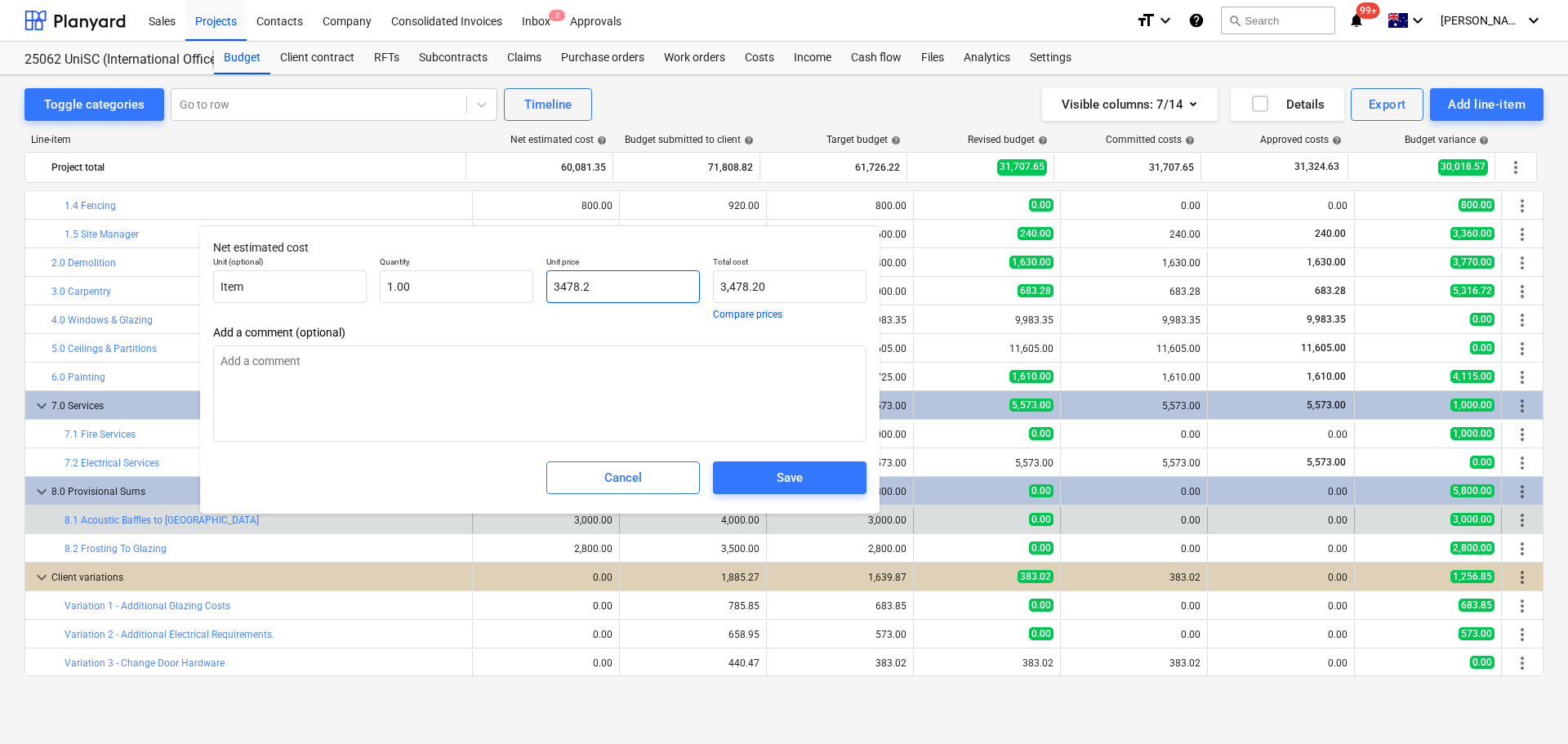
type textarea "x"
type input "3,478.26"
click at [757, 472] on span "Save" at bounding box center [789, 477] width 114 height 22
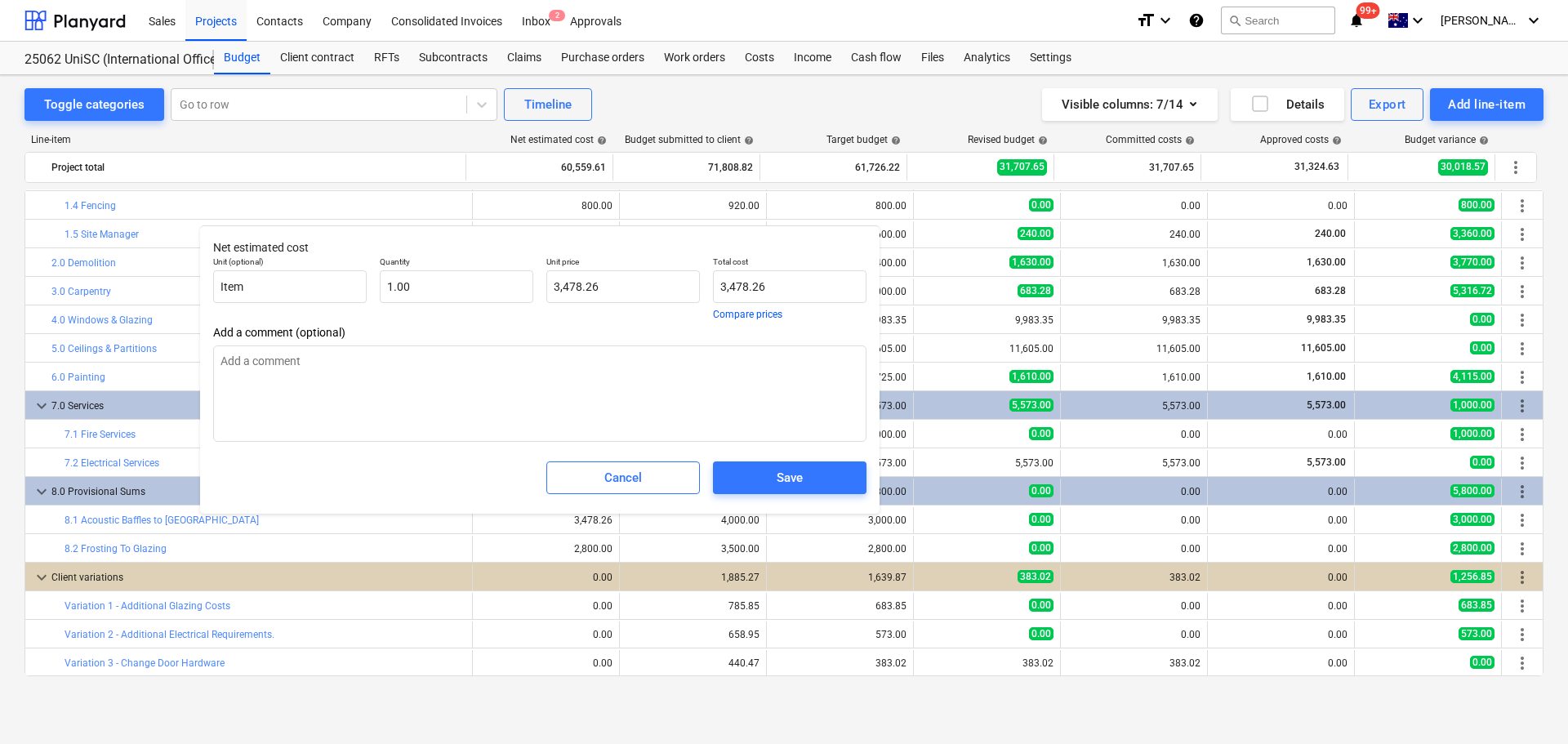
type textarea "x"
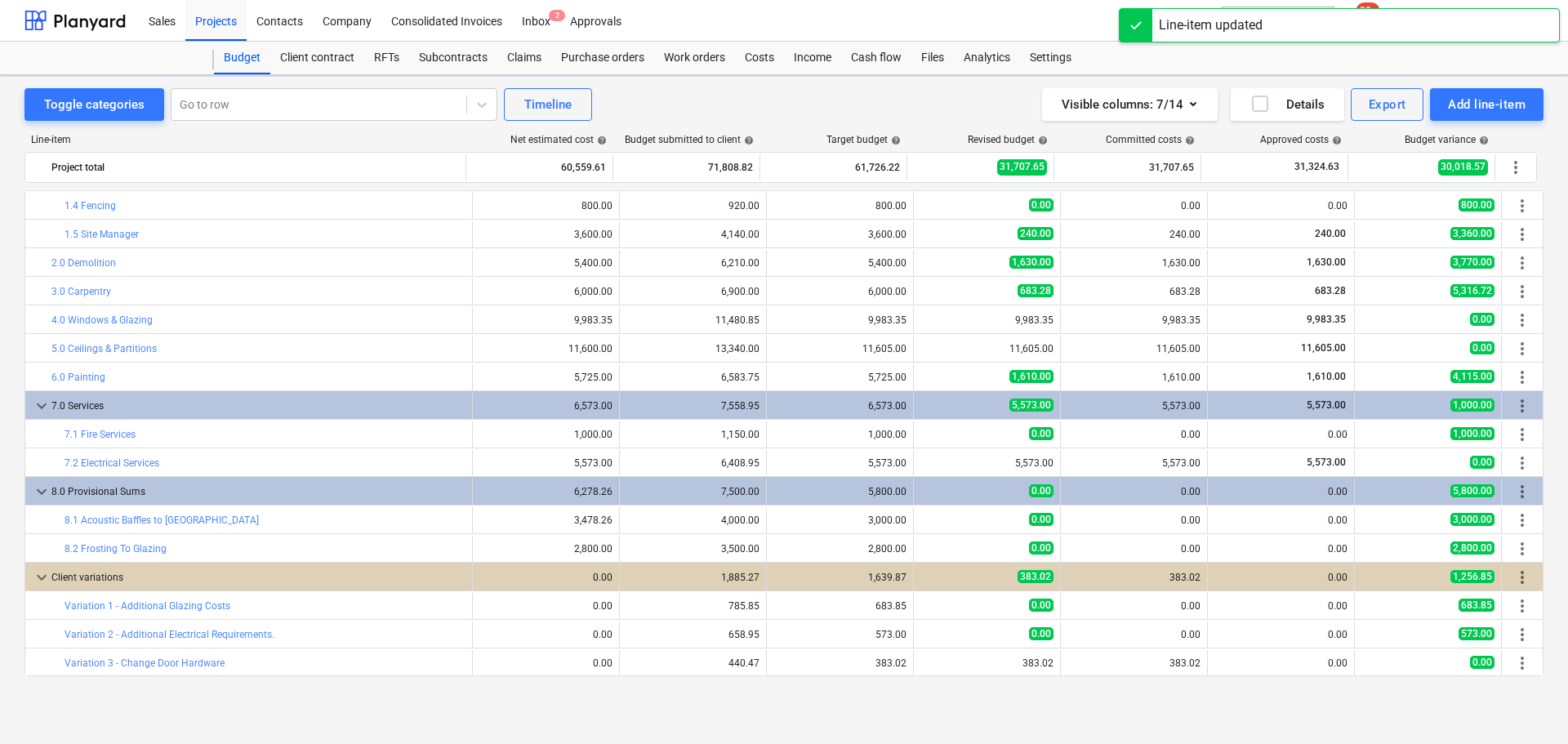
click at [781, 515] on span "edit" at bounding box center [782, 520] width 13 height 13
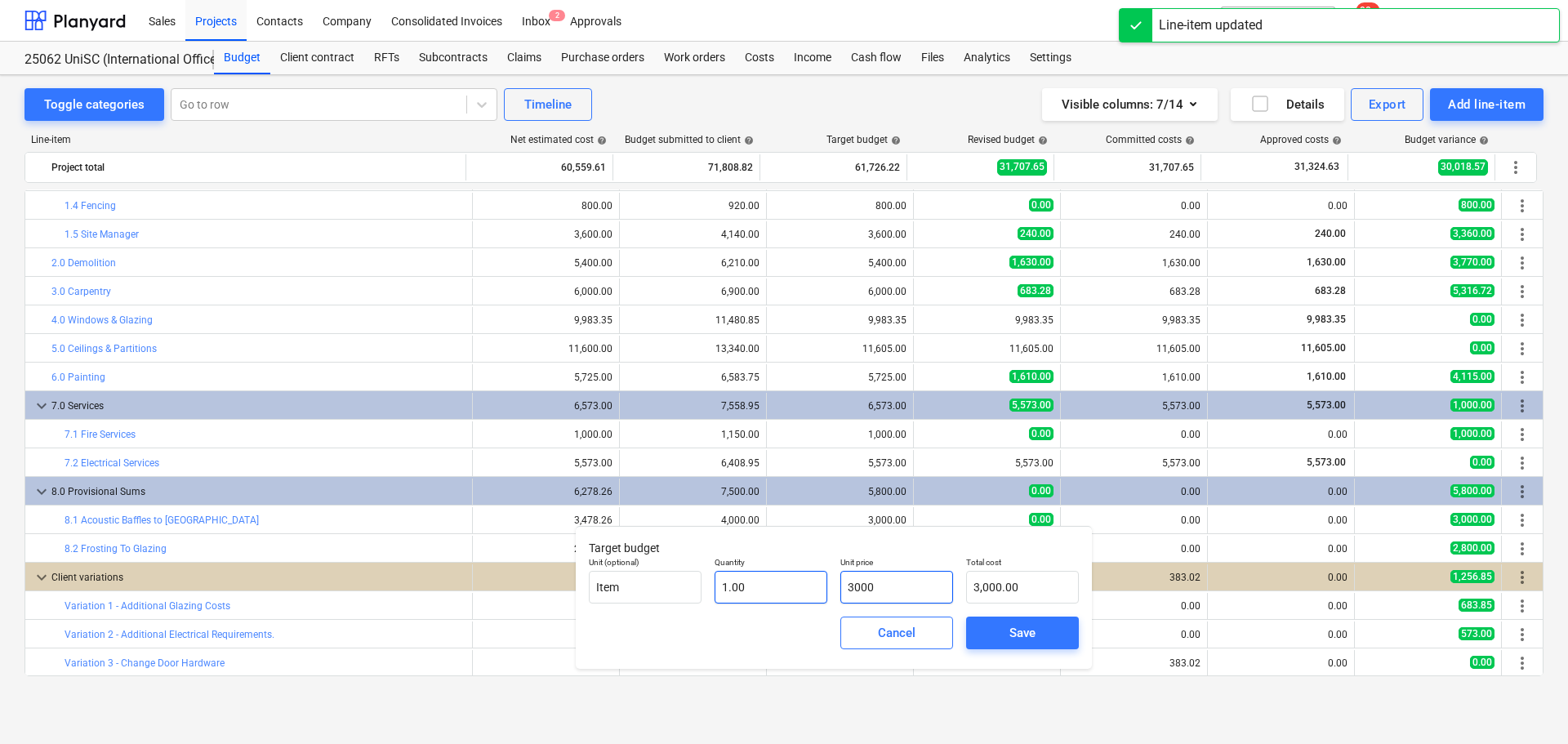
drag, startPoint x: 901, startPoint y: 586, endPoint x: 780, endPoint y: 579, distance: 121.2
click at [780, 579] on div "Unit (optional) Item Quantity 1.00 Unit price 3000 Total cost 3,000.00" at bounding box center [833, 579] width 503 height 60
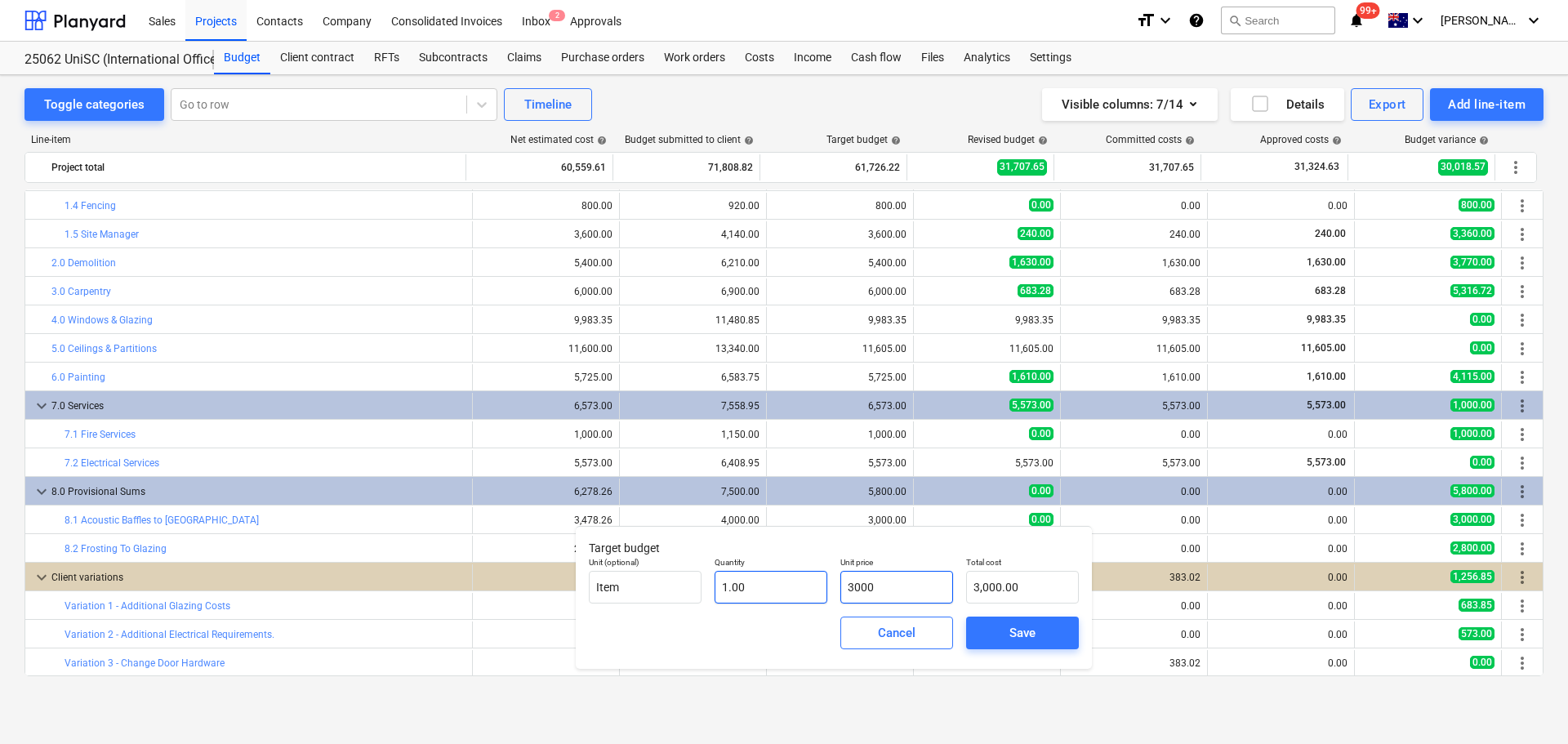
type input "3"
type input "3.00"
type input "34"
type input "34.00"
type input "347"
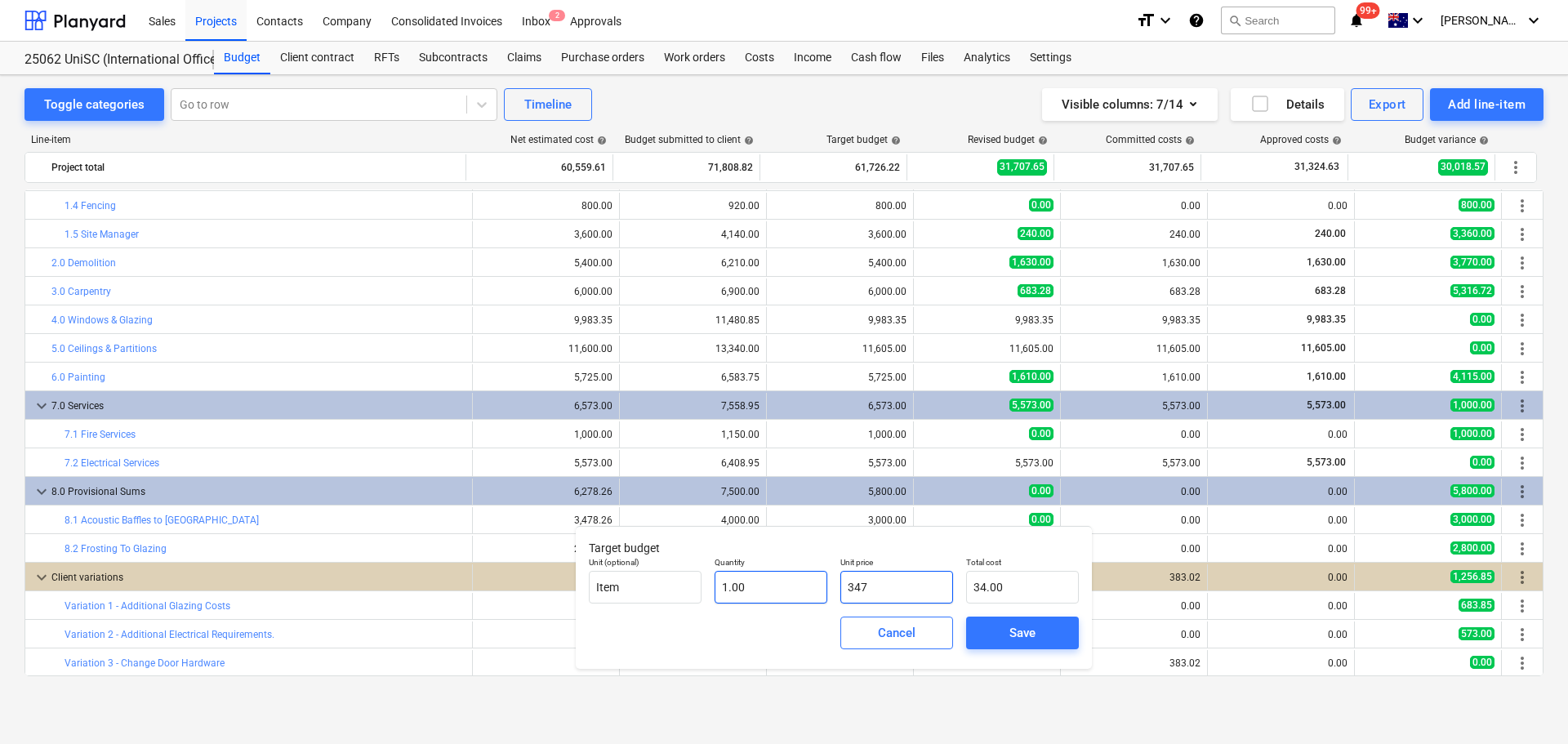
type input "347.00"
type input "3478"
type input "3,478.00"
type input "3478.2"
type input "3,478.20"
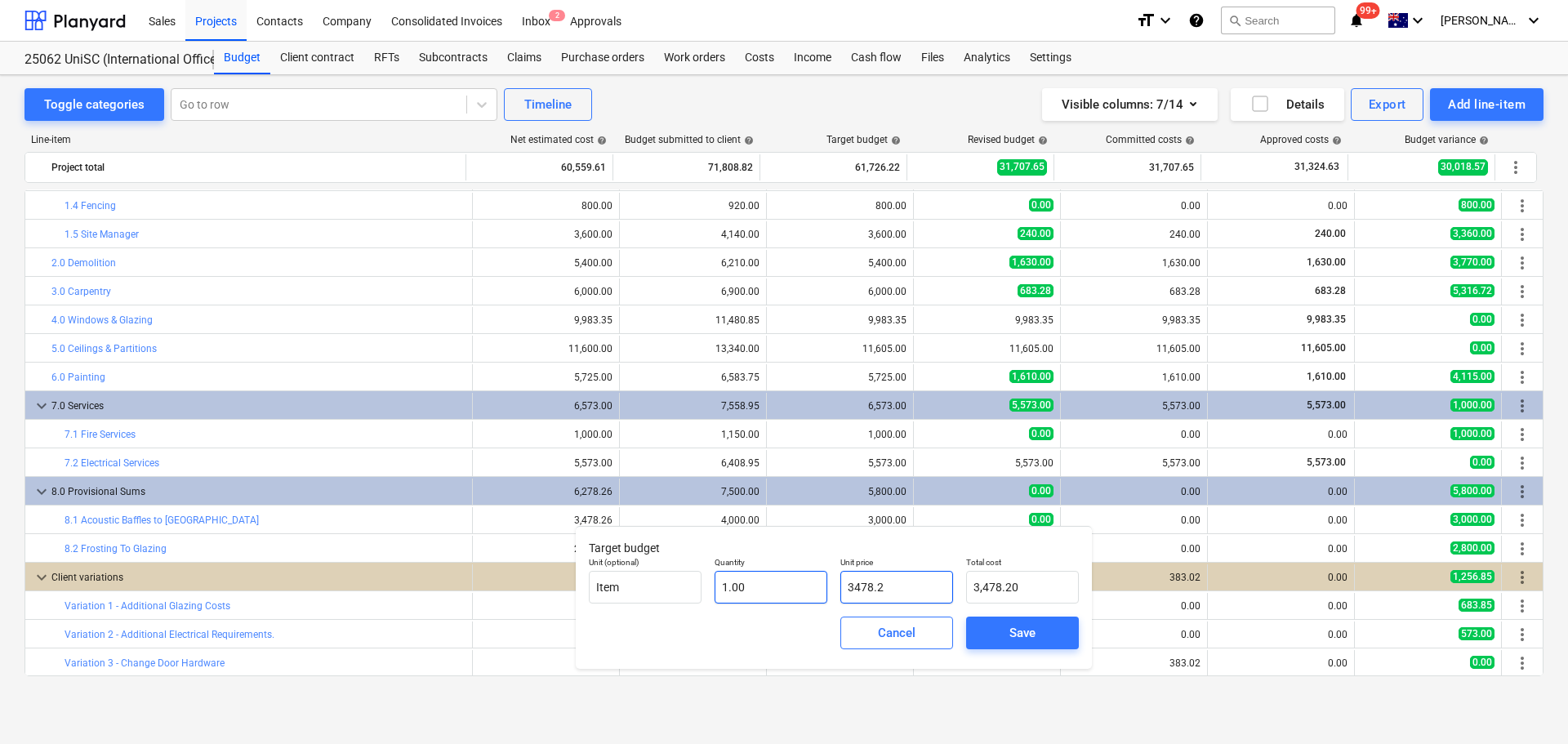
type input "3478.26"
type input "3,478.26"
click at [1003, 636] on span "Save" at bounding box center [1022, 632] width 74 height 22
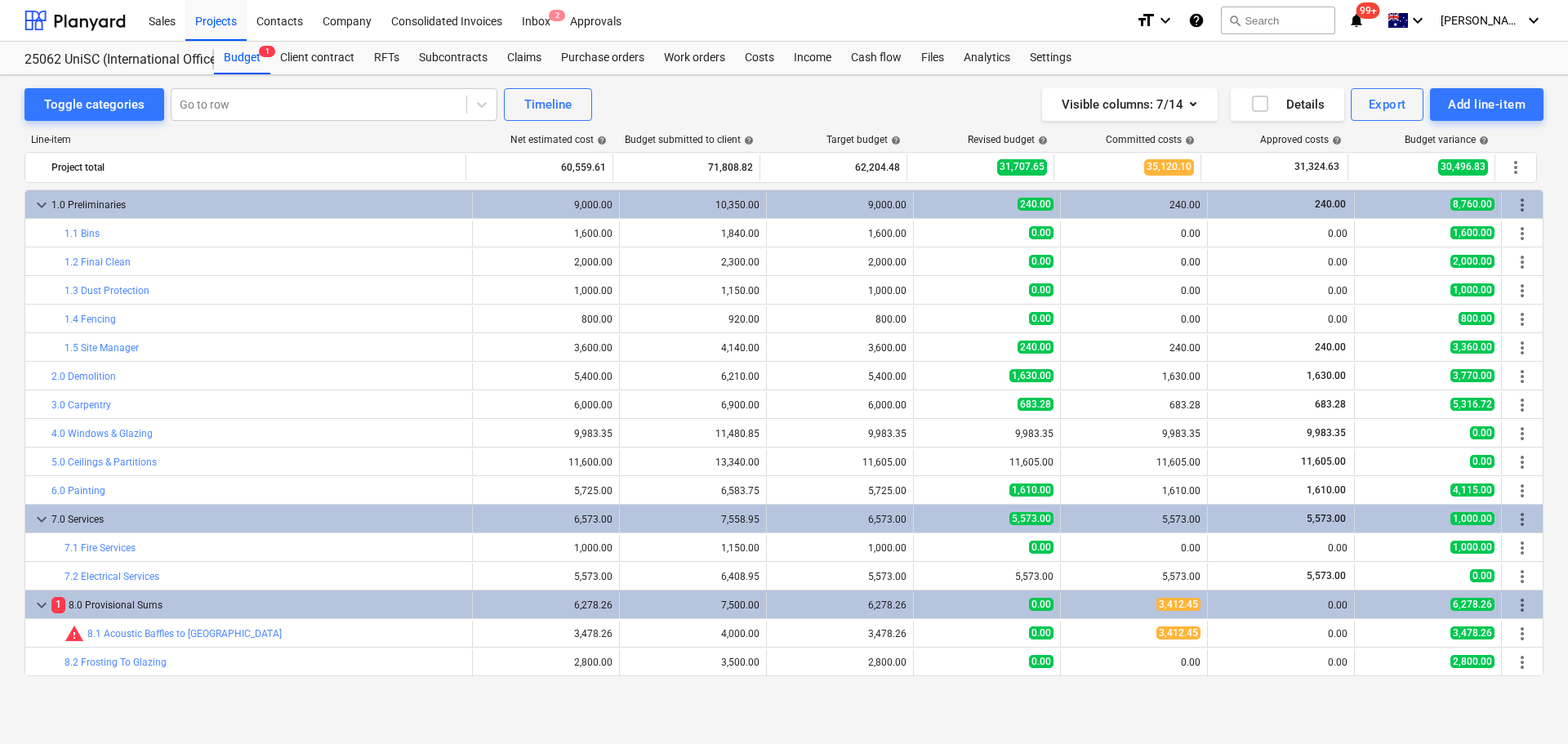
scroll to position [113, 0]
